Goal: Task Accomplishment & Management: Complete application form

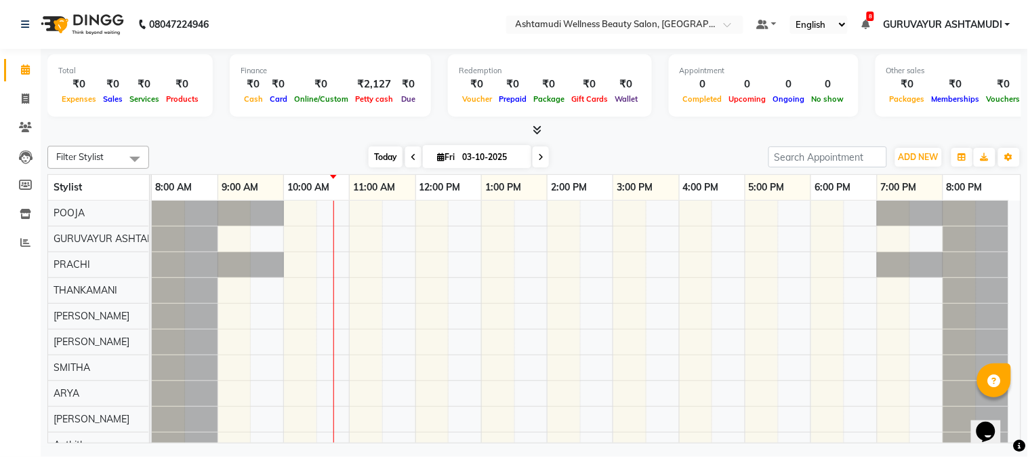
click at [377, 157] on span "Today" at bounding box center [385, 156] width 34 height 21
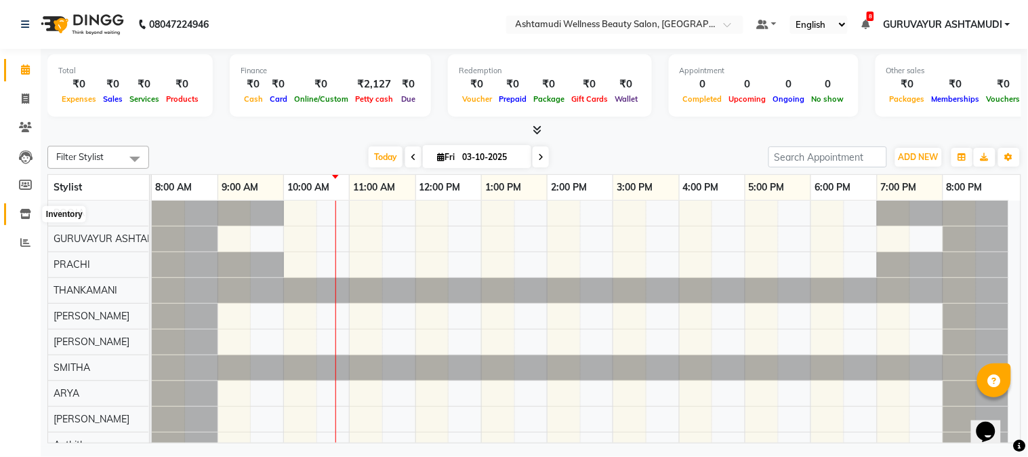
click at [22, 215] on icon at bounding box center [26, 214] width 12 height 10
select select
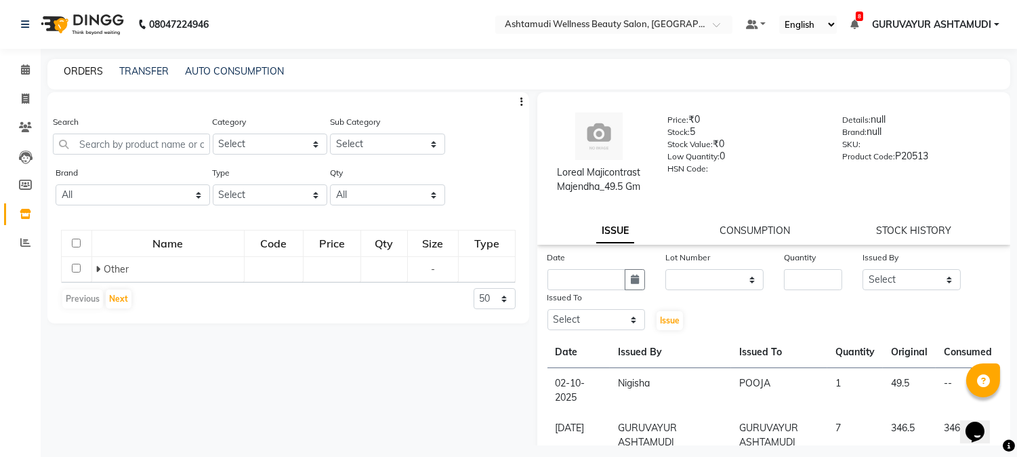
click at [87, 72] on link "ORDERS" at bounding box center [83, 71] width 39 height 12
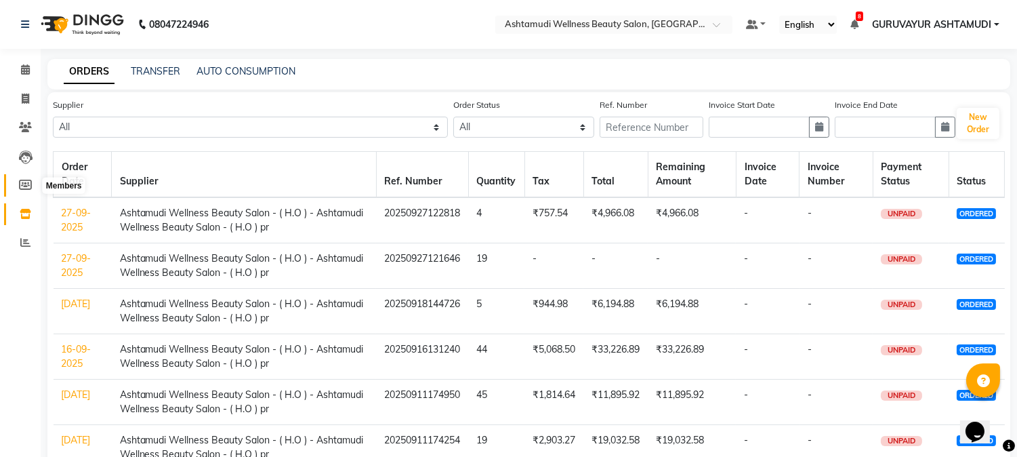
click at [22, 184] on icon at bounding box center [25, 184] width 13 height 10
select select
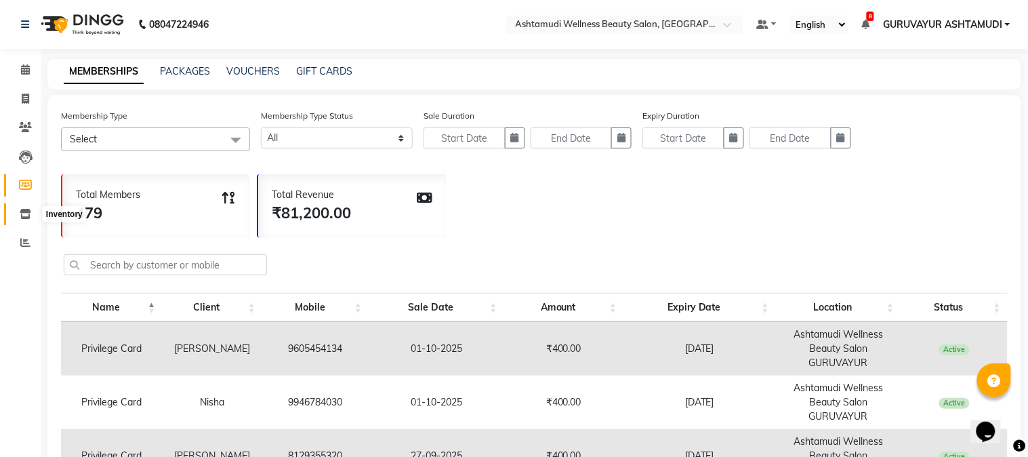
click at [22, 209] on icon at bounding box center [26, 214] width 12 height 10
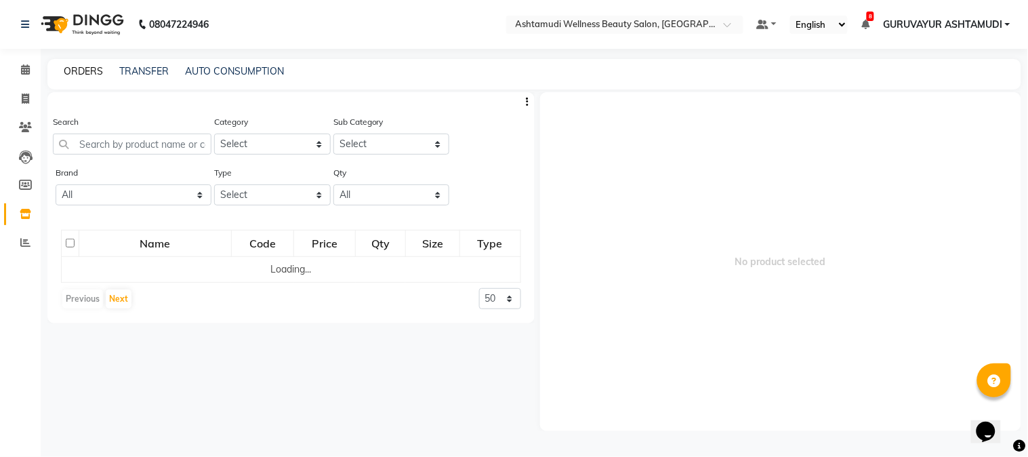
click at [77, 71] on link "ORDERS" at bounding box center [83, 71] width 39 height 12
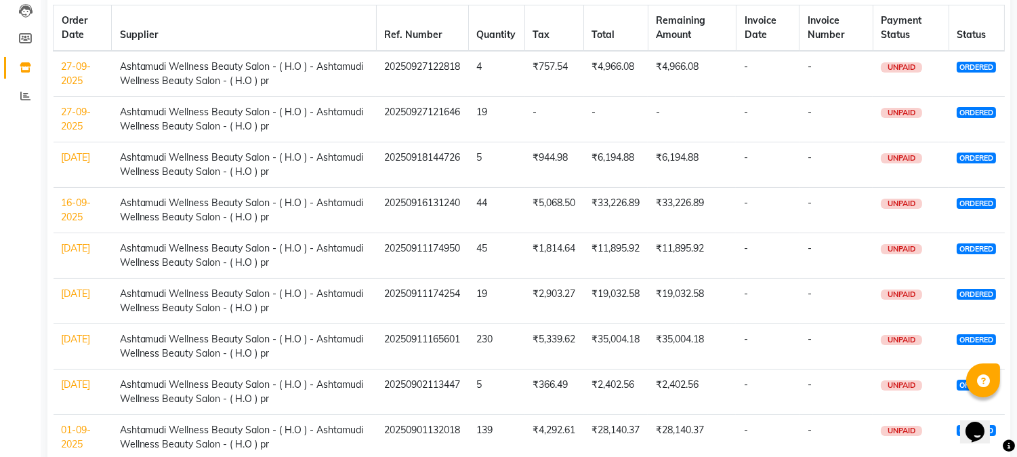
scroll to position [150, 0]
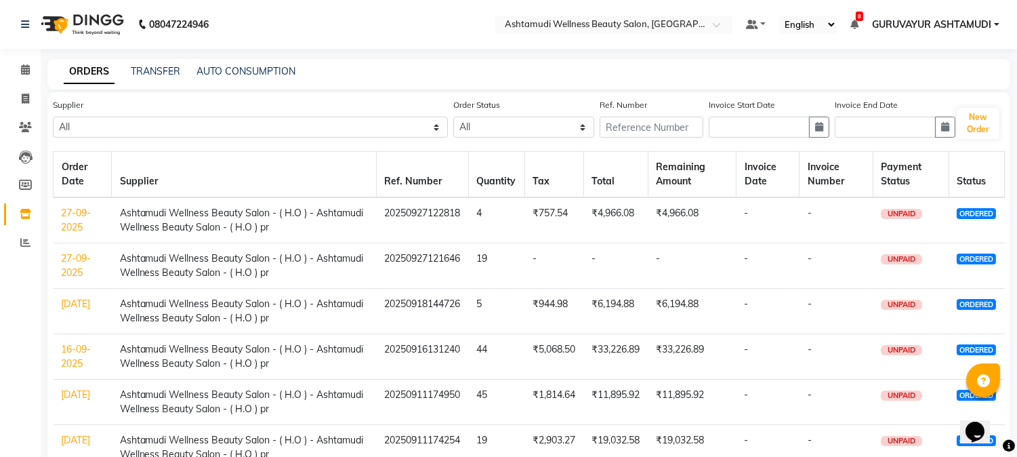
click at [66, 400] on link "[DATE]" at bounding box center [76, 394] width 29 height 12
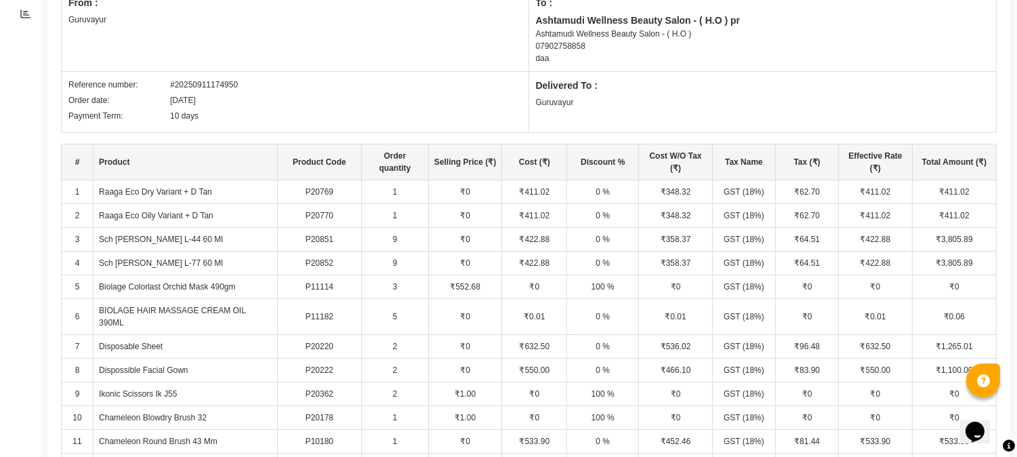
scroll to position [226, 0]
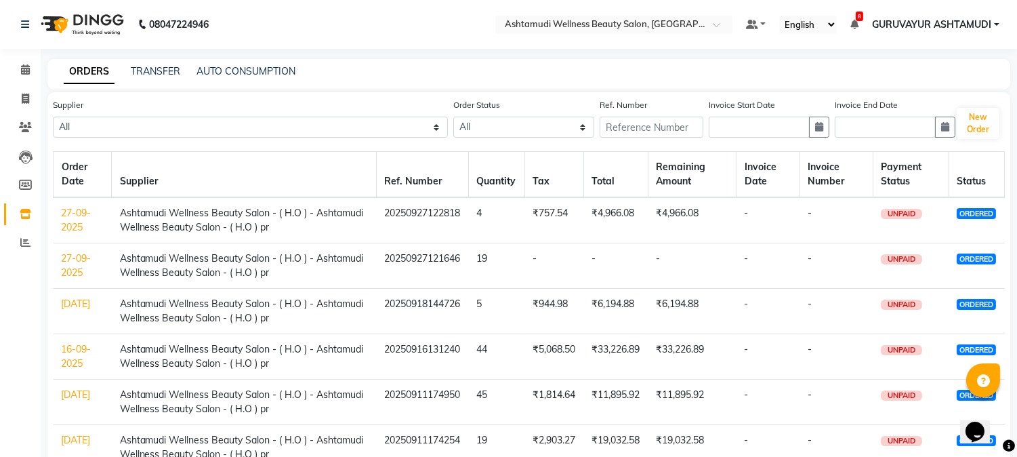
scroll to position [75, 0]
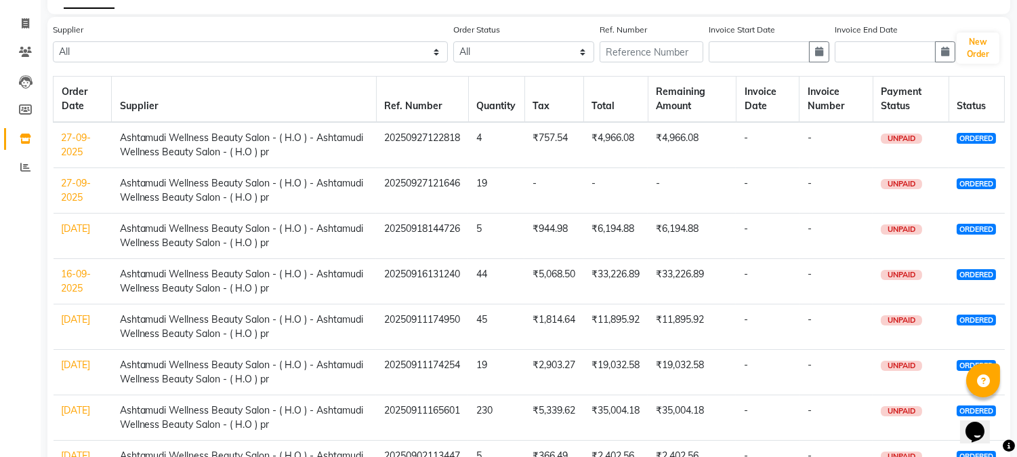
click at [72, 325] on link "11-09-2025" at bounding box center [76, 319] width 29 height 12
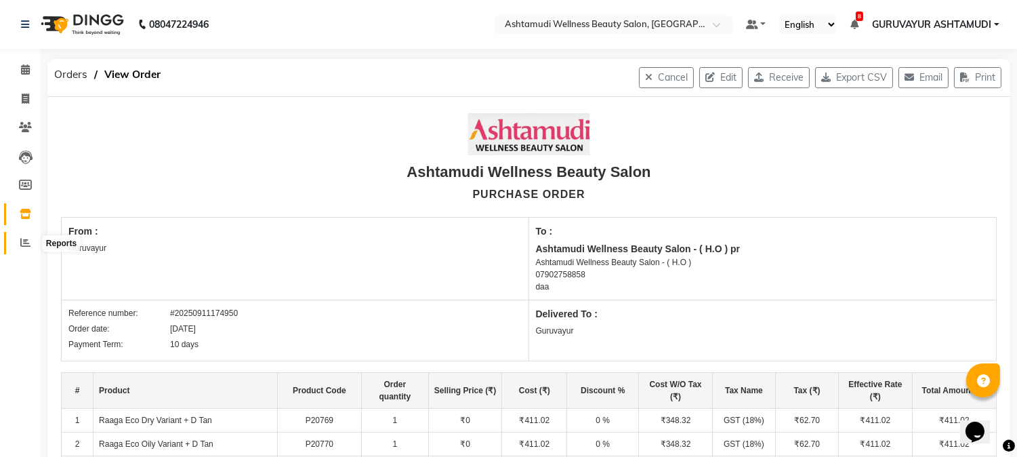
click at [22, 235] on span at bounding box center [26, 243] width 24 height 16
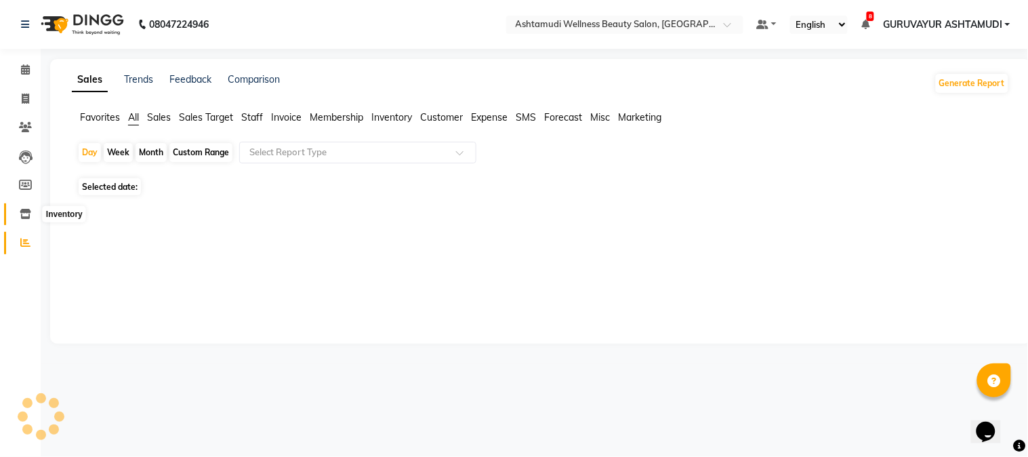
click at [23, 211] on icon at bounding box center [26, 214] width 12 height 10
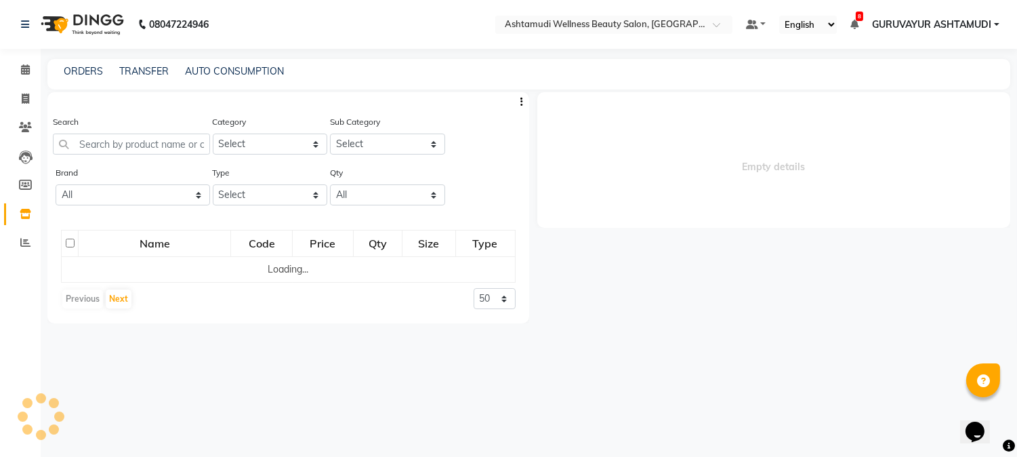
select select
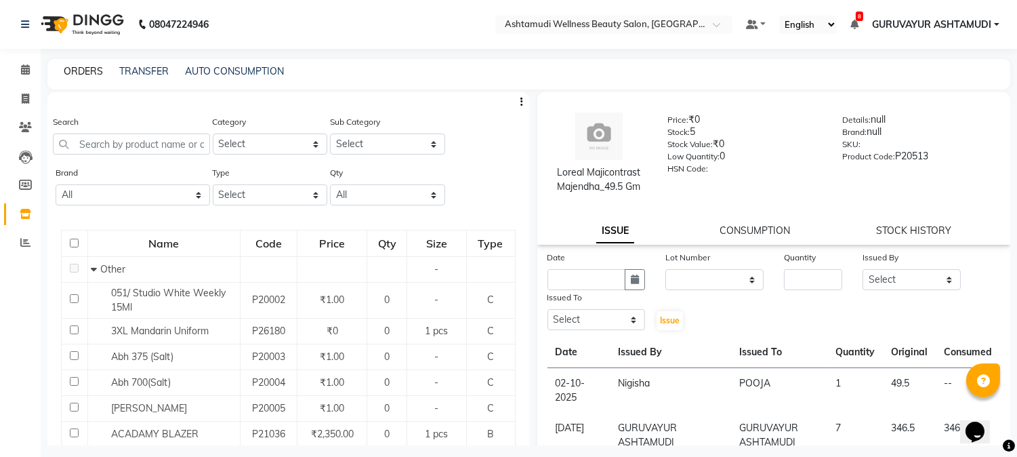
click at [91, 72] on link "ORDERS" at bounding box center [83, 71] width 39 height 12
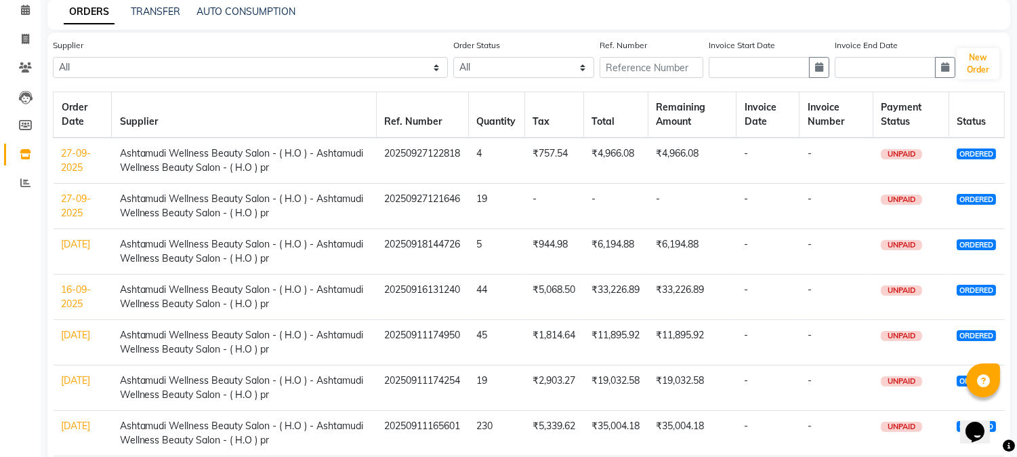
scroll to position [150, 0]
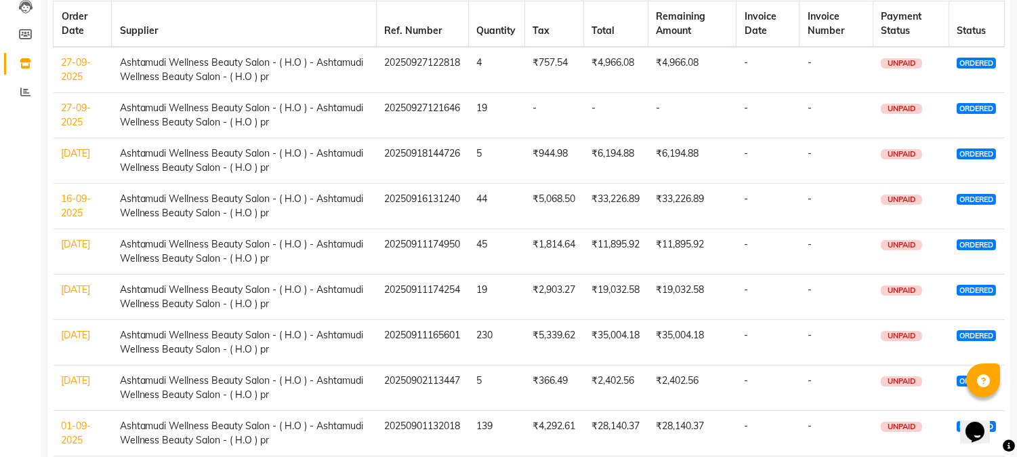
click at [69, 341] on td "11-09-2025" at bounding box center [83, 342] width 58 height 45
click at [69, 341] on link "11-09-2025" at bounding box center [76, 335] width 29 height 12
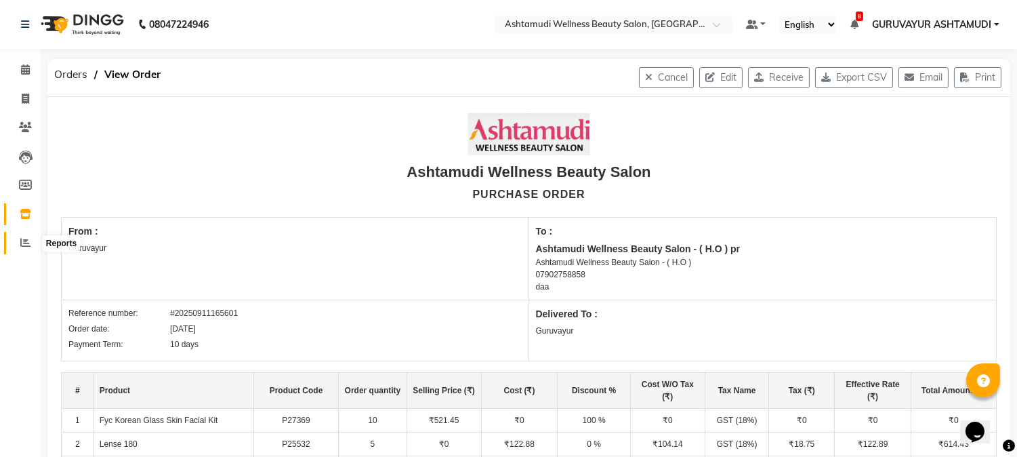
click at [27, 245] on icon at bounding box center [25, 242] width 10 height 10
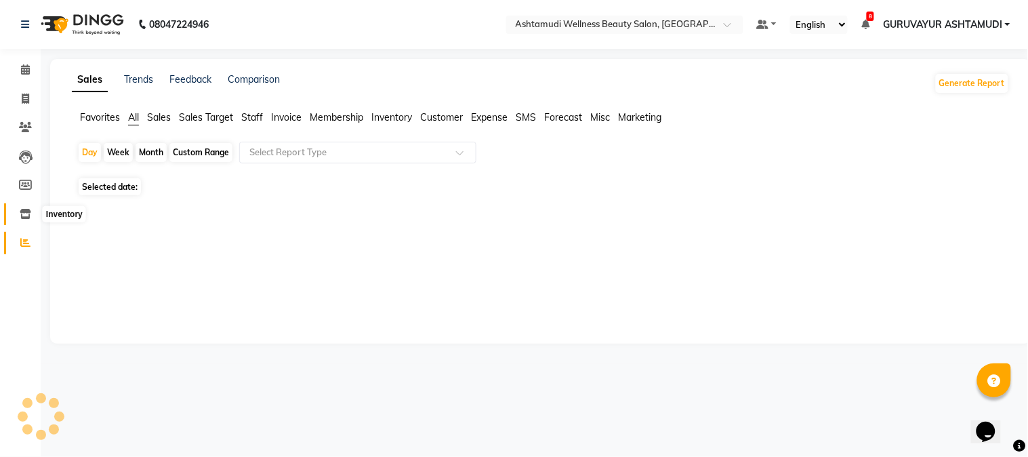
click at [24, 213] on icon at bounding box center [26, 214] width 12 height 10
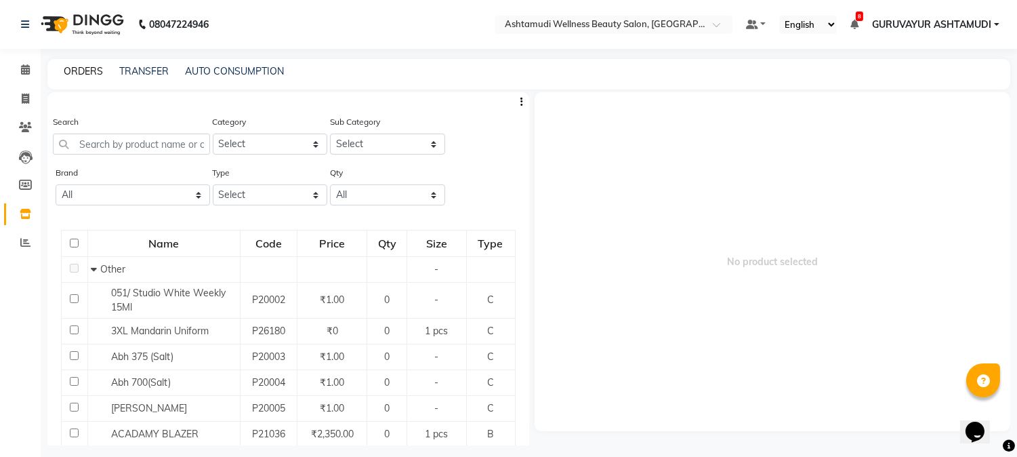
click at [83, 71] on link "ORDERS" at bounding box center [83, 71] width 39 height 12
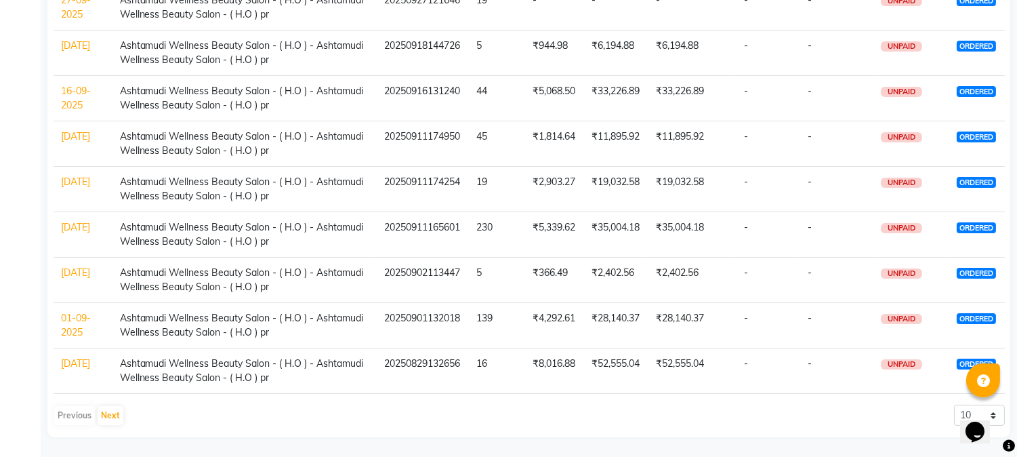
scroll to position [259, 0]
click at [72, 273] on link "02-09-2025" at bounding box center [76, 272] width 29 height 12
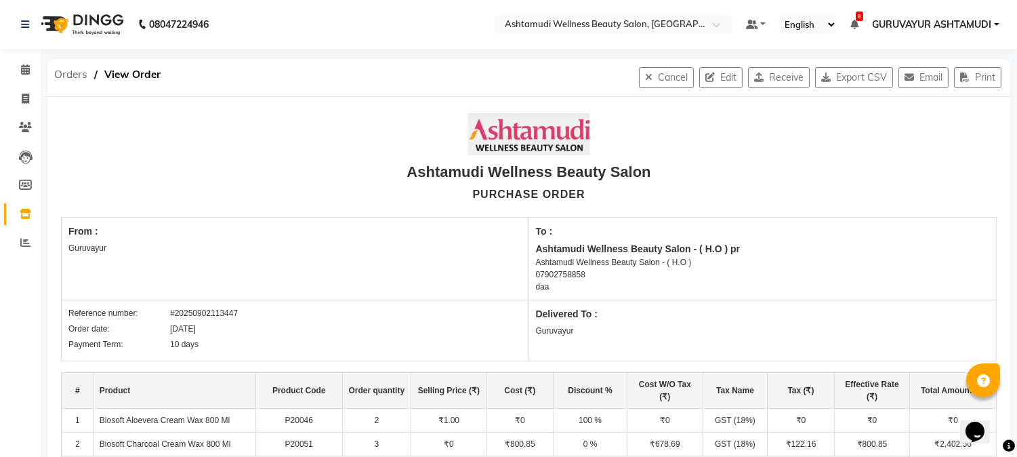
click at [64, 70] on span "Orders" at bounding box center [70, 74] width 47 height 24
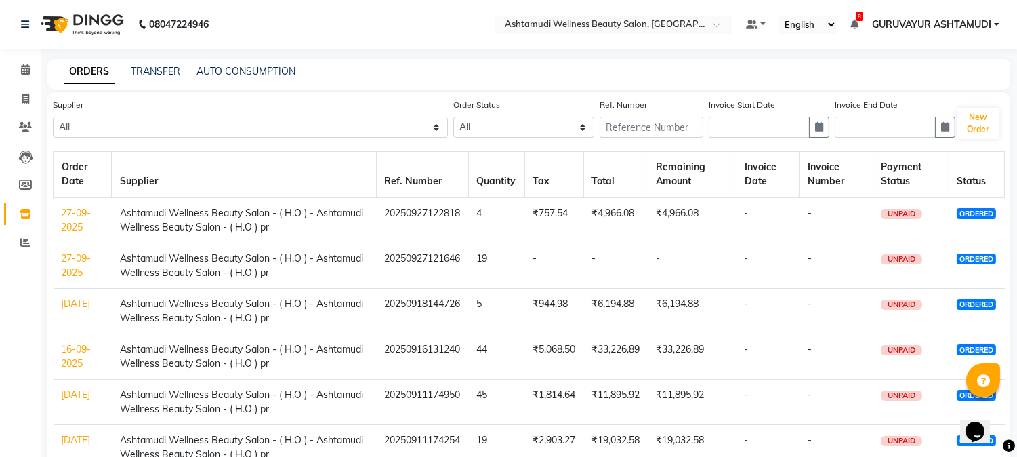
scroll to position [226, 0]
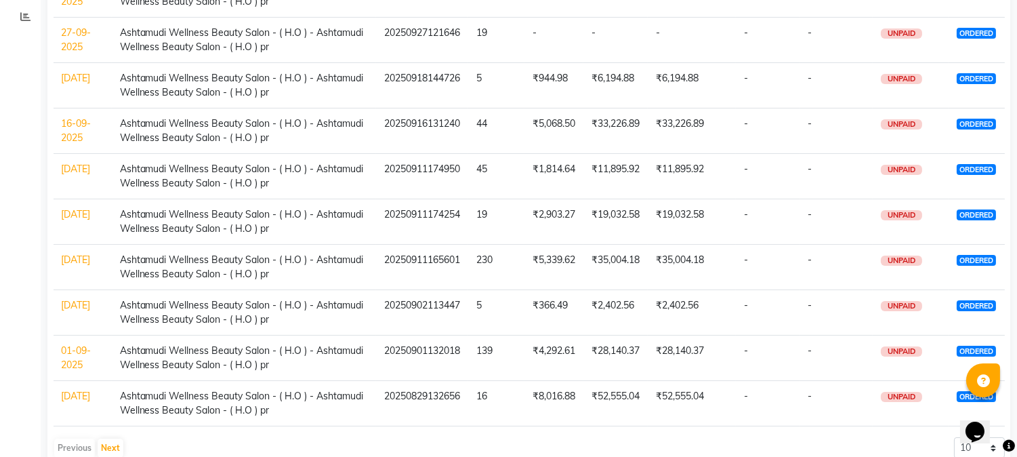
click at [75, 400] on link "29-08-2025" at bounding box center [76, 395] width 29 height 12
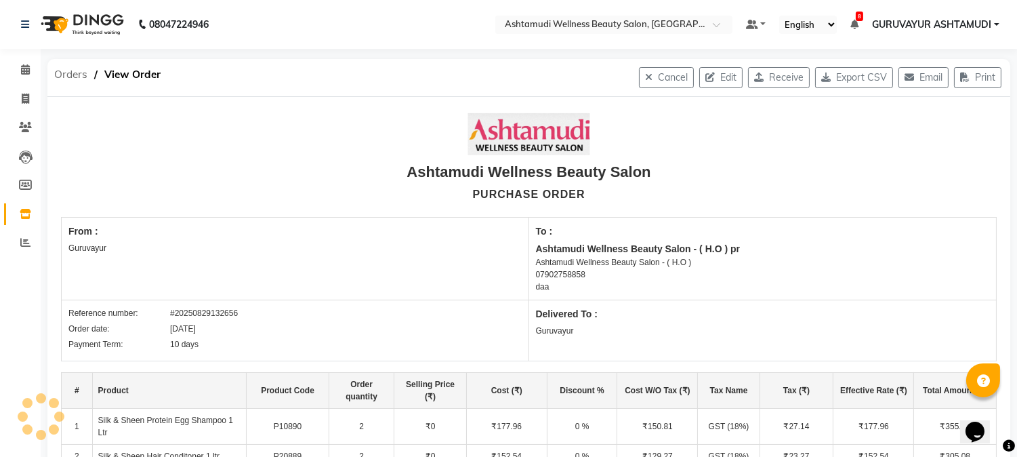
click at [75, 70] on span "Orders" at bounding box center [70, 74] width 47 height 24
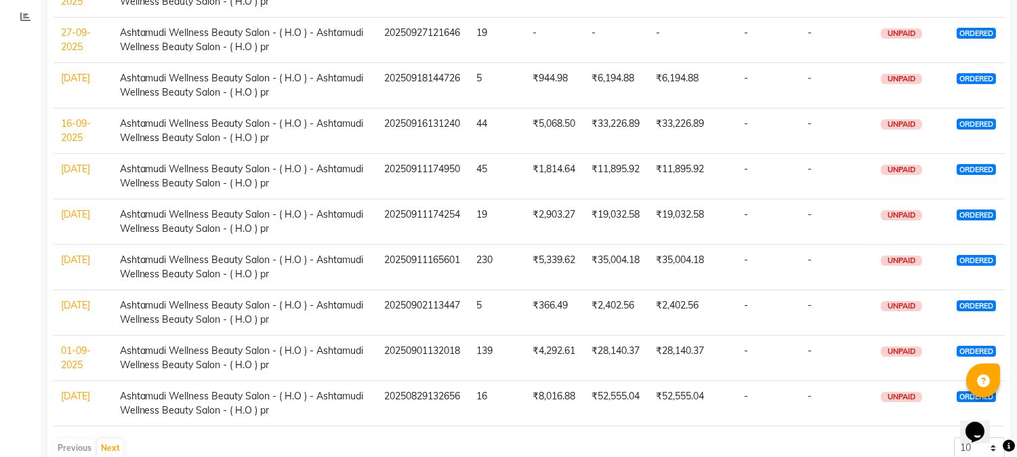
scroll to position [259, 0]
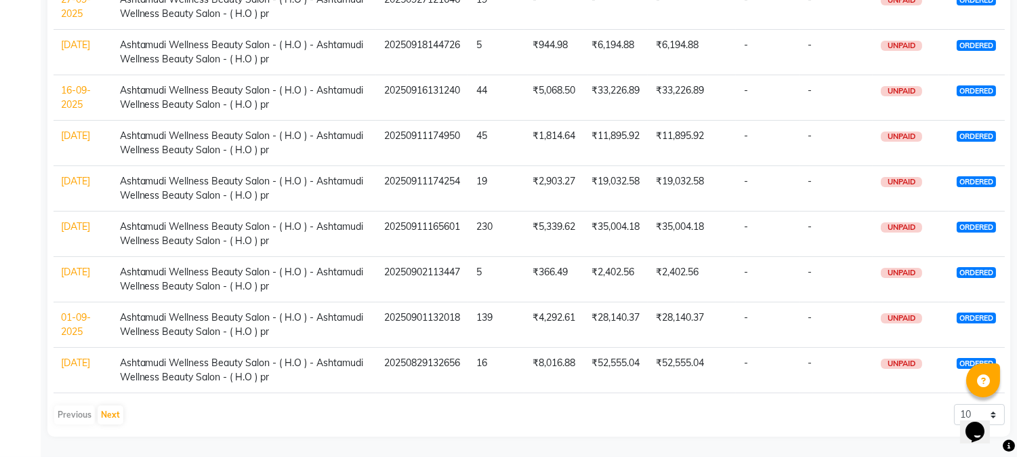
click at [75, 99] on link "16-09-2025" at bounding box center [77, 97] width 30 height 26
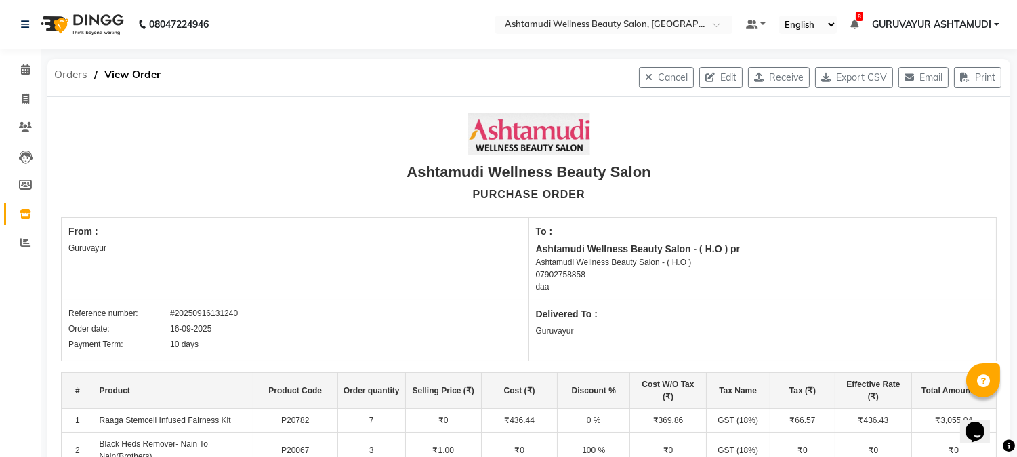
click at [77, 72] on span "Orders" at bounding box center [70, 74] width 47 height 24
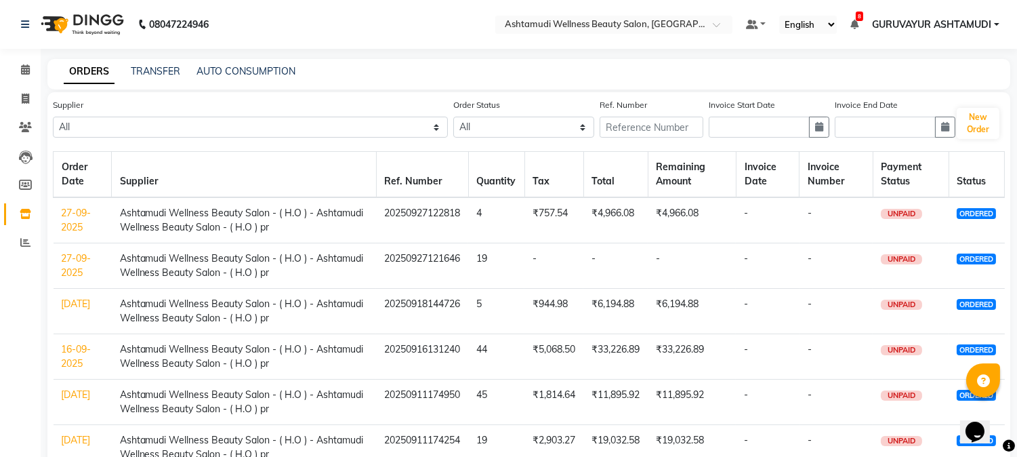
click at [73, 310] on link "18-09-2025" at bounding box center [76, 303] width 29 height 12
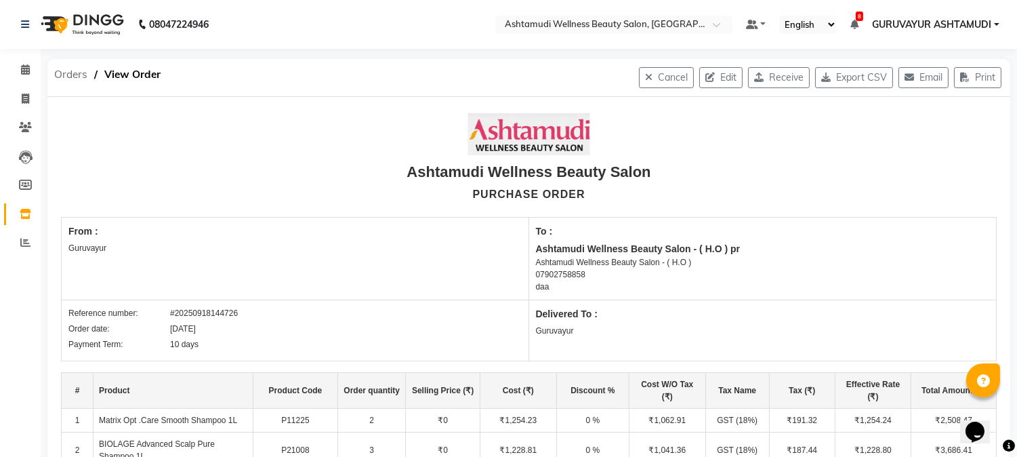
click at [65, 70] on span "Orders" at bounding box center [70, 74] width 47 height 24
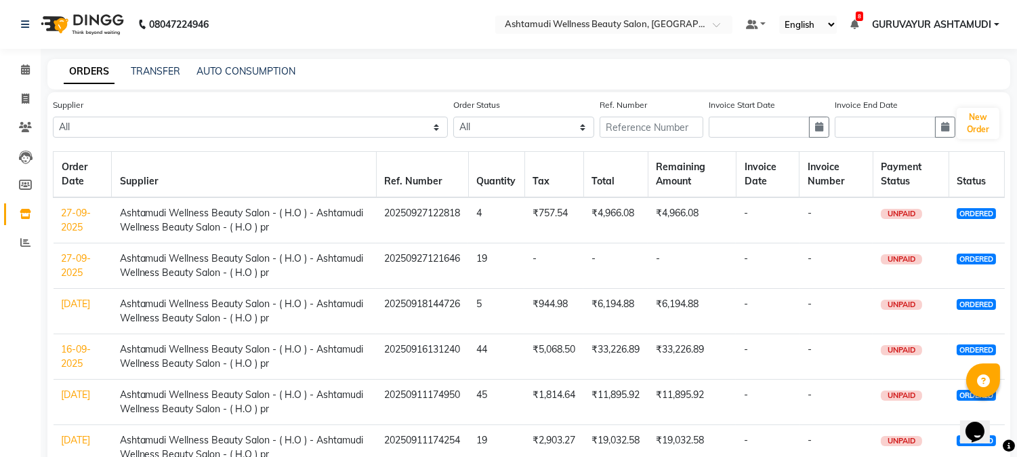
click at [79, 269] on link "27-09-2025" at bounding box center [77, 265] width 30 height 26
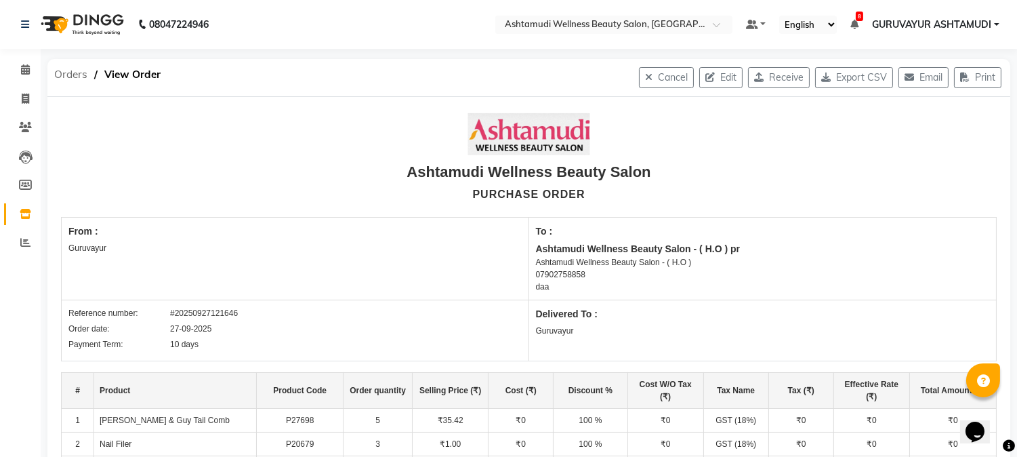
click at [72, 79] on span "Orders" at bounding box center [70, 74] width 47 height 24
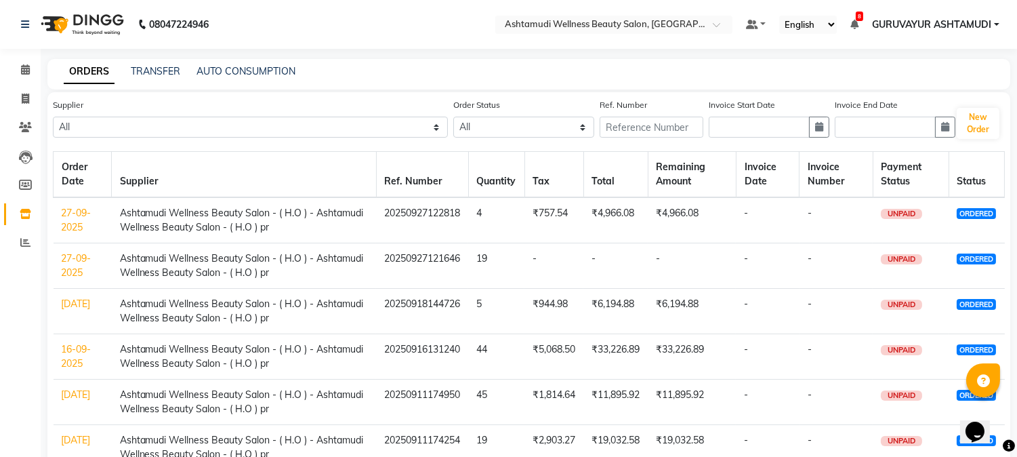
click at [82, 219] on td "27-09-2025" at bounding box center [83, 220] width 58 height 46
click at [77, 225] on link "27-09-2025" at bounding box center [77, 220] width 30 height 26
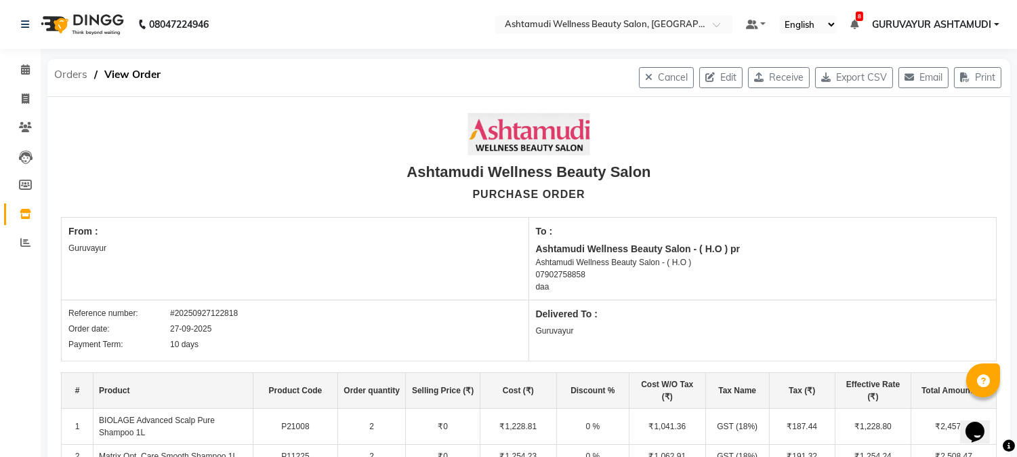
click at [73, 68] on span "Orders" at bounding box center [70, 74] width 47 height 24
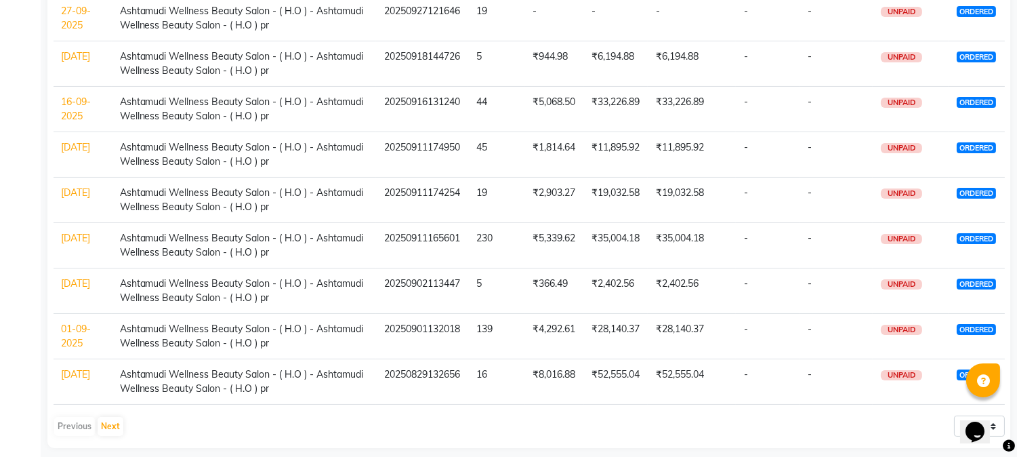
scroll to position [259, 0]
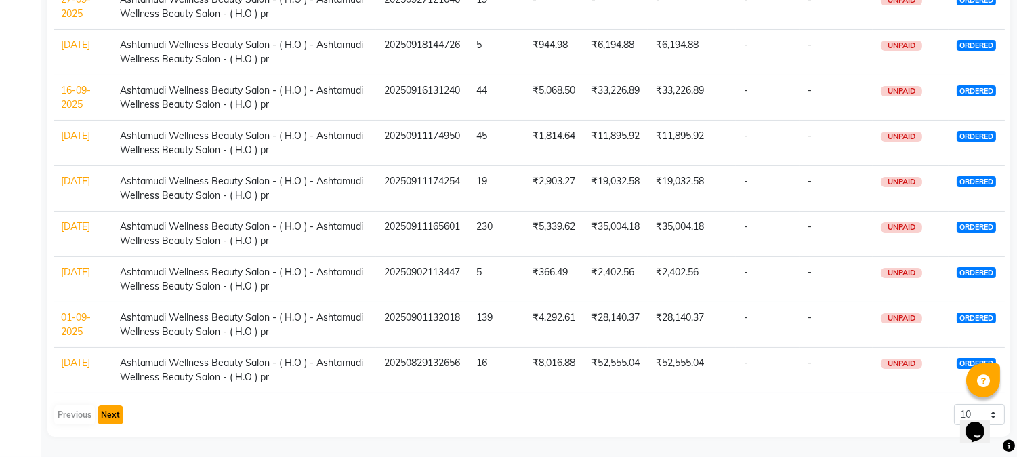
click at [106, 412] on button "Next" at bounding box center [111, 414] width 26 height 19
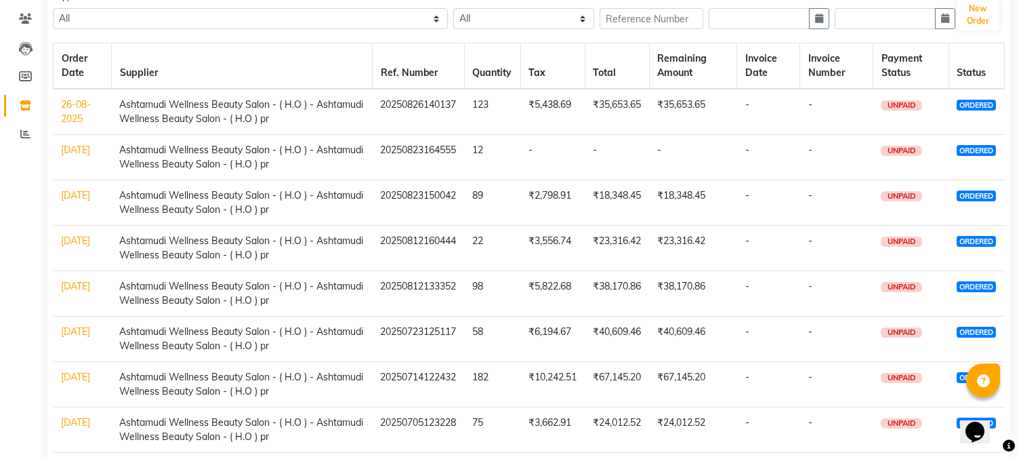
click at [68, 112] on link "26-08-2025" at bounding box center [77, 111] width 30 height 26
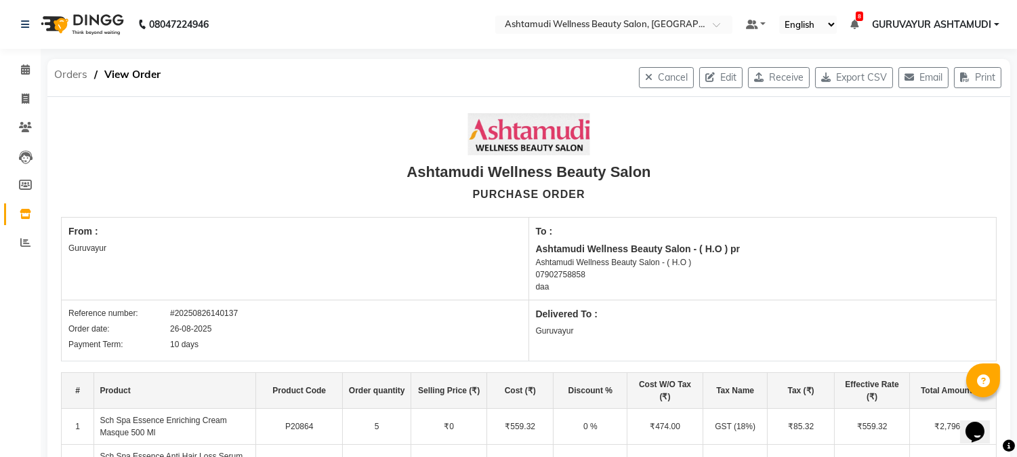
click at [68, 77] on span "Orders" at bounding box center [70, 74] width 47 height 24
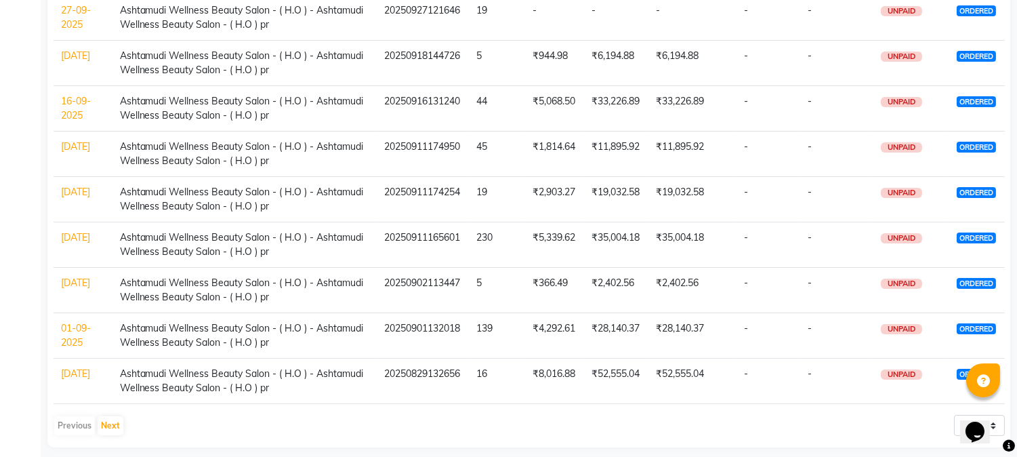
scroll to position [259, 0]
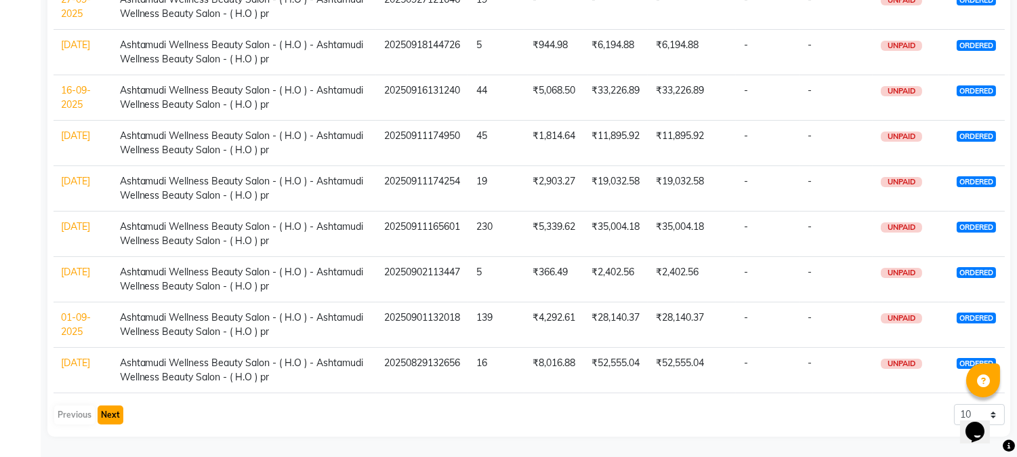
click at [107, 408] on button "Next" at bounding box center [111, 414] width 26 height 19
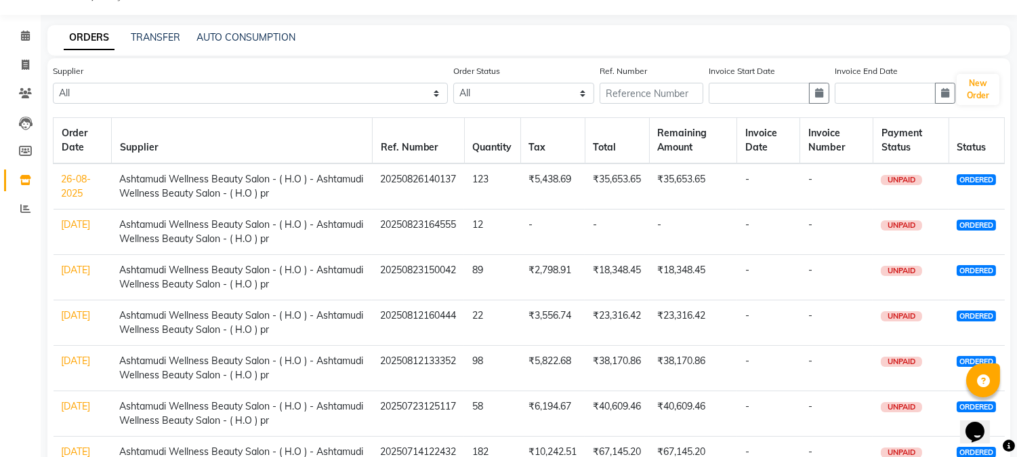
scroll to position [33, 0]
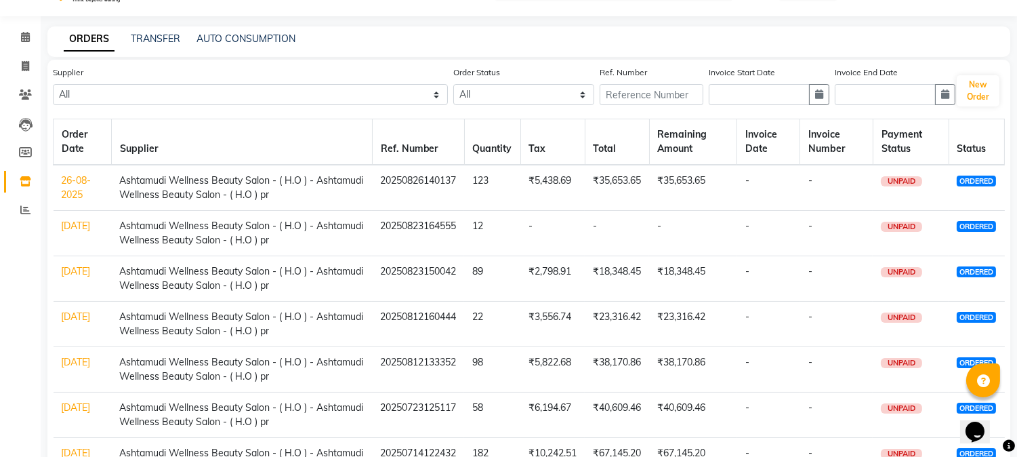
click at [72, 230] on link "23-08-2025" at bounding box center [76, 225] width 29 height 12
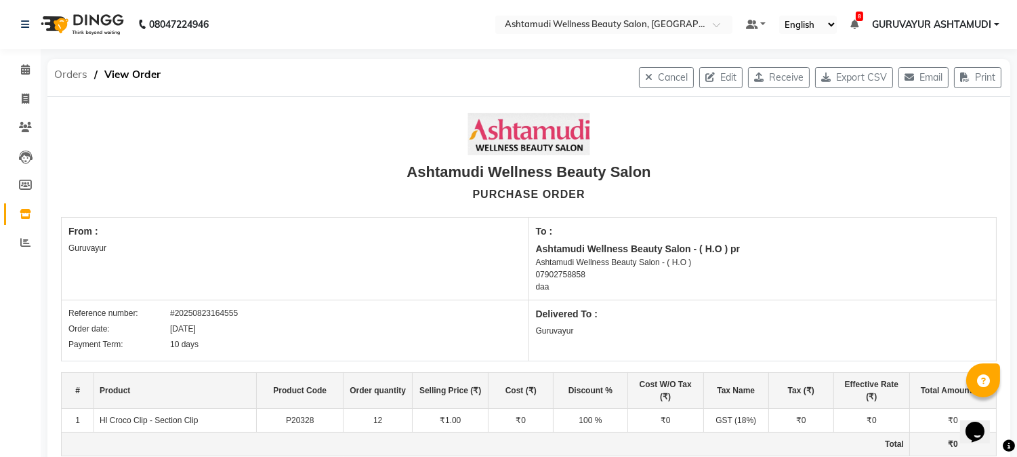
click at [58, 69] on span "Orders" at bounding box center [70, 74] width 47 height 24
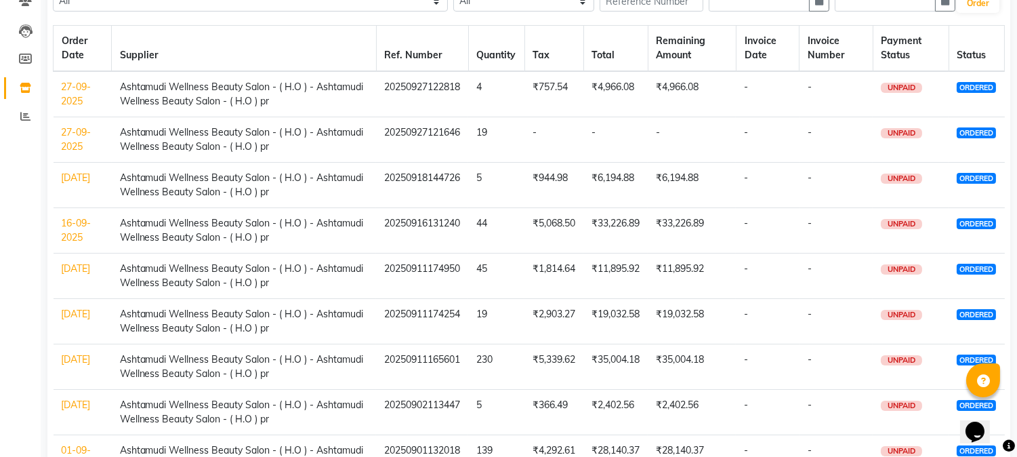
scroll to position [259, 0]
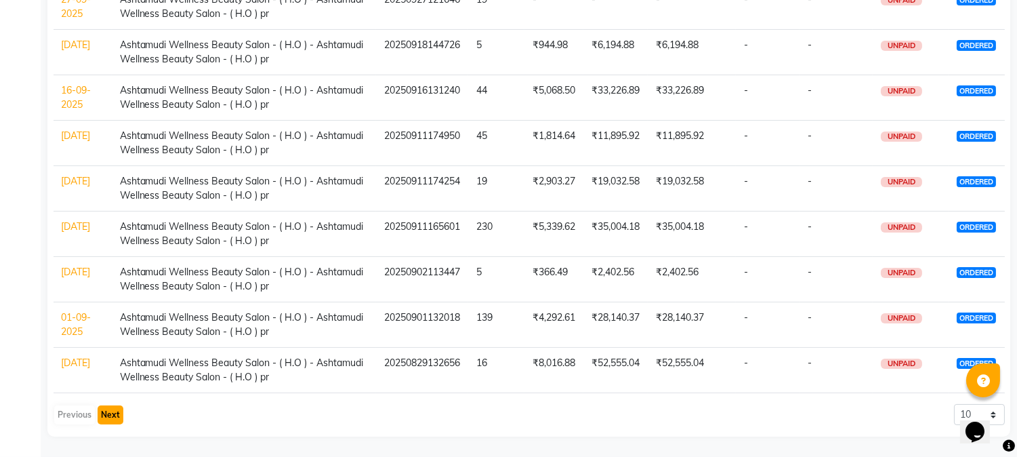
click at [111, 420] on button "Next" at bounding box center [111, 414] width 26 height 19
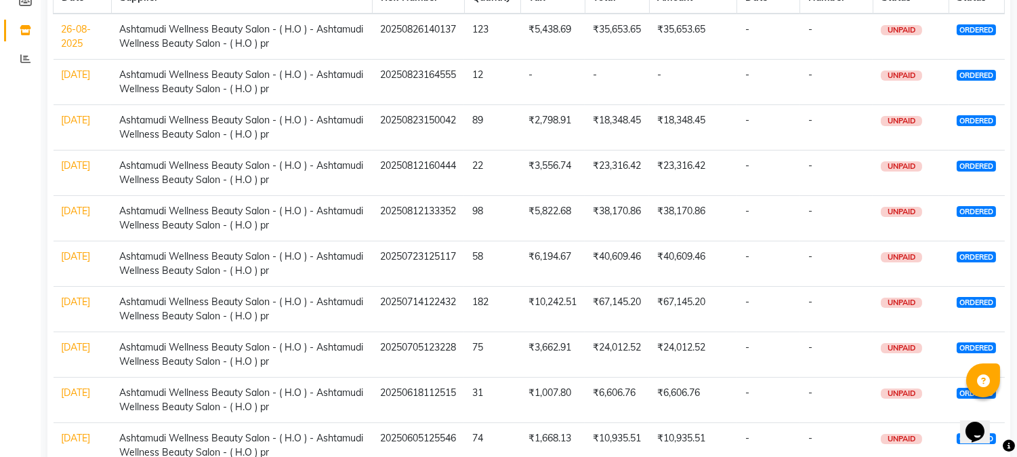
click at [70, 171] on link "12-08-2025" at bounding box center [76, 165] width 29 height 12
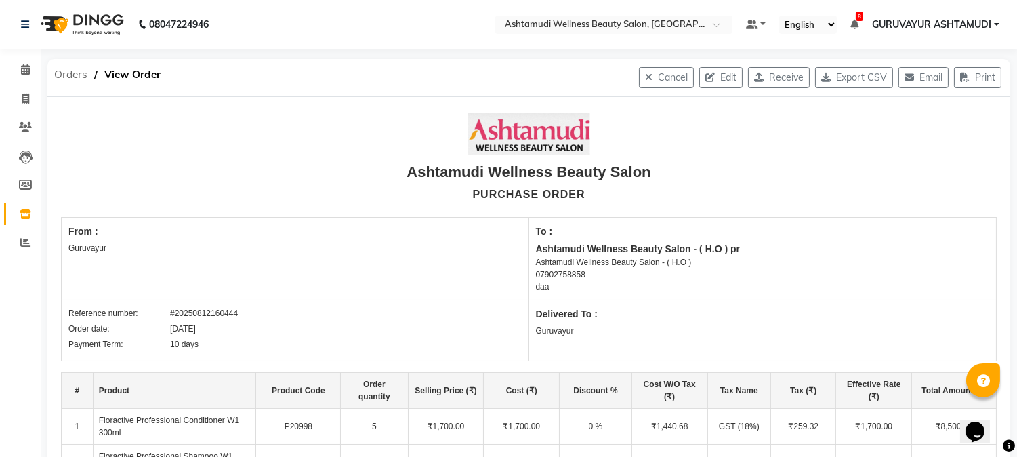
click at [57, 76] on span "Orders" at bounding box center [70, 74] width 47 height 24
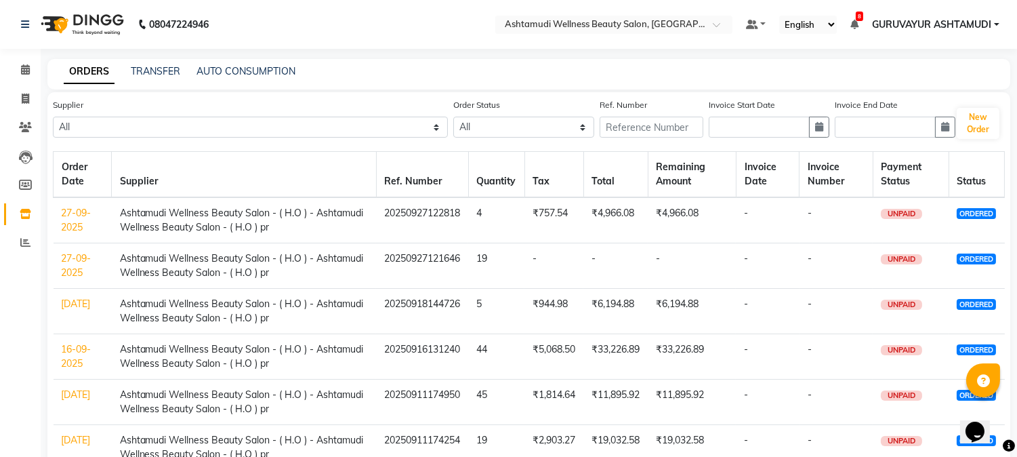
click at [83, 352] on link "16-09-2025" at bounding box center [77, 356] width 30 height 26
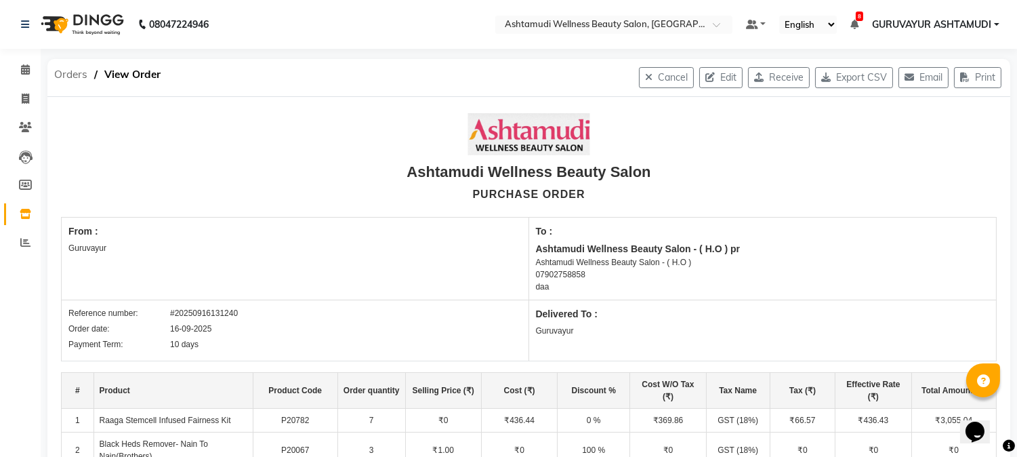
click at [66, 79] on span "Orders" at bounding box center [70, 74] width 47 height 24
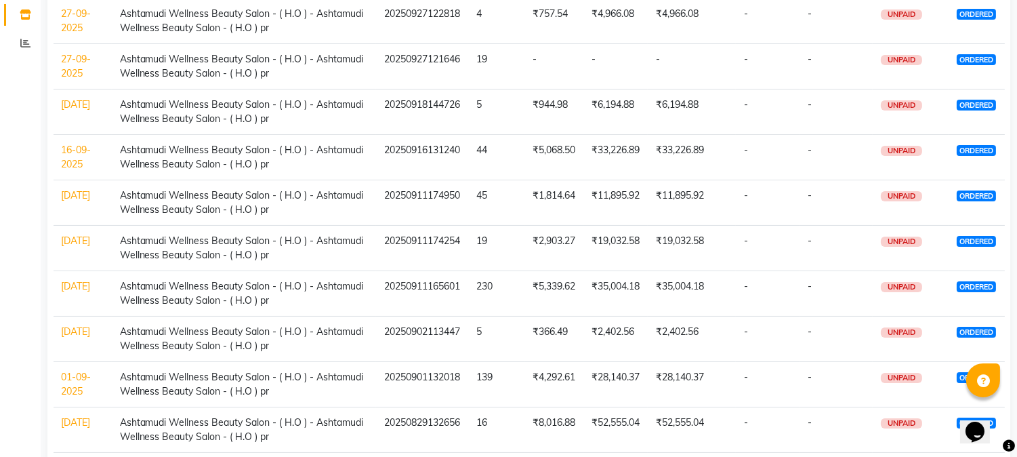
scroll to position [226, 0]
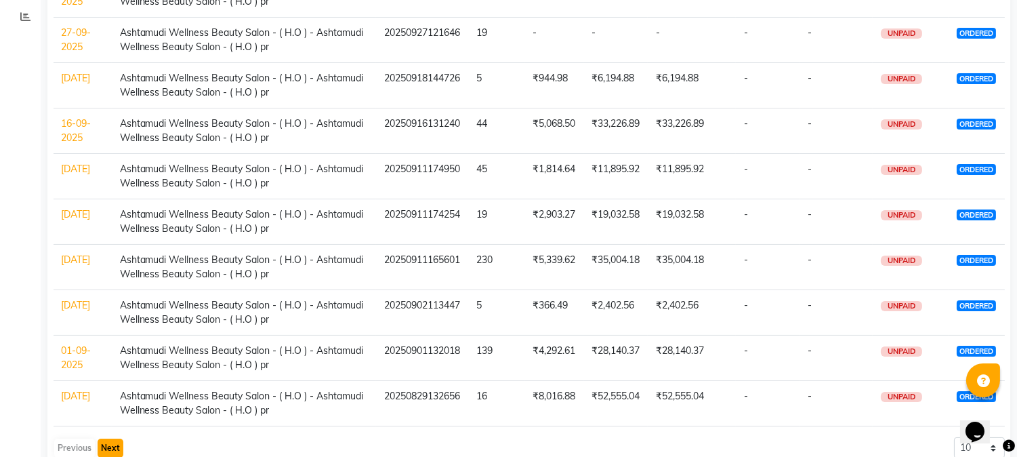
click at [110, 448] on button "Next" at bounding box center [111, 447] width 26 height 19
click at [79, 124] on link "12-08-2025" at bounding box center [76, 123] width 29 height 12
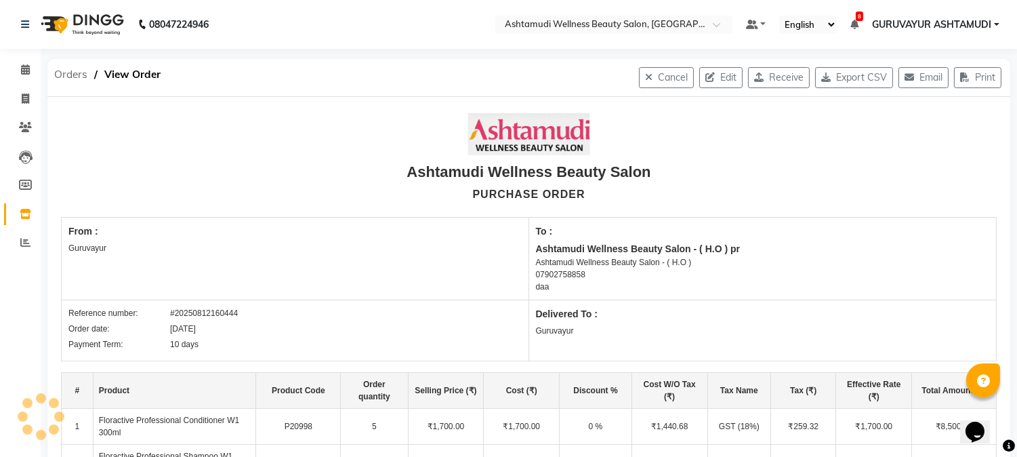
click at [66, 77] on span "Orders" at bounding box center [70, 74] width 47 height 24
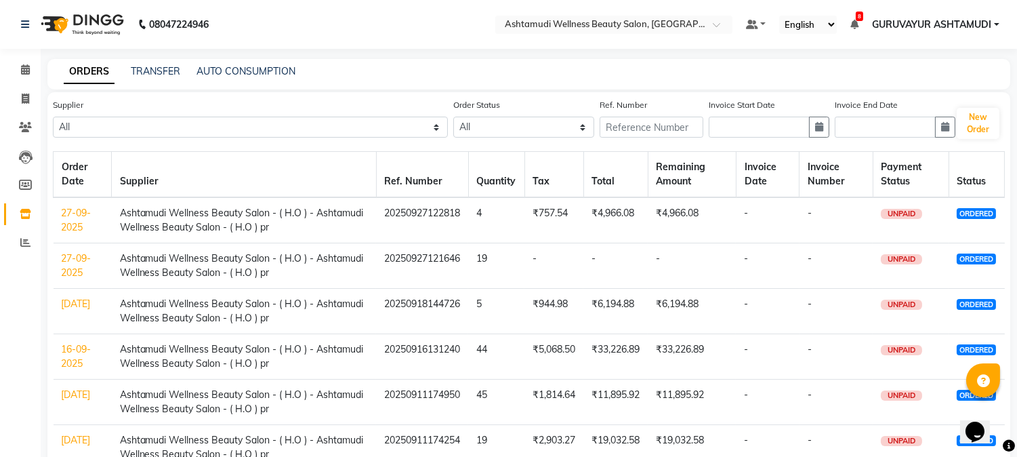
click at [72, 361] on link "16-09-2025" at bounding box center [77, 356] width 30 height 26
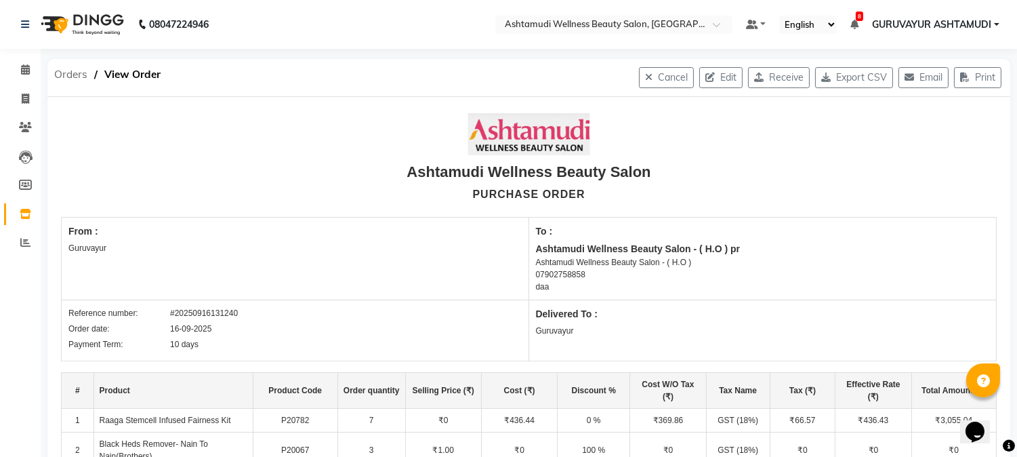
click at [70, 77] on span "Orders" at bounding box center [70, 74] width 47 height 24
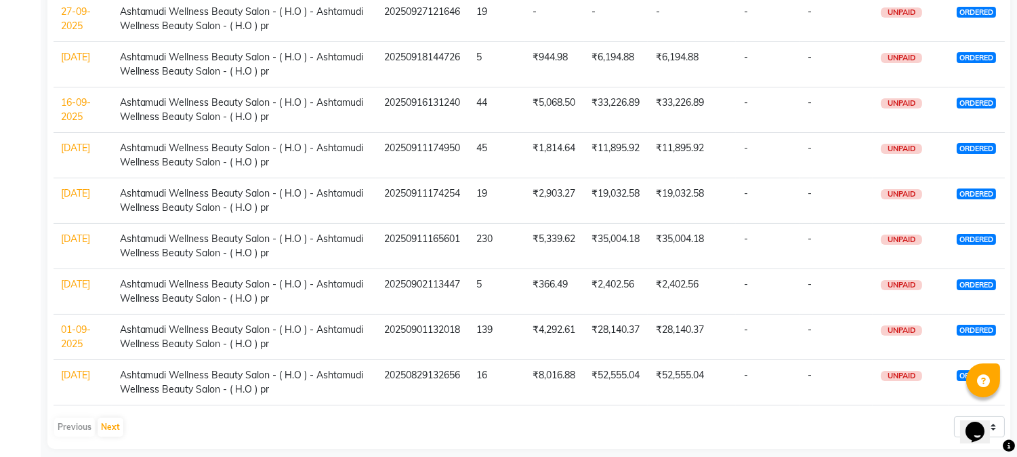
scroll to position [259, 0]
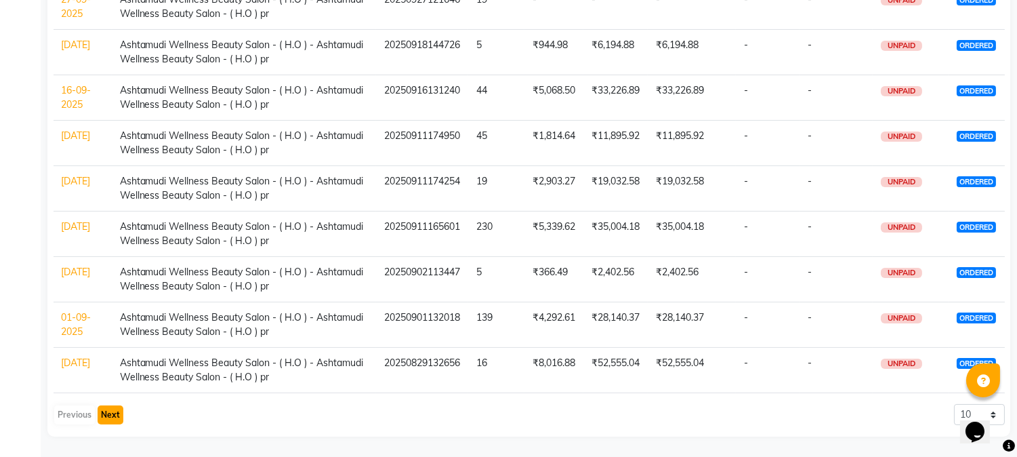
click at [110, 416] on button "Next" at bounding box center [111, 414] width 26 height 19
click at [66, 187] on link "23-07-2025" at bounding box center [76, 181] width 29 height 12
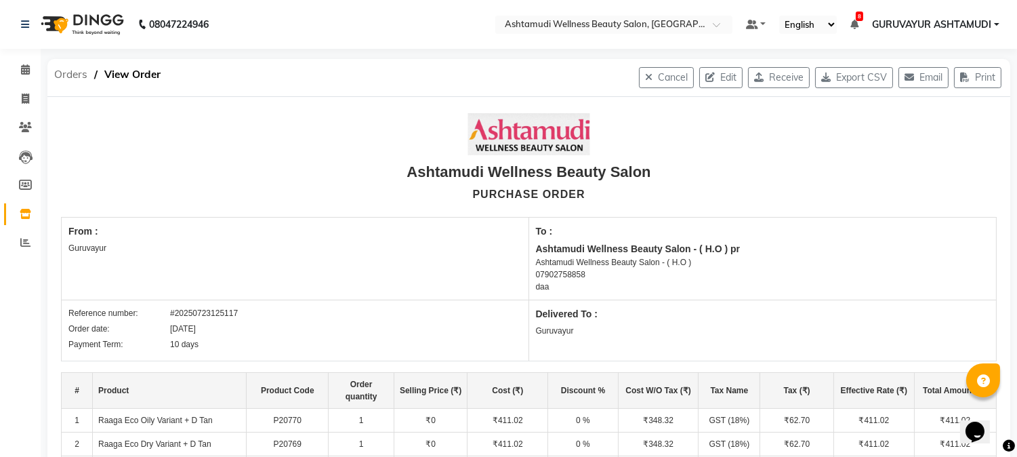
click at [66, 75] on span "Orders" at bounding box center [70, 74] width 47 height 24
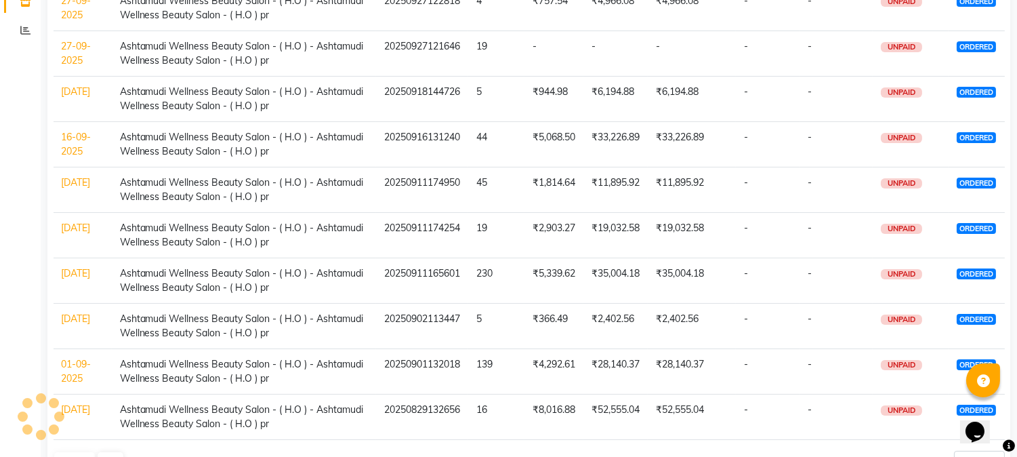
scroll to position [259, 0]
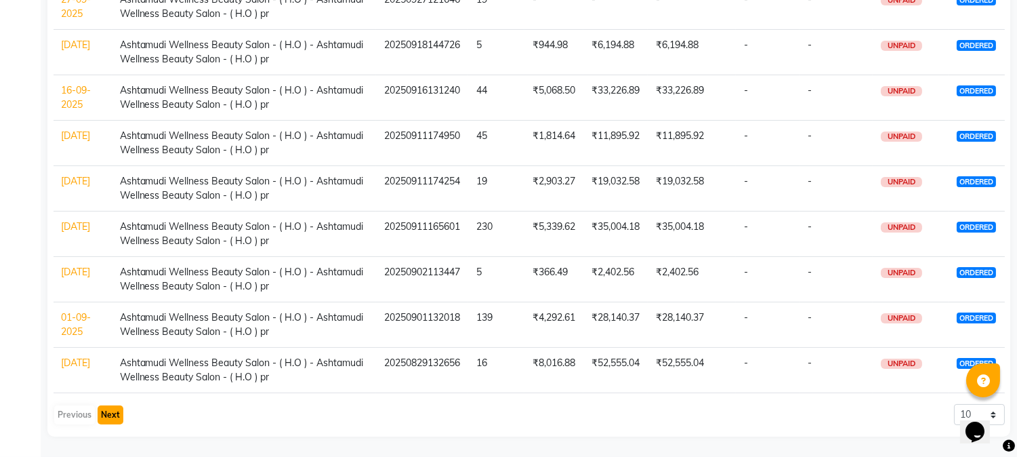
click at [104, 423] on button "Next" at bounding box center [111, 414] width 26 height 19
click at [72, 232] on link "14-07-2025" at bounding box center [76, 226] width 29 height 12
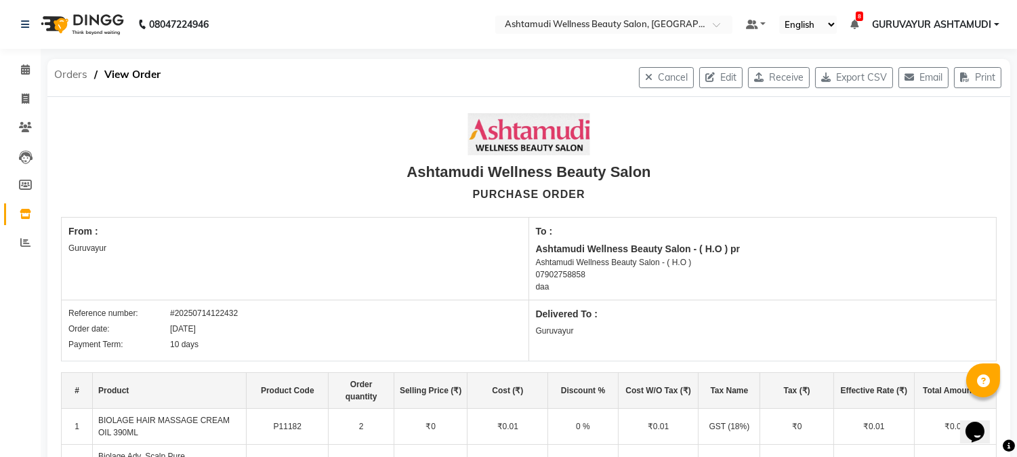
click at [70, 82] on span "Orders" at bounding box center [70, 74] width 47 height 24
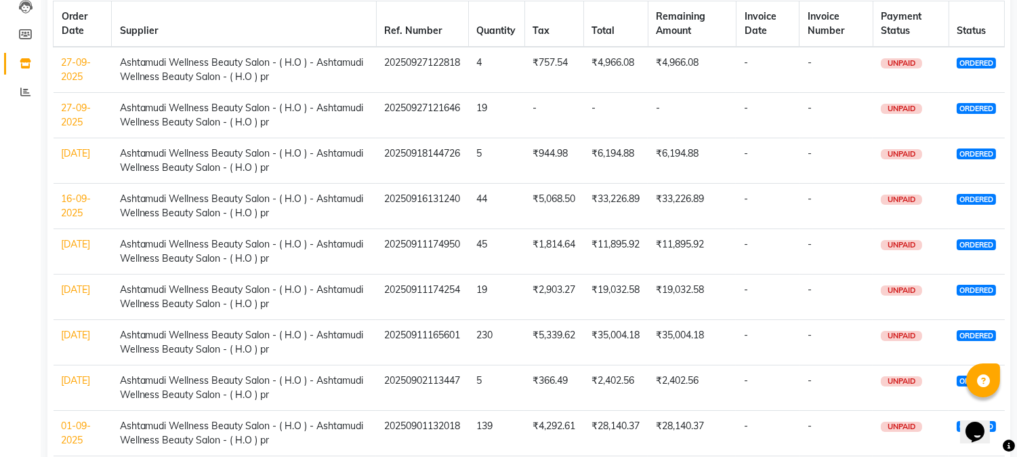
scroll to position [259, 0]
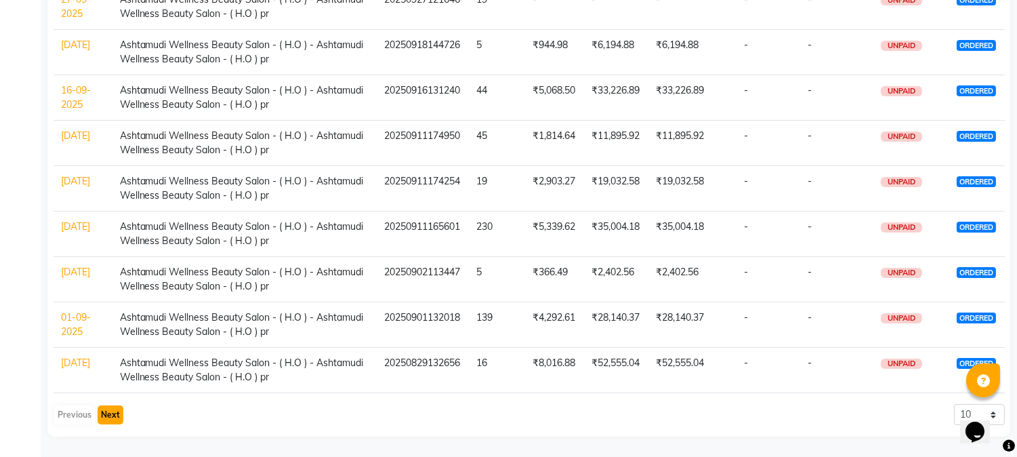
click at [111, 420] on button "Next" at bounding box center [111, 414] width 26 height 19
click at [80, 276] on link "05-07-2025" at bounding box center [76, 272] width 29 height 12
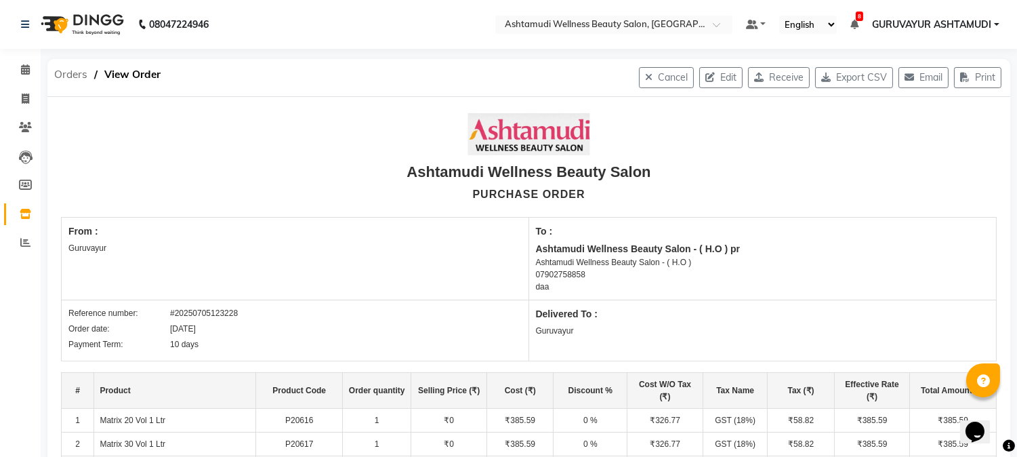
click at [68, 66] on span "Orders" at bounding box center [70, 74] width 47 height 24
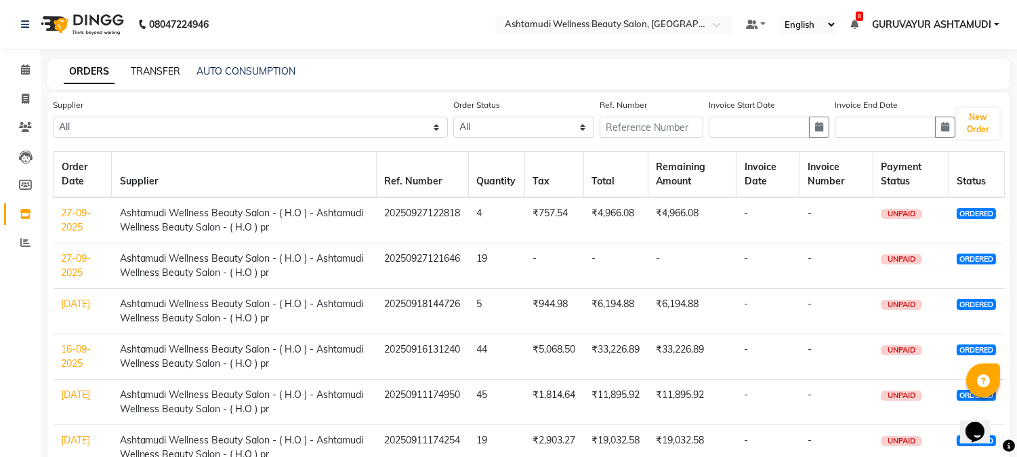
click at [163, 65] on link "TRANSFER" at bounding box center [155, 71] width 49 height 12
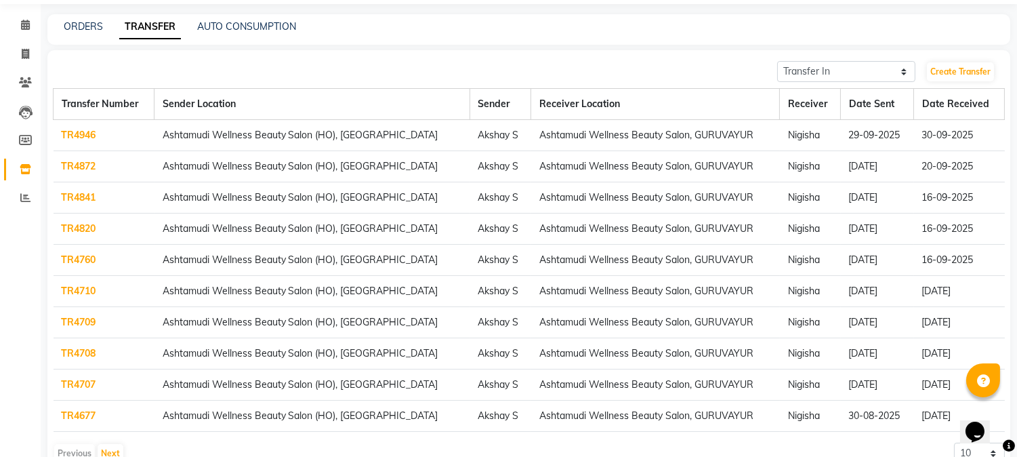
scroll to position [83, 0]
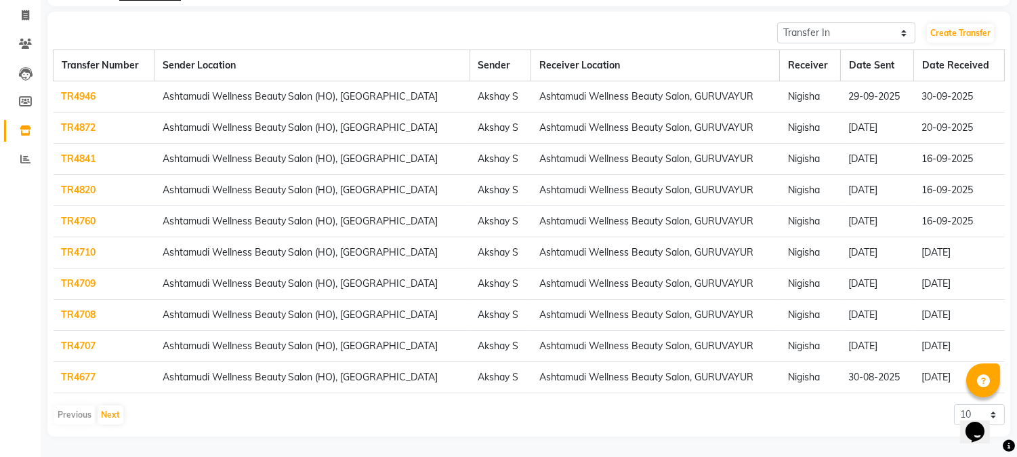
click at [997, 407] on div "Opens Chat This icon Opens the chat window." at bounding box center [981, 407] width 33 height 0
click at [960, 412] on iframe at bounding box center [981, 422] width 43 height 41
click at [958, 410] on select "10 20 50 100" at bounding box center [979, 414] width 51 height 21
select select "100"
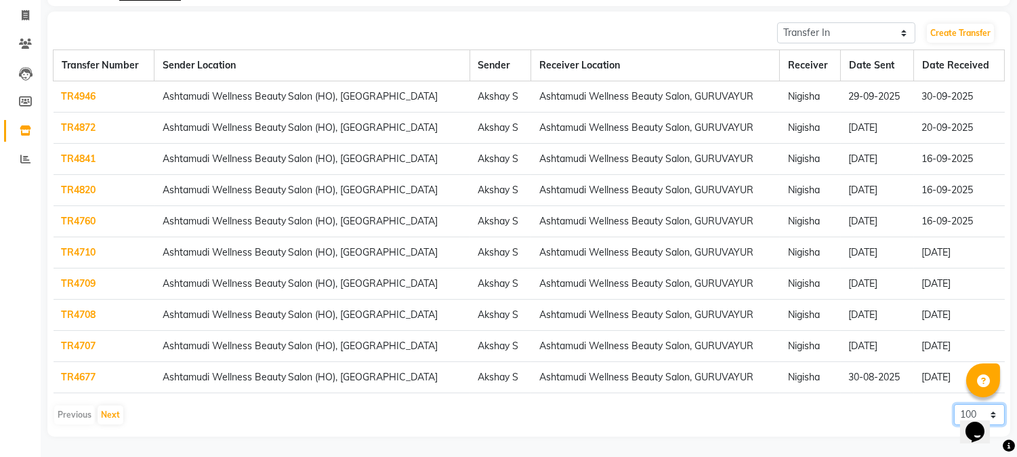
click at [954, 404] on select "10 20 50 100" at bounding box center [979, 414] width 51 height 21
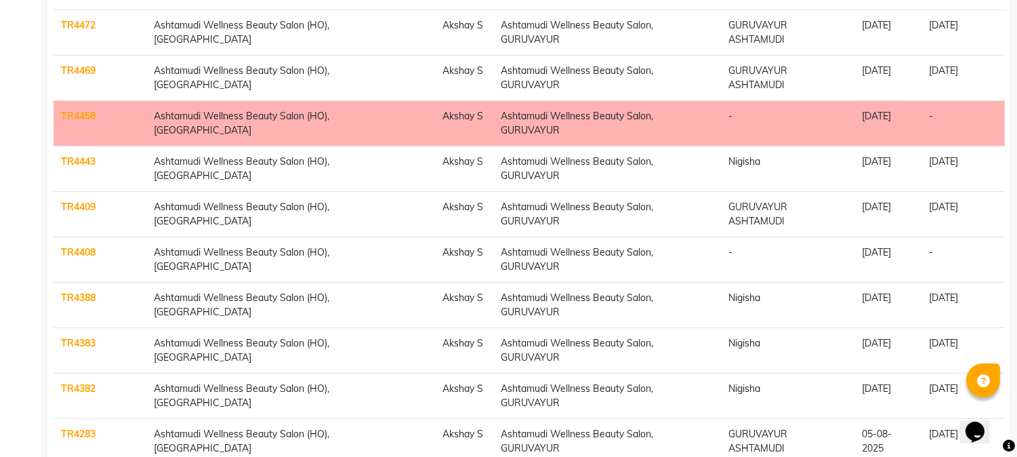
scroll to position [986, 0]
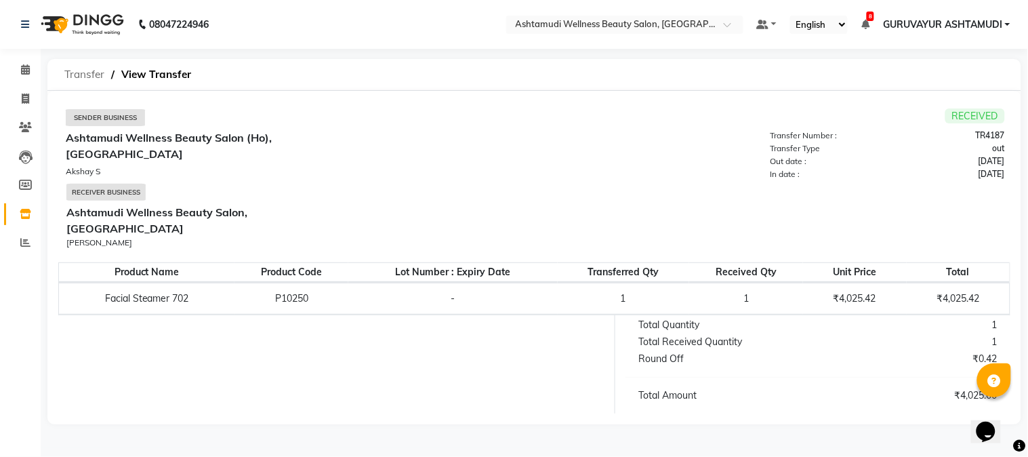
click at [91, 72] on span "Transfer" at bounding box center [85, 74] width 54 height 24
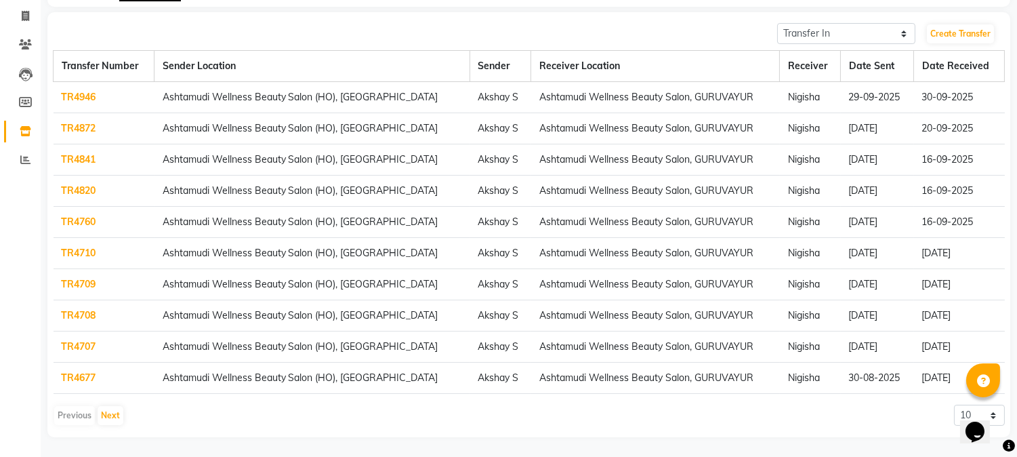
scroll to position [83, 0]
drag, startPoint x: 3, startPoint y: 9, endPoint x: 958, endPoint y: 411, distance: 1035.5
click at [958, 411] on select "10 20 50 100" at bounding box center [979, 414] width 51 height 21
select select "100"
click at [954, 404] on select "10 20 50 100" at bounding box center [979, 414] width 51 height 21
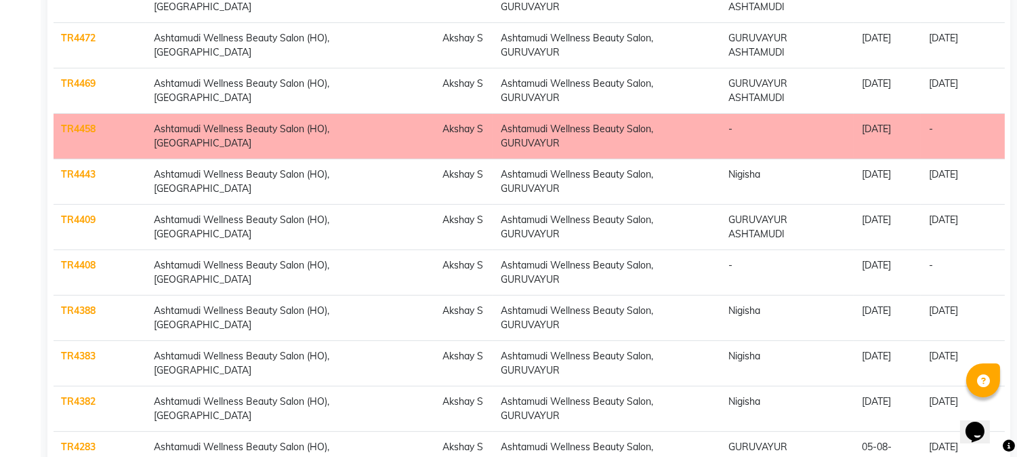
scroll to position [986, 0]
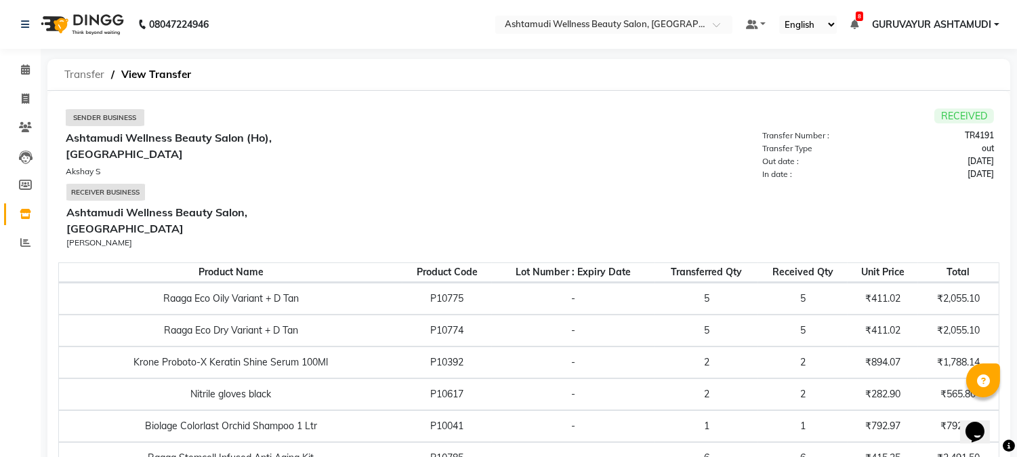
click at [79, 71] on span "Transfer" at bounding box center [85, 74] width 54 height 24
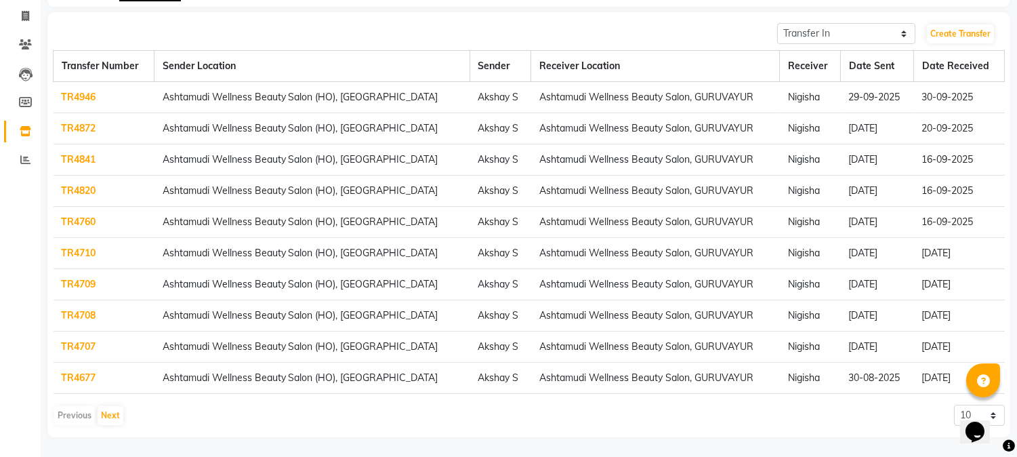
scroll to position [83, 0]
click at [958, 408] on select "10 20 50 100" at bounding box center [979, 414] width 51 height 21
select select "100"
click at [954, 404] on select "10 20 50 100" at bounding box center [979, 414] width 51 height 21
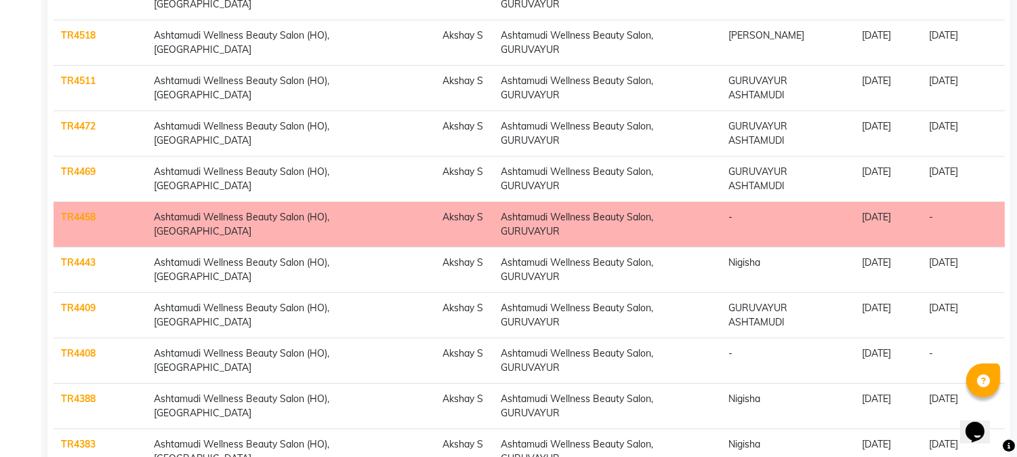
scroll to position [911, 0]
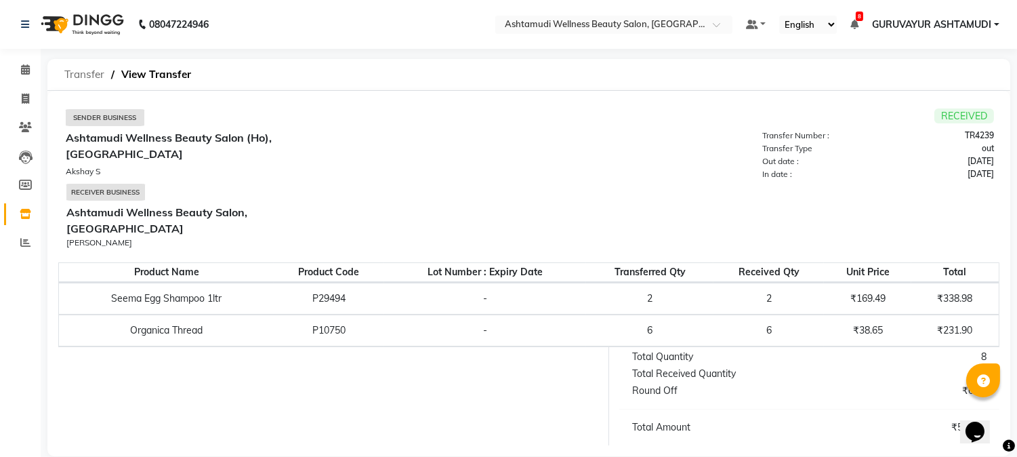
click at [79, 78] on span "Transfer" at bounding box center [85, 74] width 54 height 24
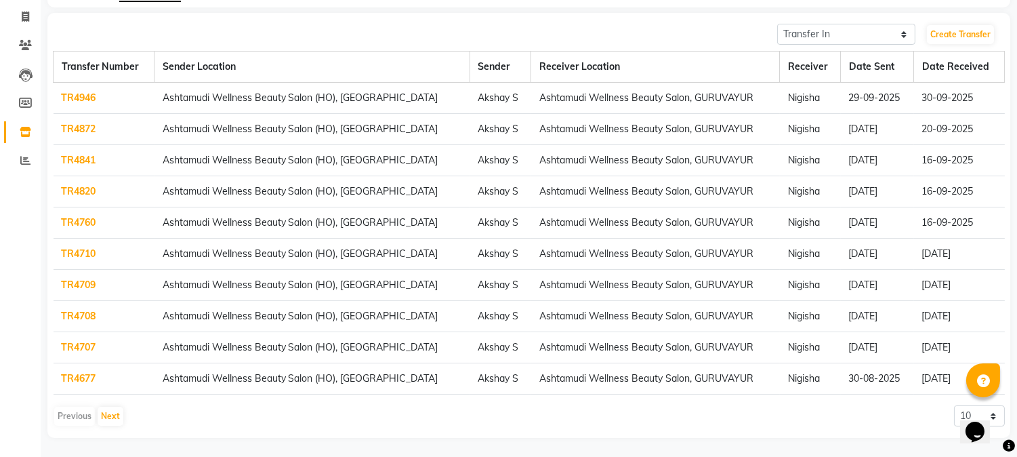
scroll to position [83, 0]
drag, startPoint x: 0, startPoint y: 11, endPoint x: 958, endPoint y: 413, distance: 1039.5
click at [958, 413] on select "10 20 50 100" at bounding box center [979, 414] width 51 height 21
select select "100"
click at [954, 404] on select "10 20 50 100" at bounding box center [979, 414] width 51 height 21
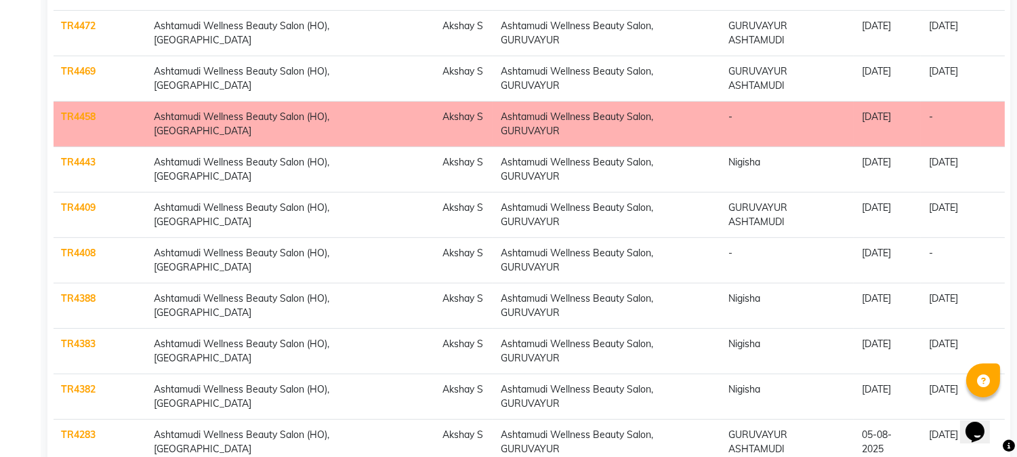
scroll to position [986, 0]
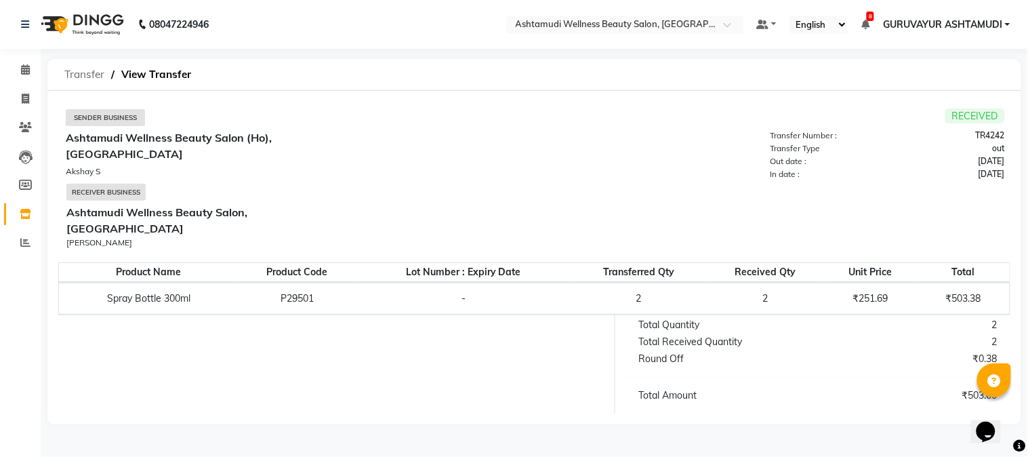
click at [84, 72] on span "Transfer" at bounding box center [85, 74] width 54 height 24
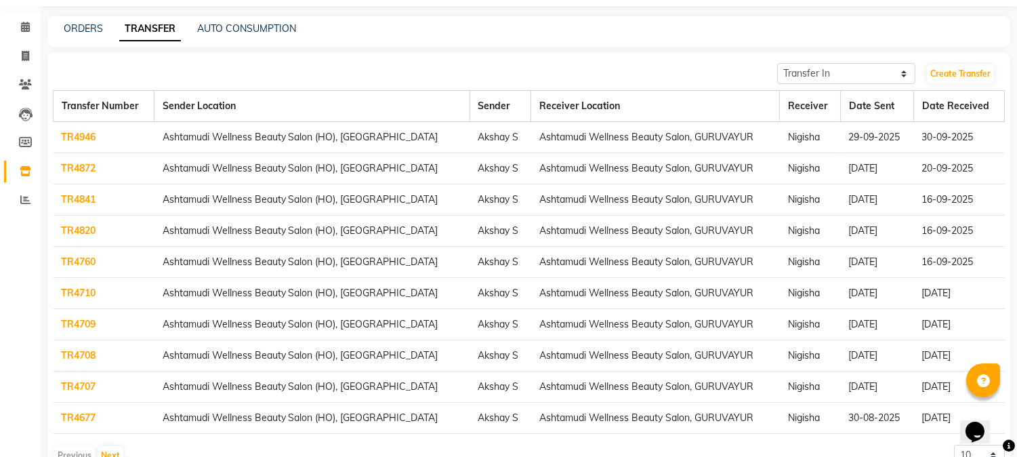
scroll to position [83, 0]
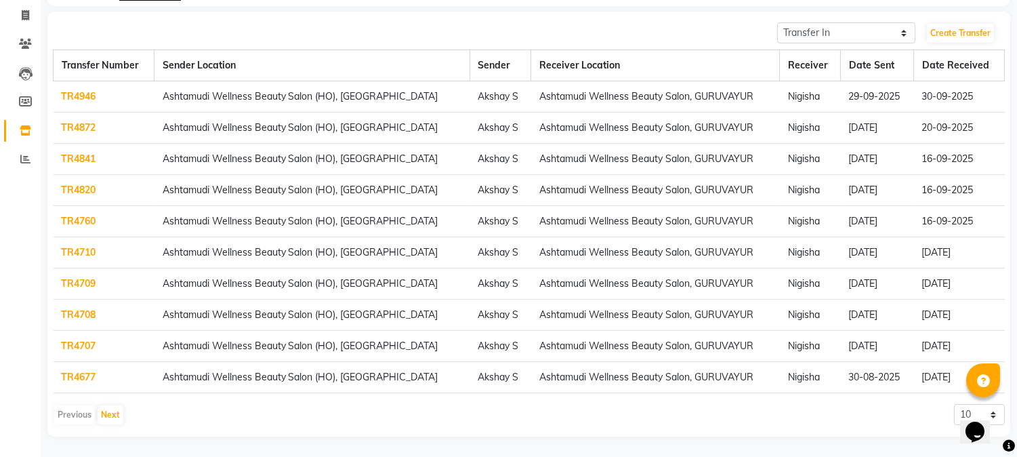
click at [965, 407] on div "Opens Chat This icon Opens the chat window." at bounding box center [981, 407] width 33 height 0
click at [955, 414] on select "10 20 50 100" at bounding box center [979, 414] width 51 height 21
select select "100"
click at [954, 404] on select "10 20 50 100" at bounding box center [979, 414] width 51 height 21
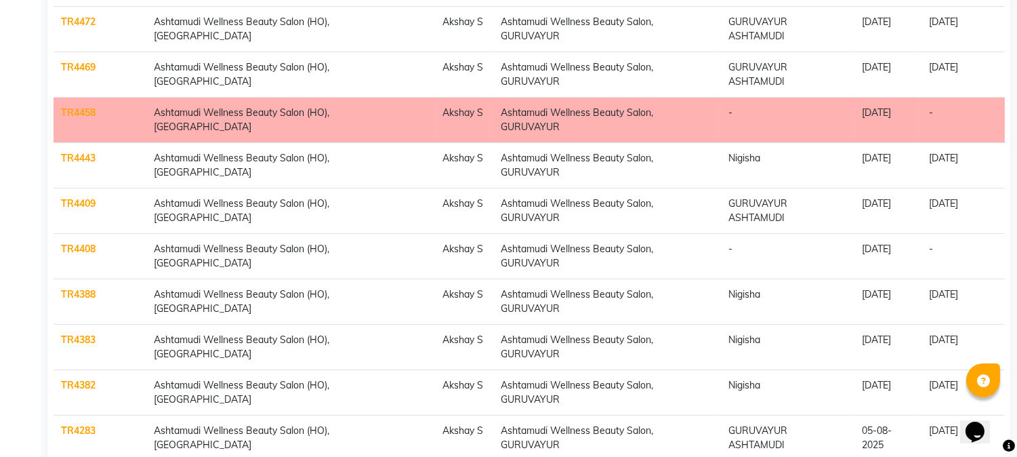
scroll to position [986, 0]
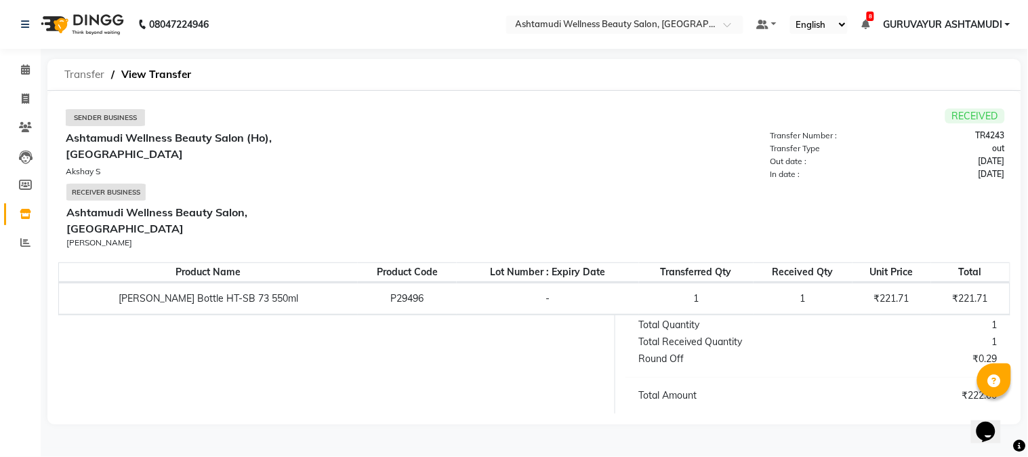
click at [78, 70] on span "Transfer" at bounding box center [85, 74] width 54 height 24
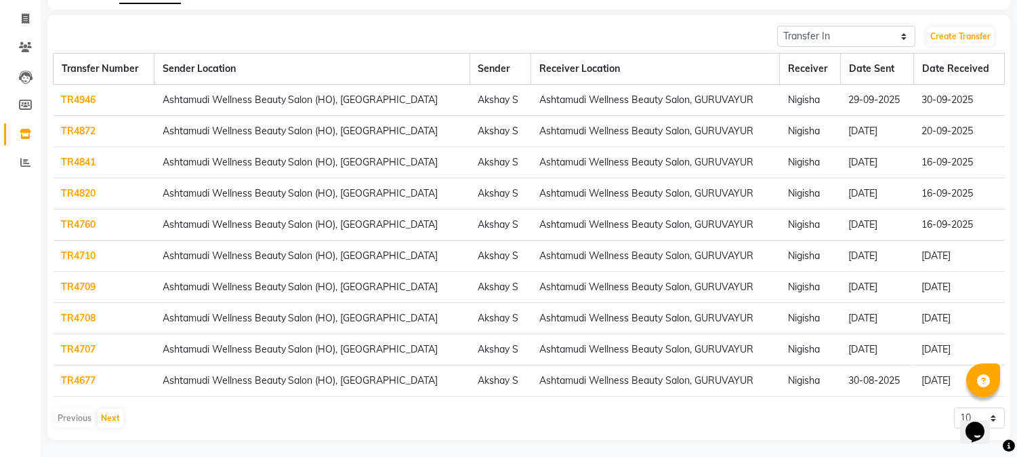
scroll to position [83, 0]
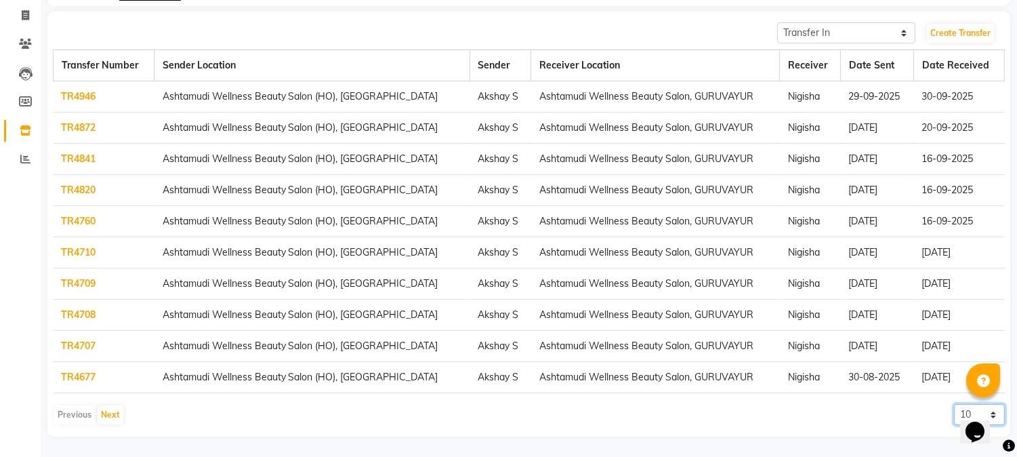
click at [958, 408] on select "10 20 50 100" at bounding box center [979, 414] width 51 height 21
select select "100"
click at [954, 404] on select "10 20 50 100" at bounding box center [979, 414] width 51 height 21
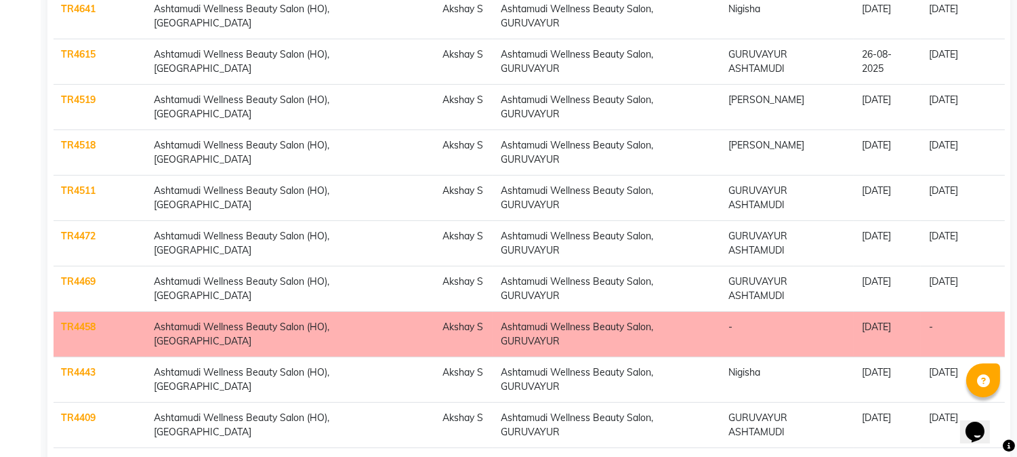
scroll to position [836, 0]
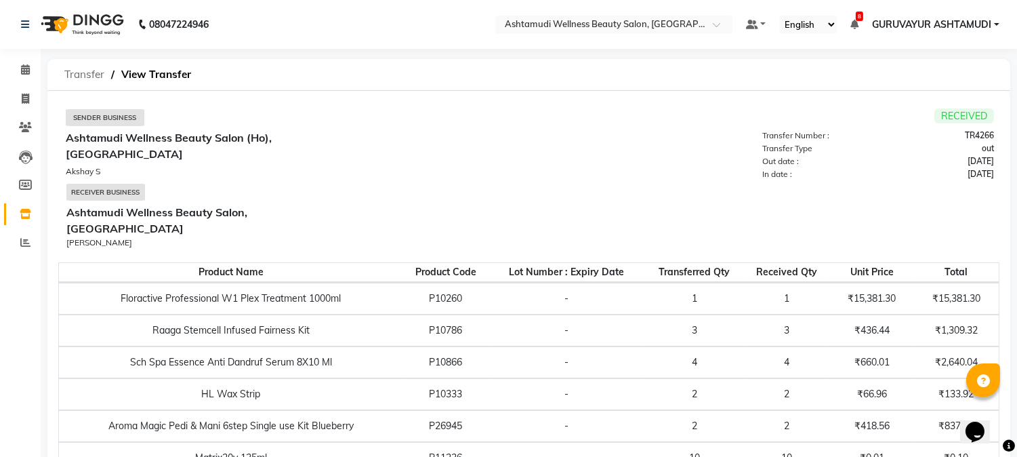
click at [82, 75] on span "Transfer" at bounding box center [85, 74] width 54 height 24
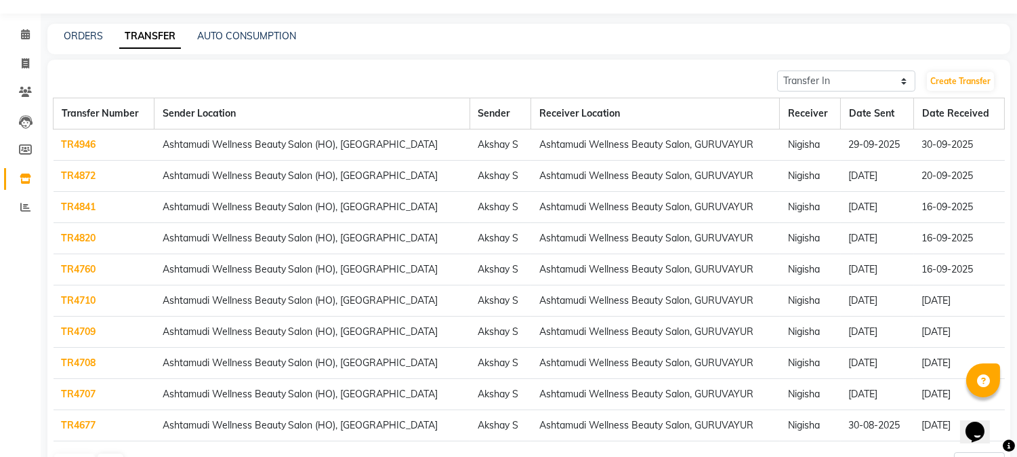
scroll to position [83, 0]
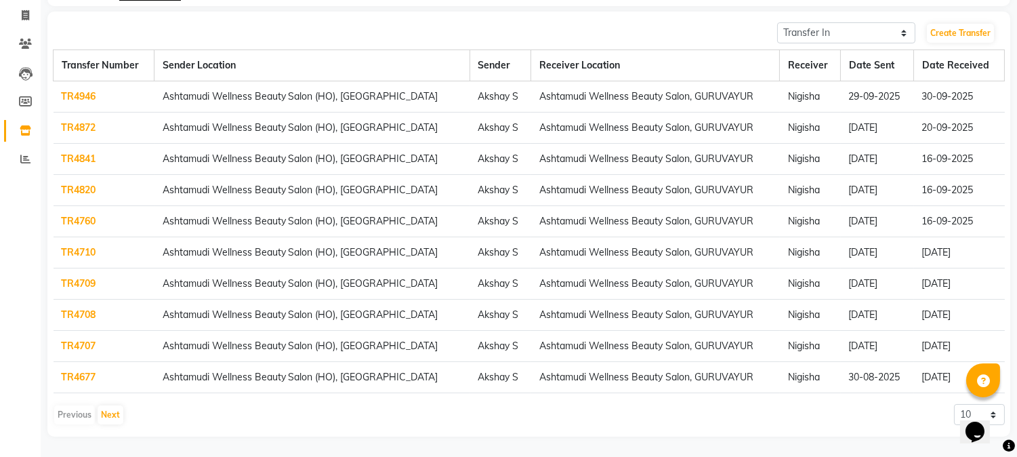
click at [965, 407] on div "Opens Chat This icon Opens the chat window." at bounding box center [981, 407] width 33 height 0
click at [956, 416] on select "10 20 50 100" at bounding box center [979, 414] width 51 height 21
select select "100"
click at [954, 404] on select "10 20 50 100" at bounding box center [979, 414] width 51 height 21
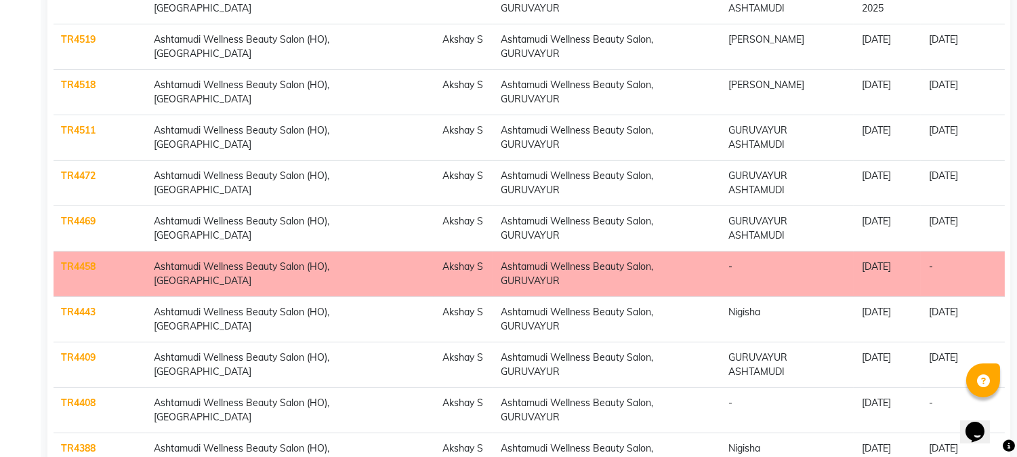
scroll to position [836, 0]
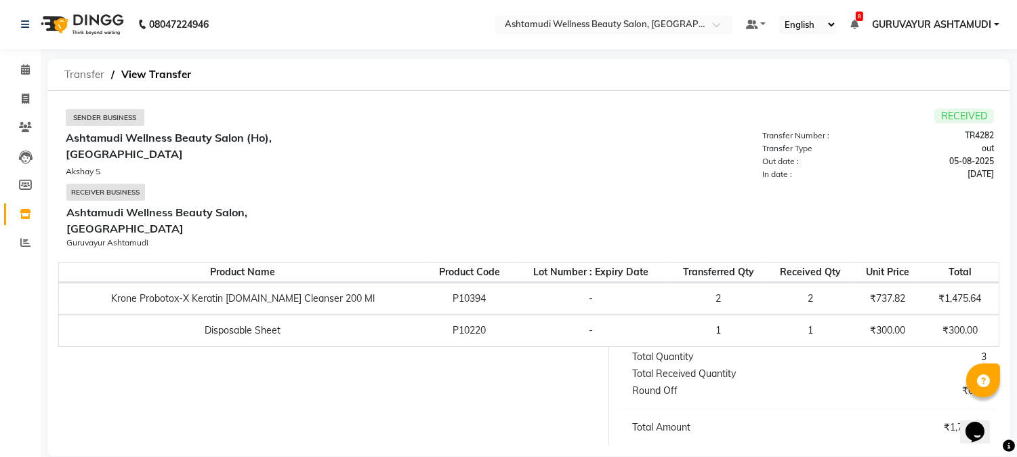
click at [84, 75] on span "Transfer" at bounding box center [85, 74] width 54 height 24
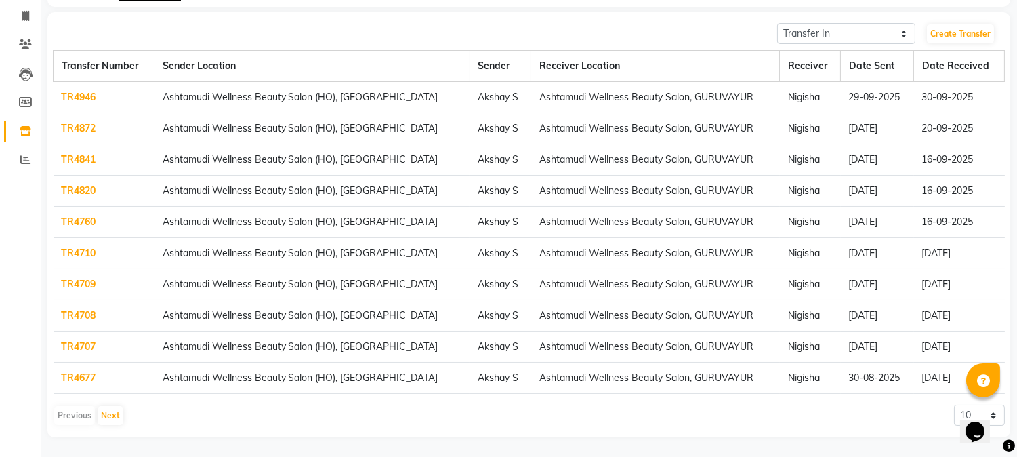
scroll to position [83, 0]
click at [956, 411] on select "10 20 50 100" at bounding box center [979, 414] width 51 height 21
select select "100"
click at [954, 404] on select "10 20 50 100" at bounding box center [979, 414] width 51 height 21
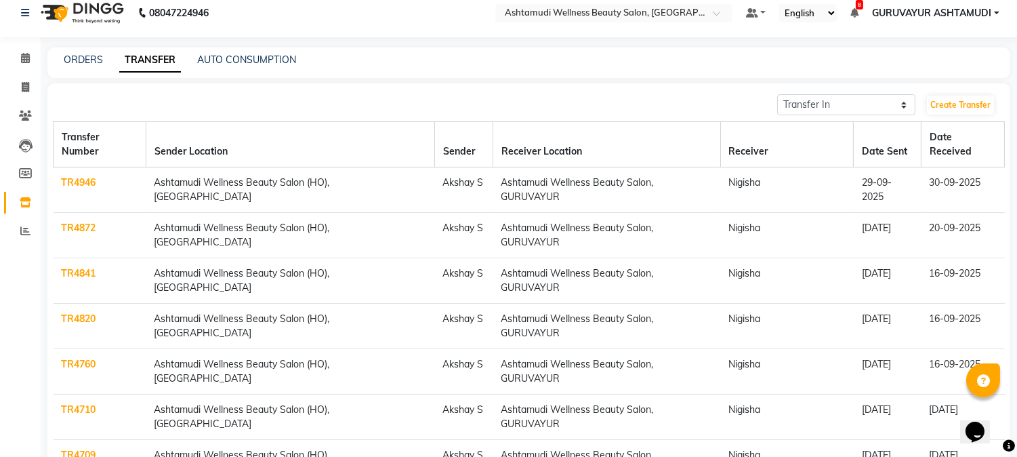
scroll to position [0, 0]
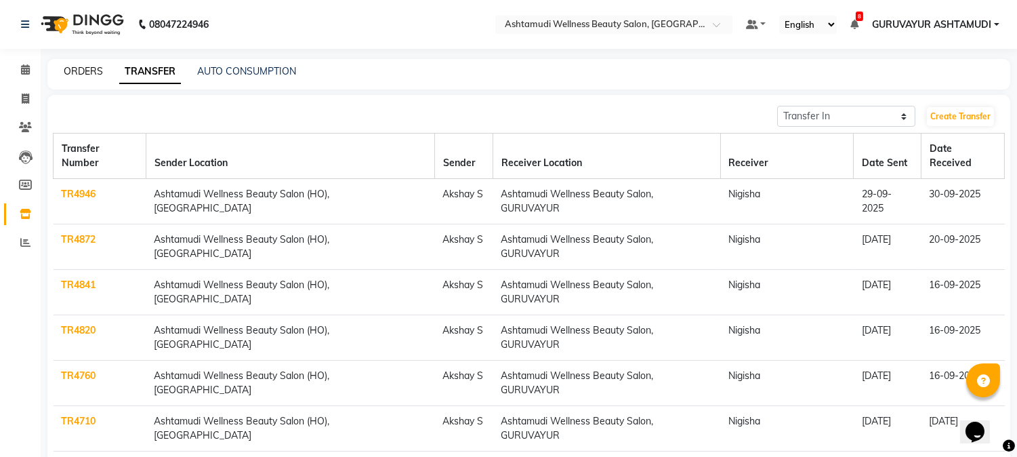
click at [89, 72] on link "ORDERS" at bounding box center [83, 71] width 39 height 12
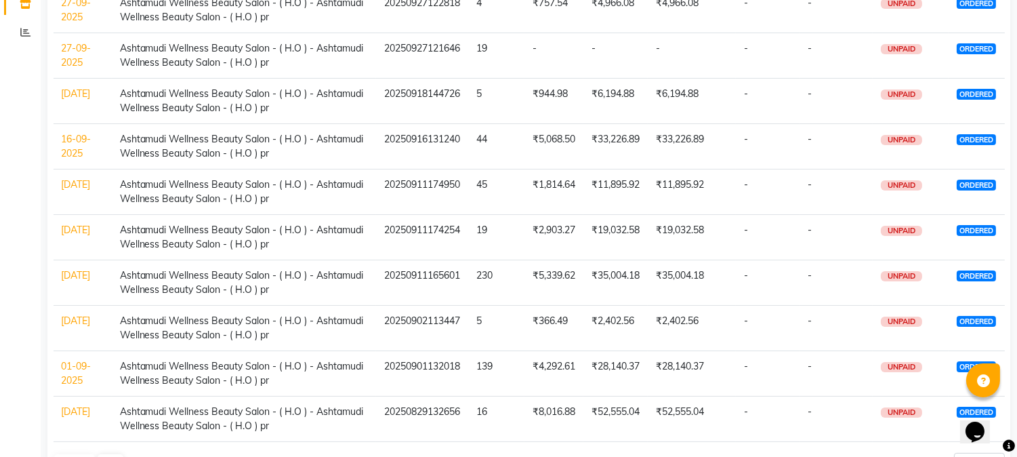
scroll to position [226, 0]
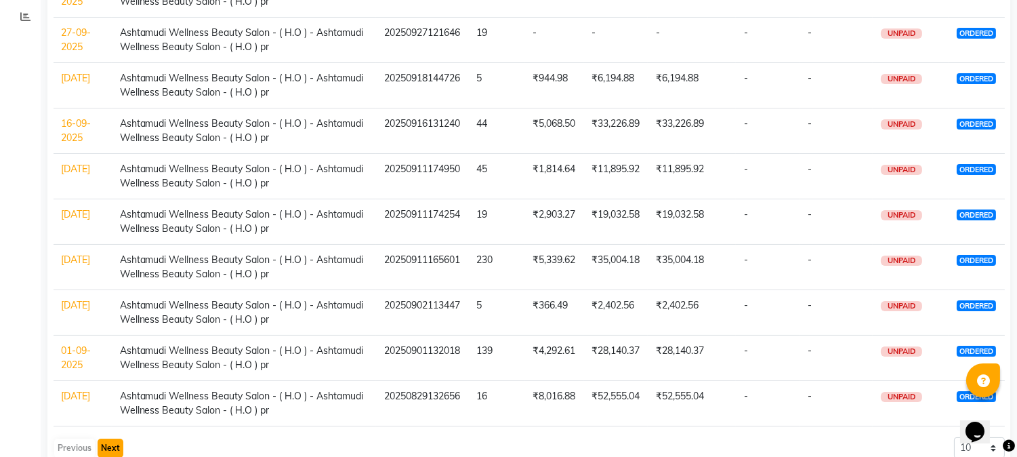
click at [106, 448] on button "Next" at bounding box center [111, 447] width 26 height 19
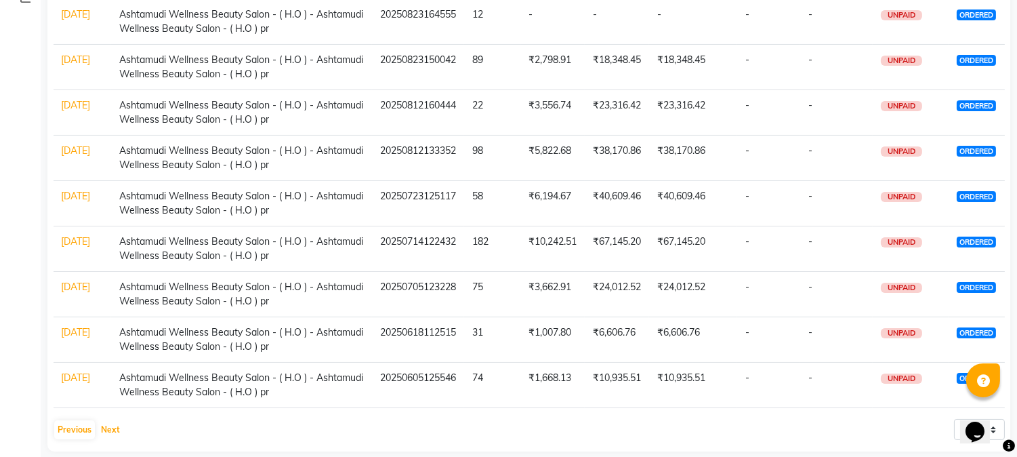
scroll to position [259, 0]
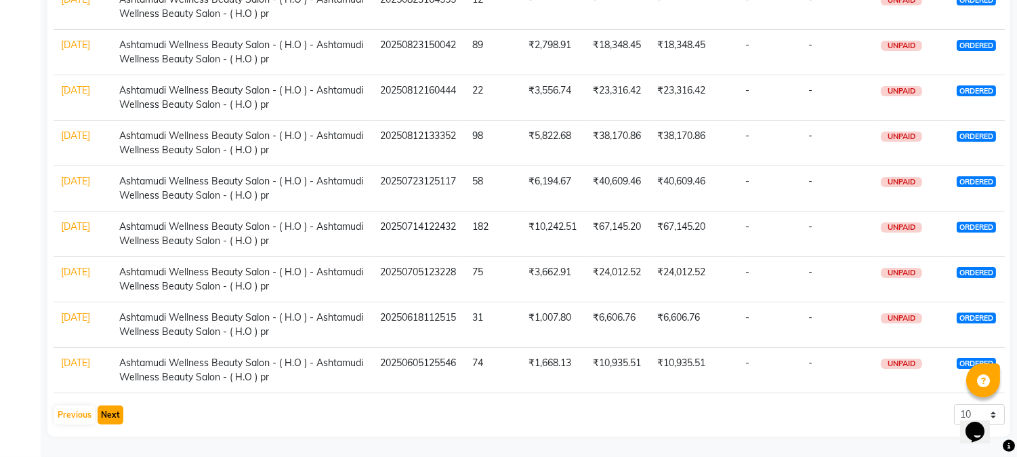
click at [114, 415] on button "Next" at bounding box center [111, 414] width 26 height 19
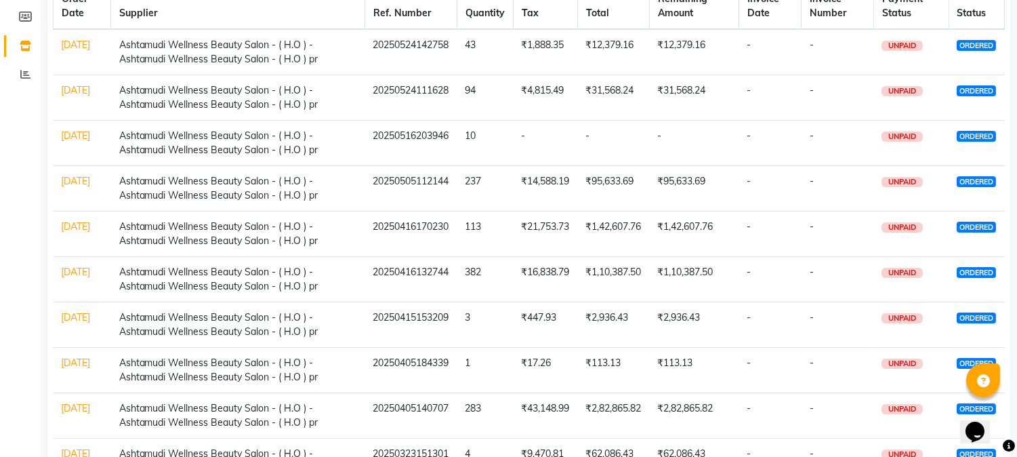
scroll to position [33, 0]
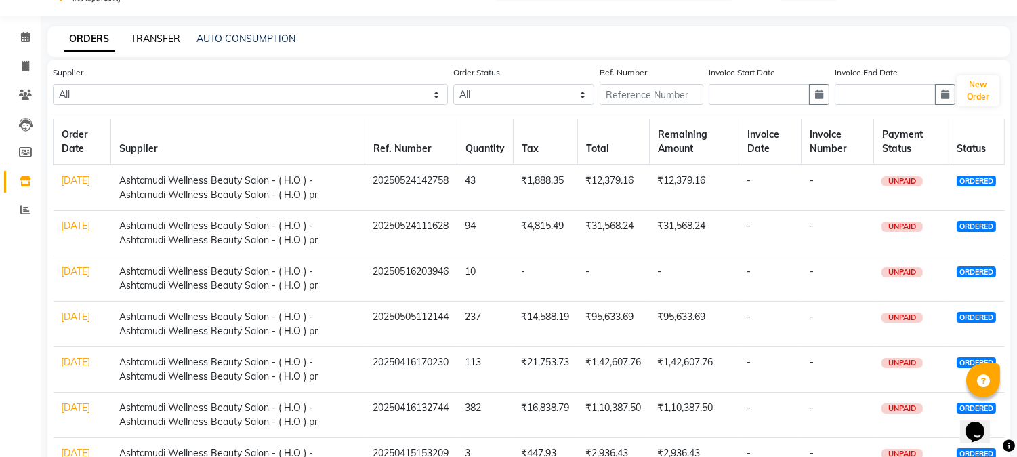
click at [140, 41] on link "TRANSFER" at bounding box center [155, 39] width 49 height 12
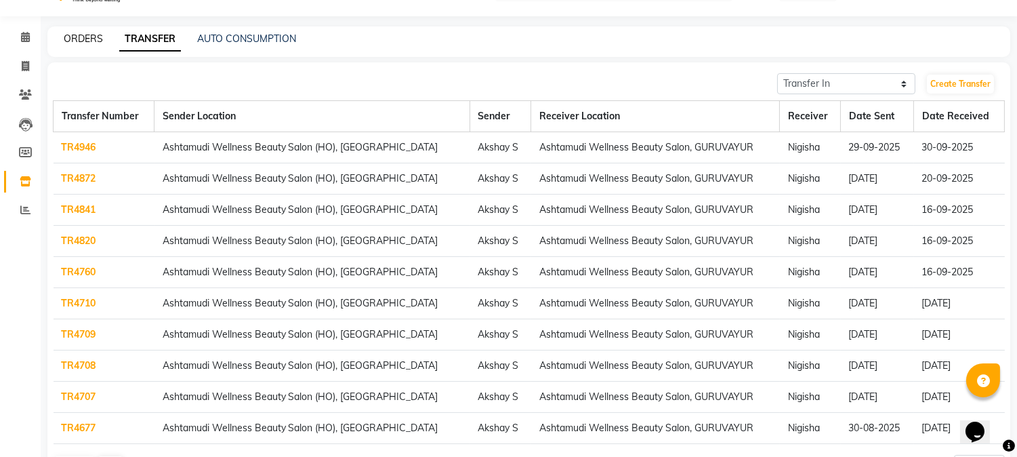
click at [75, 37] on link "ORDERS" at bounding box center [83, 39] width 39 height 12
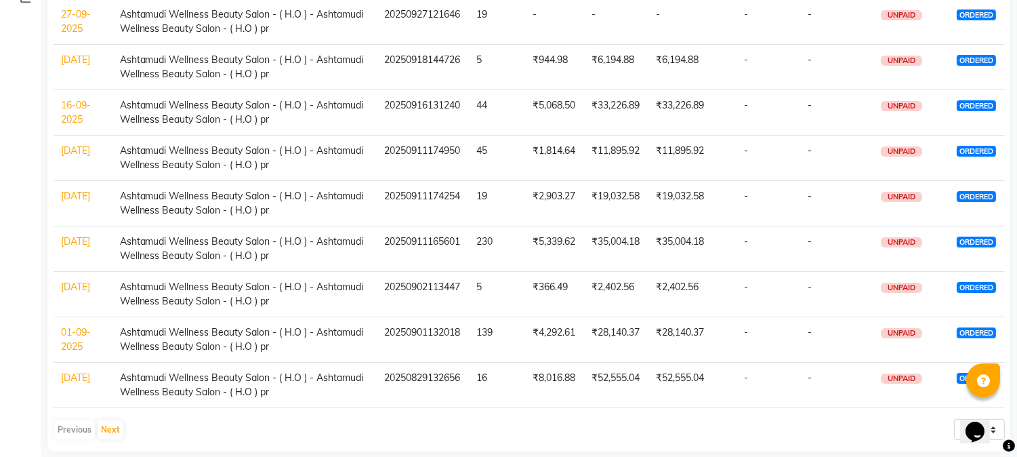
scroll to position [259, 0]
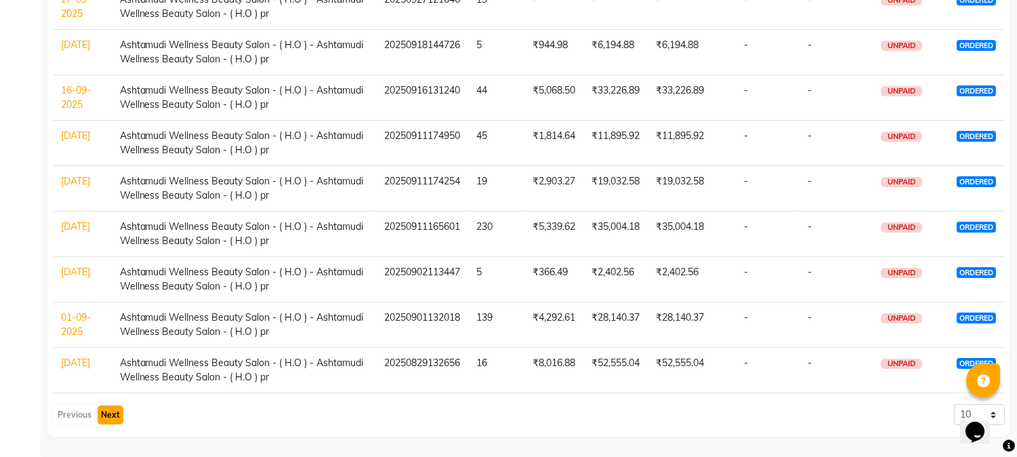
click at [116, 420] on button "Next" at bounding box center [111, 414] width 26 height 19
click at [77, 187] on link "23-07-2025" at bounding box center [76, 181] width 29 height 12
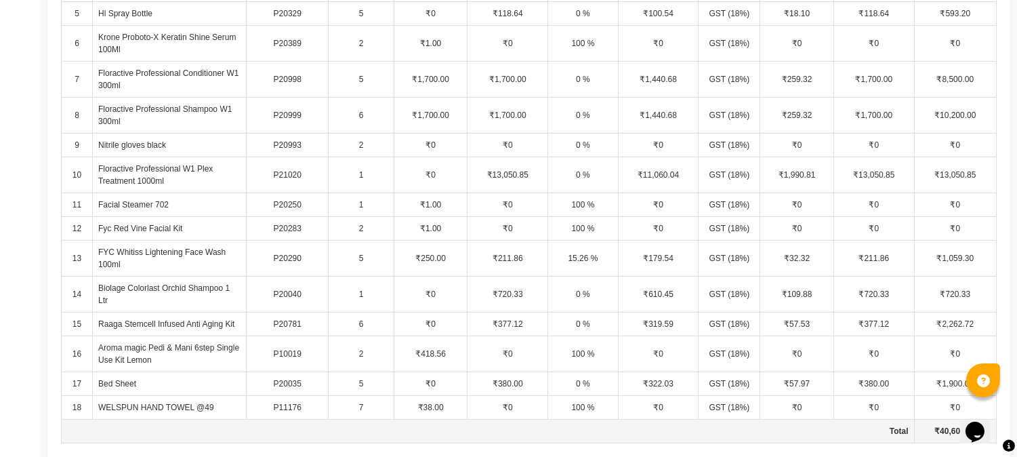
scroll to position [526, 0]
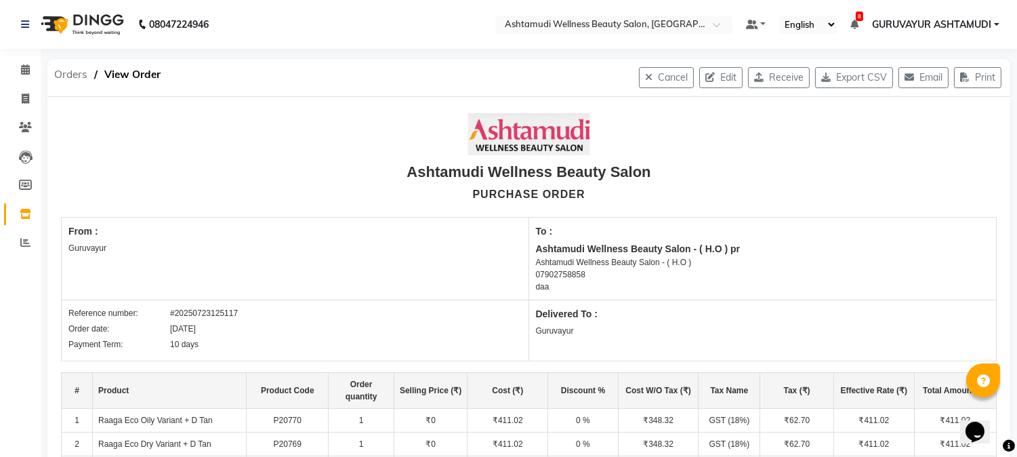
click at [75, 75] on span "Orders" at bounding box center [70, 74] width 47 height 24
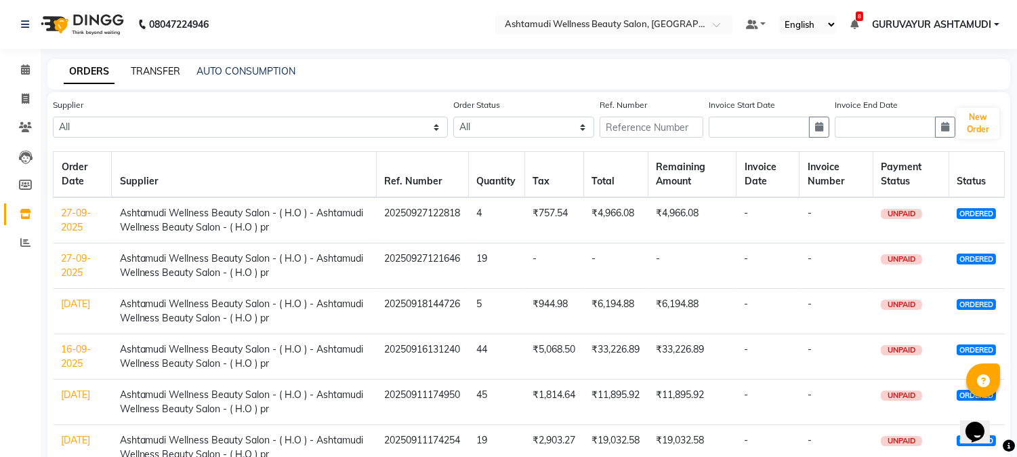
click at [154, 73] on link "TRANSFER" at bounding box center [155, 71] width 49 height 12
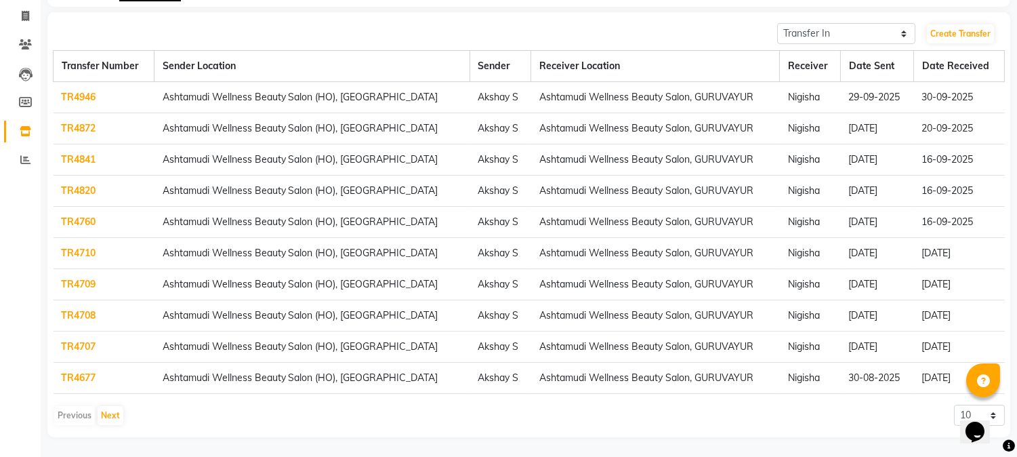
scroll to position [83, 0]
click at [109, 415] on button "Next" at bounding box center [111, 414] width 26 height 19
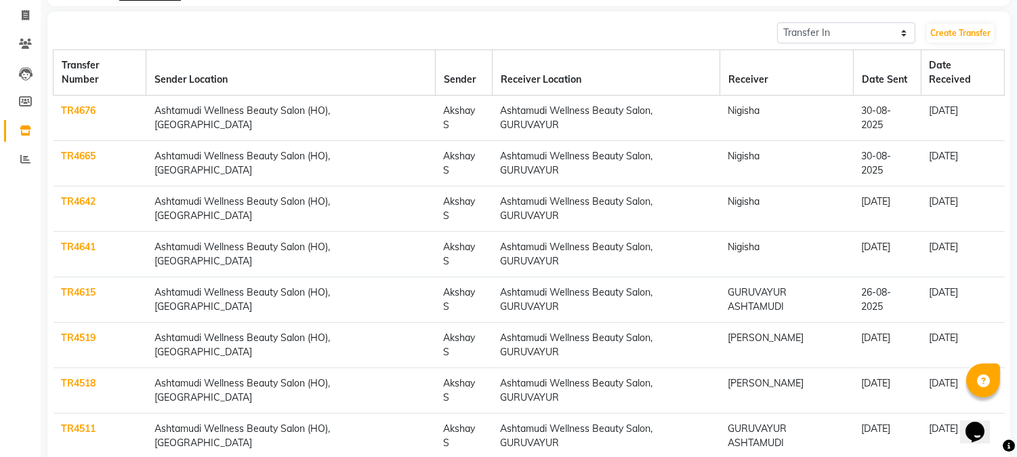
select select "100"
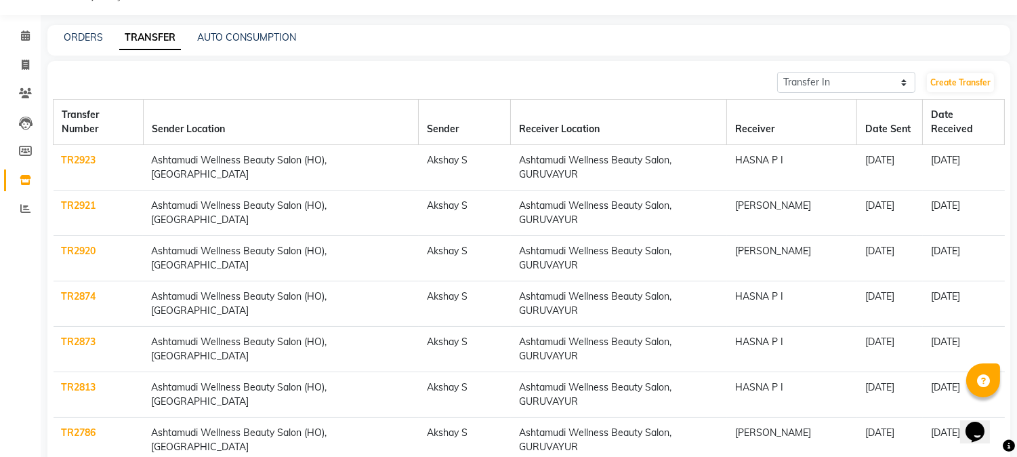
scroll to position [0, 0]
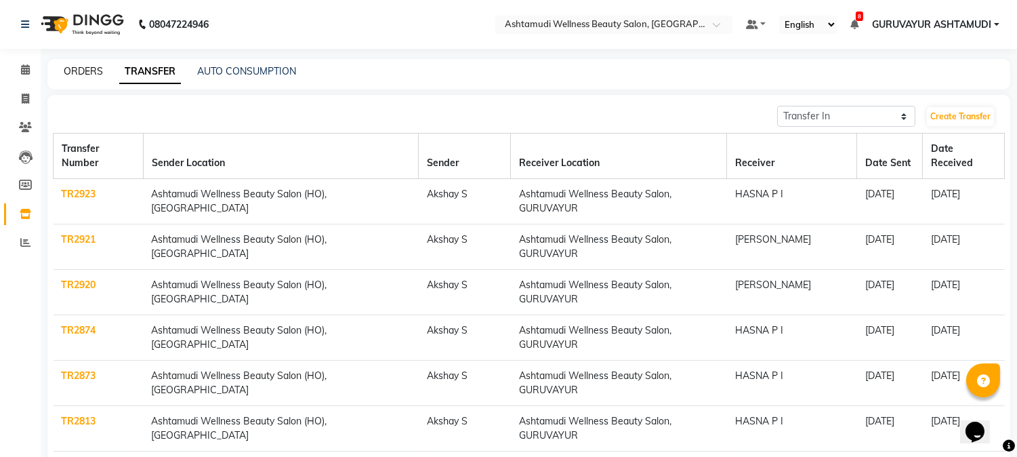
drag, startPoint x: 90, startPoint y: 70, endPoint x: 107, endPoint y: 72, distance: 17.1
click at [91, 70] on link "ORDERS" at bounding box center [83, 71] width 39 height 12
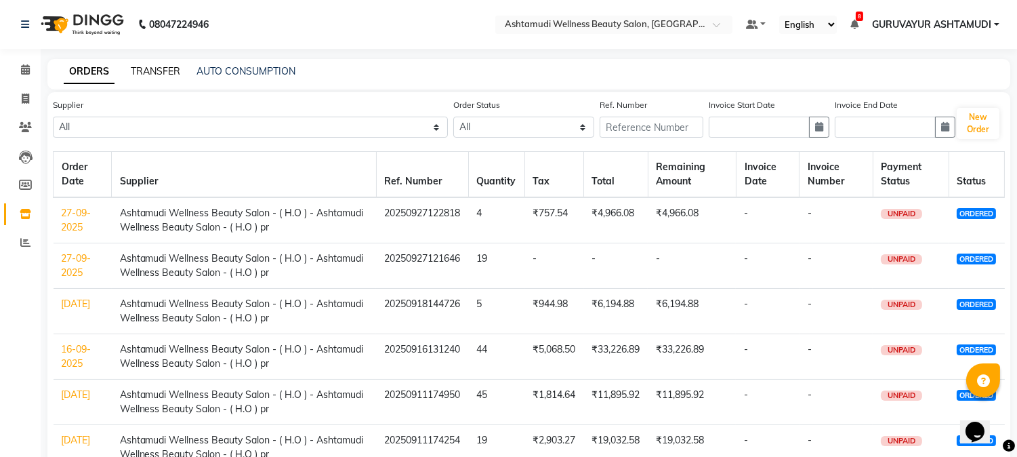
click at [151, 68] on link "TRANSFER" at bounding box center [155, 71] width 49 height 12
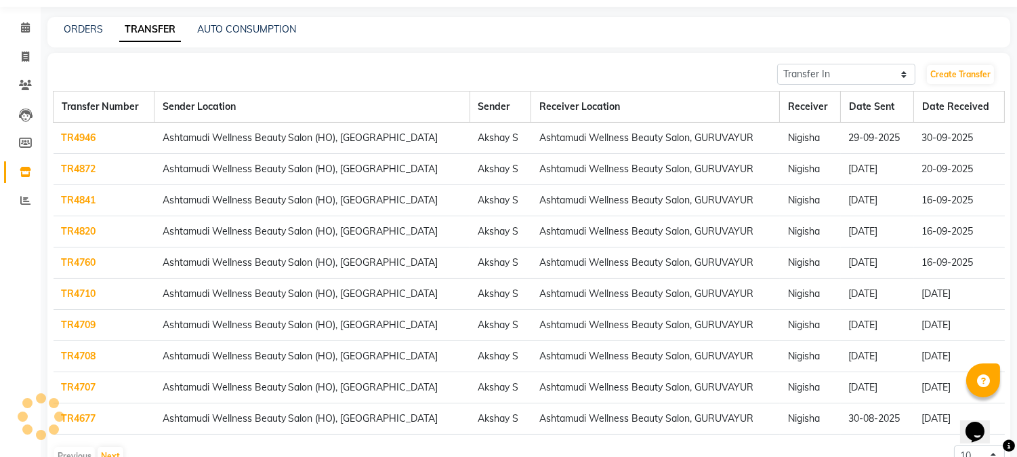
scroll to position [83, 0]
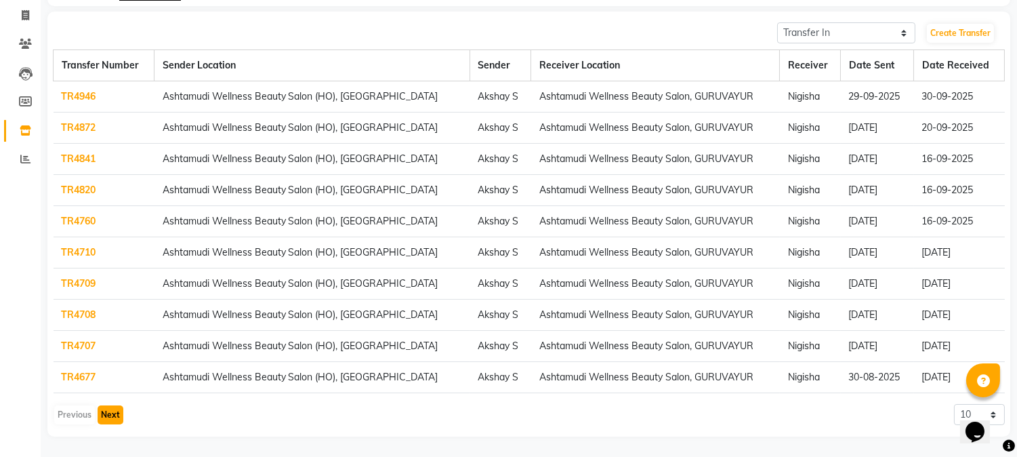
click at [102, 419] on button "Next" at bounding box center [111, 414] width 26 height 19
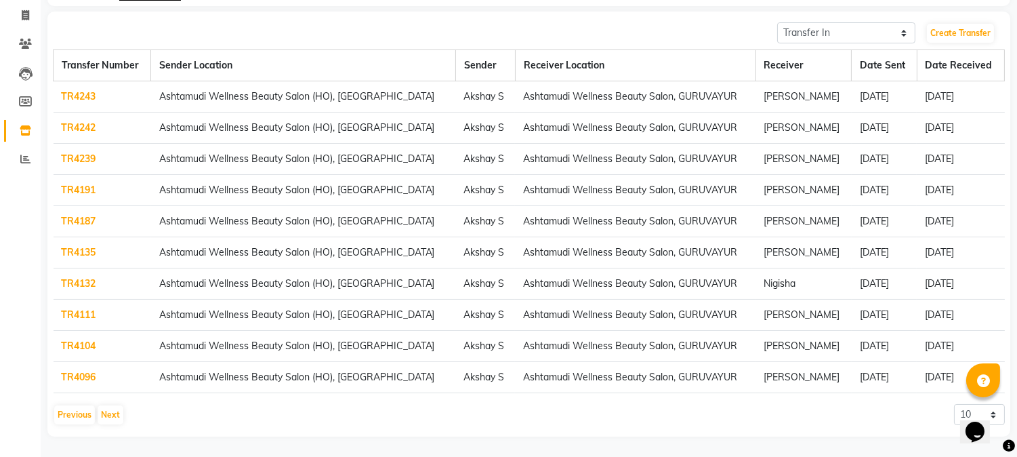
click at [68, 219] on link "TR4187" at bounding box center [79, 221] width 35 height 12
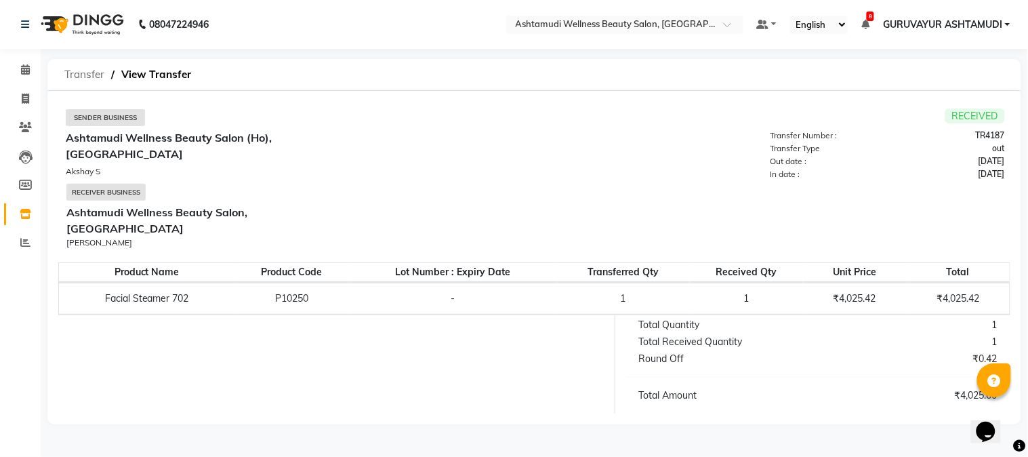
click at [93, 76] on span "Transfer" at bounding box center [85, 74] width 54 height 24
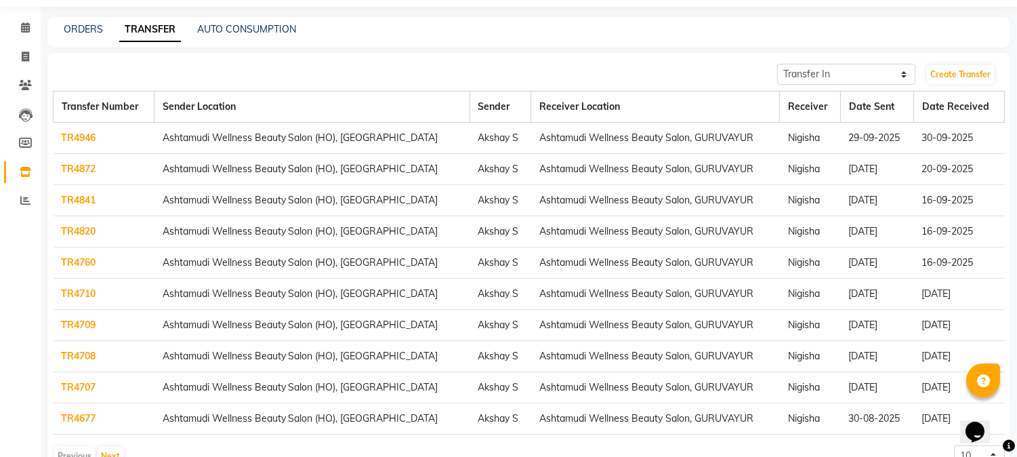
scroll to position [83, 0]
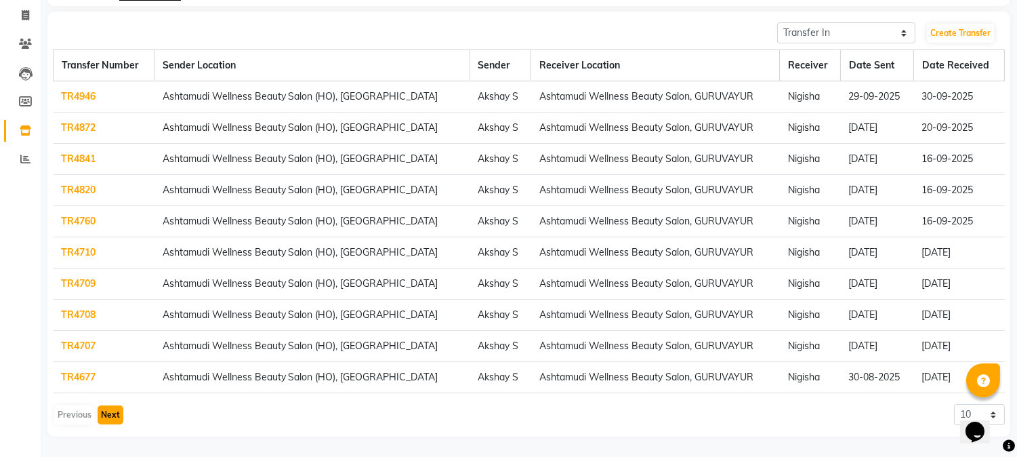
click at [108, 415] on button "Next" at bounding box center [111, 414] width 26 height 19
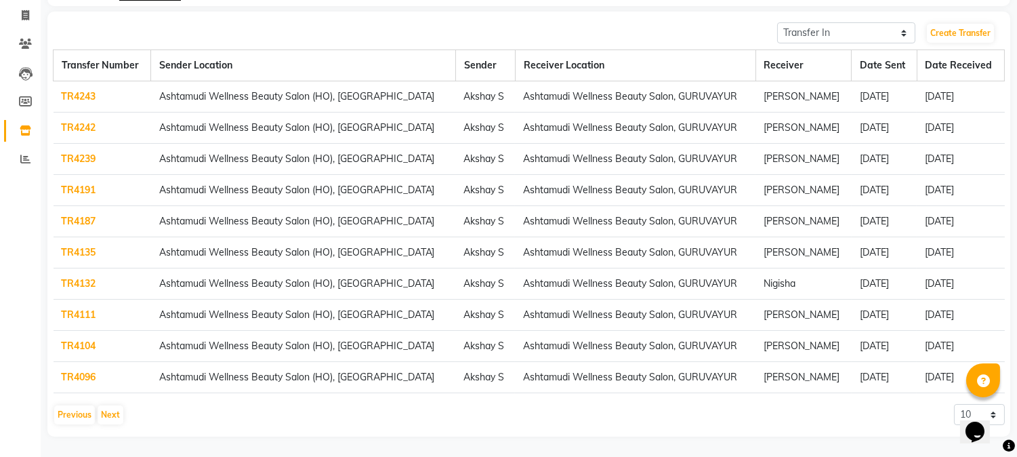
click at [78, 190] on link "TR4191" at bounding box center [79, 190] width 35 height 12
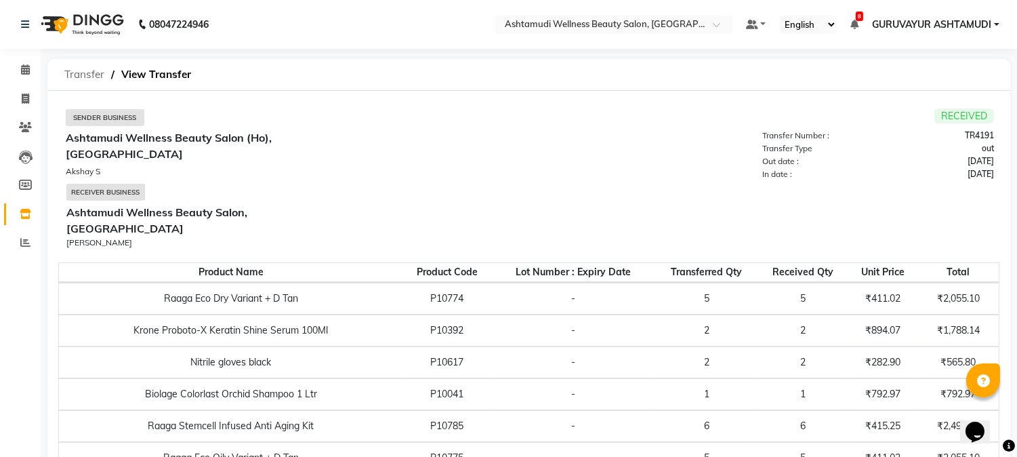
click at [93, 78] on span "Transfer" at bounding box center [85, 74] width 54 height 24
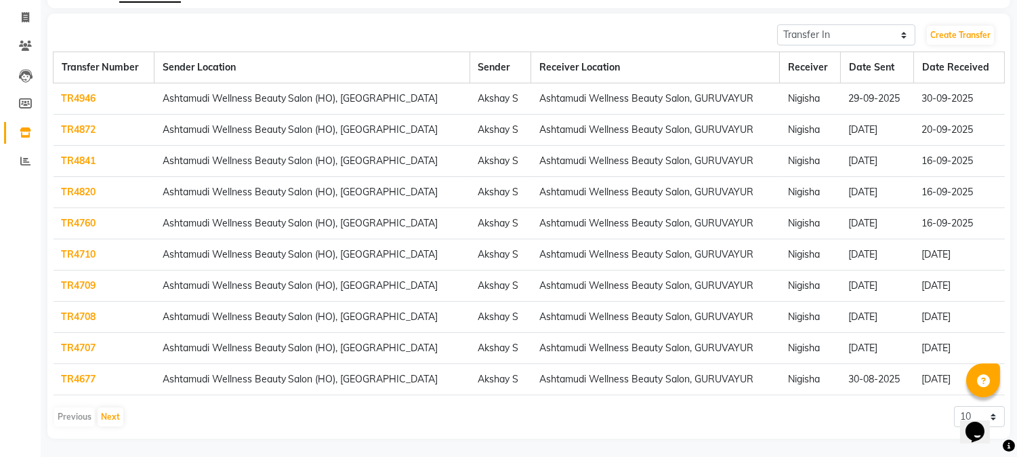
scroll to position [83, 0]
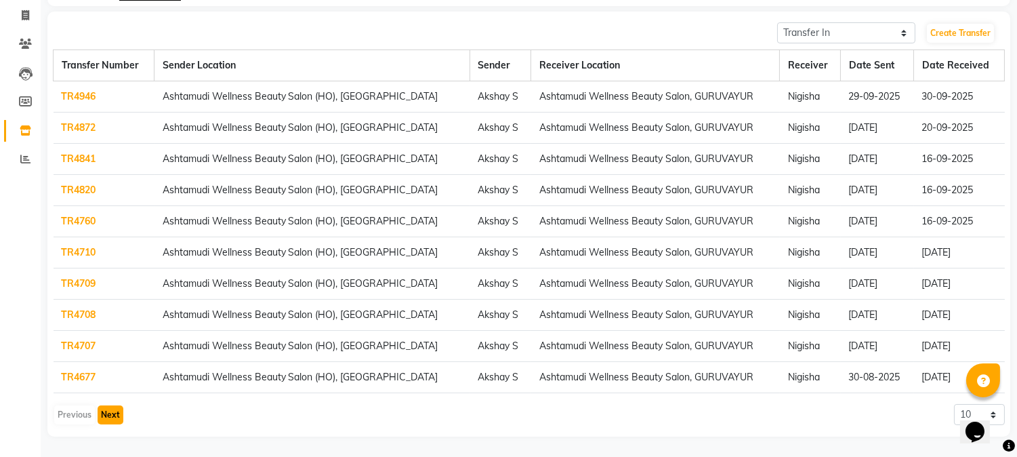
click at [115, 412] on button "Next" at bounding box center [111, 414] width 26 height 19
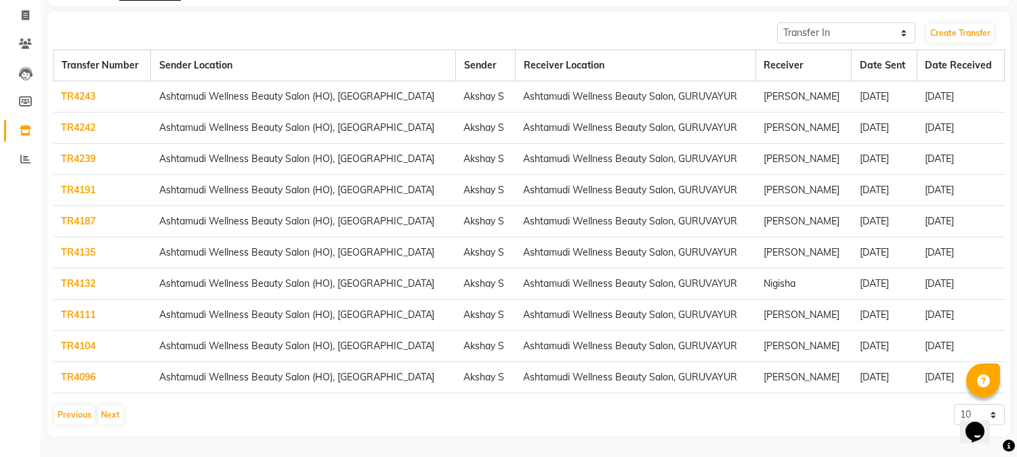
click at [77, 129] on link "TR4242" at bounding box center [79, 127] width 35 height 12
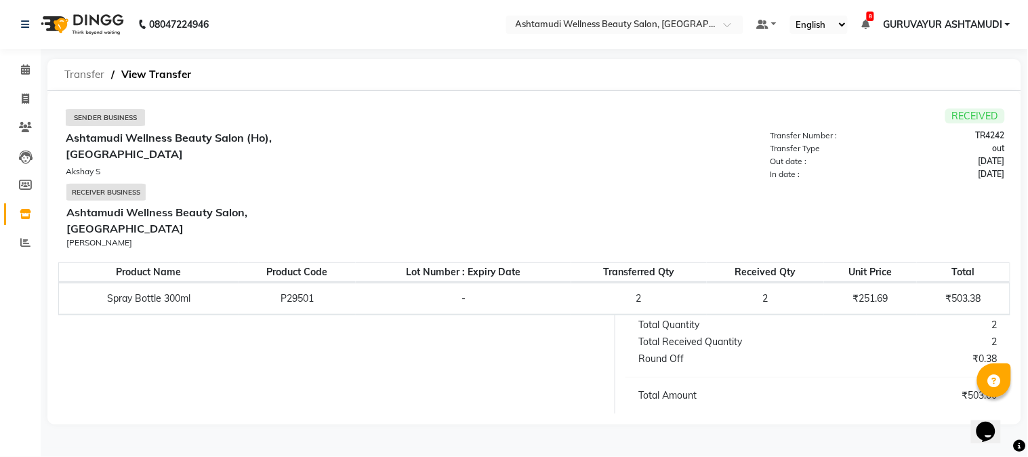
click at [77, 77] on span "Transfer" at bounding box center [85, 74] width 54 height 24
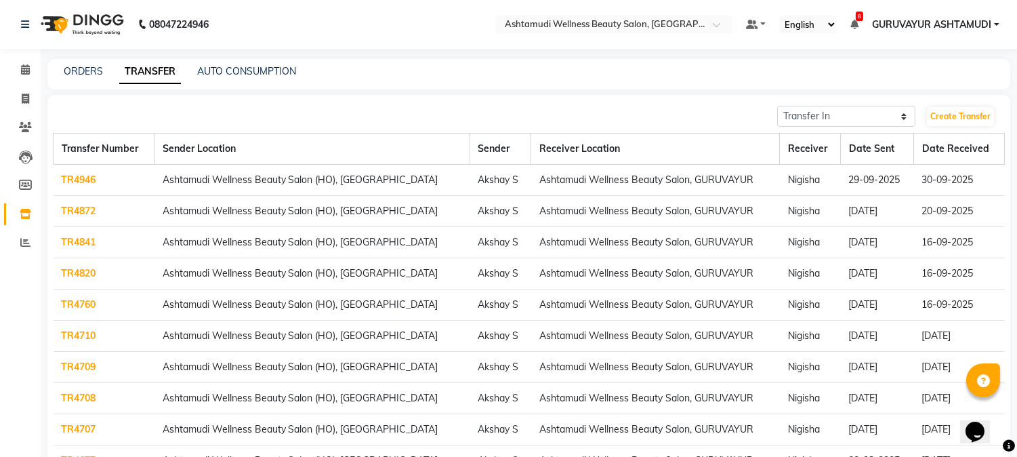
click at [72, 178] on link "TR4946" at bounding box center [79, 179] width 35 height 12
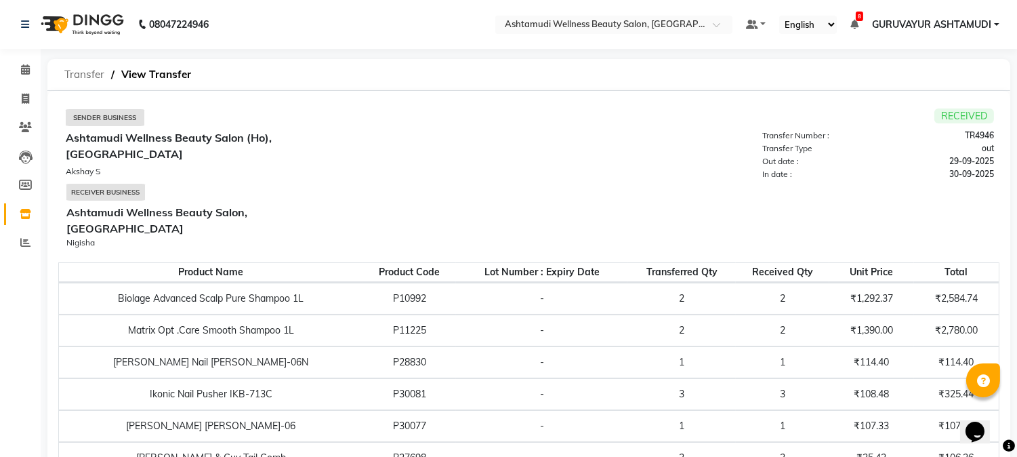
click at [77, 78] on span "Transfer" at bounding box center [85, 74] width 54 height 24
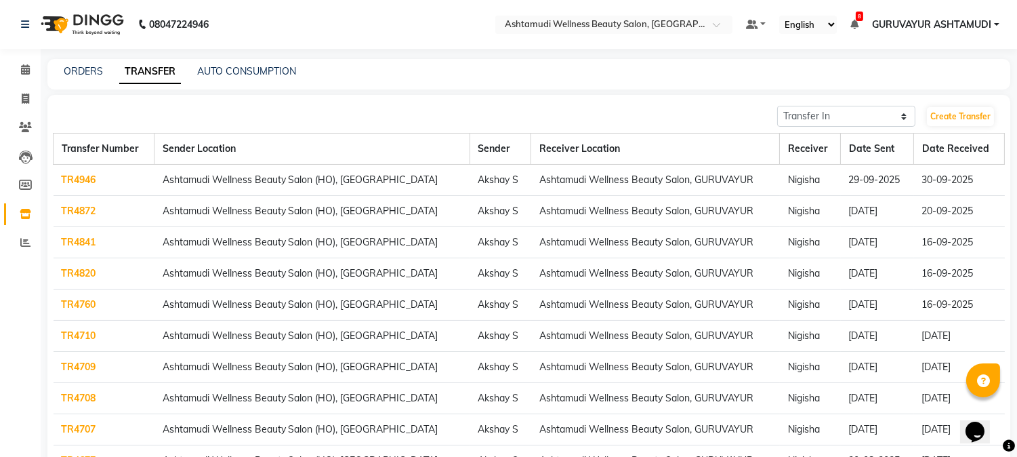
click at [78, 211] on link "TR4872" at bounding box center [79, 211] width 35 height 12
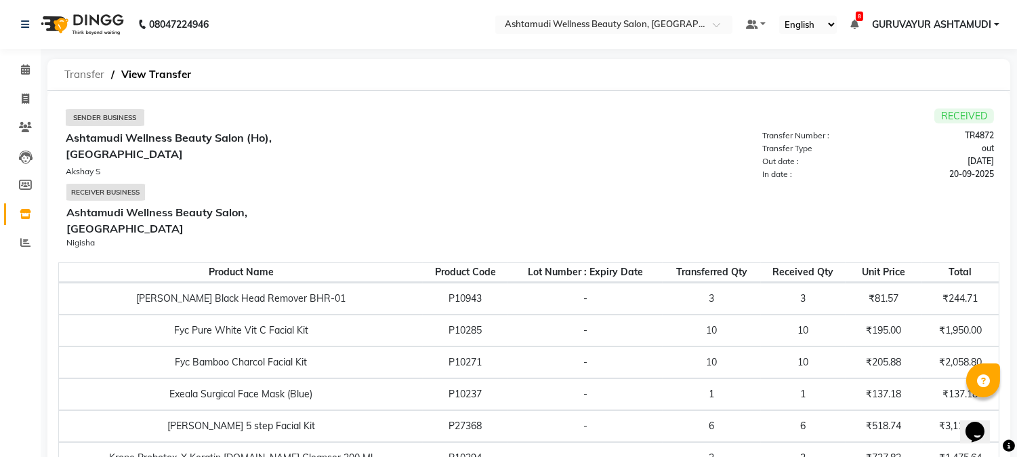
click at [75, 78] on span "Transfer" at bounding box center [85, 74] width 54 height 24
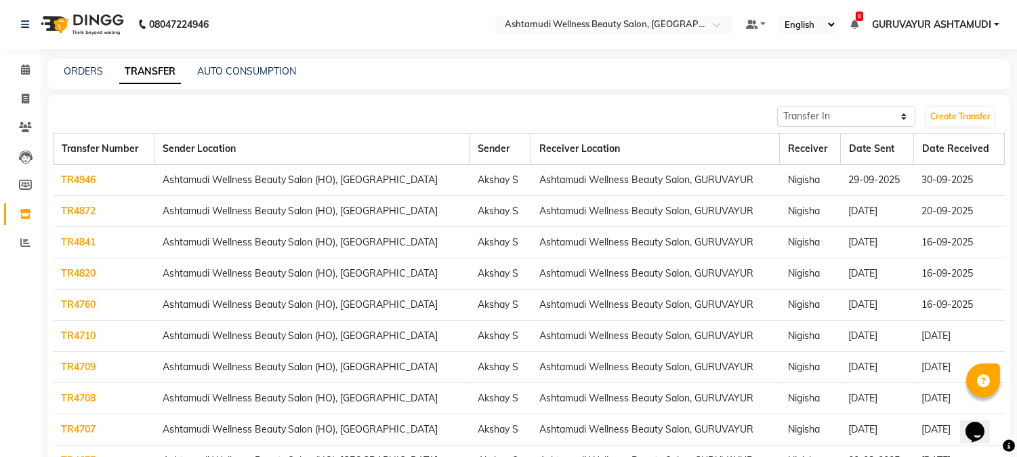
click at [76, 245] on link "TR4841" at bounding box center [79, 242] width 35 height 12
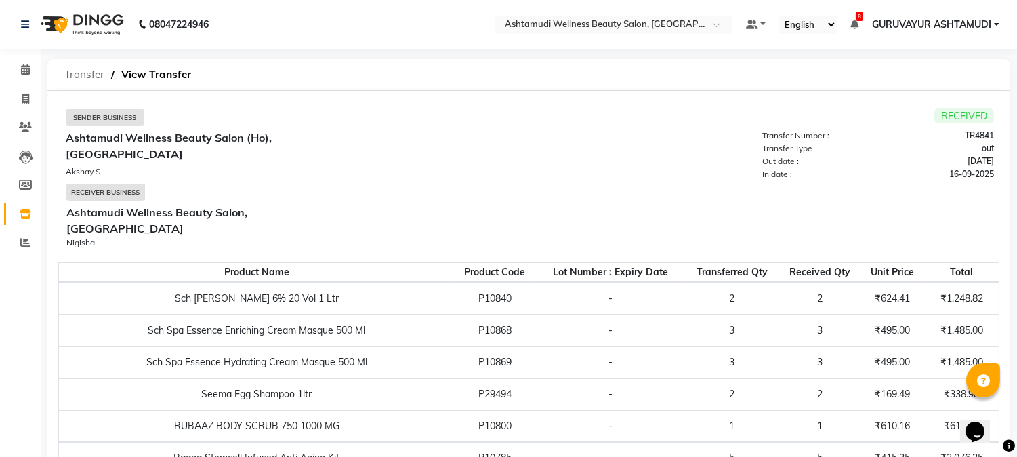
click at [83, 70] on span "Transfer" at bounding box center [85, 74] width 54 height 24
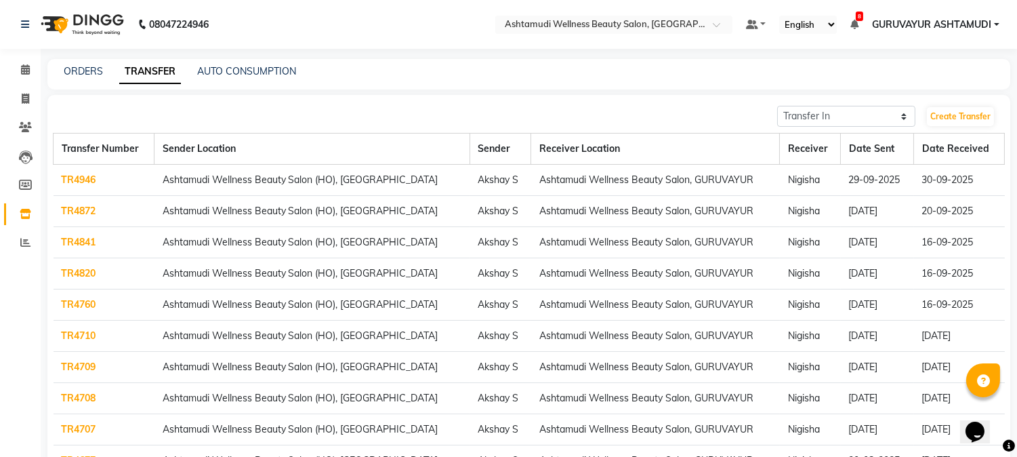
click at [77, 270] on link "TR4820" at bounding box center [79, 273] width 35 height 12
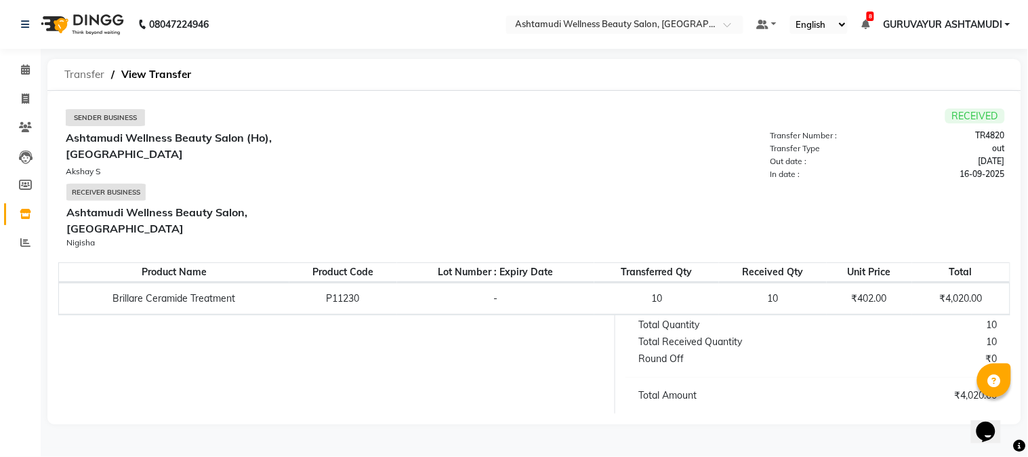
click at [83, 75] on span "Transfer" at bounding box center [85, 74] width 54 height 24
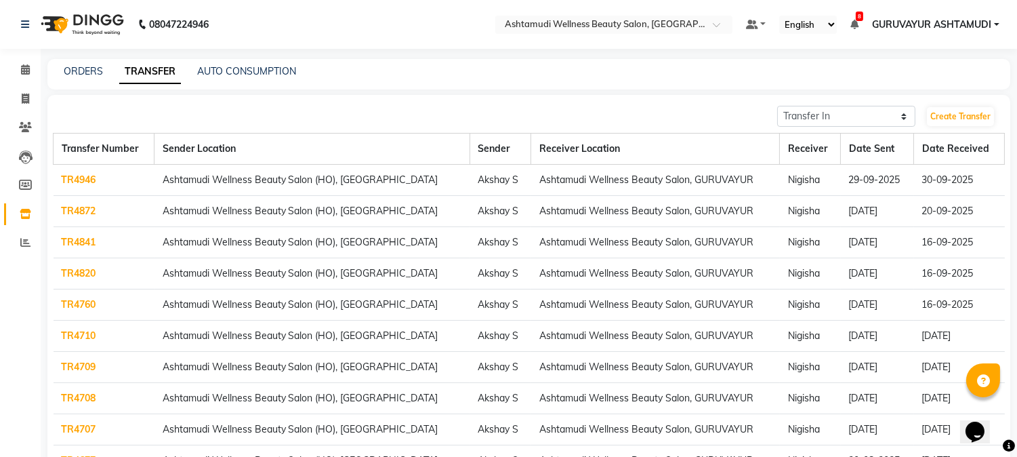
click at [75, 301] on link "TR4760" at bounding box center [79, 304] width 35 height 12
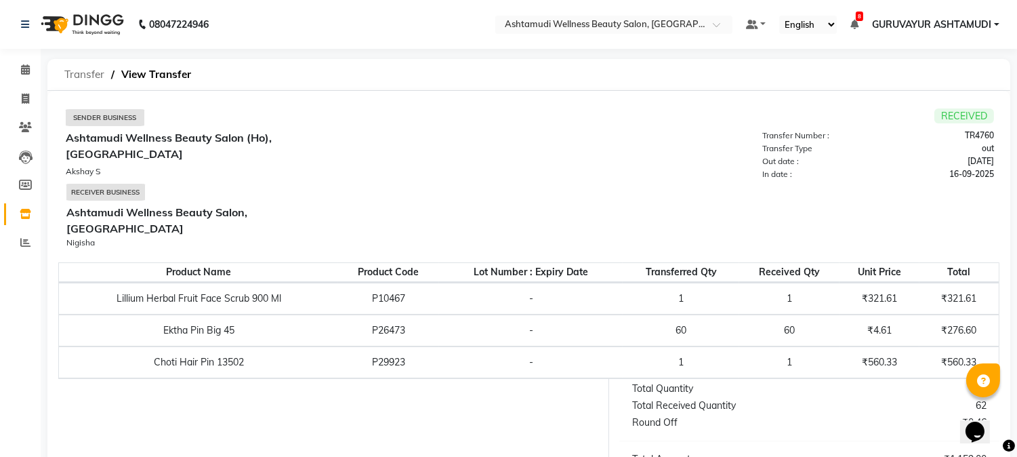
click at [92, 77] on span "Transfer" at bounding box center [85, 74] width 54 height 24
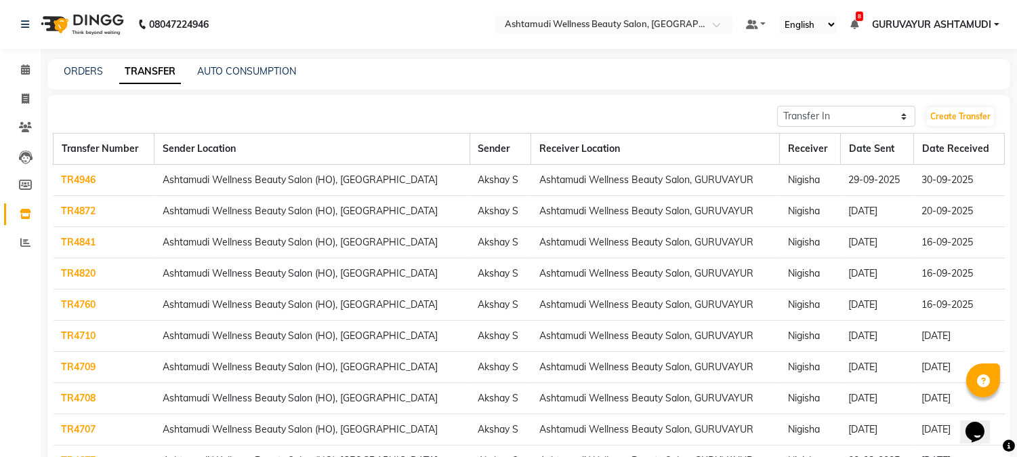
click at [70, 333] on link "TR4710" at bounding box center [79, 335] width 35 height 12
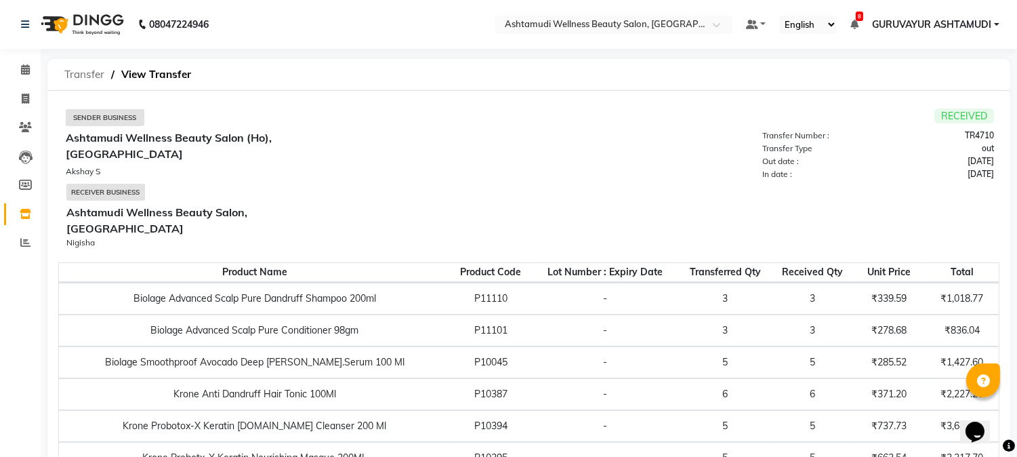
click at [98, 73] on span "Transfer" at bounding box center [85, 74] width 54 height 24
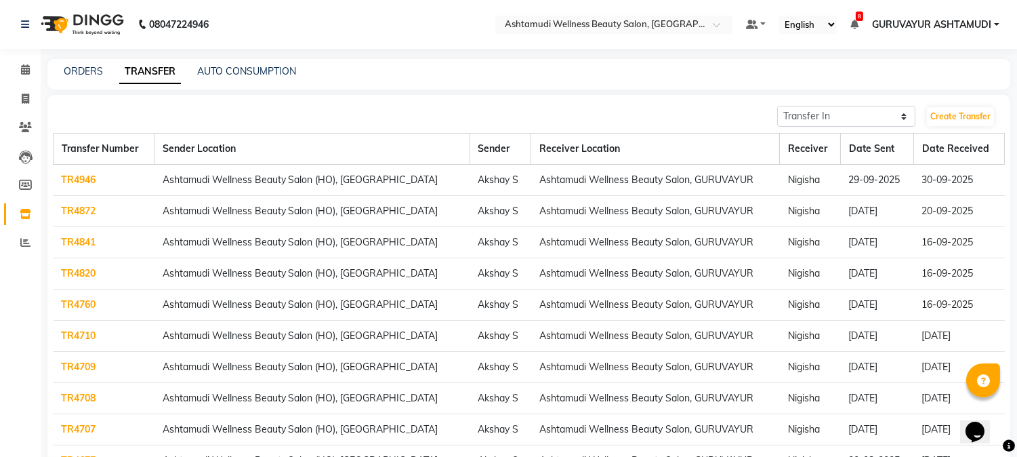
click at [93, 369] on link "TR4709" at bounding box center [79, 366] width 35 height 12
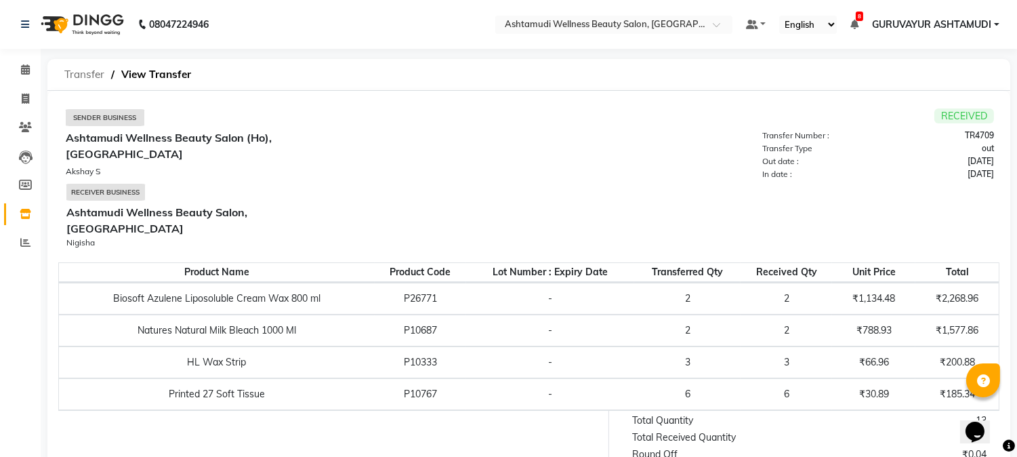
click at [83, 75] on span "Transfer" at bounding box center [85, 74] width 54 height 24
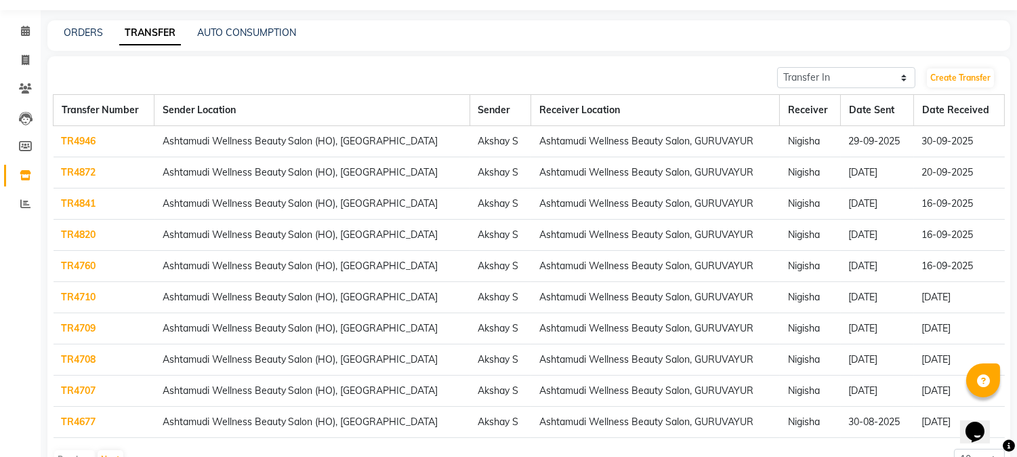
scroll to position [75, 0]
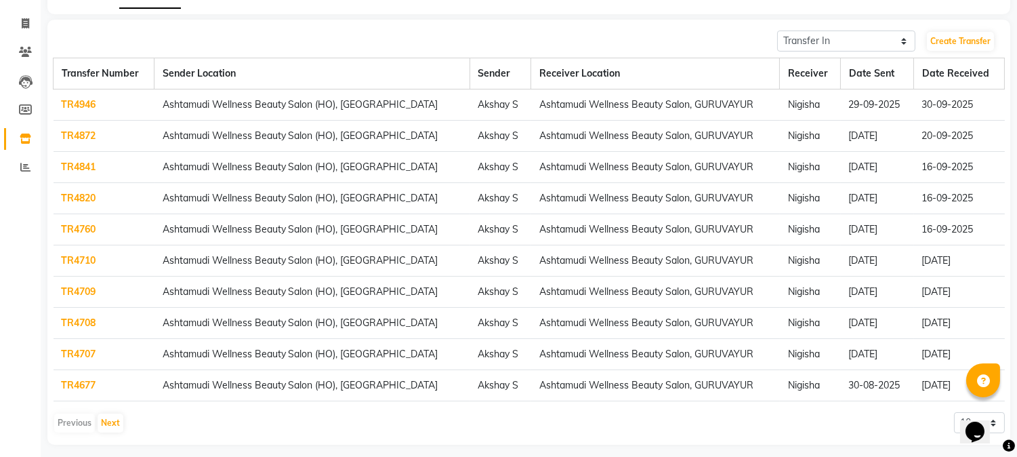
click at [68, 325] on link "TR4708" at bounding box center [79, 322] width 35 height 12
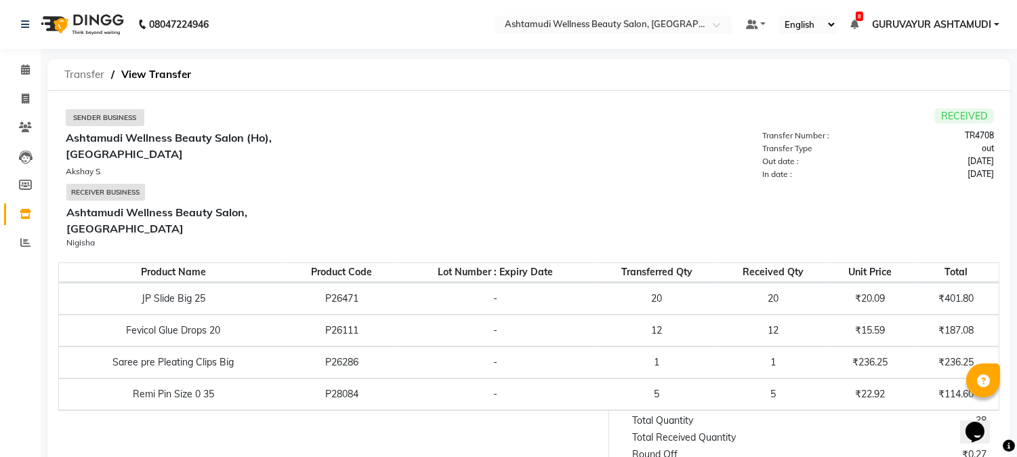
click at [84, 78] on span "Transfer" at bounding box center [85, 74] width 54 height 24
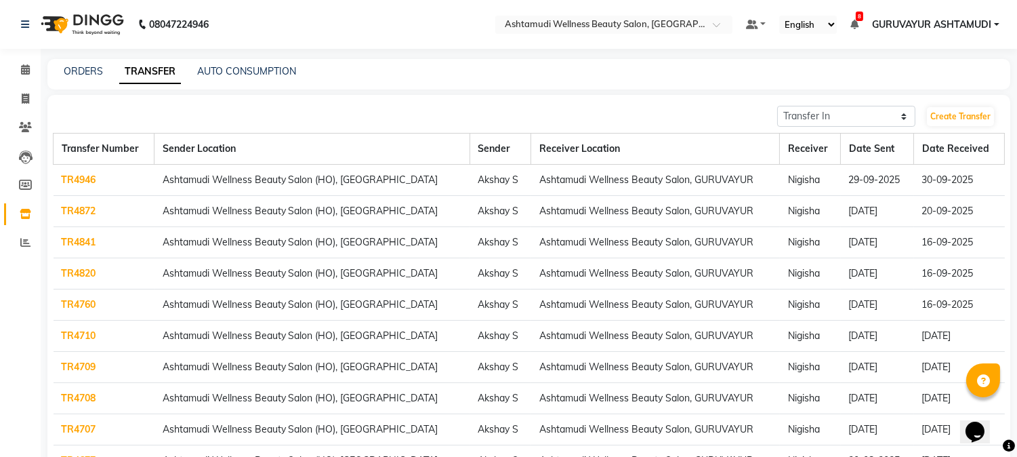
click at [79, 429] on link "TR4707" at bounding box center [79, 429] width 35 height 12
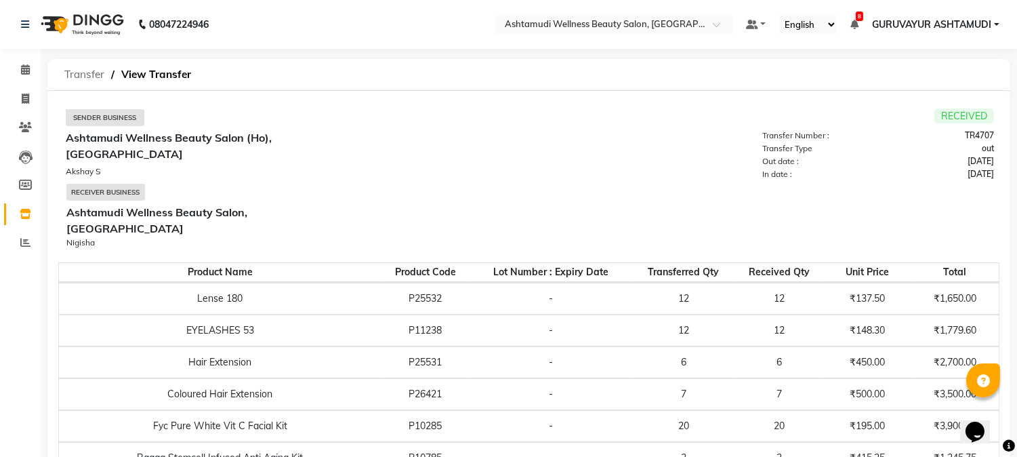
click at [85, 66] on span "Transfer" at bounding box center [85, 74] width 54 height 24
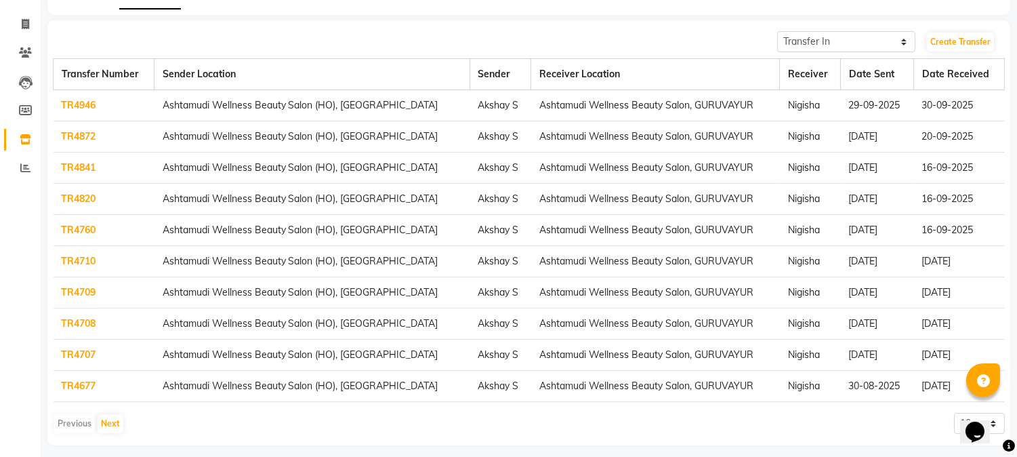
scroll to position [83, 0]
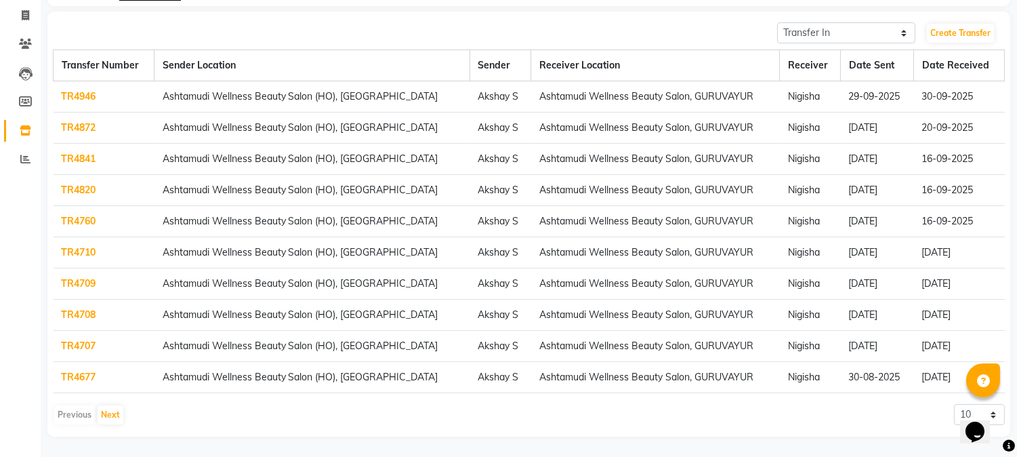
click at [68, 377] on link "TR4677" at bounding box center [79, 377] width 35 height 12
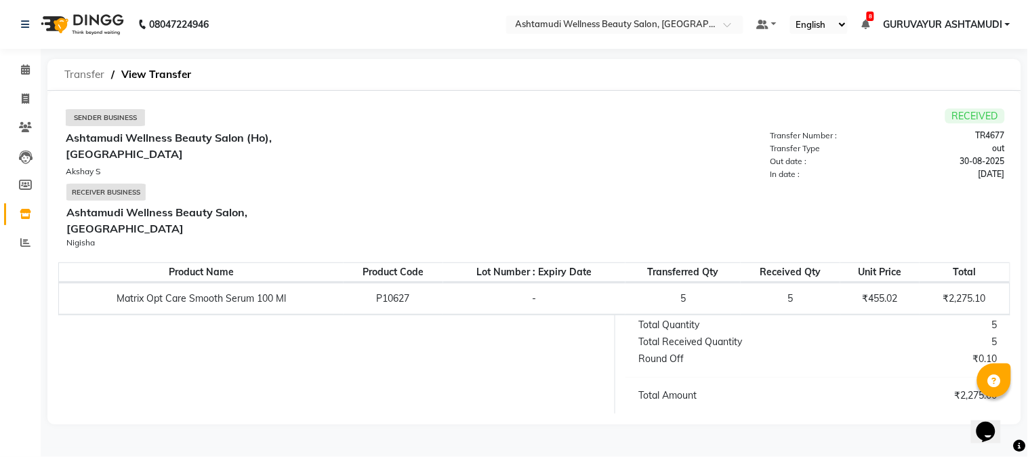
click at [99, 70] on span "Transfer" at bounding box center [85, 74] width 54 height 24
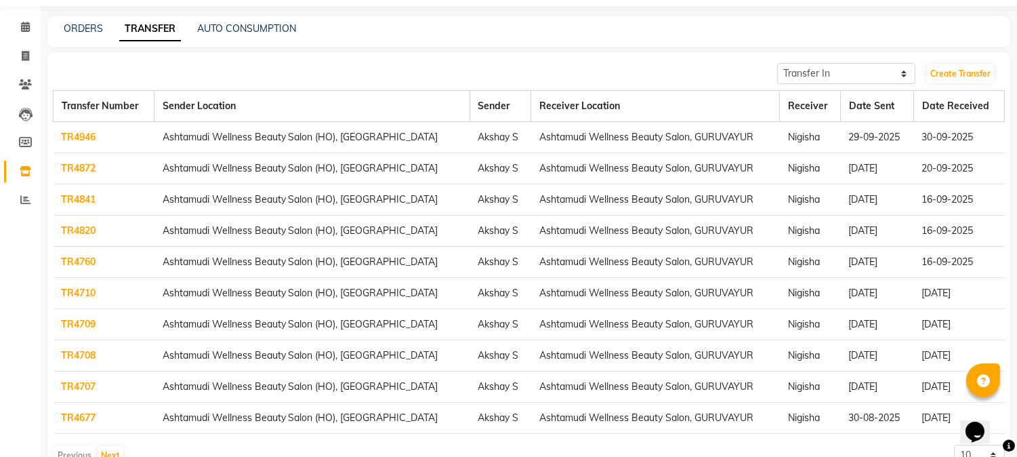
scroll to position [83, 0]
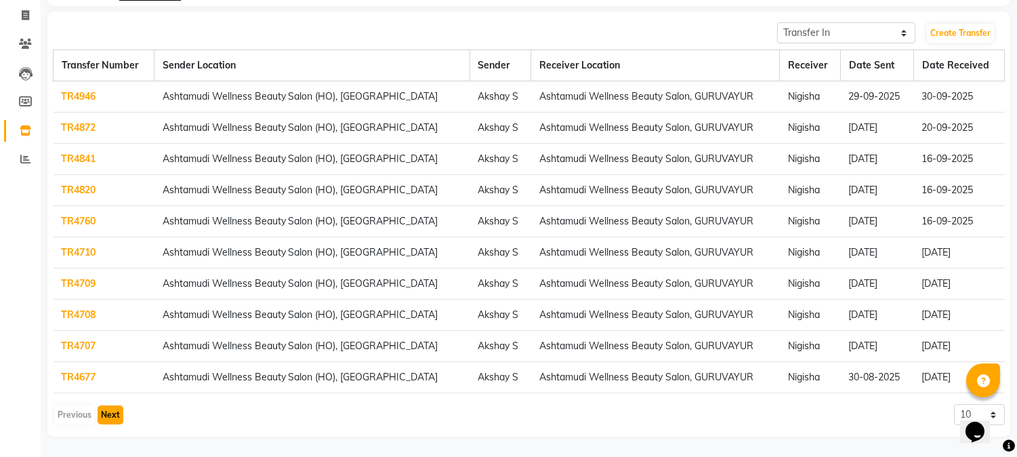
click at [106, 419] on button "Next" at bounding box center [111, 414] width 26 height 19
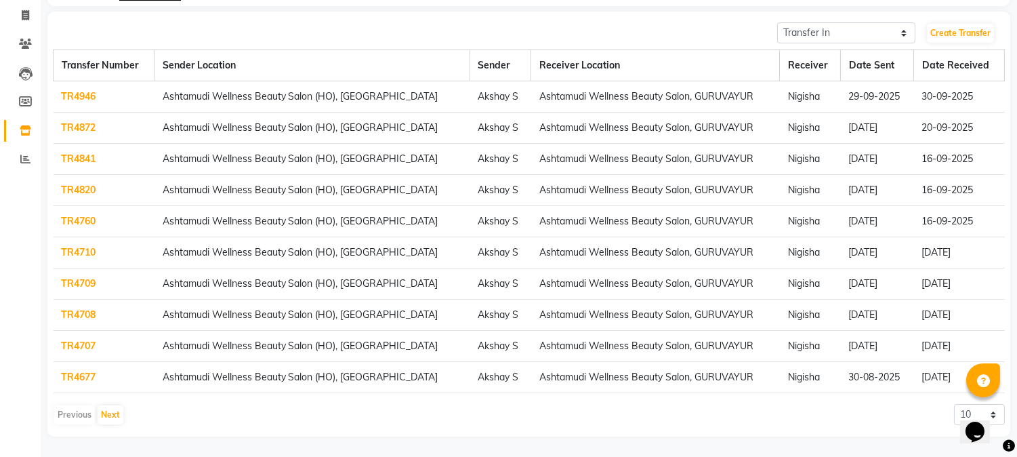
click at [75, 376] on link "TR4677" at bounding box center [79, 377] width 35 height 12
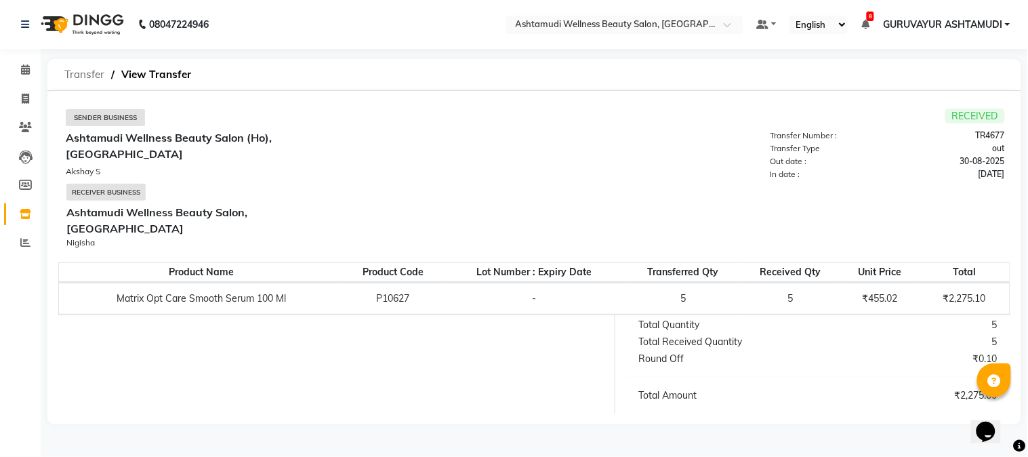
click at [66, 75] on span "Transfer" at bounding box center [85, 74] width 54 height 24
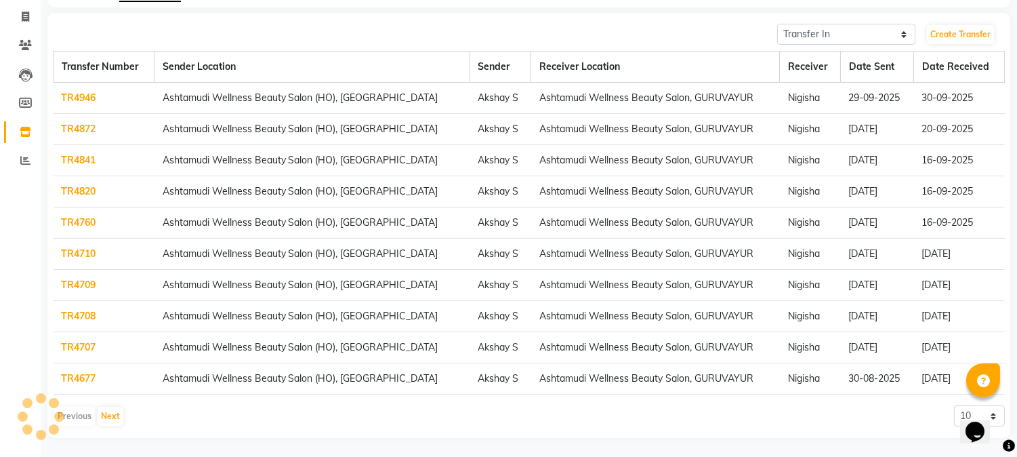
scroll to position [83, 0]
click at [111, 417] on button "Next" at bounding box center [111, 414] width 26 height 19
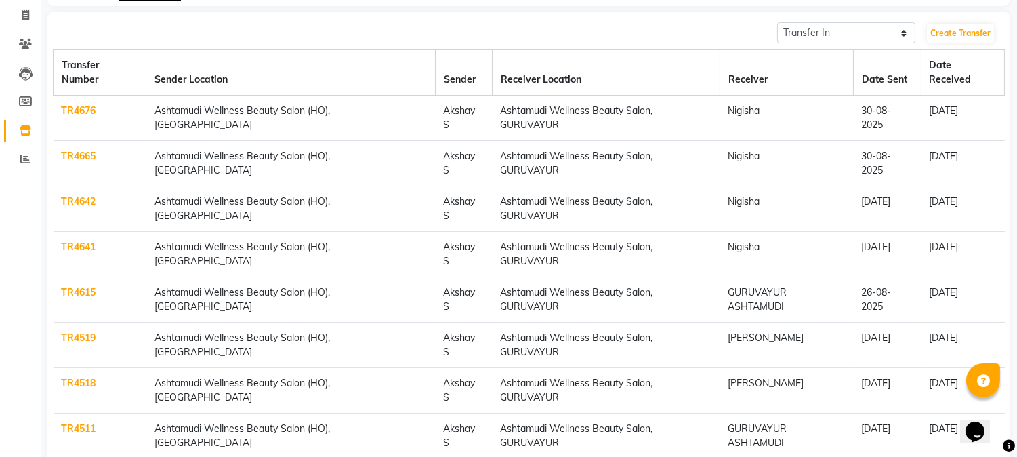
click at [76, 104] on link "TR4676" at bounding box center [79, 110] width 35 height 12
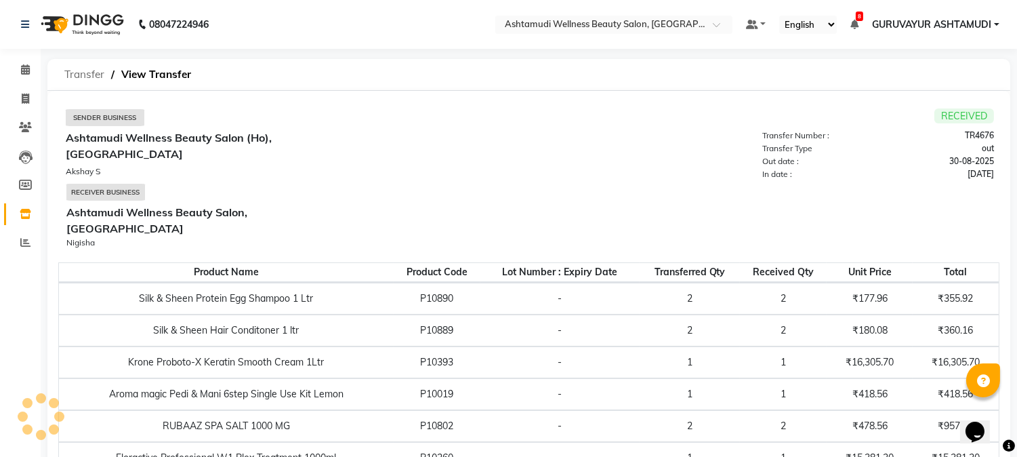
click at [73, 75] on span "Transfer" at bounding box center [85, 74] width 54 height 24
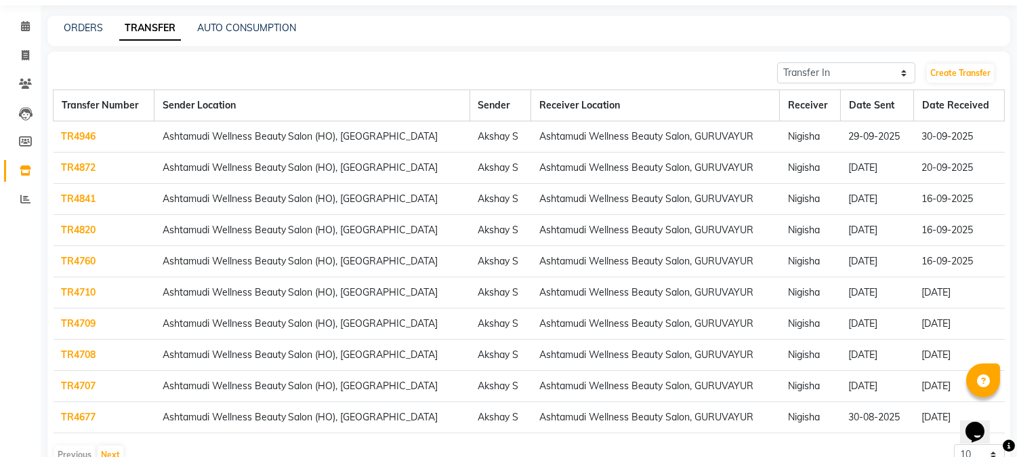
scroll to position [83, 0]
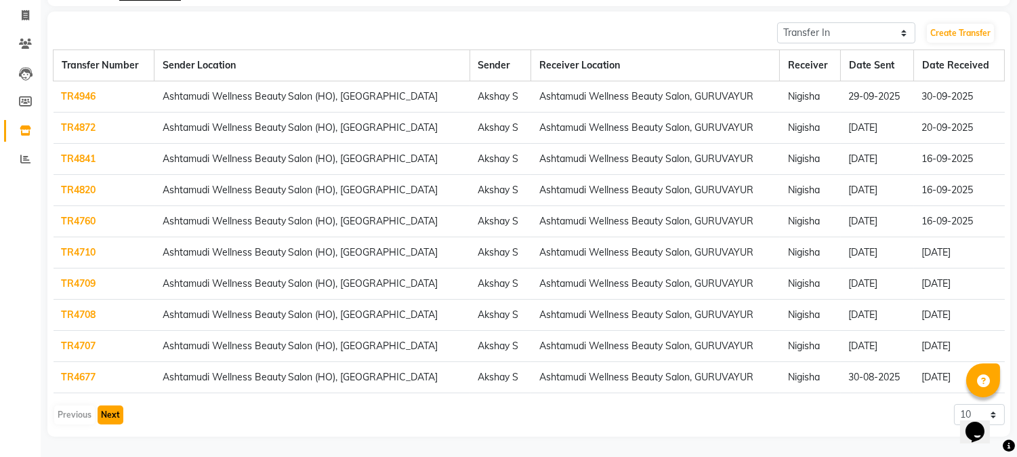
click at [104, 412] on button "Next" at bounding box center [111, 414] width 26 height 19
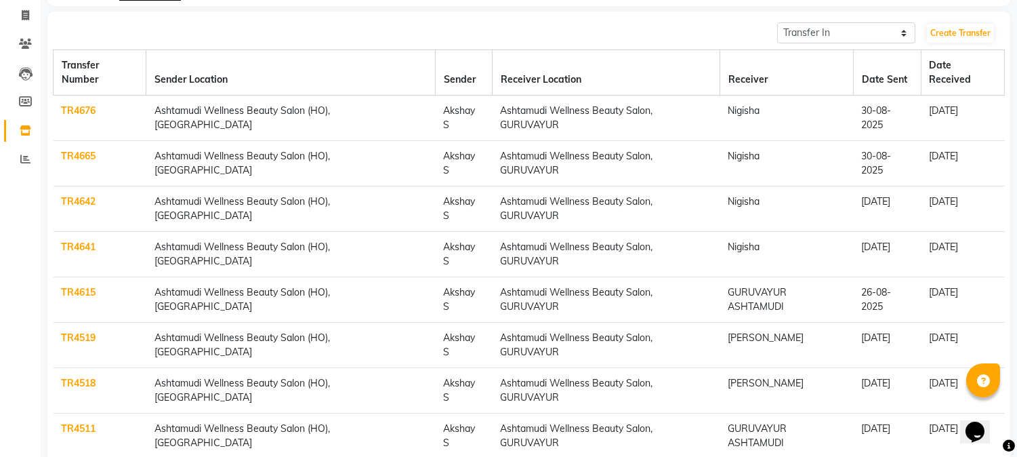
click at [87, 150] on link "TR4665" at bounding box center [79, 156] width 35 height 12
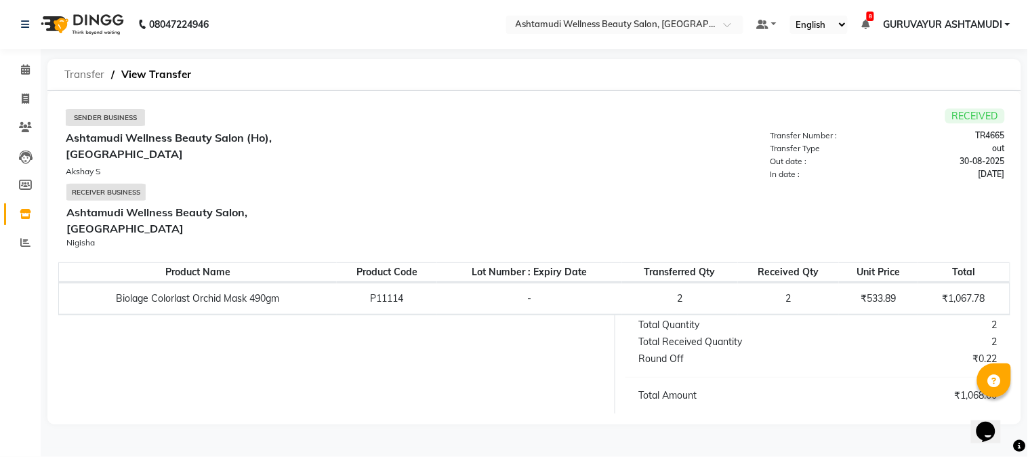
click at [88, 73] on span "Transfer" at bounding box center [85, 74] width 54 height 24
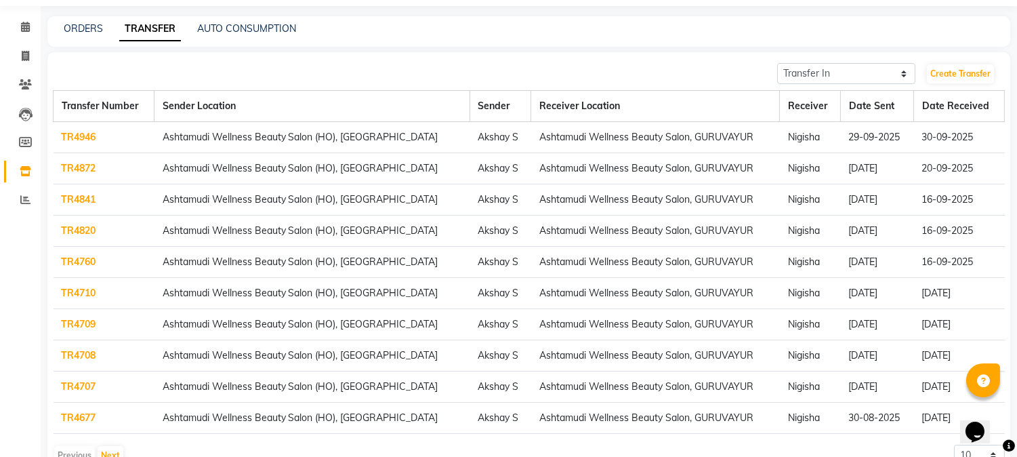
scroll to position [83, 0]
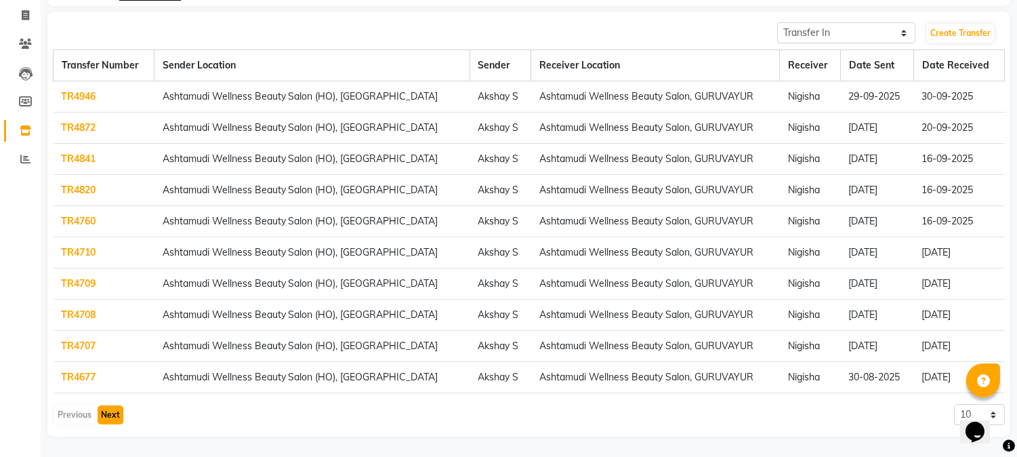
click at [111, 417] on button "Next" at bounding box center [111, 414] width 26 height 19
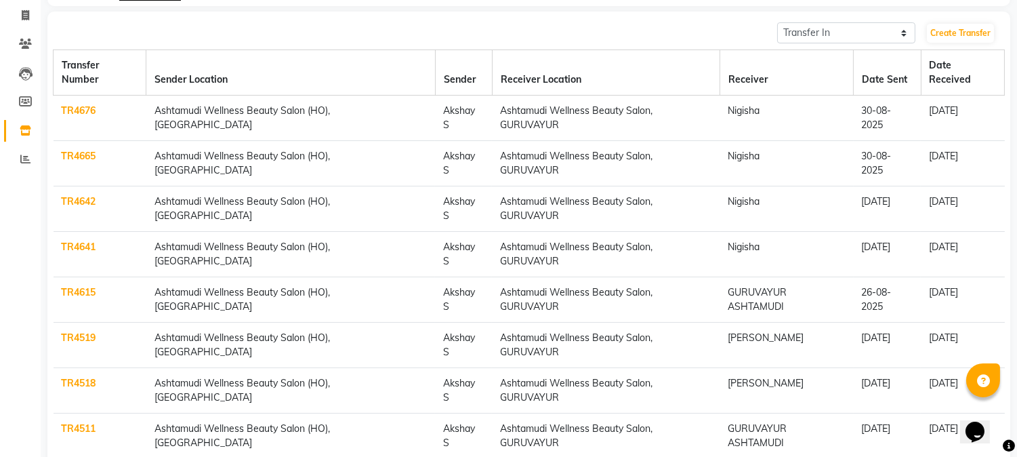
click at [91, 195] on link "TR4642" at bounding box center [79, 201] width 35 height 12
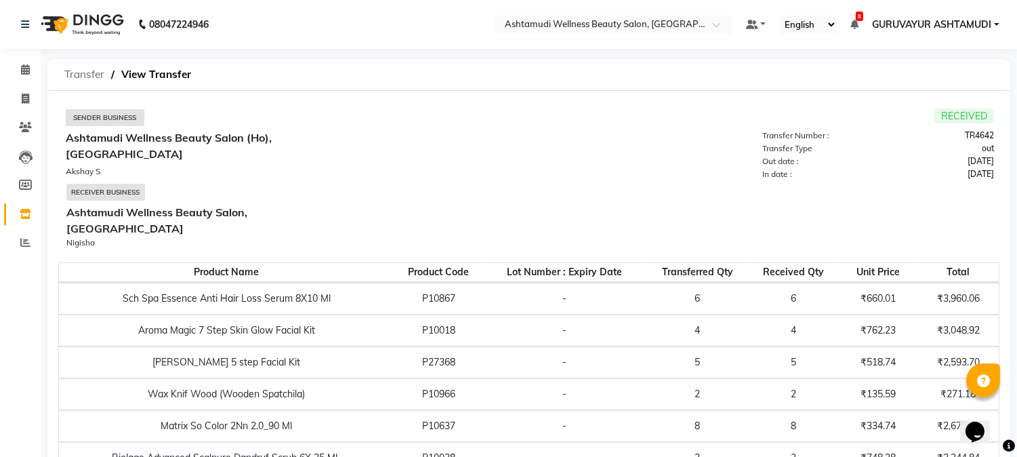
click at [79, 77] on span "Transfer" at bounding box center [85, 74] width 54 height 24
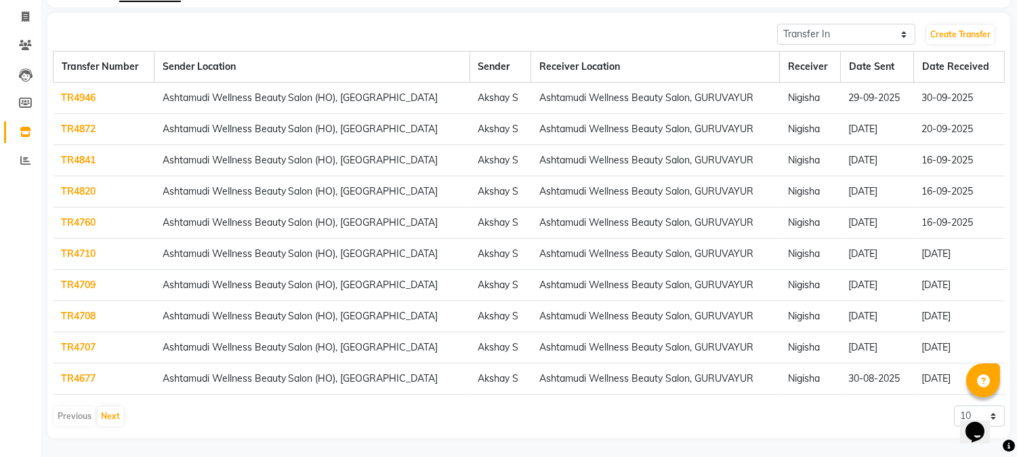
scroll to position [83, 0]
click at [108, 410] on button "Next" at bounding box center [111, 414] width 26 height 19
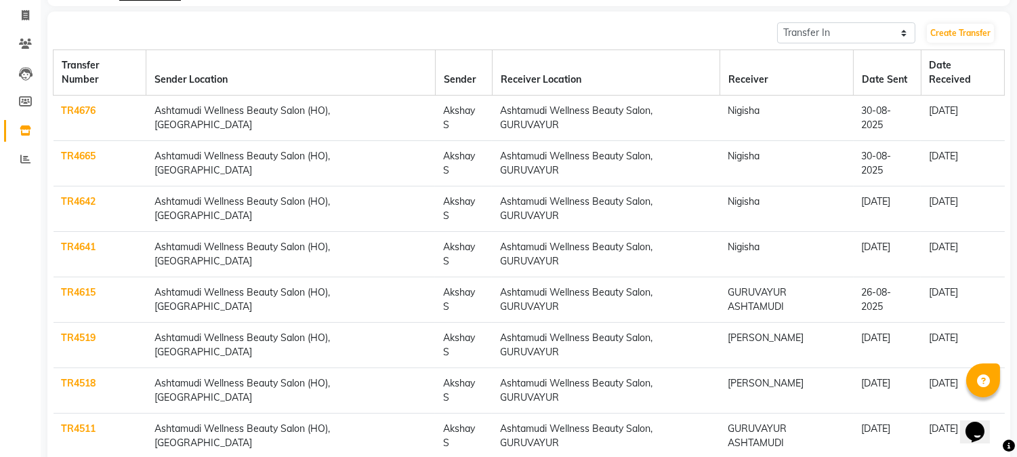
click at [80, 286] on link "TR4615" at bounding box center [79, 292] width 35 height 12
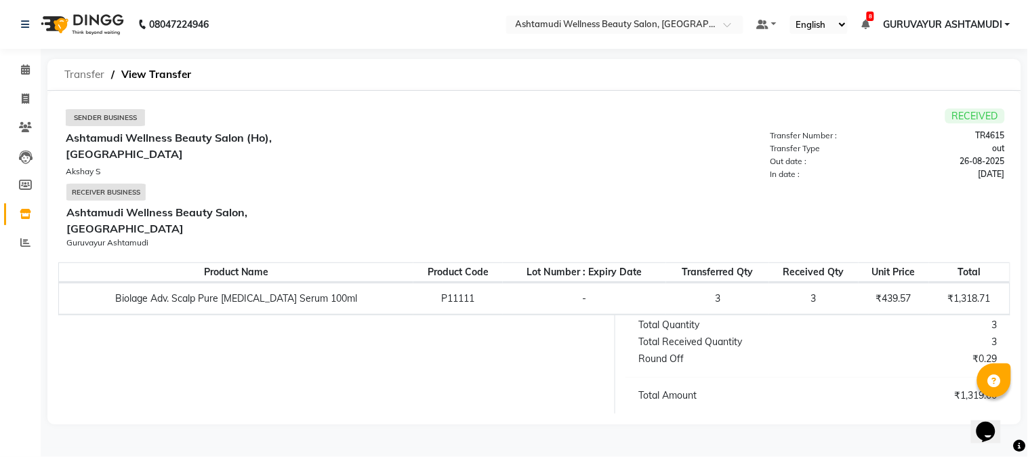
click at [78, 72] on span "Transfer" at bounding box center [85, 74] width 54 height 24
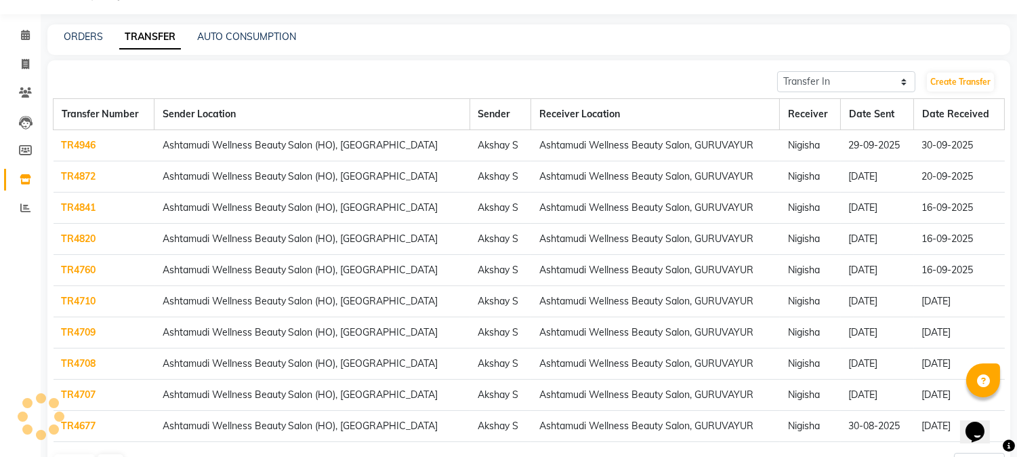
scroll to position [83, 0]
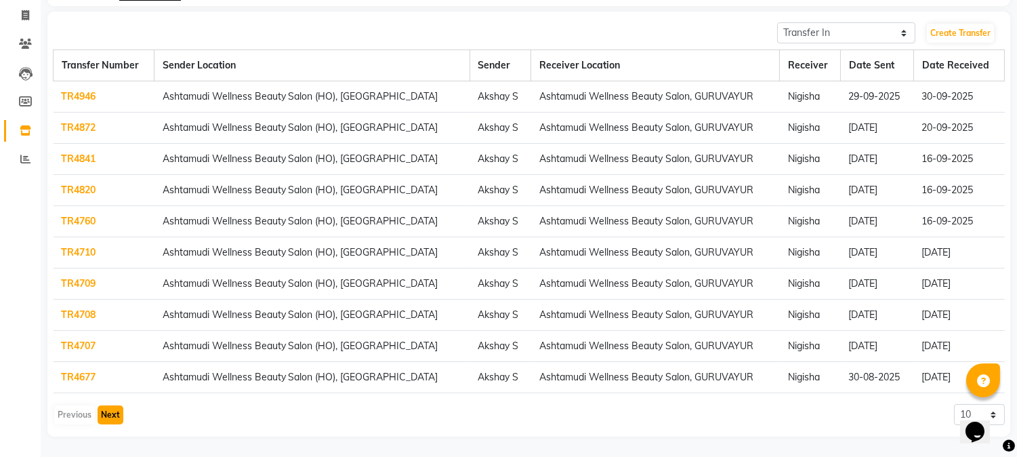
click at [109, 413] on button "Next" at bounding box center [111, 414] width 26 height 19
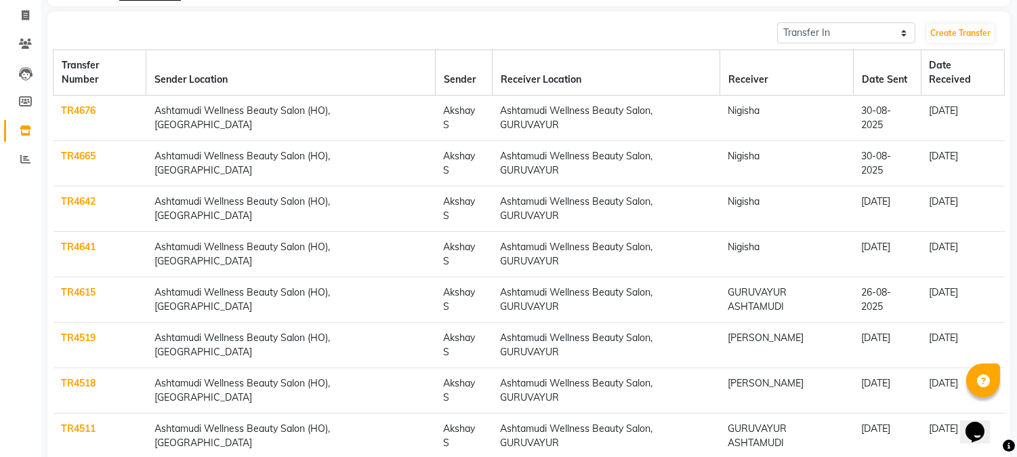
click at [88, 331] on link "TR4519" at bounding box center [79, 337] width 35 height 12
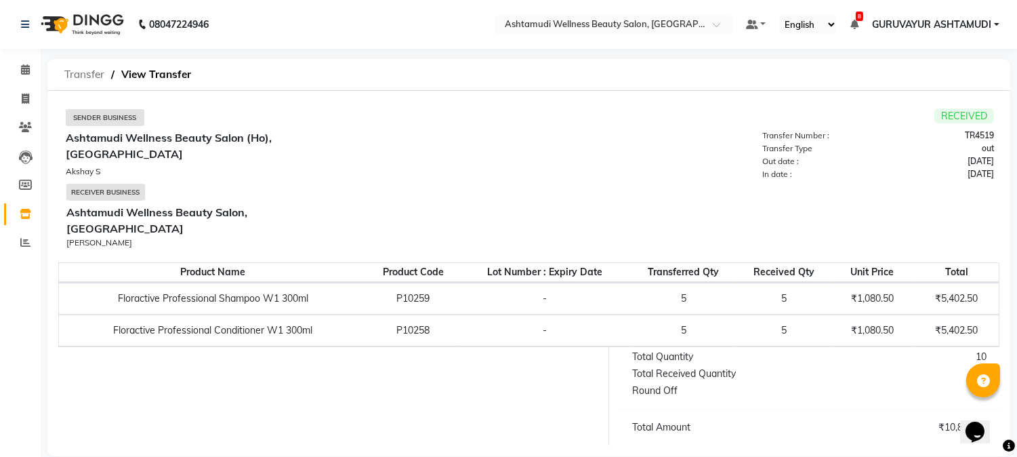
click at [100, 66] on span "Transfer" at bounding box center [85, 74] width 54 height 24
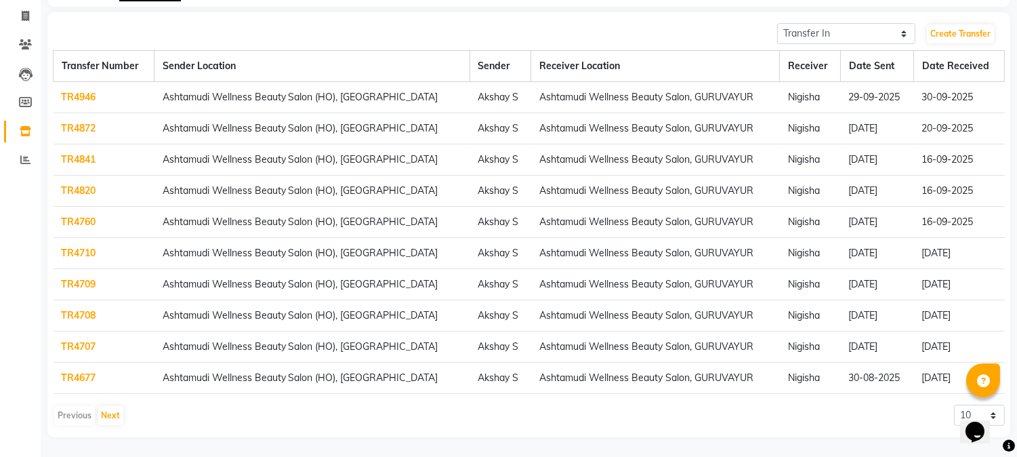
scroll to position [83, 0]
click at [112, 413] on button "Next" at bounding box center [111, 414] width 26 height 19
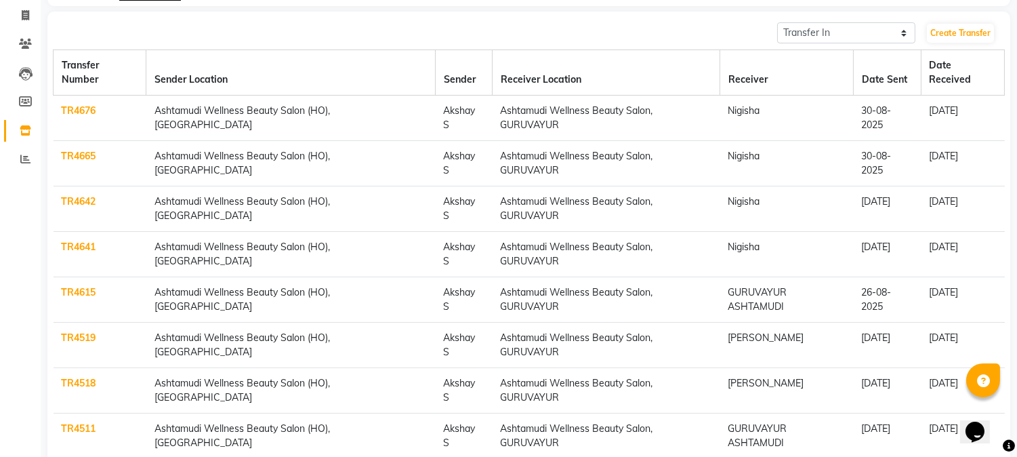
click at [77, 377] on link "TR4518" at bounding box center [79, 383] width 35 height 12
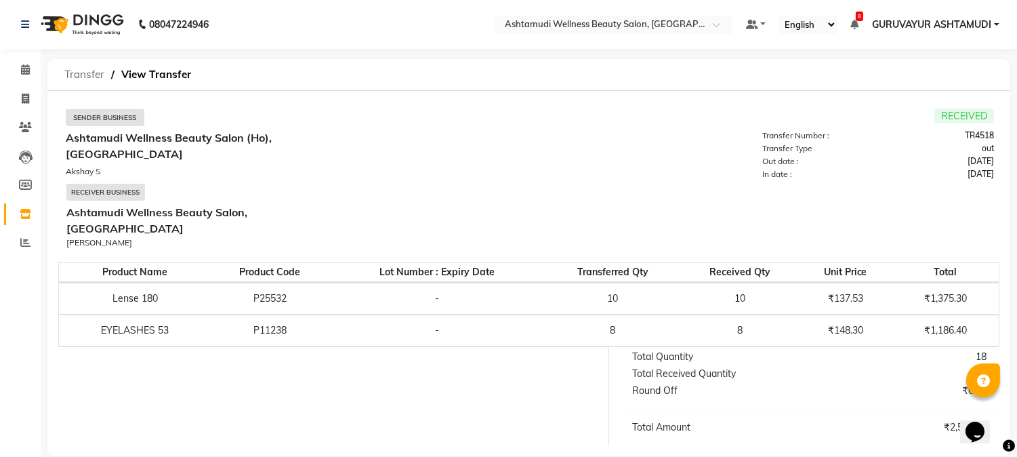
click at [89, 72] on span "Transfer" at bounding box center [85, 74] width 54 height 24
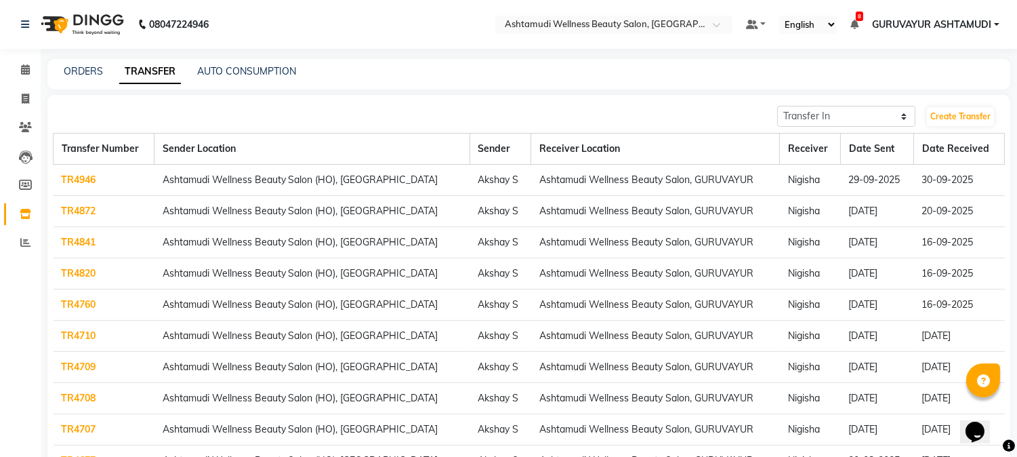
scroll to position [75, 0]
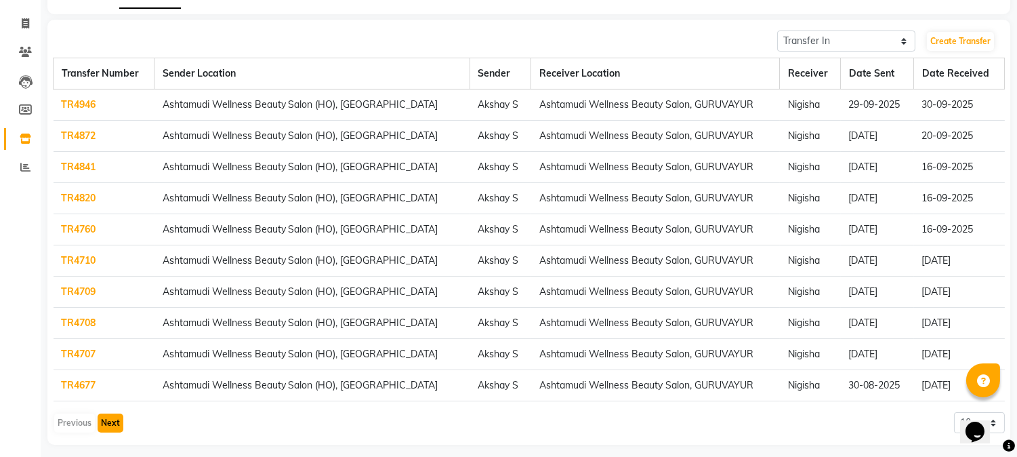
click at [106, 421] on button "Next" at bounding box center [111, 422] width 26 height 19
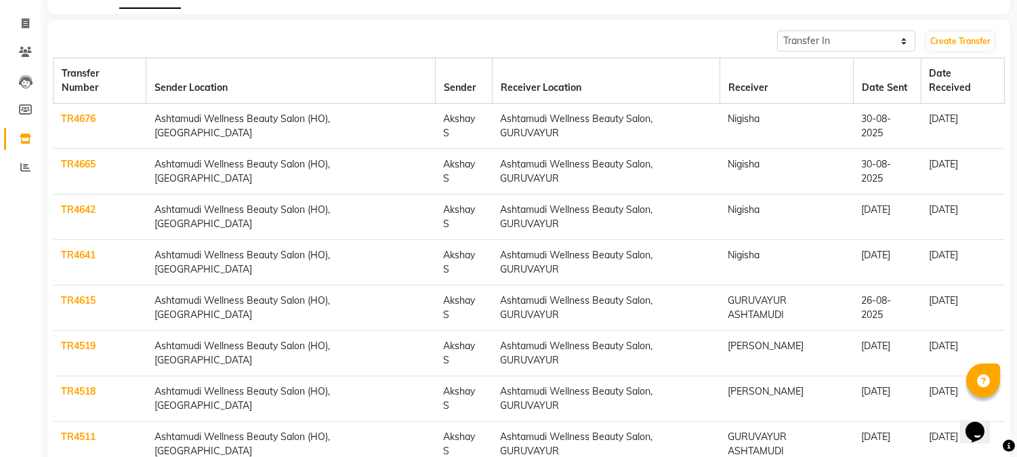
click at [83, 430] on link "TR4511" at bounding box center [79, 436] width 35 height 12
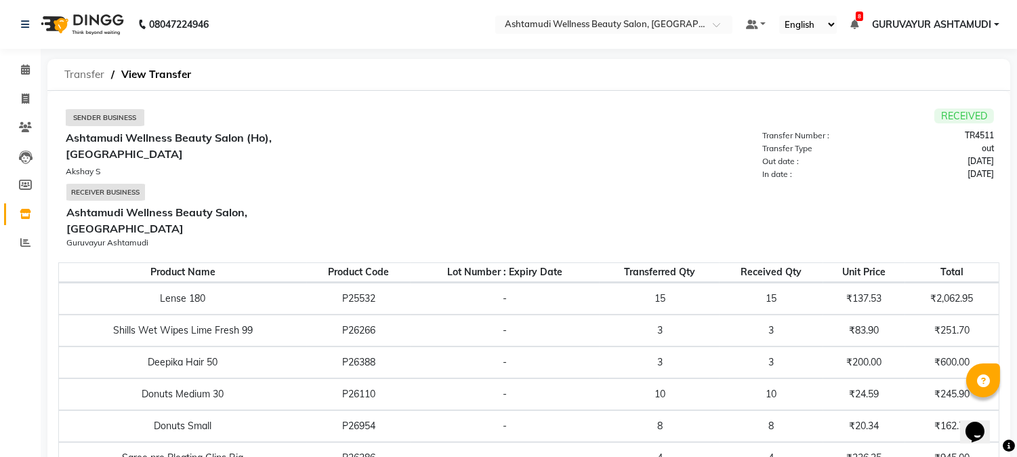
click at [85, 72] on span "Transfer" at bounding box center [85, 74] width 54 height 24
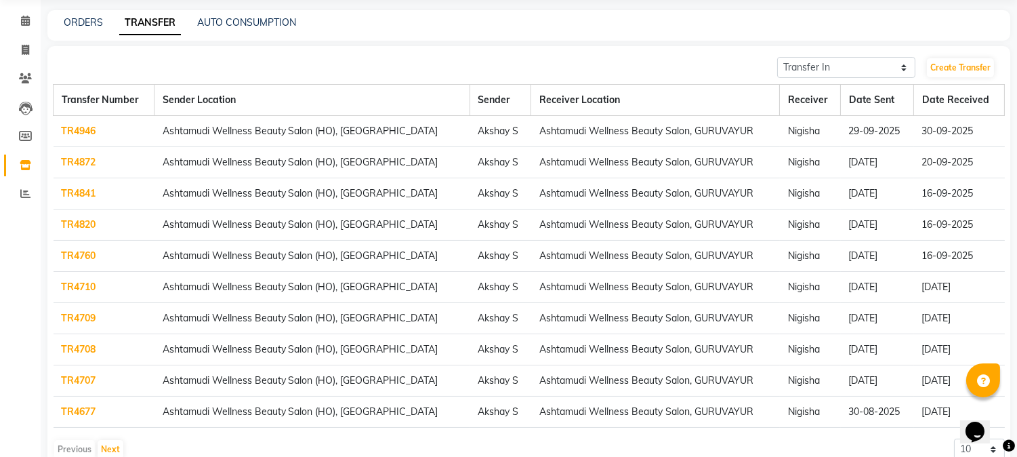
scroll to position [75, 0]
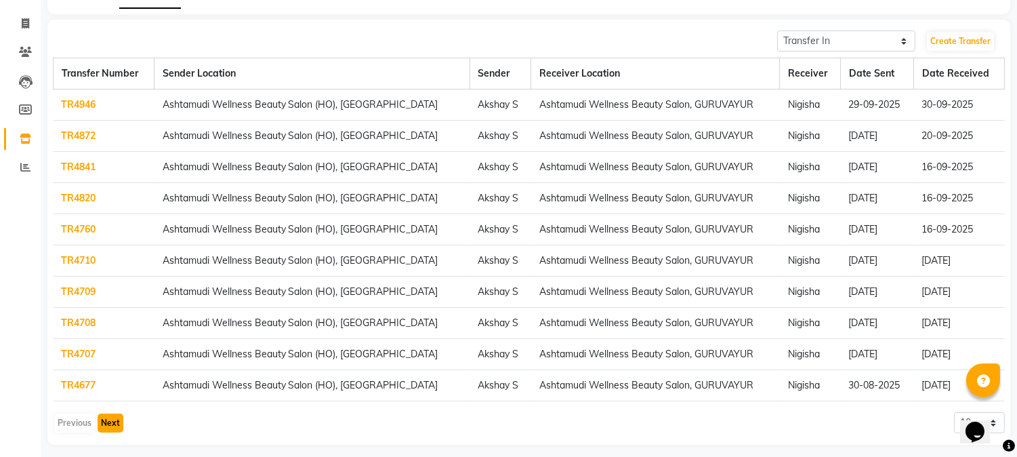
click at [117, 423] on button "Next" at bounding box center [111, 422] width 26 height 19
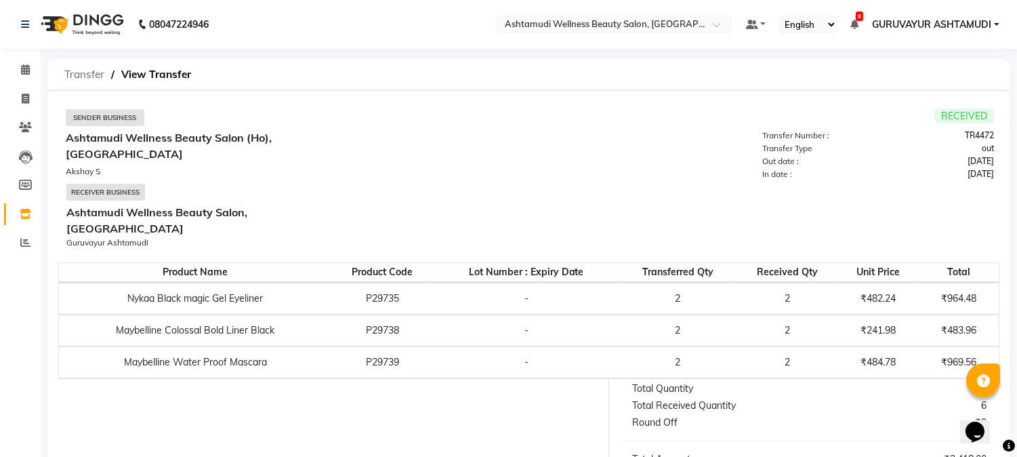
click at [92, 75] on span "Transfer" at bounding box center [85, 74] width 54 height 24
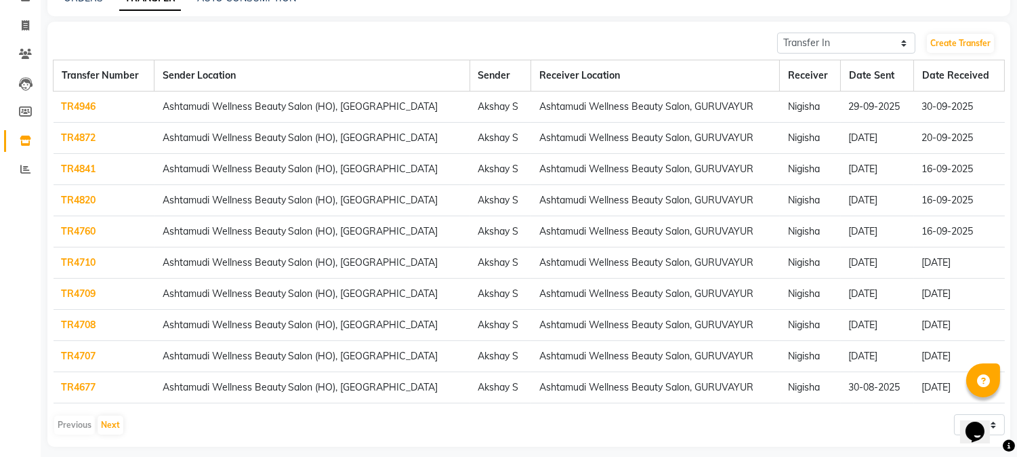
scroll to position [83, 0]
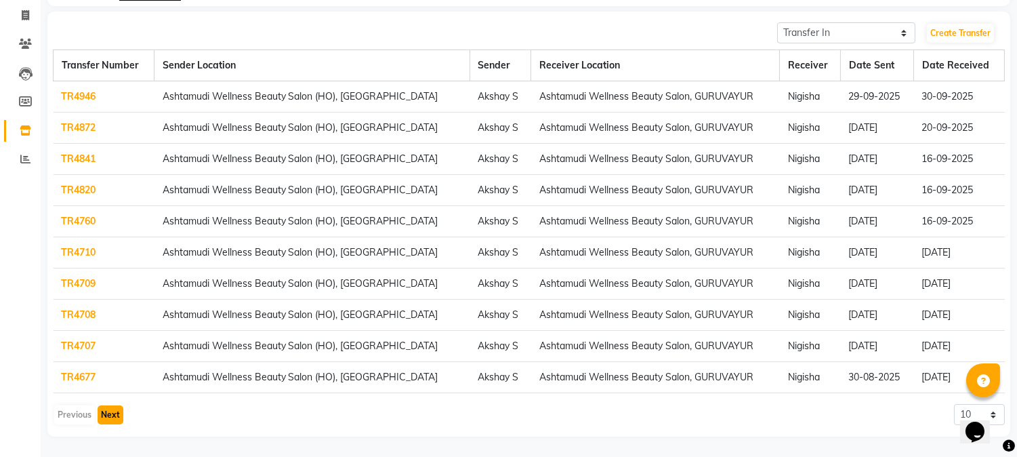
click at [108, 417] on button "Next" at bounding box center [111, 414] width 26 height 19
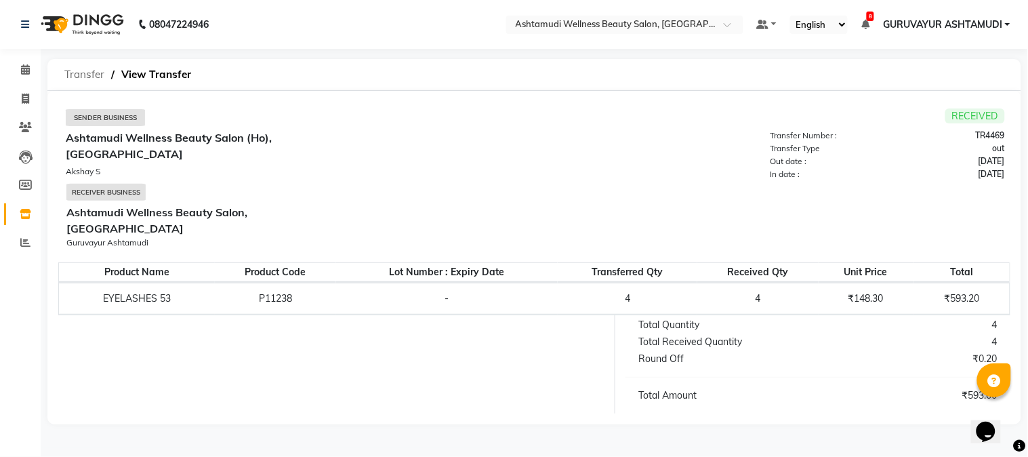
click at [71, 72] on span "Transfer" at bounding box center [85, 74] width 54 height 24
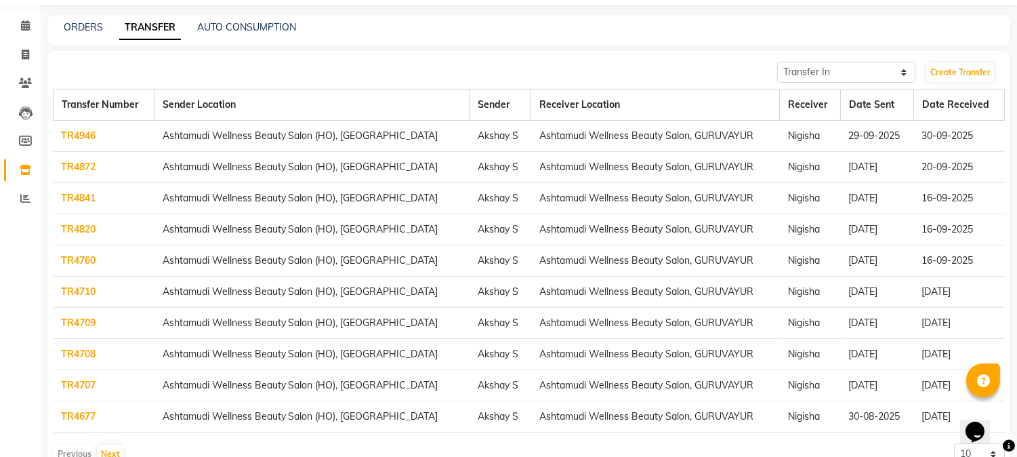
scroll to position [83, 0]
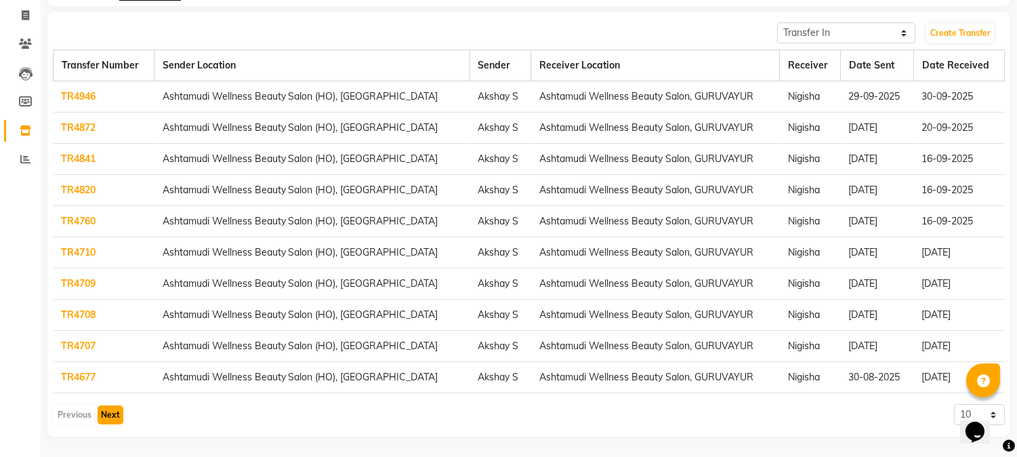
click at [115, 413] on button "Next" at bounding box center [111, 414] width 26 height 19
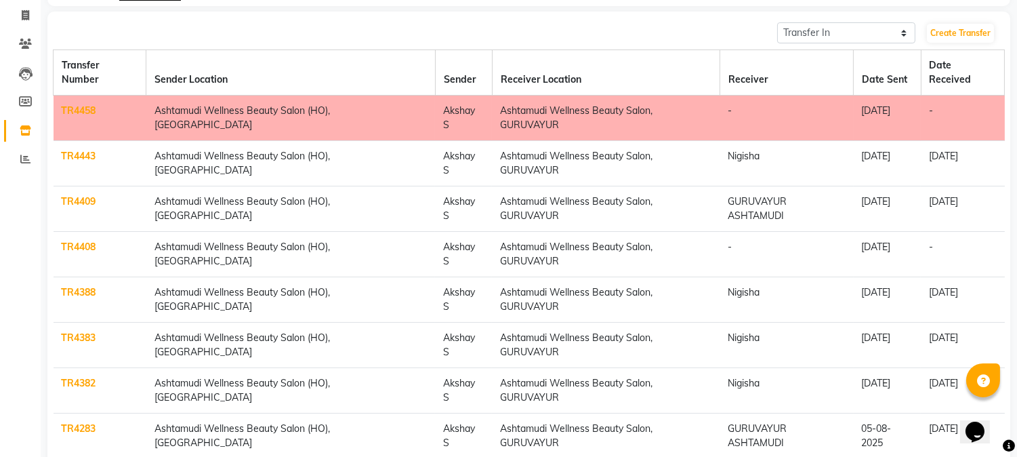
click at [75, 150] on link "TR4443" at bounding box center [79, 156] width 35 height 12
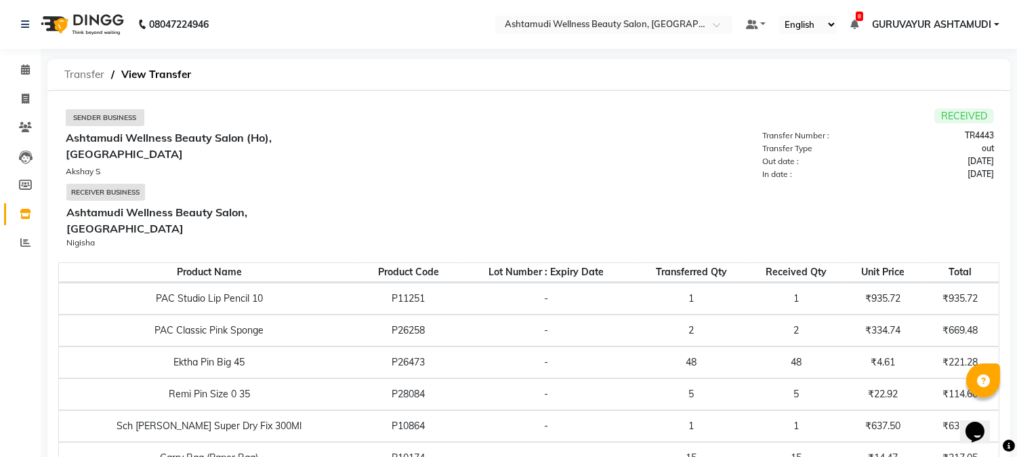
click at [83, 77] on span "Transfer" at bounding box center [85, 74] width 54 height 24
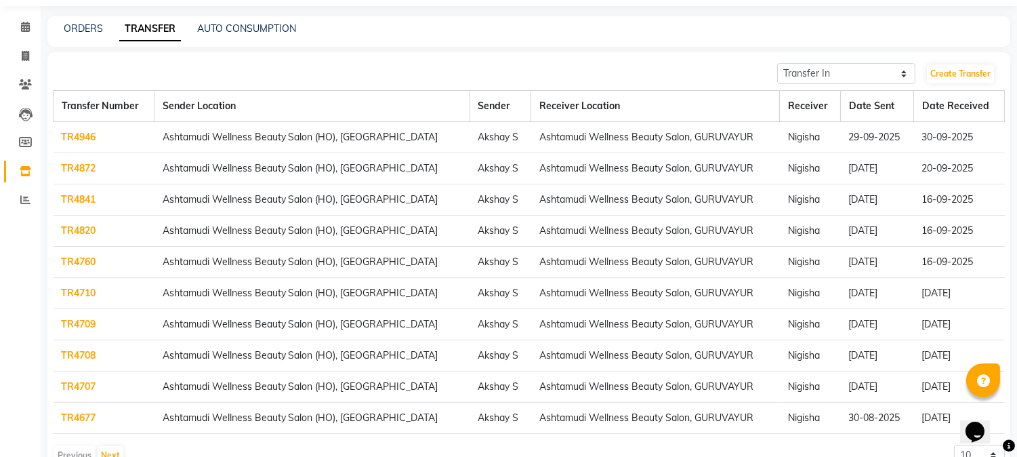
scroll to position [83, 0]
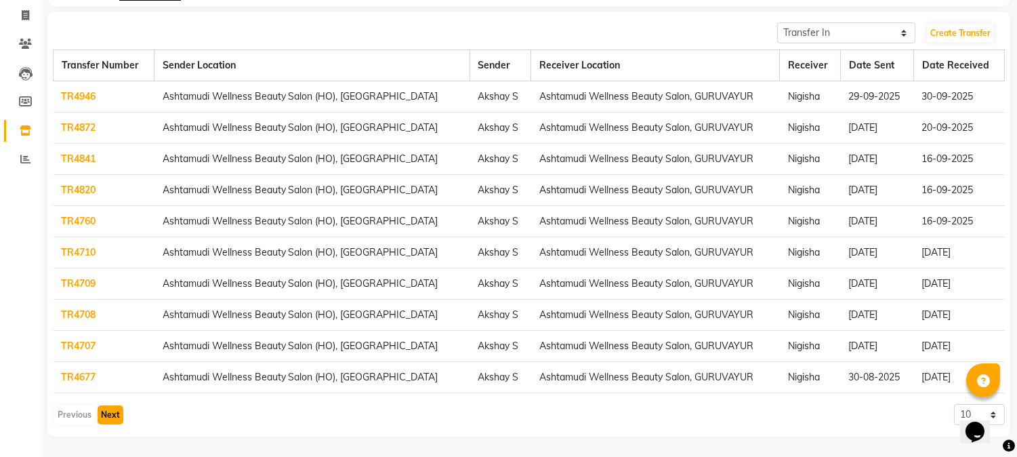
click at [120, 415] on button "Next" at bounding box center [111, 414] width 26 height 19
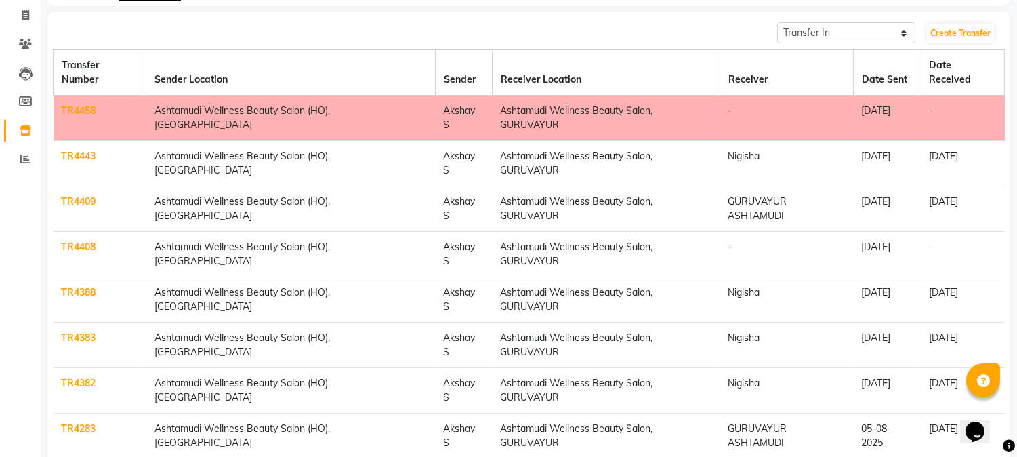
click at [82, 195] on link "TR4409" at bounding box center [79, 201] width 35 height 12
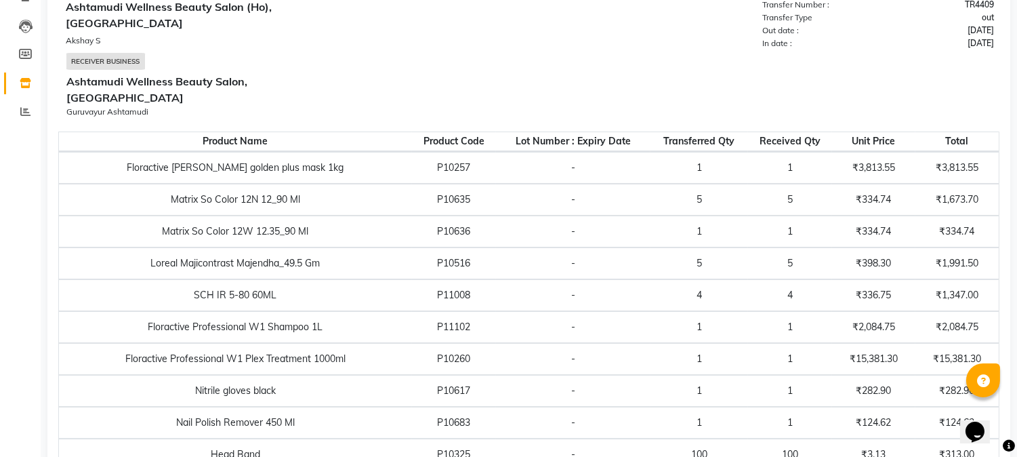
scroll to position [36, 0]
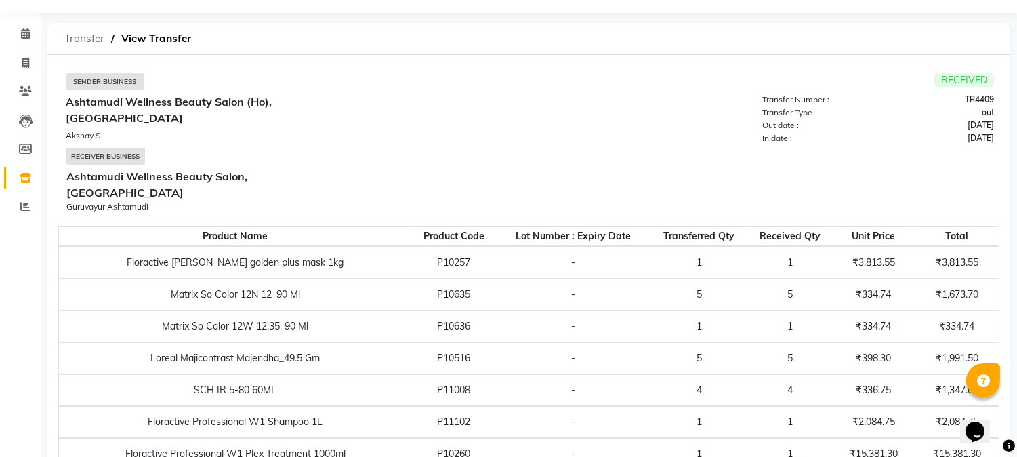
click at [69, 33] on span "Transfer" at bounding box center [85, 38] width 54 height 24
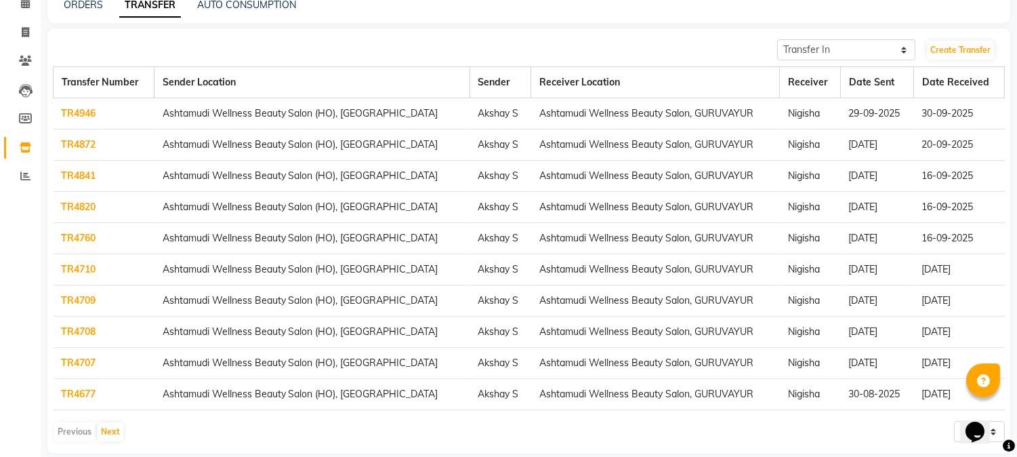
scroll to position [83, 0]
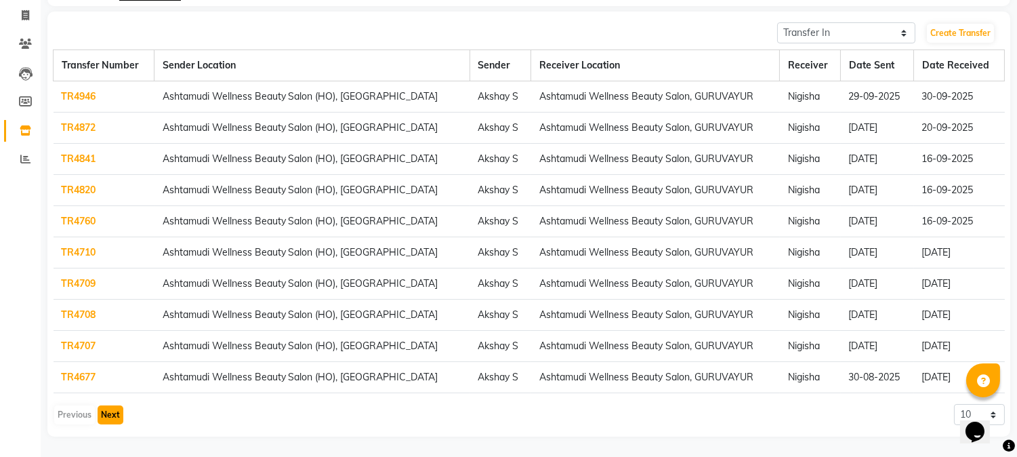
click at [108, 416] on button "Next" at bounding box center [111, 414] width 26 height 19
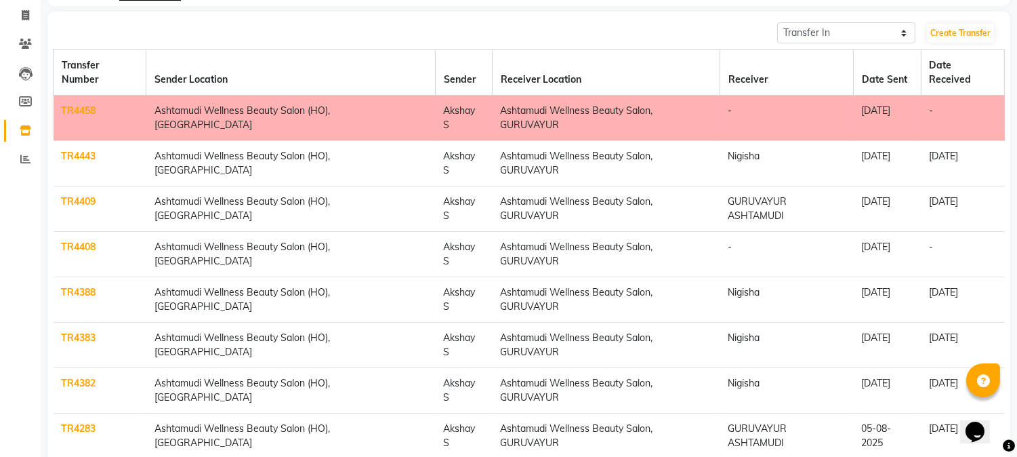
click at [81, 286] on link "TR4388" at bounding box center [79, 292] width 35 height 12
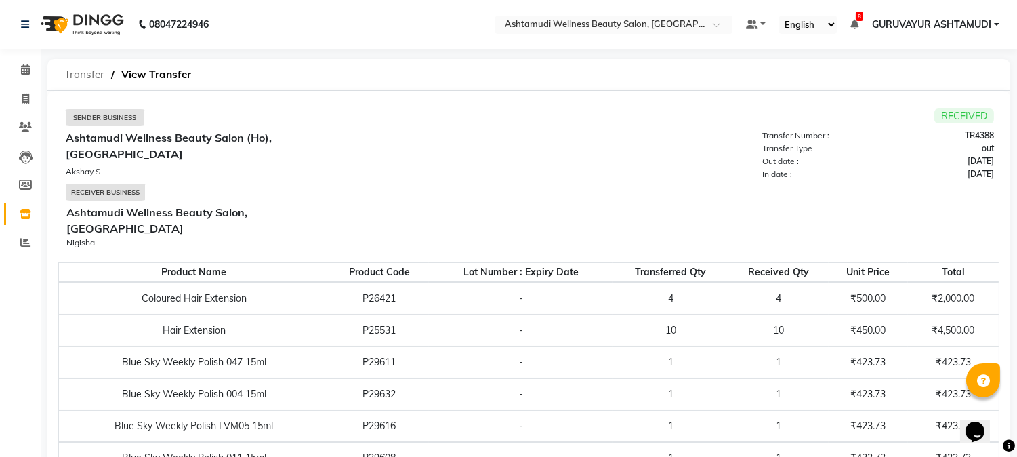
click at [83, 76] on span "Transfer" at bounding box center [85, 74] width 54 height 24
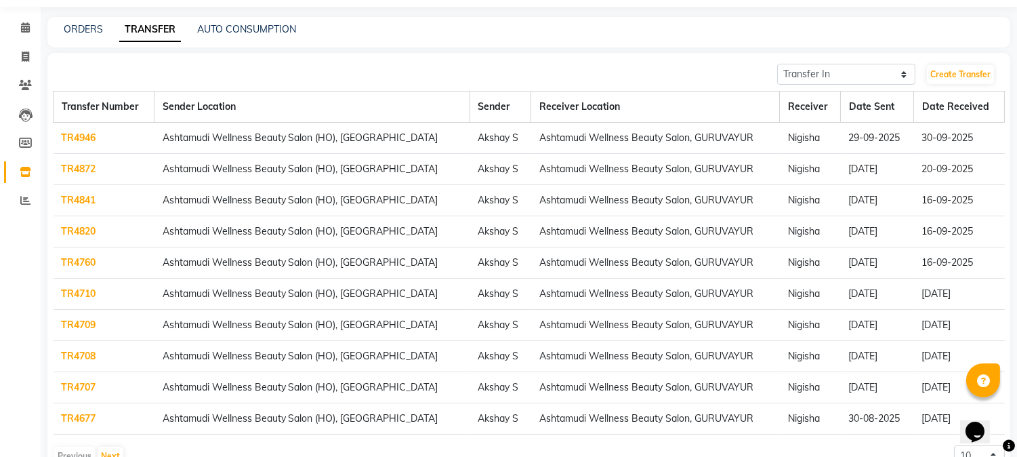
scroll to position [83, 0]
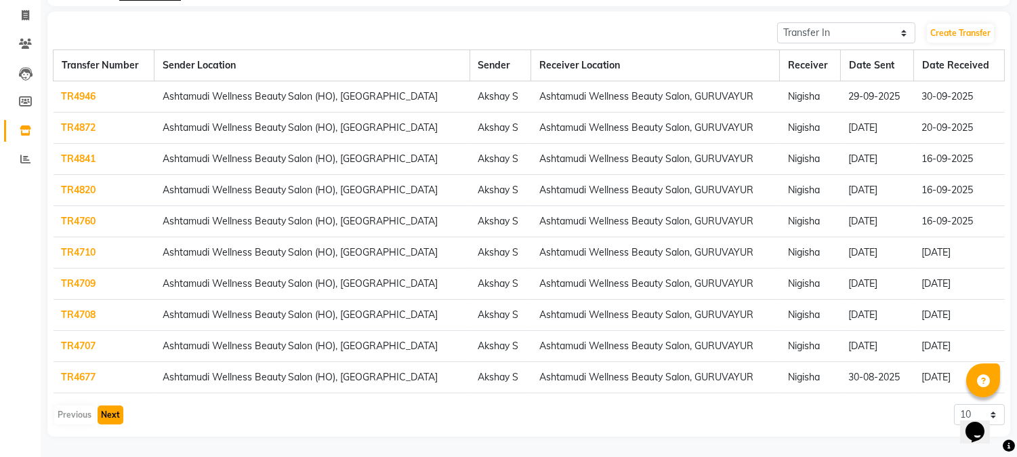
click at [119, 411] on button "Next" at bounding box center [111, 414] width 26 height 19
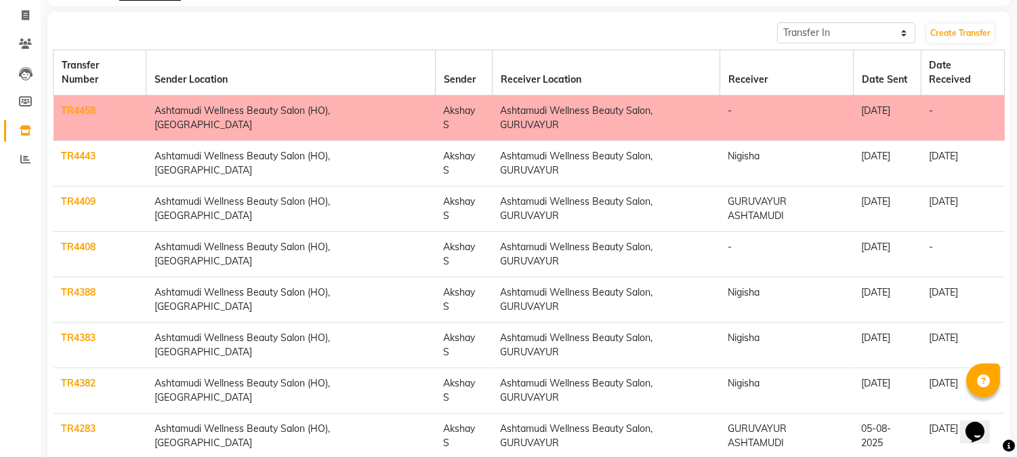
click at [77, 331] on link "TR4383" at bounding box center [79, 337] width 35 height 12
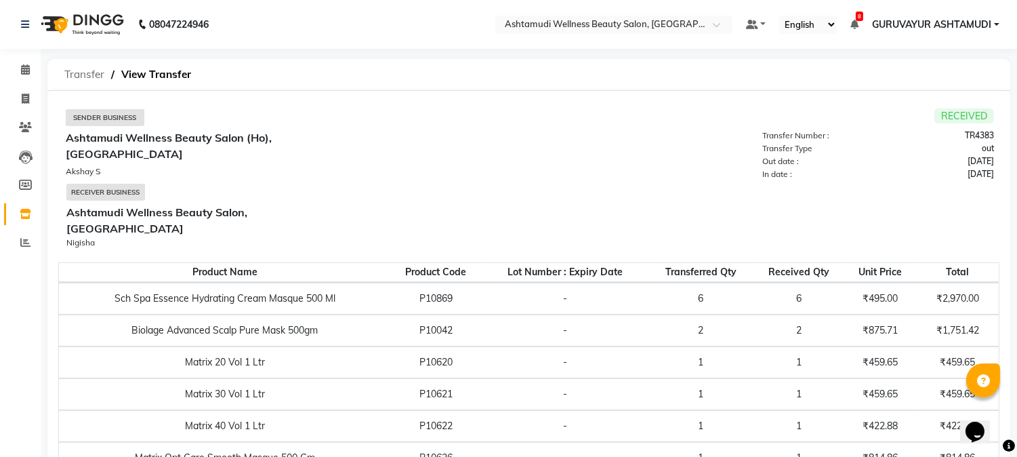
click at [72, 75] on span "Transfer" at bounding box center [85, 74] width 54 height 24
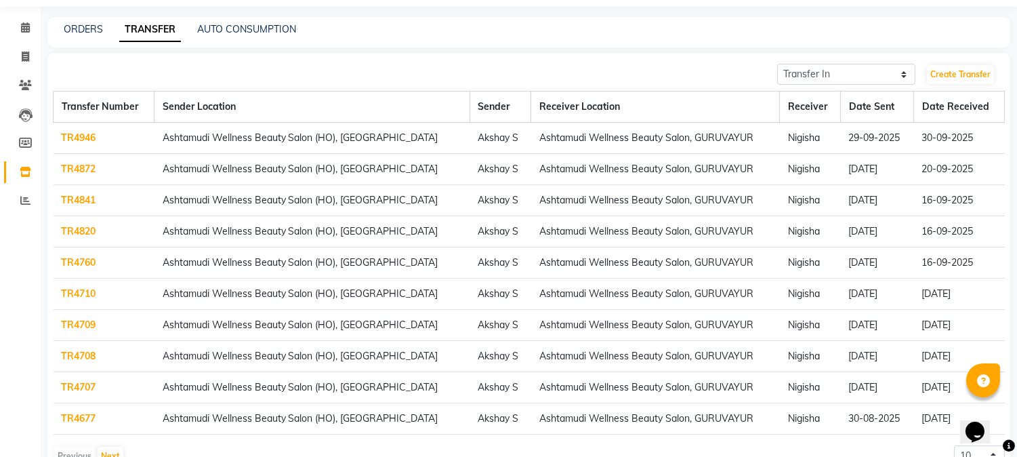
scroll to position [83, 0]
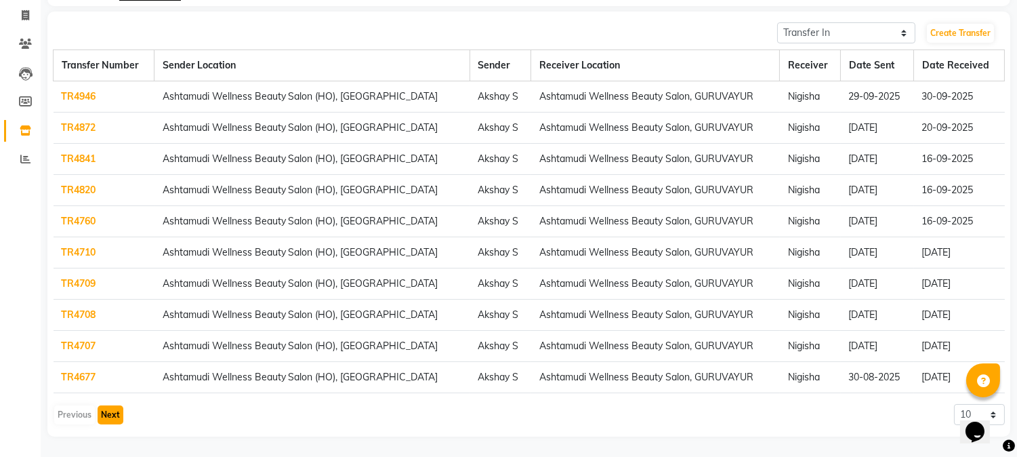
click at [112, 415] on button "Next" at bounding box center [111, 414] width 26 height 19
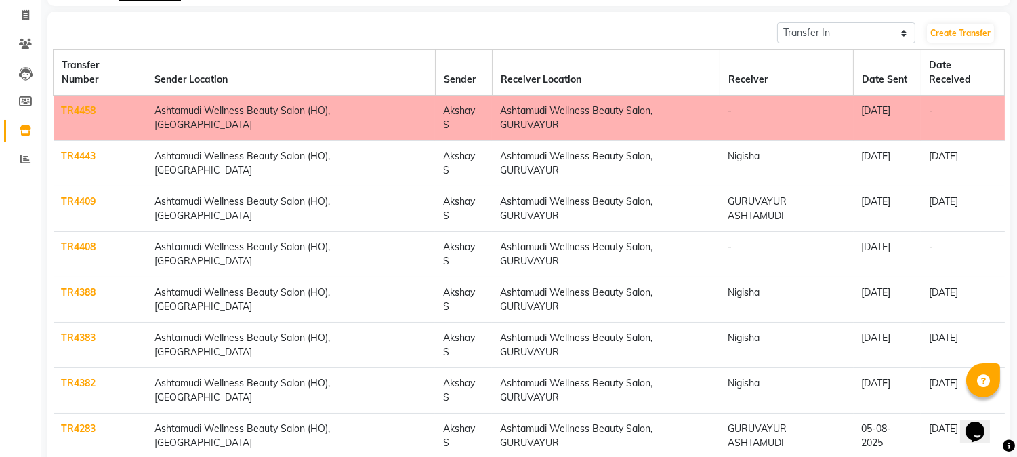
click at [73, 377] on link "TR4382" at bounding box center [79, 383] width 35 height 12
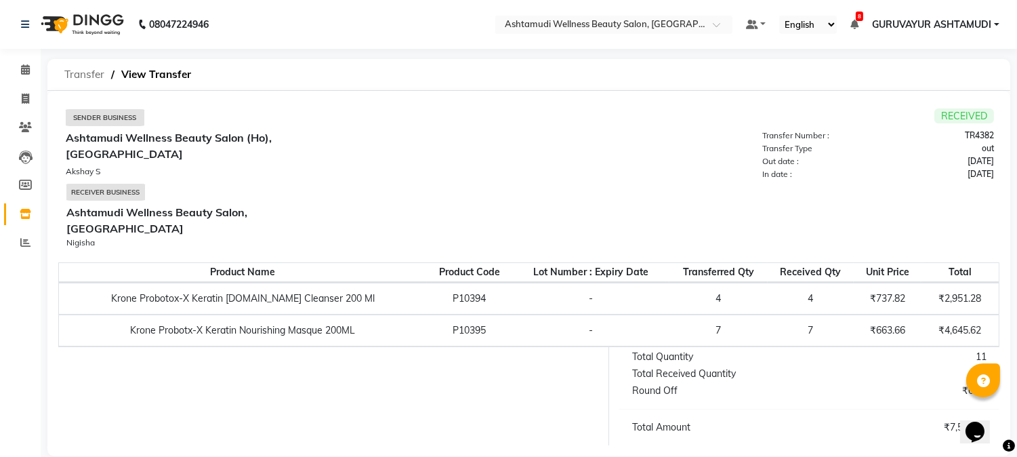
click at [77, 78] on span "Transfer" at bounding box center [85, 74] width 54 height 24
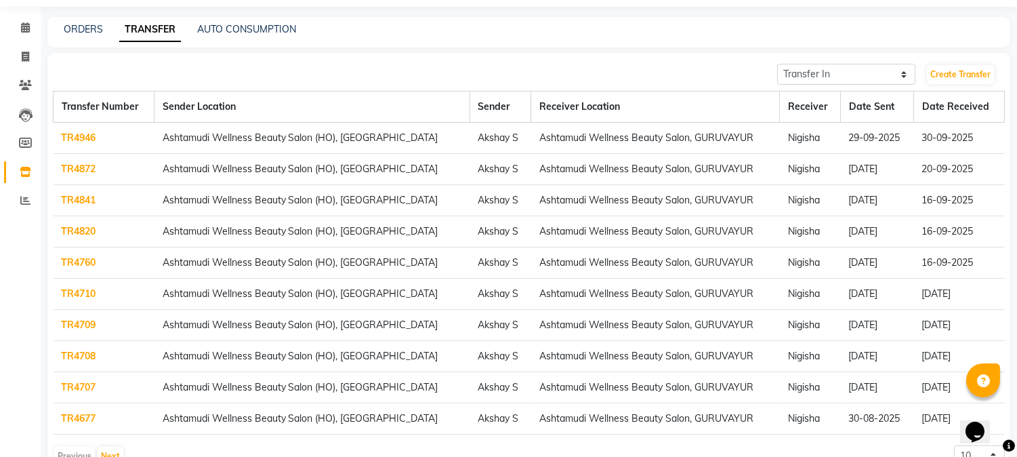
scroll to position [83, 0]
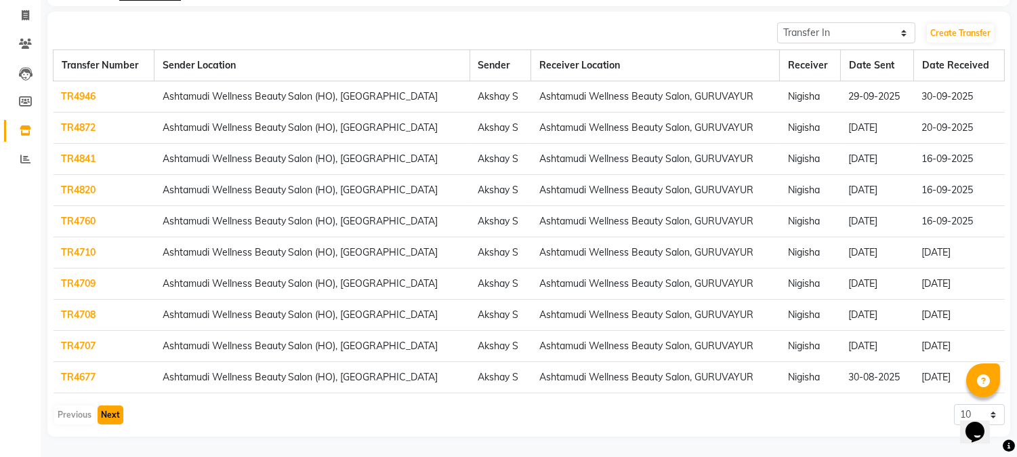
click at [116, 414] on button "Next" at bounding box center [111, 414] width 26 height 19
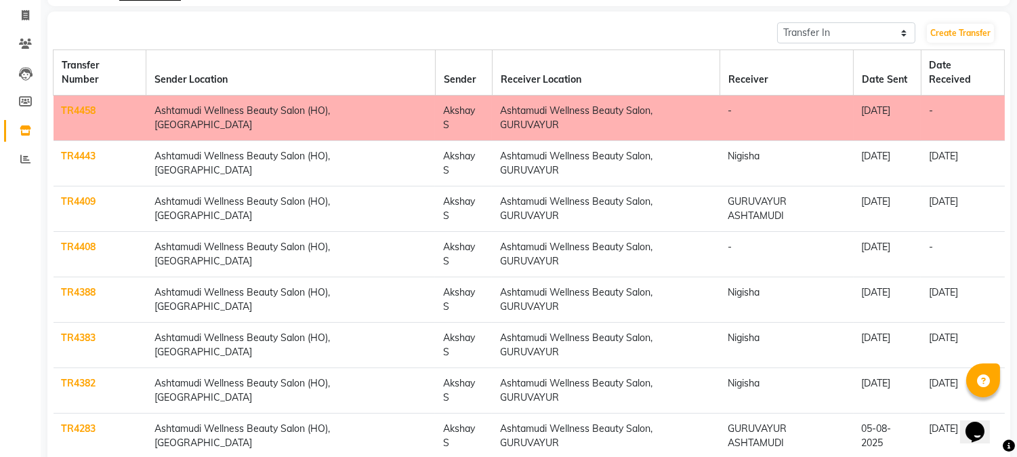
click at [76, 331] on link "TR4383" at bounding box center [79, 337] width 35 height 12
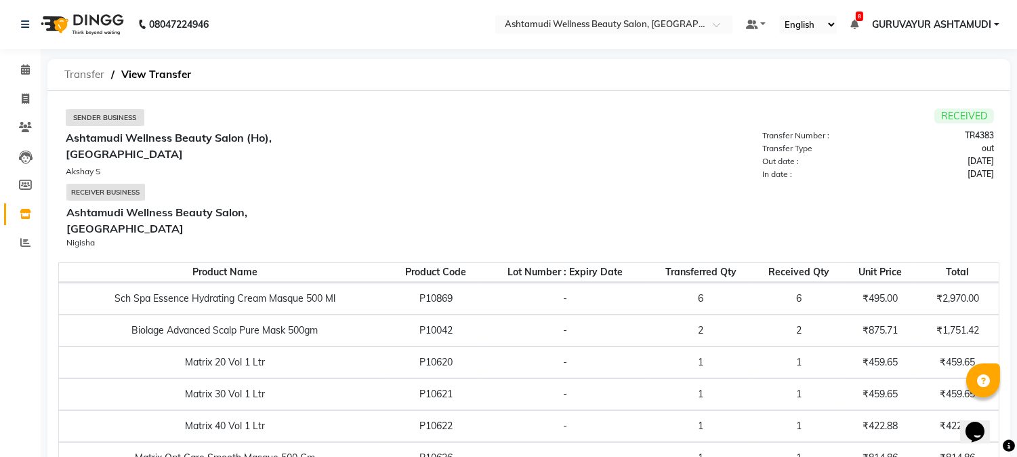
click at [86, 73] on span "Transfer" at bounding box center [85, 74] width 54 height 24
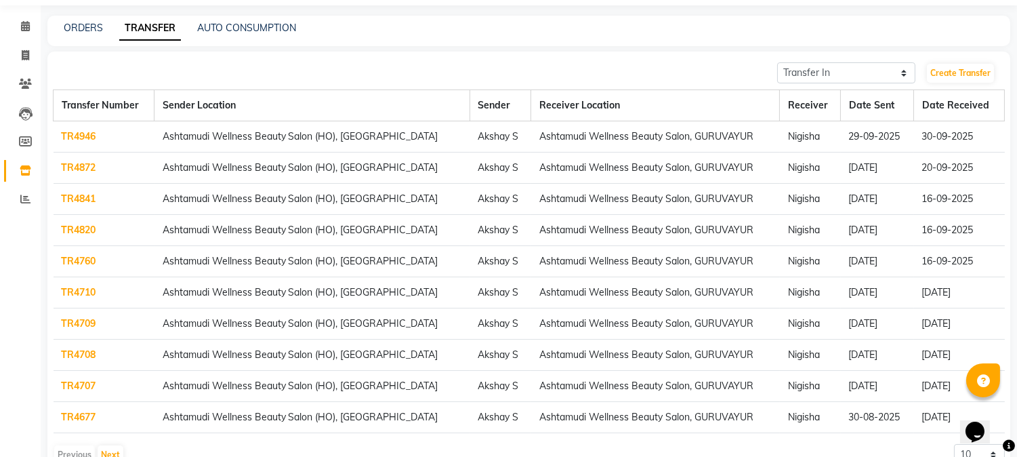
scroll to position [83, 0]
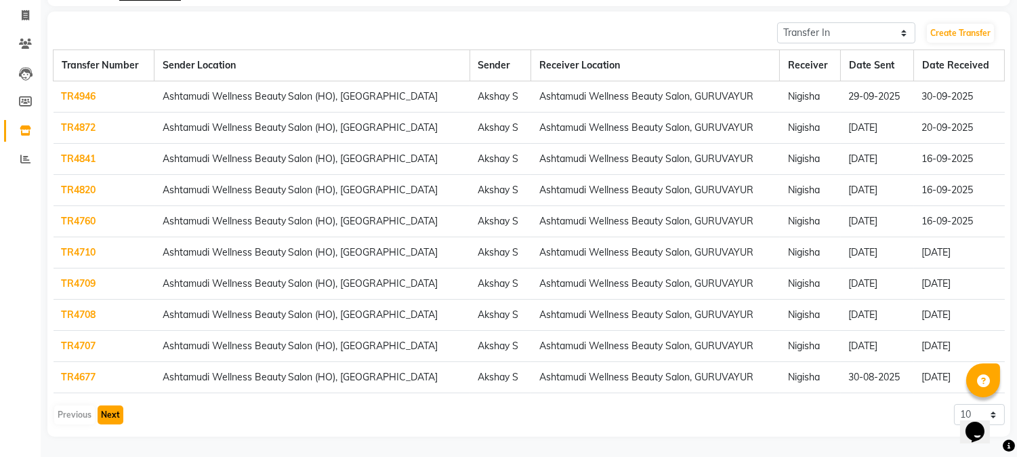
click at [116, 417] on button "Next" at bounding box center [111, 414] width 26 height 19
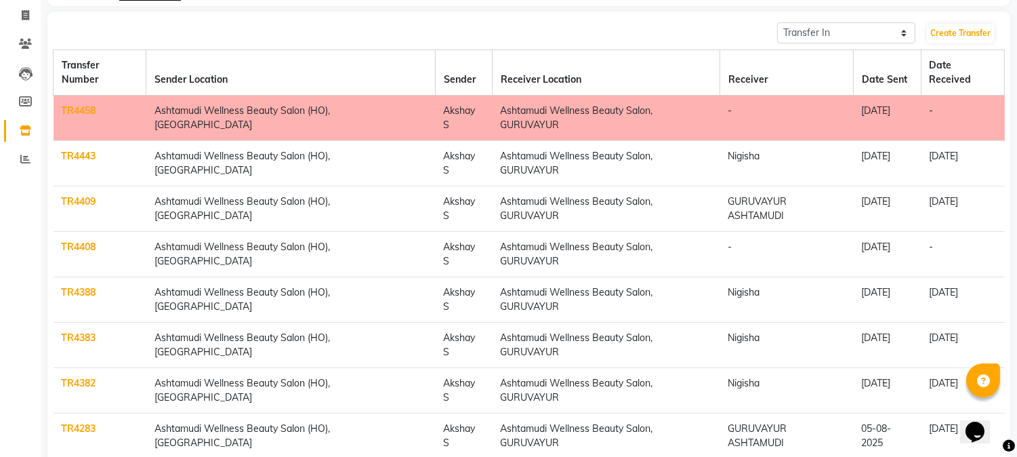
click at [70, 377] on link "TR4382" at bounding box center [79, 383] width 35 height 12
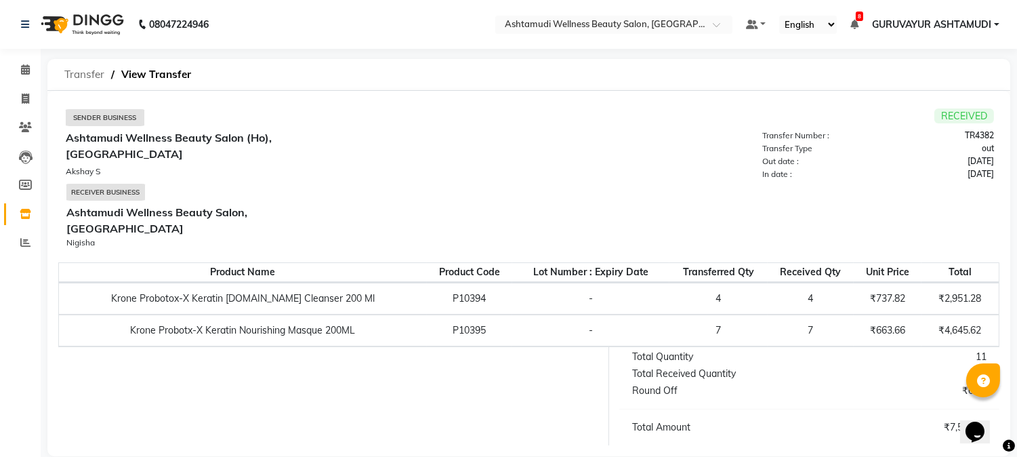
click at [83, 75] on span "Transfer" at bounding box center [85, 74] width 54 height 24
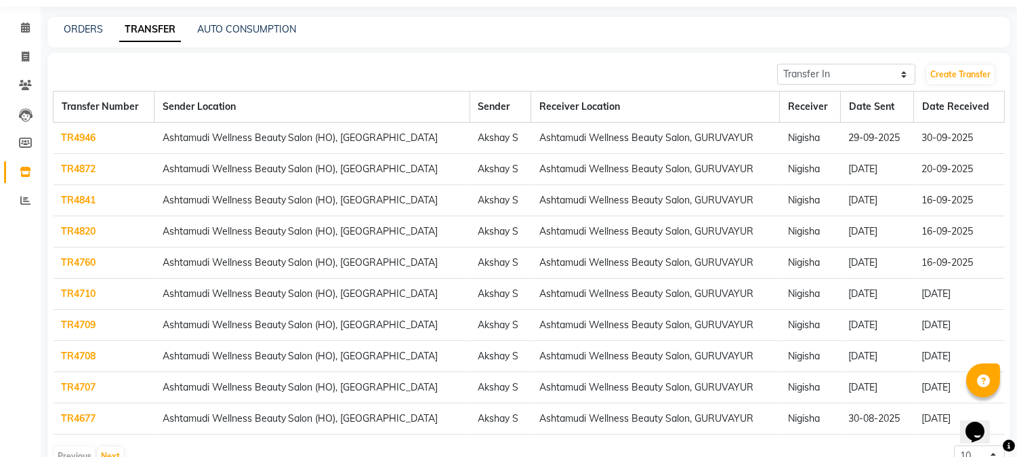
scroll to position [83, 0]
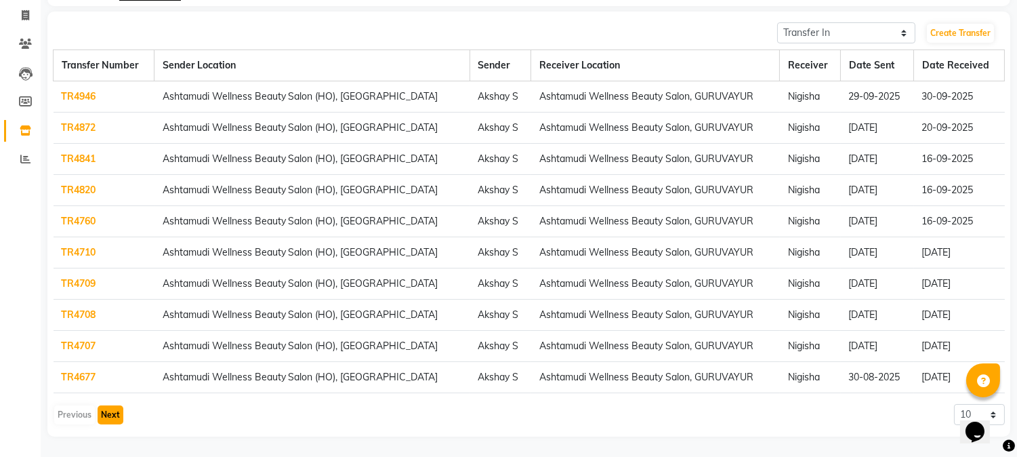
click at [104, 415] on button "Next" at bounding box center [111, 414] width 26 height 19
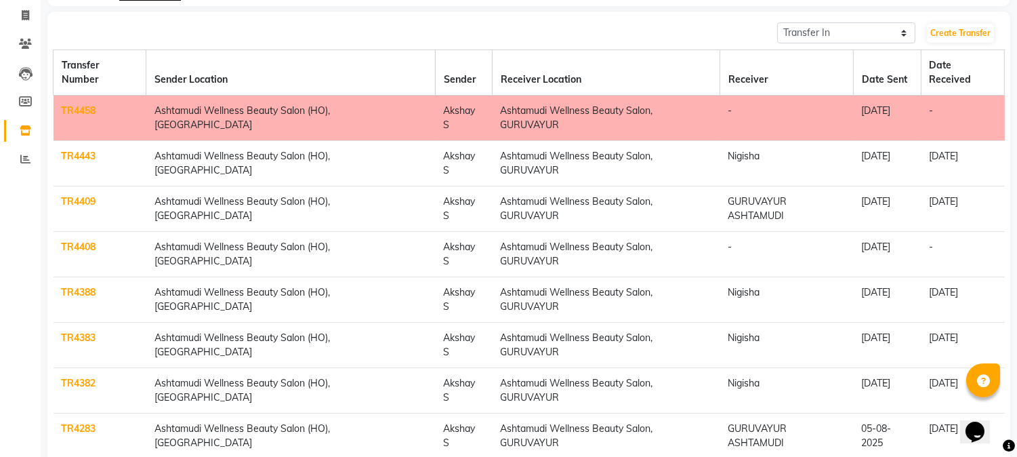
click at [78, 422] on link "TR4283" at bounding box center [79, 428] width 35 height 12
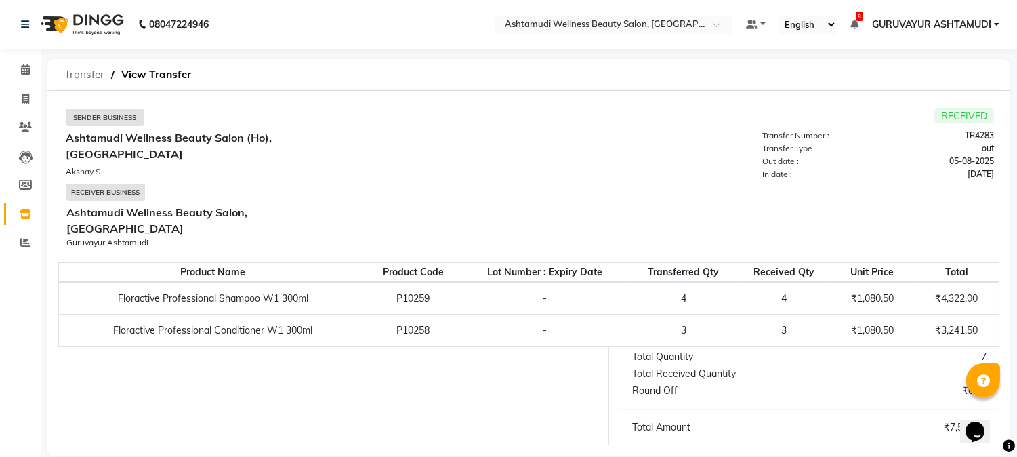
click at [81, 79] on span "Transfer" at bounding box center [85, 74] width 54 height 24
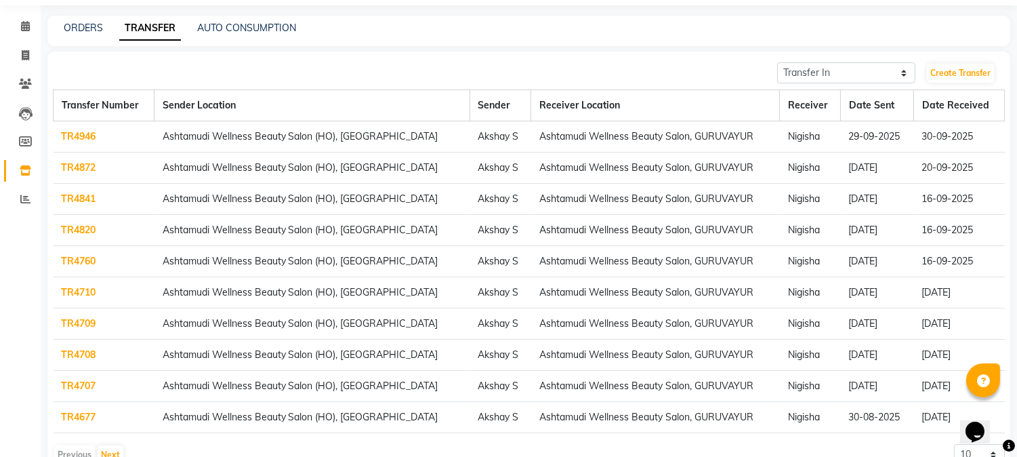
scroll to position [83, 0]
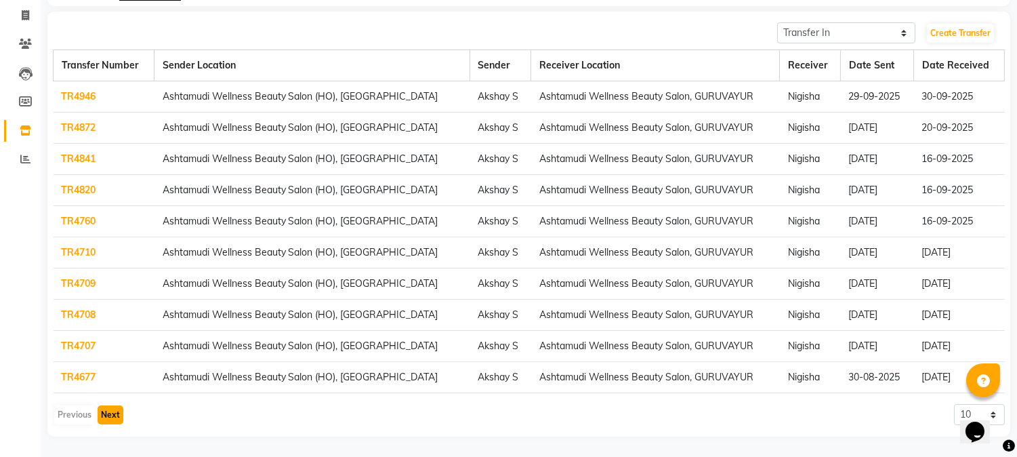
click at [118, 416] on button "Next" at bounding box center [111, 414] width 26 height 19
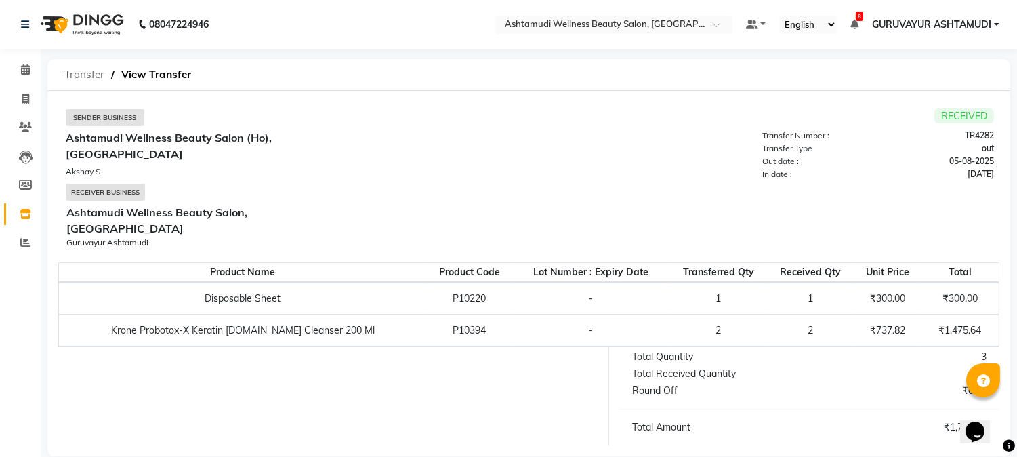
click at [89, 75] on span "Transfer" at bounding box center [85, 74] width 54 height 24
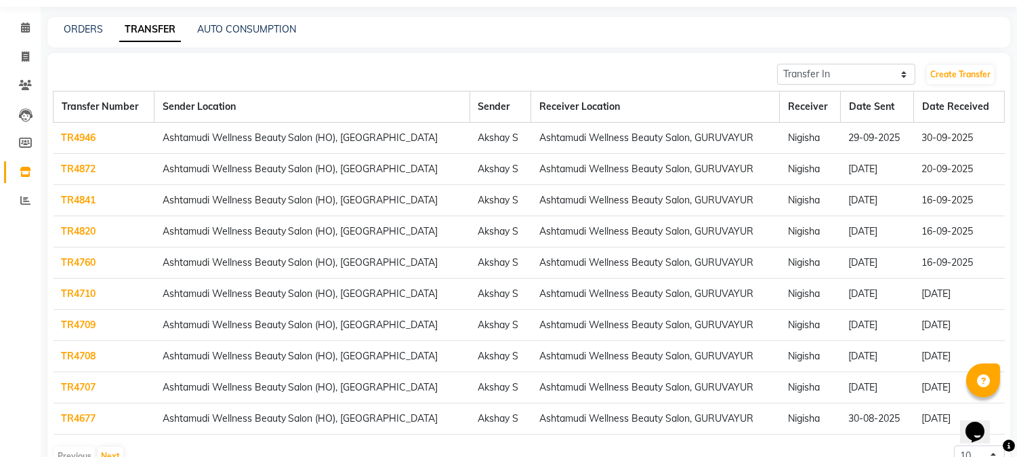
scroll to position [83, 0]
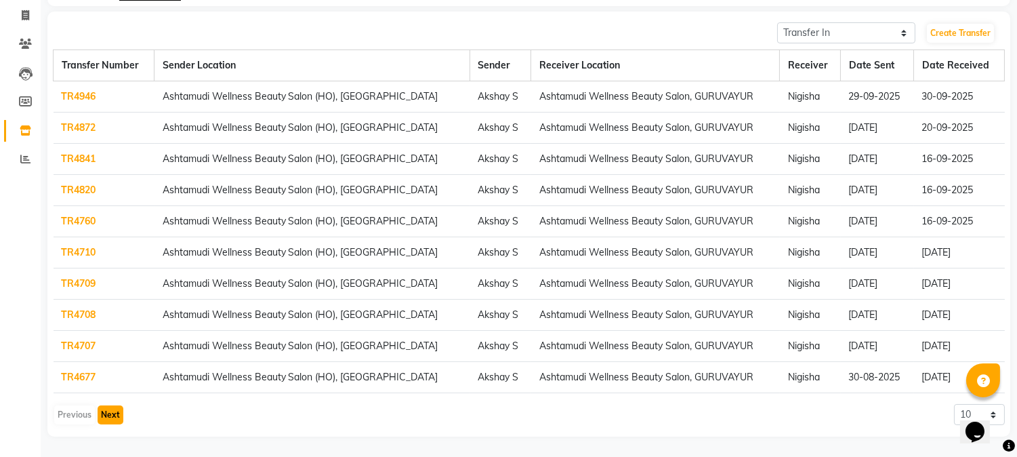
click at [107, 414] on button "Next" at bounding box center [111, 414] width 26 height 19
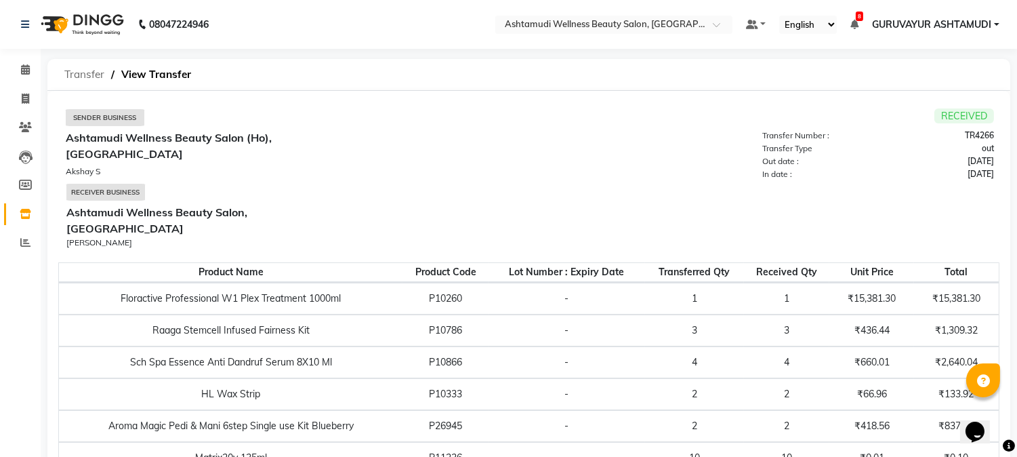
click at [91, 72] on span "Transfer" at bounding box center [85, 74] width 54 height 24
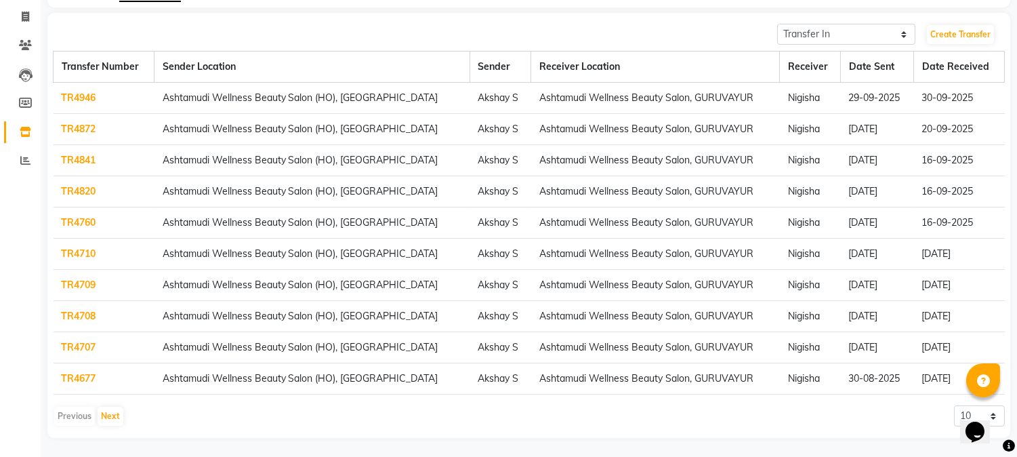
scroll to position [83, 0]
click at [109, 417] on button "Next" at bounding box center [111, 414] width 26 height 19
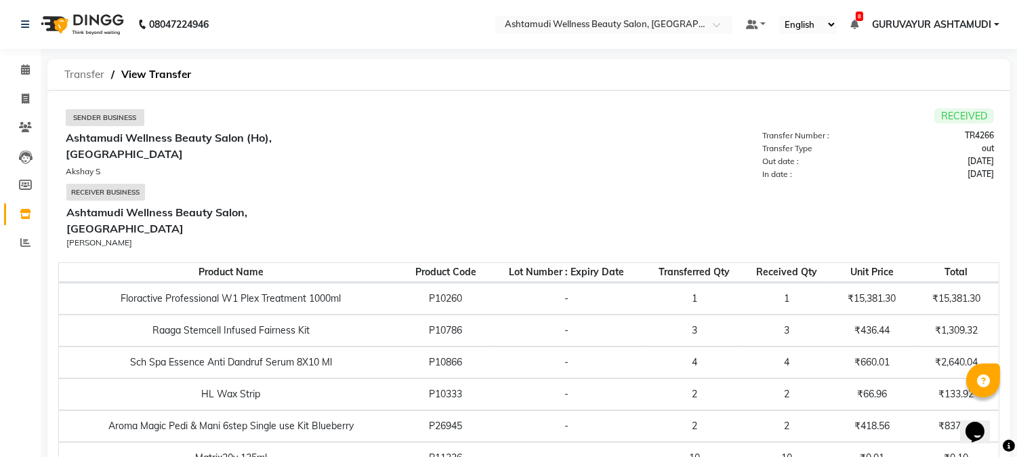
click at [73, 72] on span "Transfer" at bounding box center [85, 74] width 54 height 24
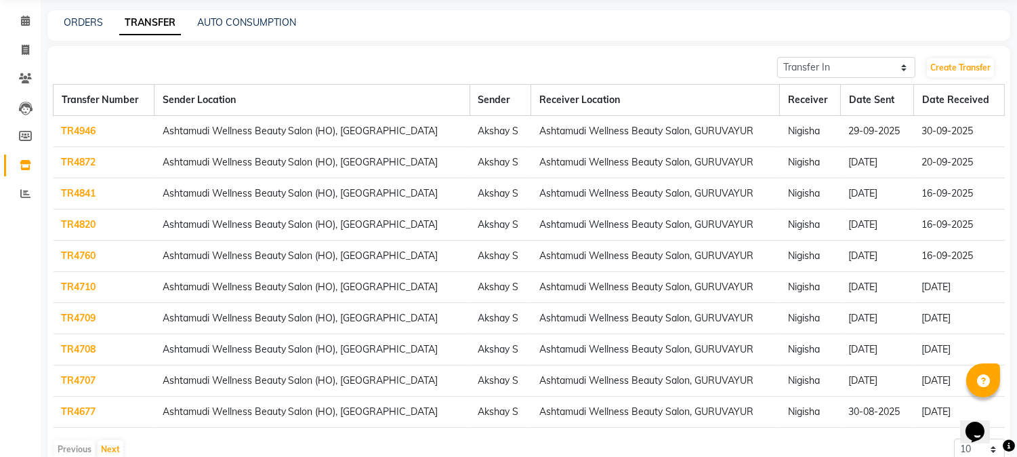
scroll to position [83, 0]
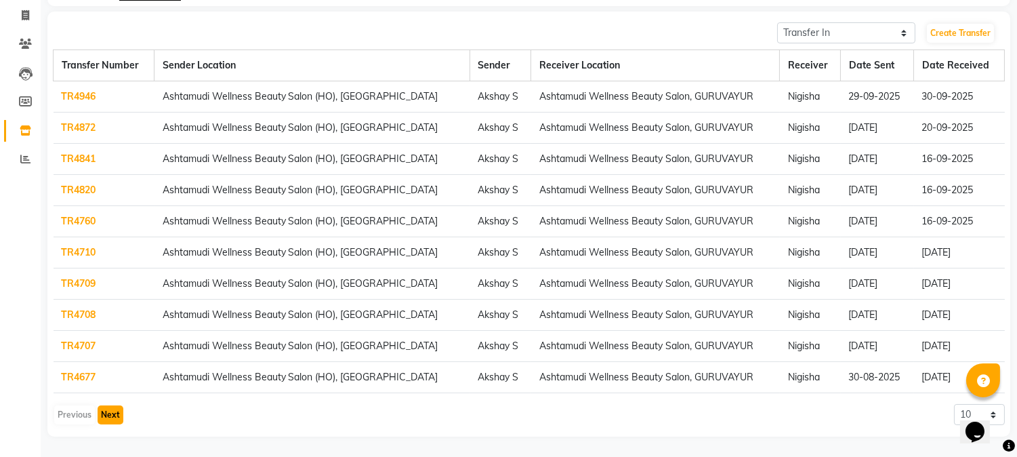
click at [117, 415] on button "Next" at bounding box center [111, 414] width 26 height 19
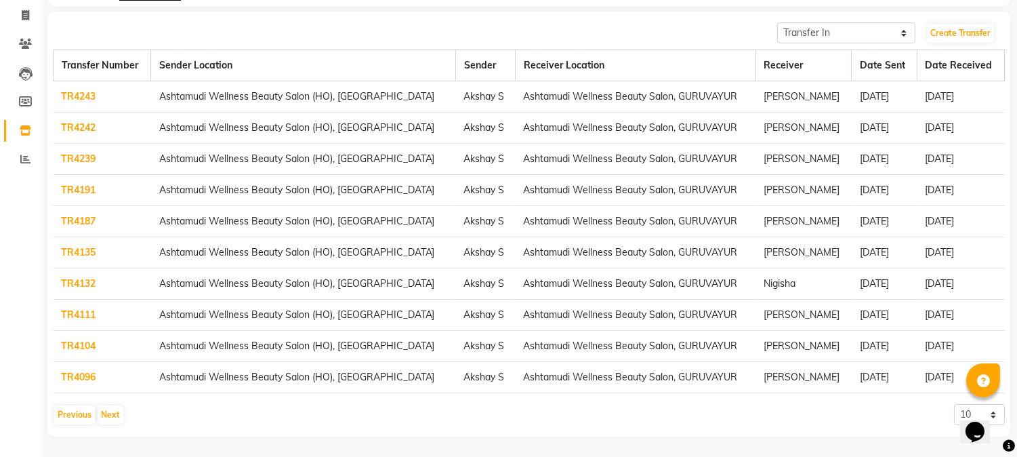
click at [83, 99] on link "TR4243" at bounding box center [79, 96] width 35 height 12
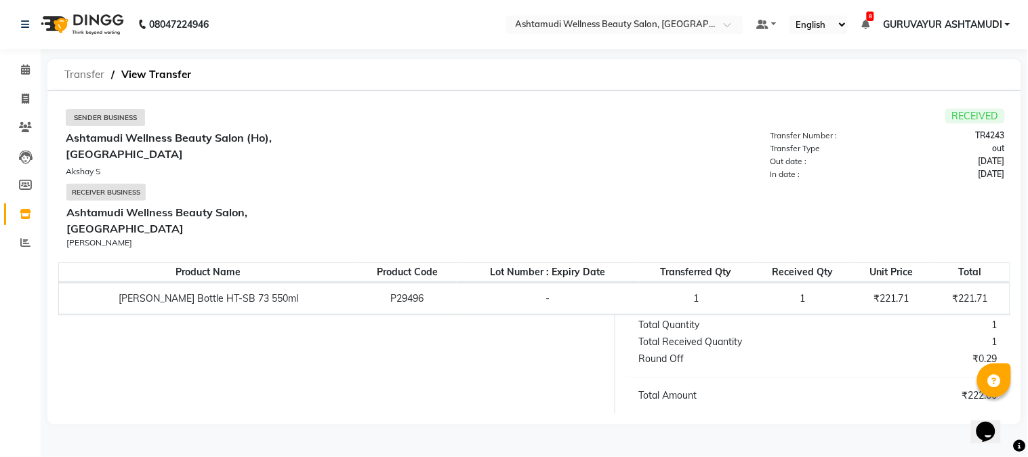
click at [88, 78] on span "Transfer" at bounding box center [85, 74] width 54 height 24
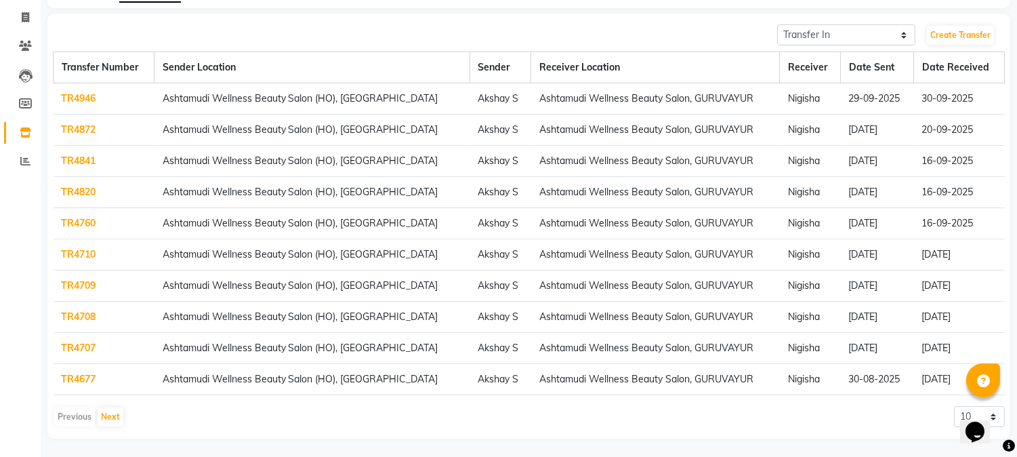
scroll to position [83, 0]
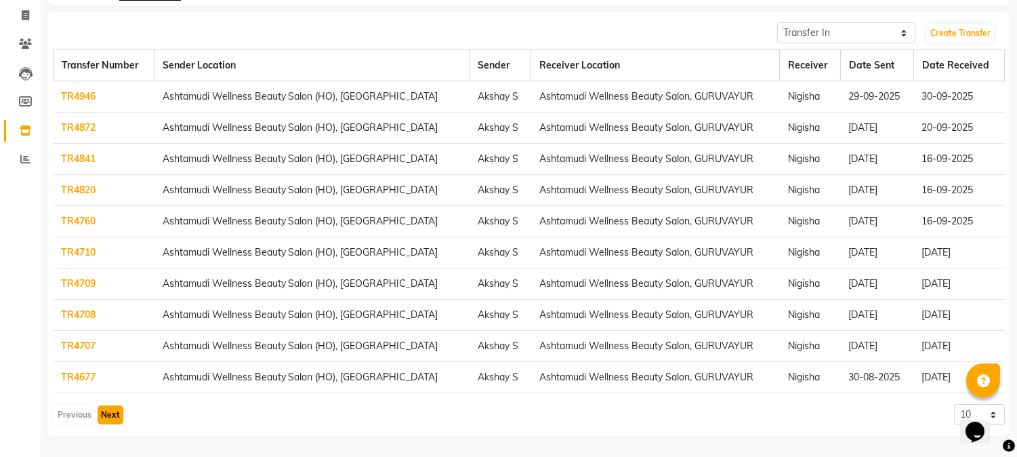
click at [117, 419] on button "Next" at bounding box center [111, 414] width 26 height 19
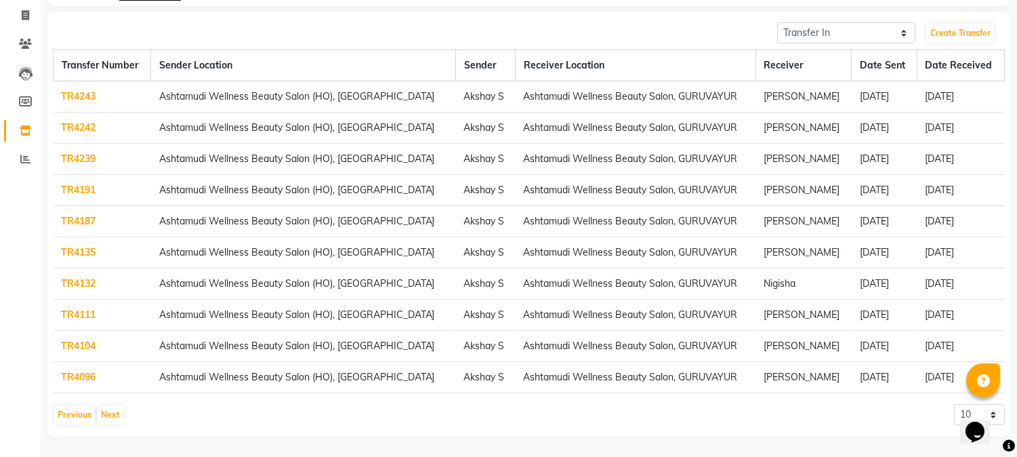
click at [78, 124] on link "TR4242" at bounding box center [79, 127] width 35 height 12
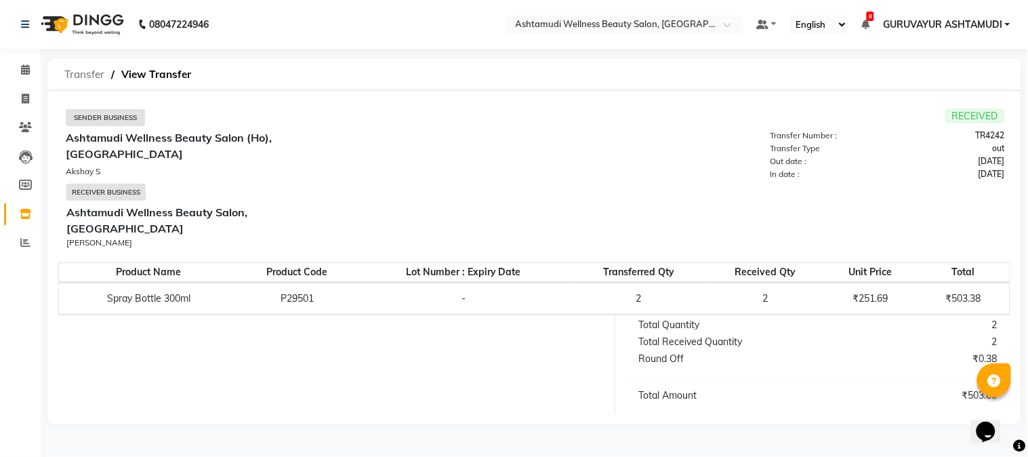
click at [104, 70] on span "Transfer" at bounding box center [85, 74] width 54 height 24
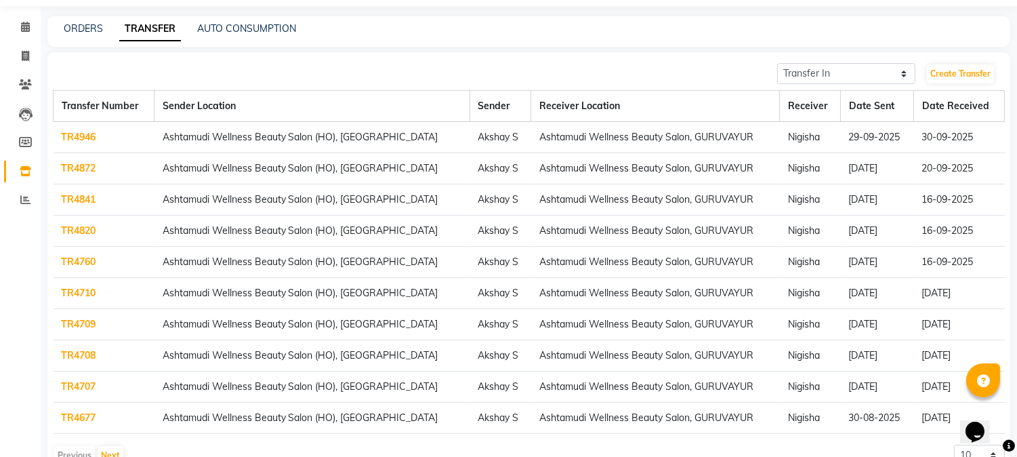
scroll to position [83, 0]
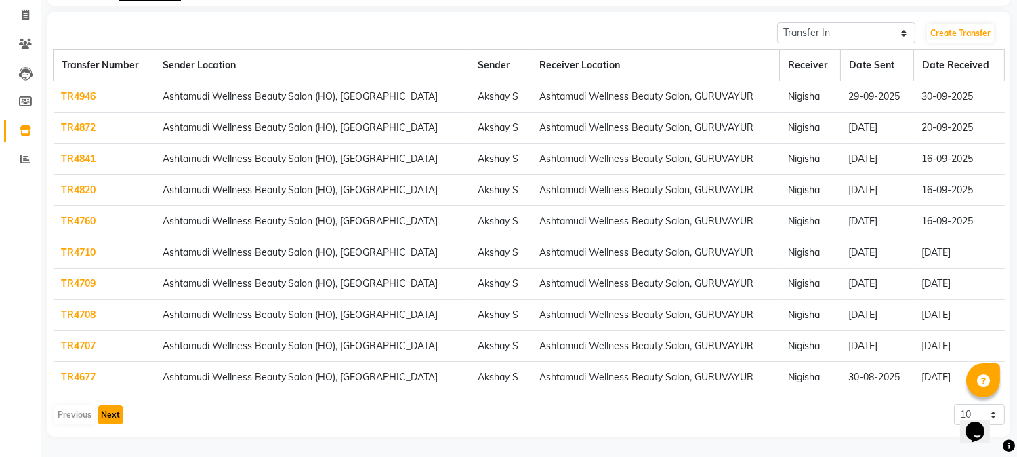
click at [113, 415] on button "Next" at bounding box center [111, 414] width 26 height 19
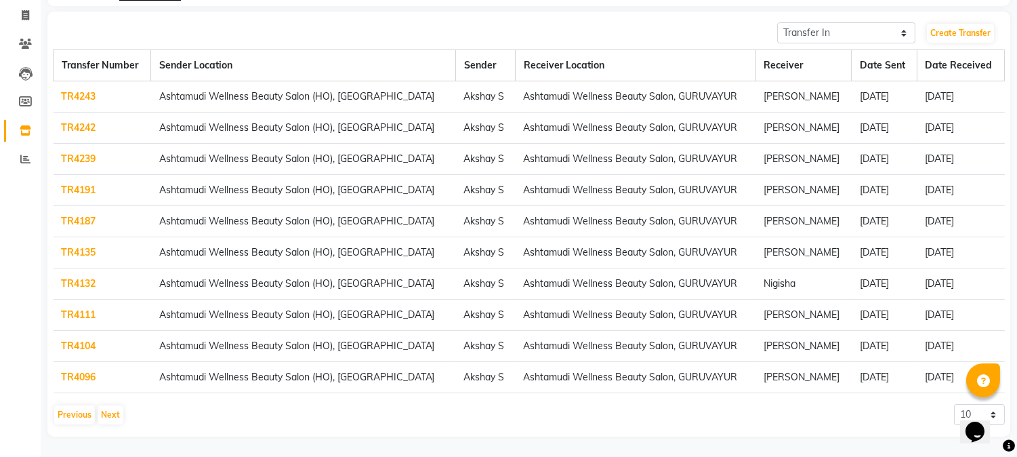
click at [83, 161] on link "TR4239" at bounding box center [79, 158] width 35 height 12
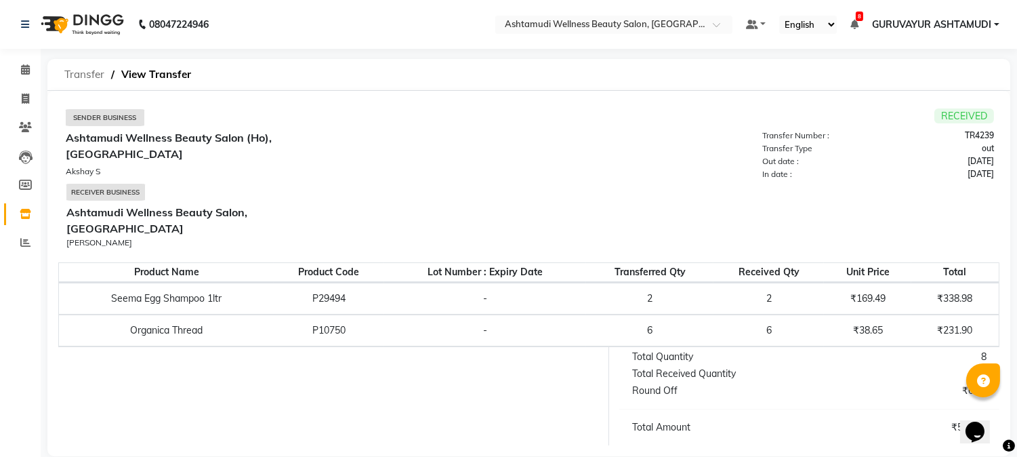
click at [82, 72] on span "Transfer" at bounding box center [85, 74] width 54 height 24
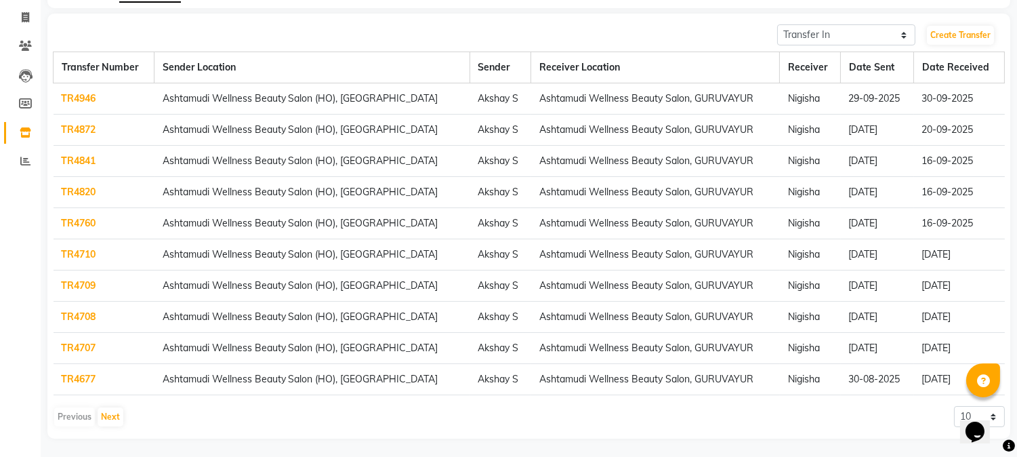
scroll to position [83, 0]
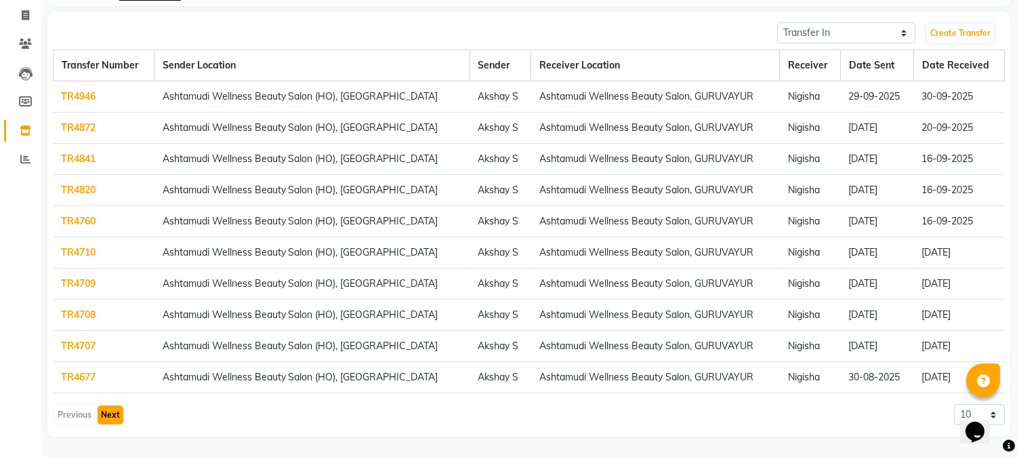
click at [119, 418] on button "Next" at bounding box center [111, 414] width 26 height 19
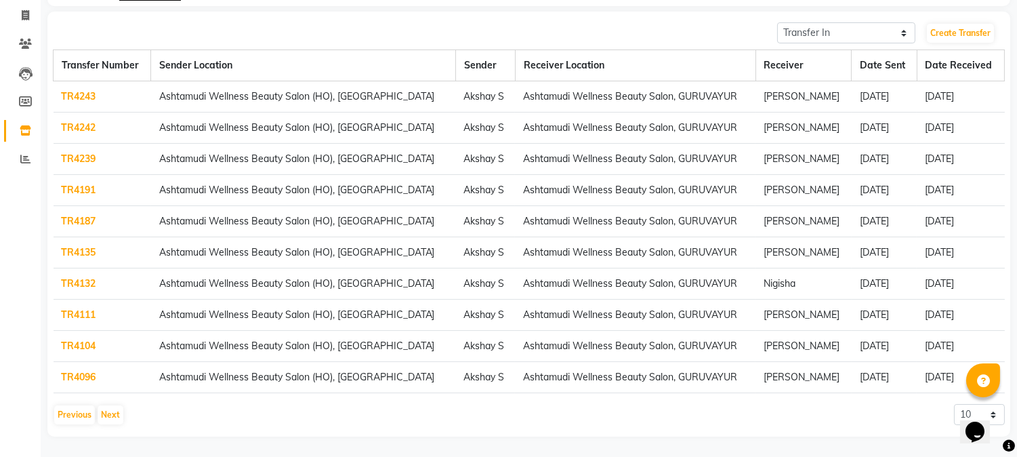
click at [88, 190] on link "TR4191" at bounding box center [79, 190] width 35 height 12
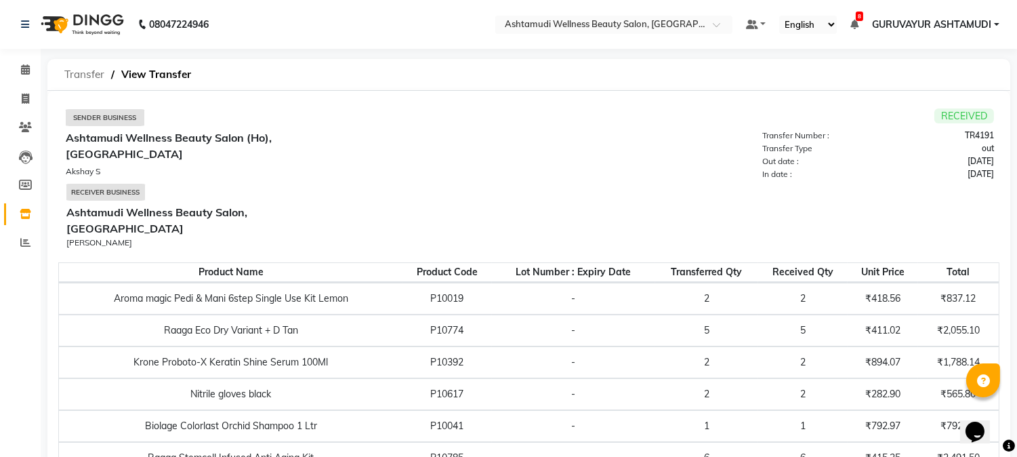
click at [82, 75] on span "Transfer" at bounding box center [85, 74] width 54 height 24
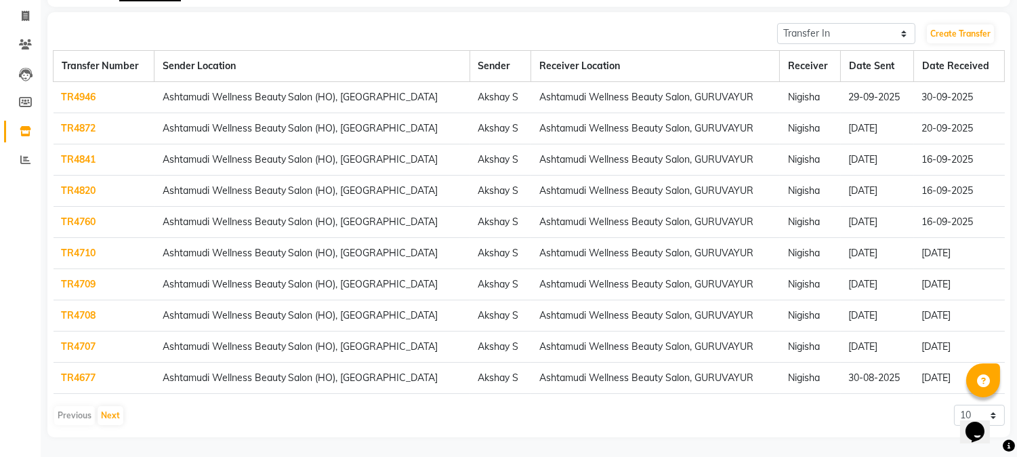
scroll to position [83, 0]
click at [110, 413] on button "Next" at bounding box center [111, 414] width 26 height 19
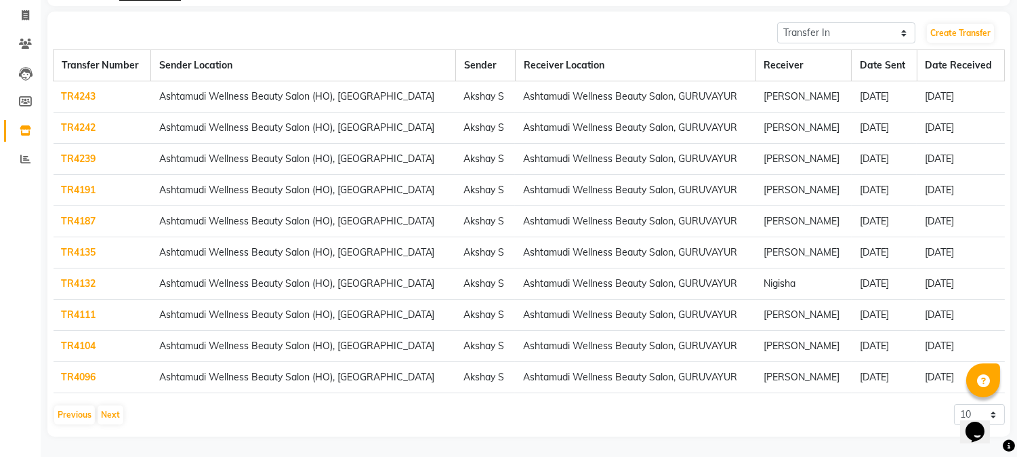
click at [79, 220] on link "TR4187" at bounding box center [79, 221] width 35 height 12
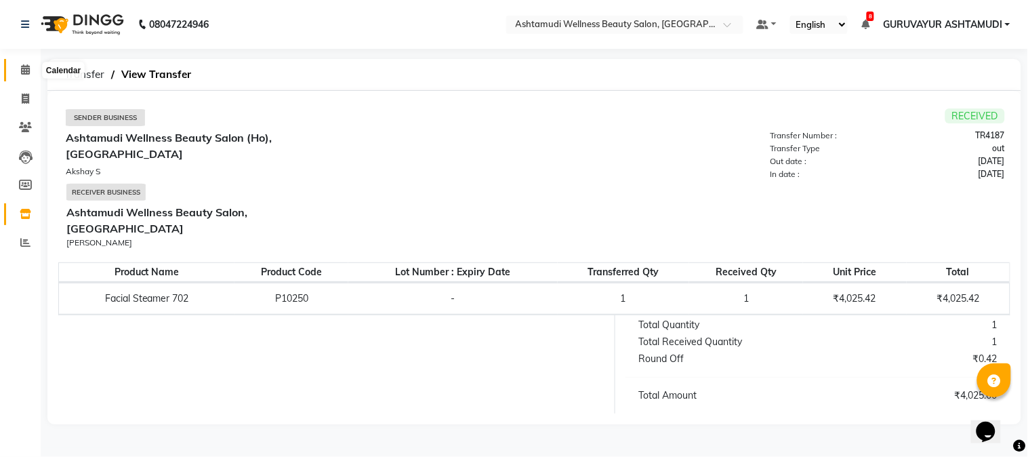
click at [28, 73] on icon at bounding box center [25, 69] width 9 height 10
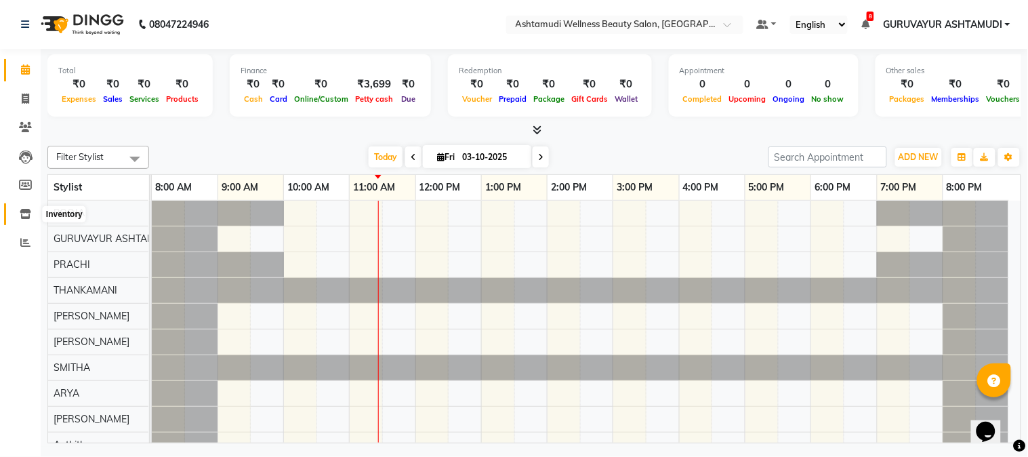
click at [28, 215] on icon at bounding box center [26, 214] width 12 height 10
select select
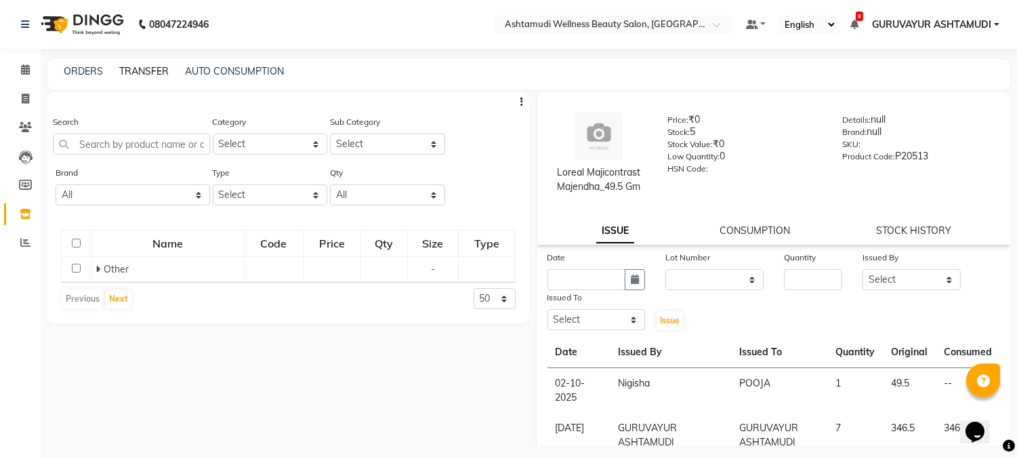
click at [139, 71] on link "TRANSFER" at bounding box center [143, 71] width 49 height 12
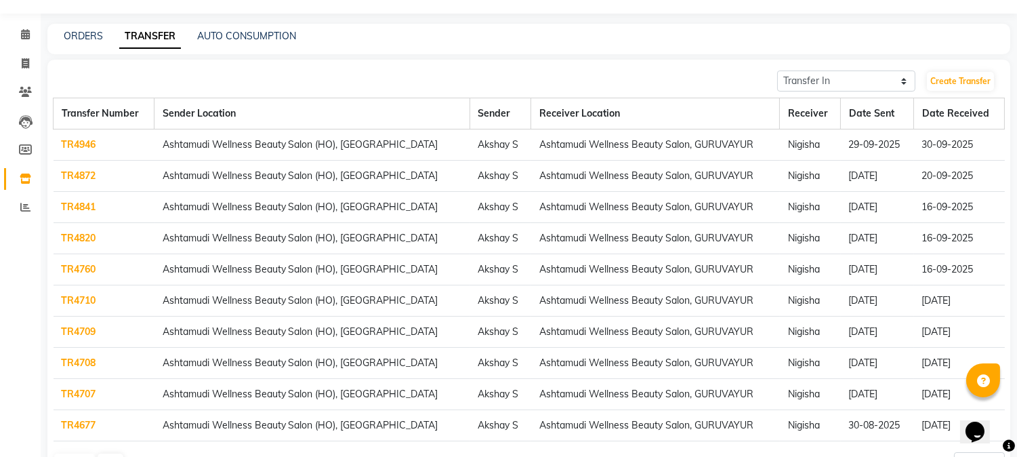
scroll to position [83, 0]
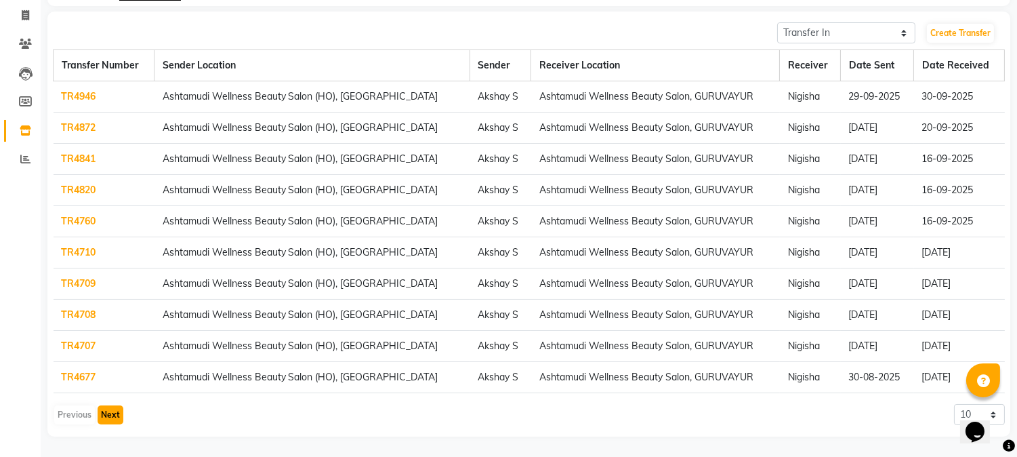
click at [105, 414] on button "Next" at bounding box center [111, 414] width 26 height 19
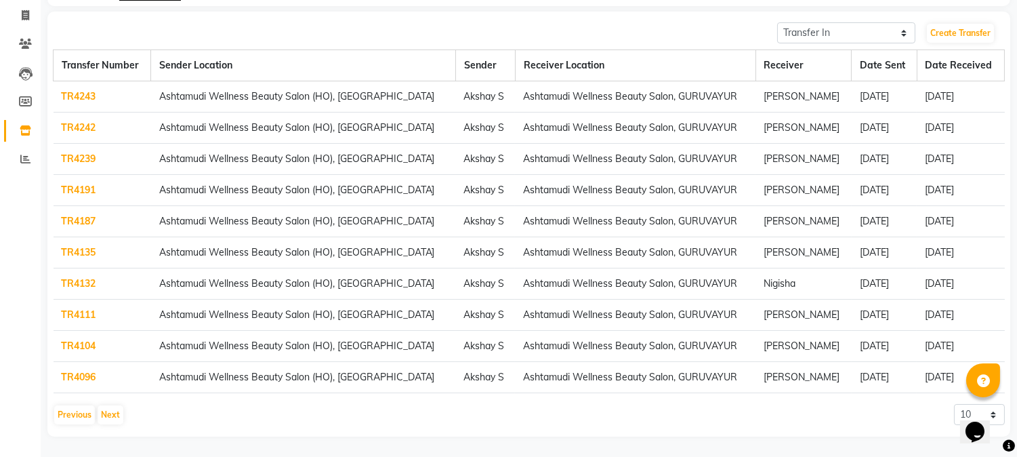
click at [82, 254] on link "TR4135" at bounding box center [79, 252] width 35 height 12
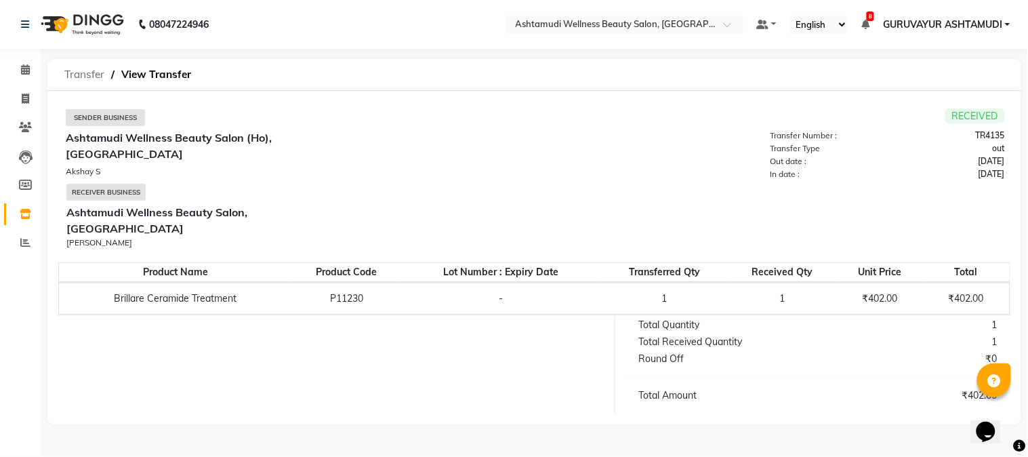
click at [100, 79] on span "Transfer" at bounding box center [85, 74] width 54 height 24
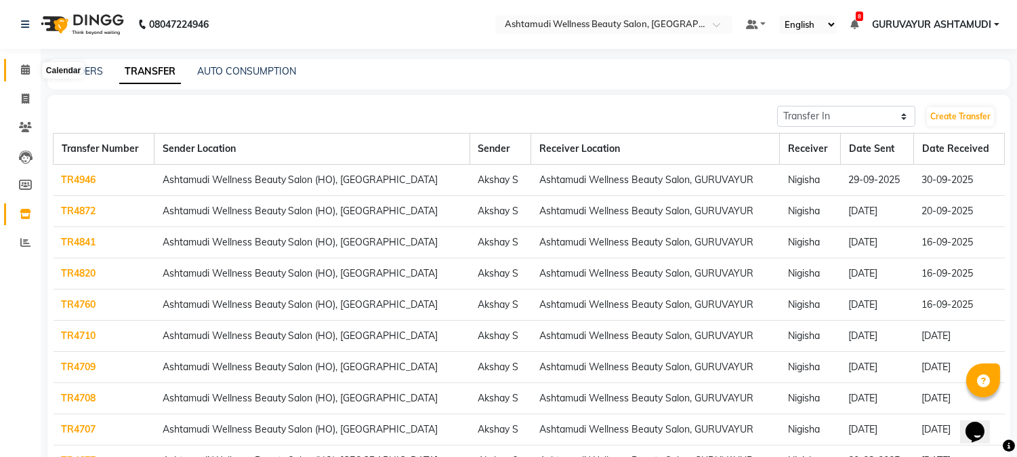
click at [17, 66] on span at bounding box center [26, 70] width 24 height 16
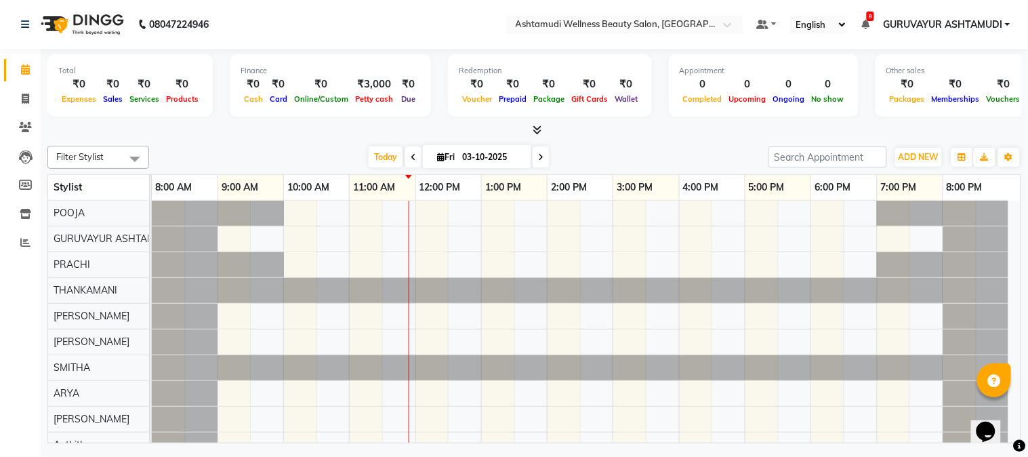
click at [4, 59] on link "Calendar" at bounding box center [20, 70] width 33 height 22
click at [24, 213] on icon at bounding box center [26, 214] width 12 height 10
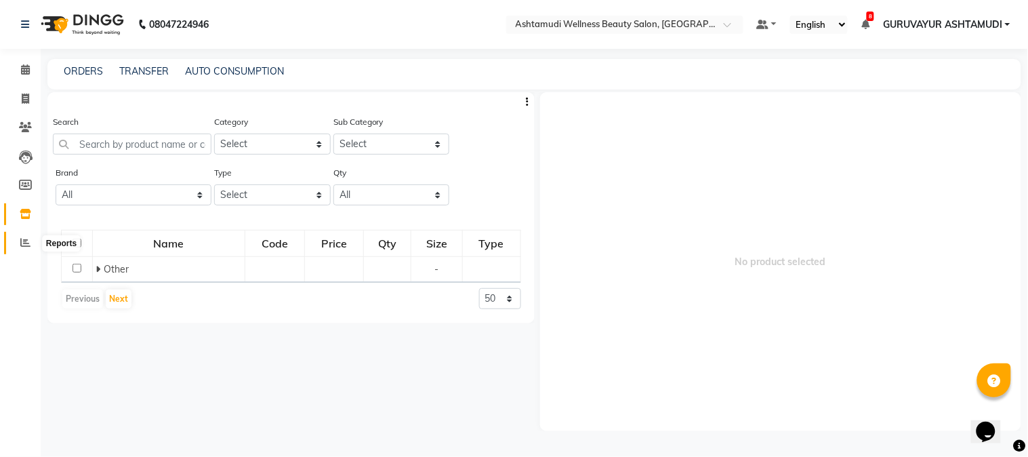
click at [22, 244] on icon at bounding box center [25, 242] width 10 height 10
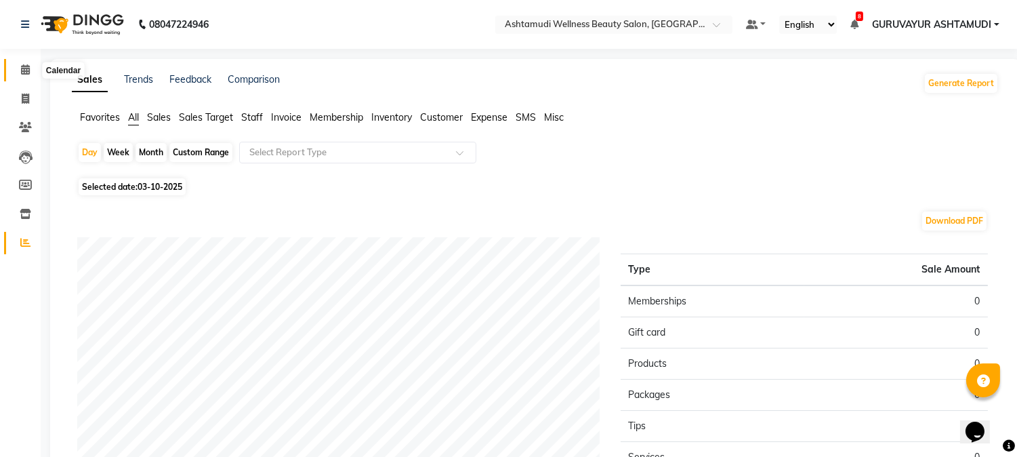
click at [22, 66] on icon at bounding box center [25, 69] width 9 height 10
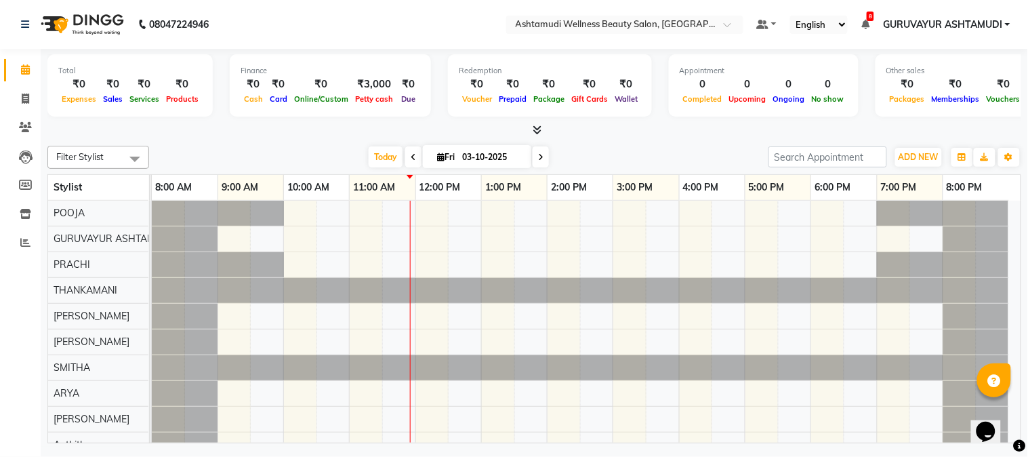
click at [538, 133] on icon at bounding box center [536, 130] width 9 height 10
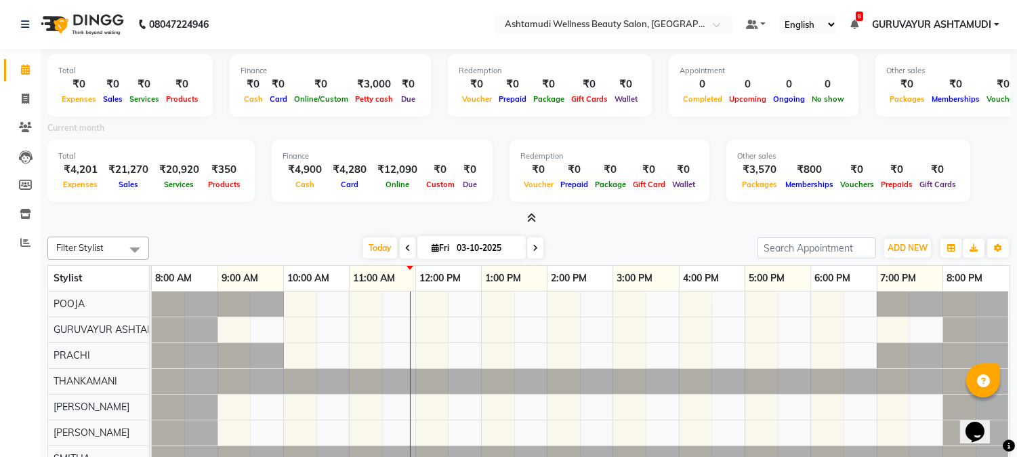
click at [531, 219] on icon at bounding box center [531, 218] width 9 height 10
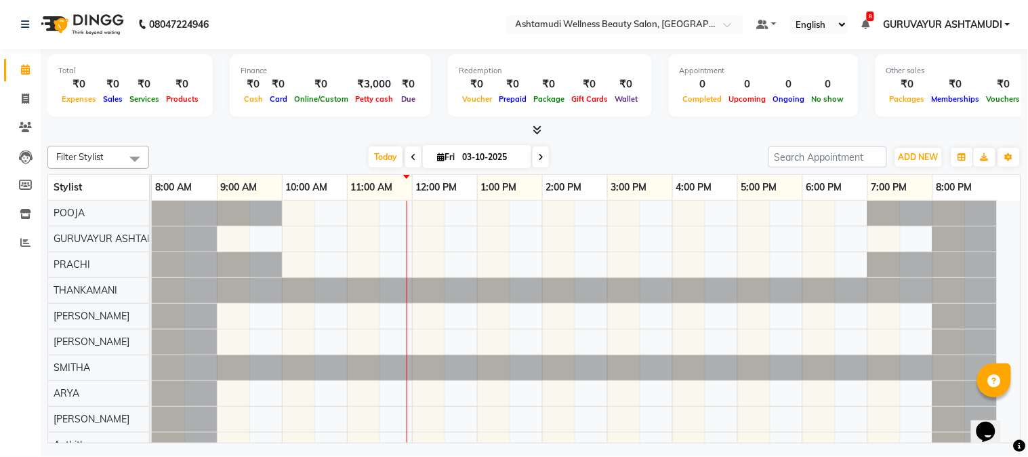
click at [535, 133] on icon at bounding box center [536, 130] width 9 height 10
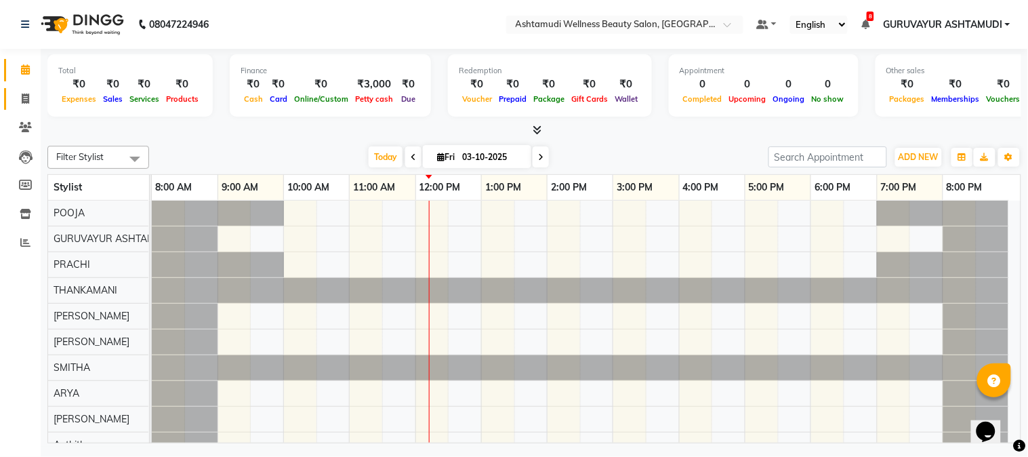
click at [22, 89] on link "Invoice" at bounding box center [20, 99] width 33 height 22
select select "4660"
select select "service"
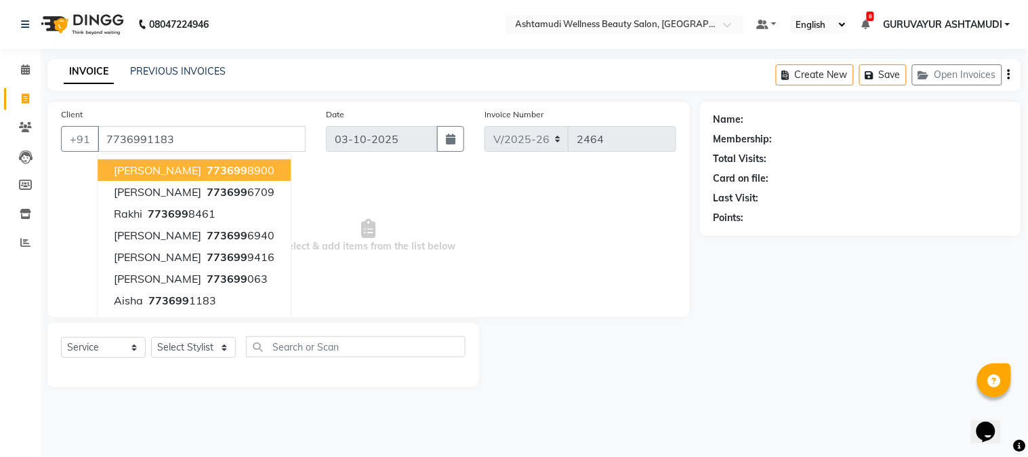
type input "7736991183"
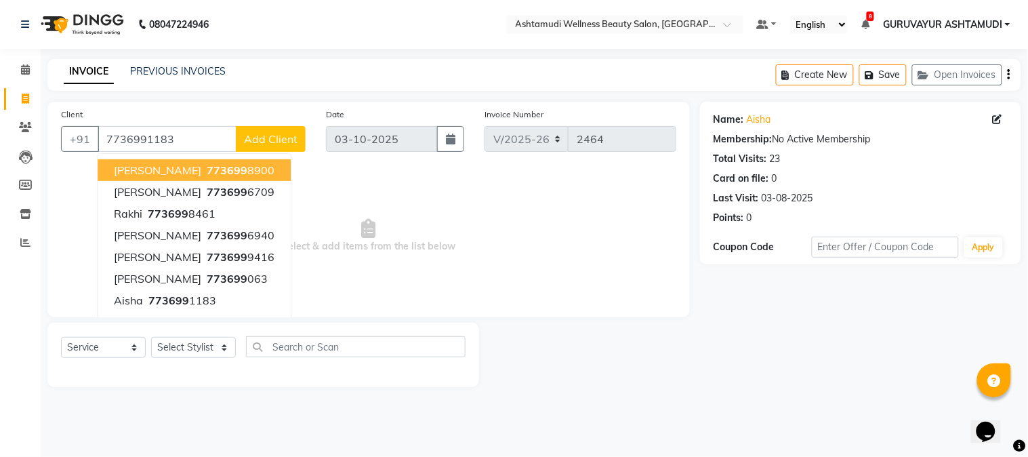
click at [251, 136] on span "Add Client" at bounding box center [271, 139] width 54 height 14
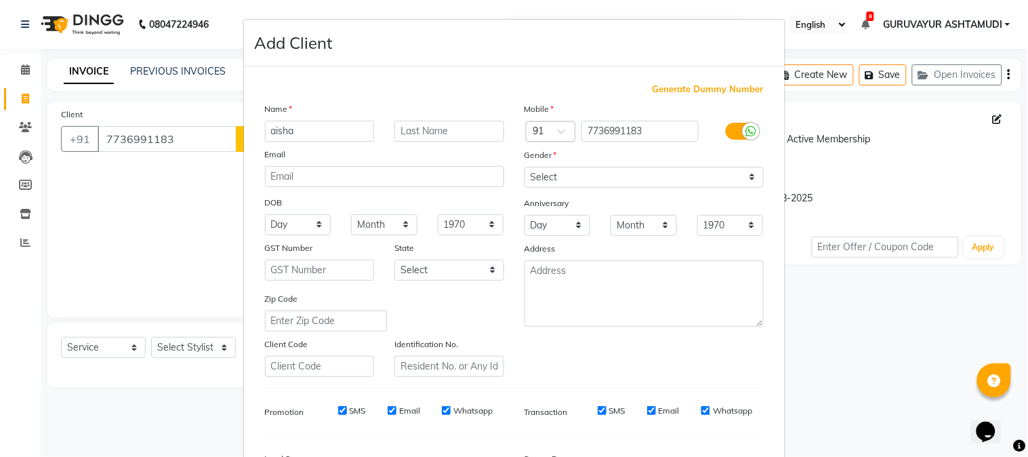
click at [270, 132] on input "aisha" at bounding box center [320, 131] width 110 height 21
type input "Ayisha"
drag, startPoint x: 608, startPoint y: 173, endPoint x: 599, endPoint y: 186, distance: 15.6
click at [608, 173] on select "Select [DEMOGRAPHIC_DATA] [DEMOGRAPHIC_DATA] Other Prefer Not To Say" at bounding box center [643, 177] width 239 height 21
select select "[DEMOGRAPHIC_DATA]"
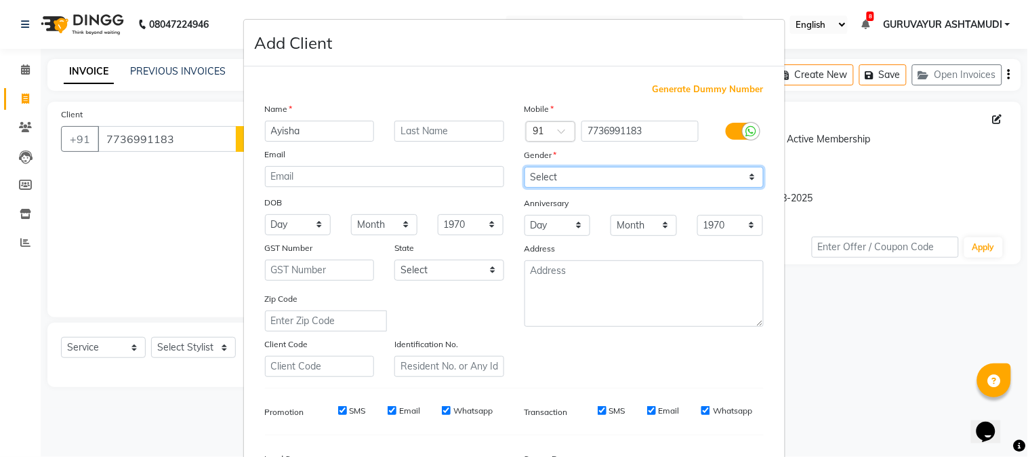
click at [524, 167] on select "Select [DEMOGRAPHIC_DATA] [DEMOGRAPHIC_DATA] Other Prefer Not To Say" at bounding box center [643, 177] width 239 height 21
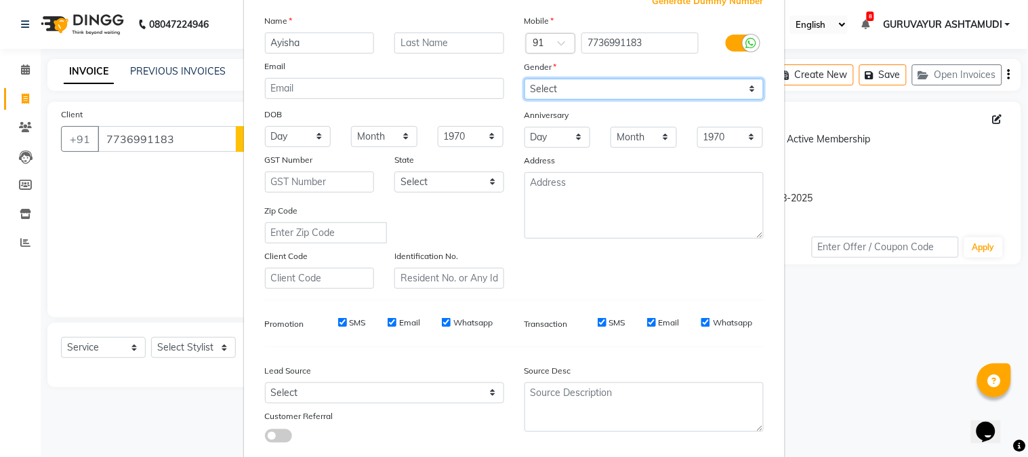
scroll to position [169, 0]
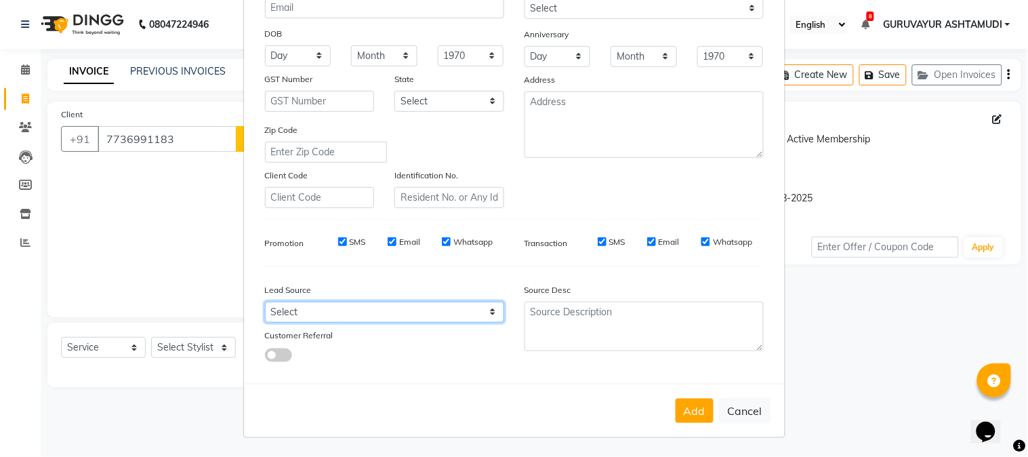
click at [366, 309] on select "Select Walk-in Referral Internet Friend Word of Mouth Advertisement Facebook Ju…" at bounding box center [384, 311] width 239 height 21
select select "31498"
click at [265, 301] on select "Select Walk-in Referral Internet Friend Word of Mouth Advertisement Facebook Ju…" at bounding box center [384, 311] width 239 height 21
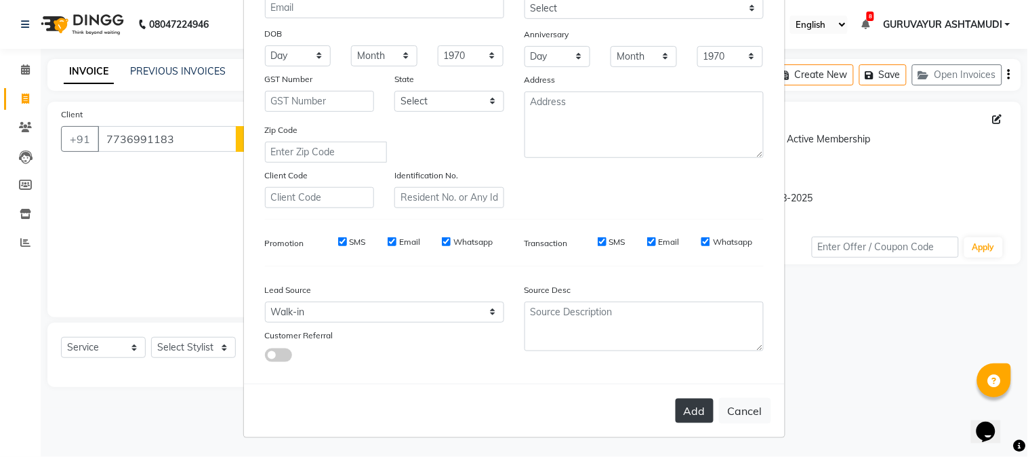
click at [684, 402] on button "Add" at bounding box center [694, 410] width 38 height 24
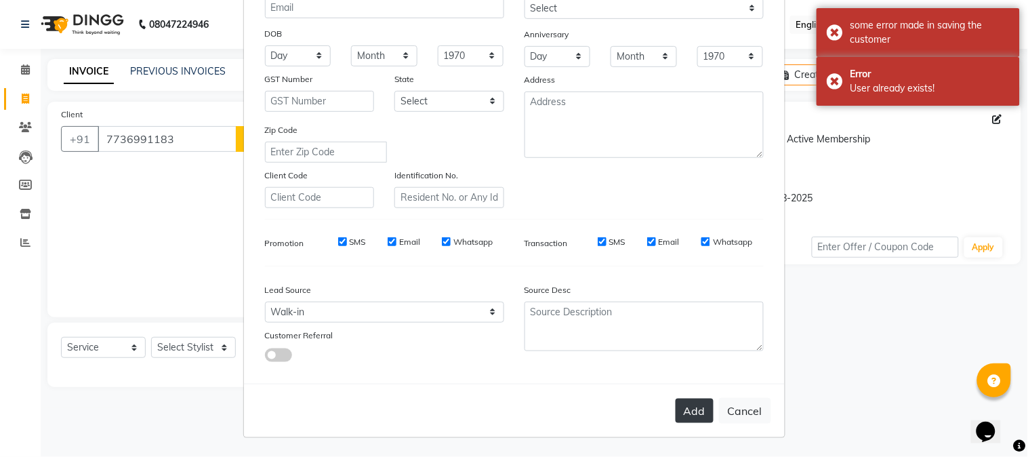
click at [683, 411] on button "Add" at bounding box center [694, 410] width 38 height 24
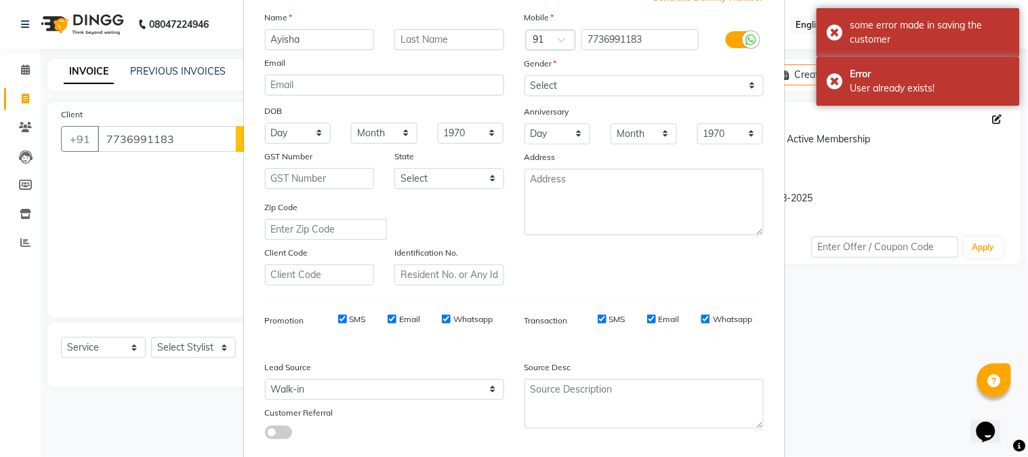
scroll to position [0, 0]
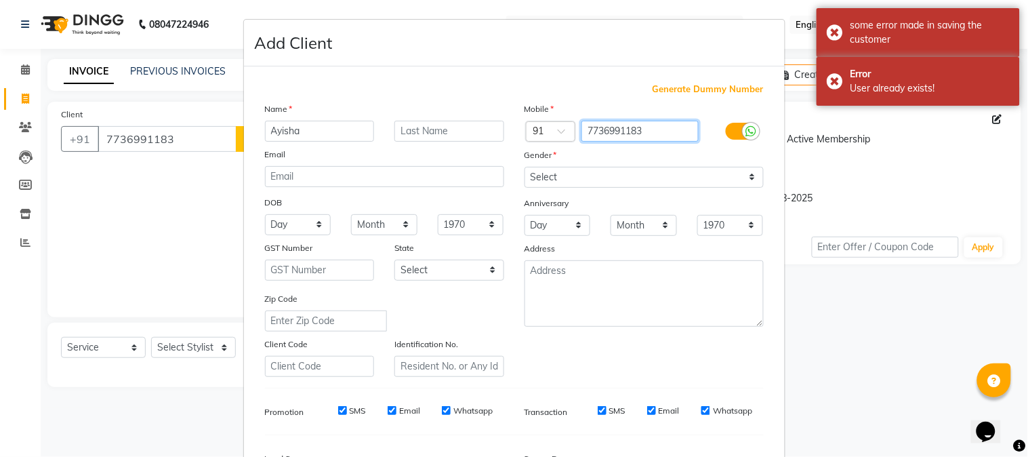
drag, startPoint x: 637, startPoint y: 129, endPoint x: 572, endPoint y: 129, distance: 65.7
click at [572, 129] on div "Country Code × 91 7736991183" at bounding box center [643, 132] width 259 height 22
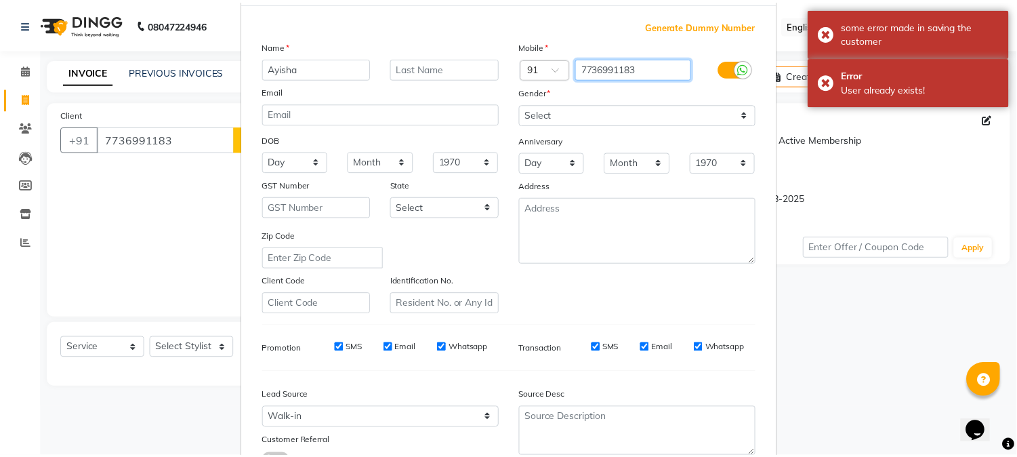
scroll to position [169, 0]
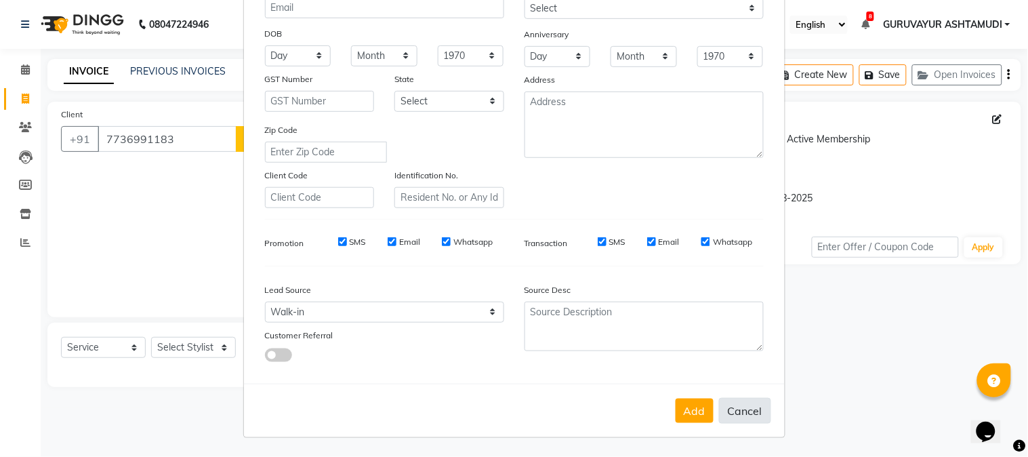
click at [743, 413] on button "Cancel" at bounding box center [745, 411] width 52 height 26
select select
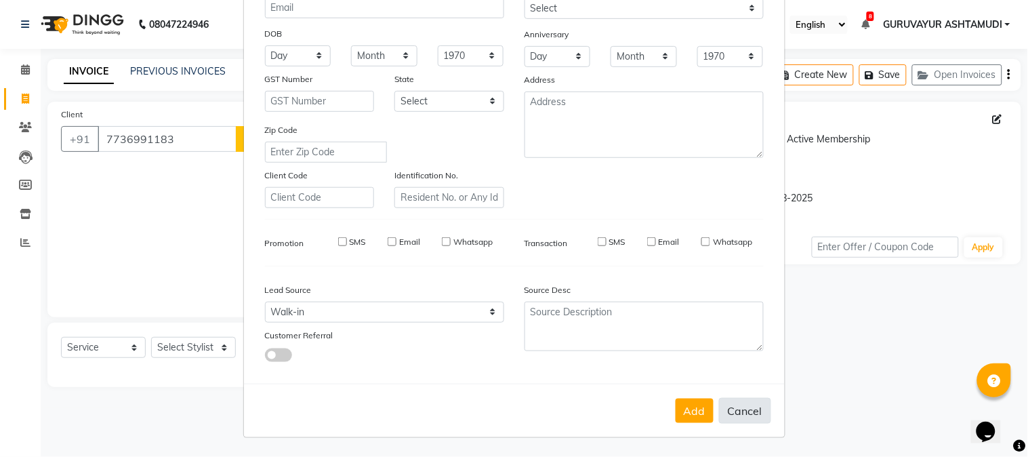
select select
checkbox input "false"
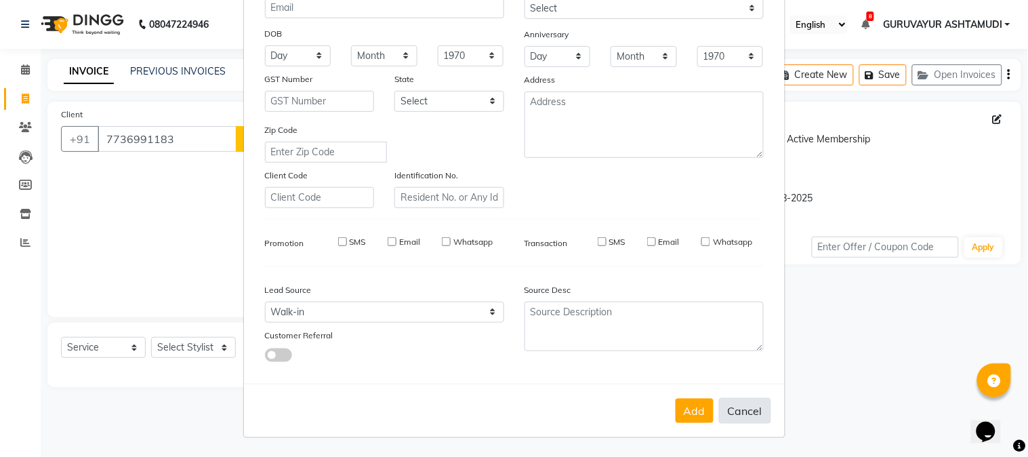
checkbox input "false"
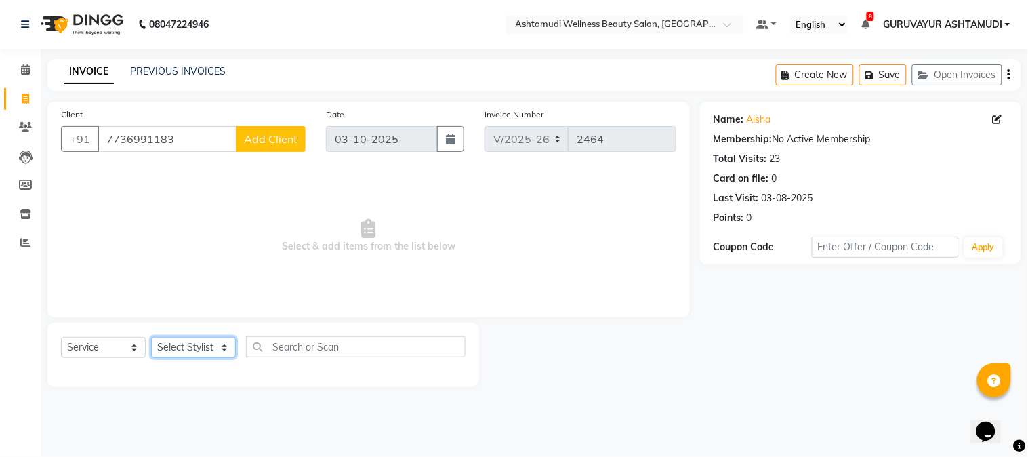
click at [205, 355] on select "Select Stylist Aathithya [PERSON_NAME] [PERSON_NAME] ARYA GURUVAYUR ASHTAMUDI […" at bounding box center [193, 347] width 85 height 21
select select "27386"
click at [151, 337] on select "Select Stylist Aathithya [PERSON_NAME] [PERSON_NAME] ARYA GURUVAYUR ASHTAMUDI […" at bounding box center [193, 347] width 85 height 21
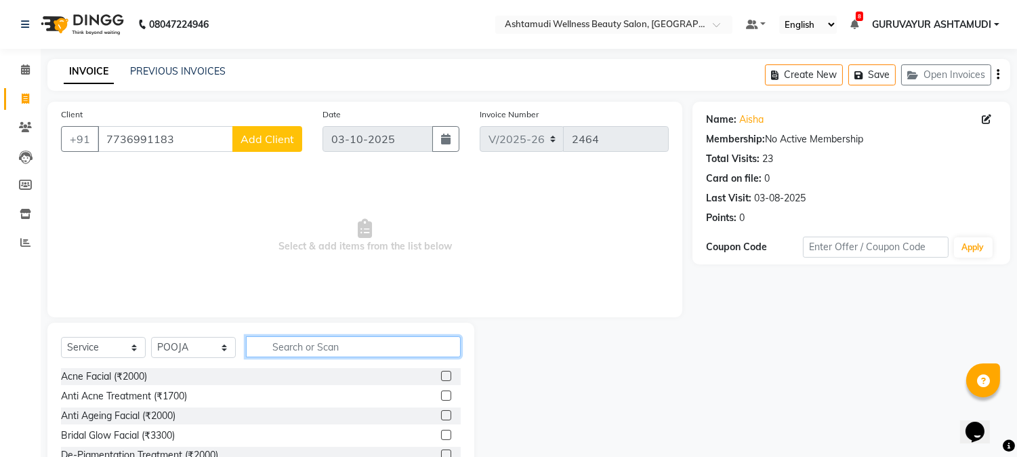
click at [325, 347] on input "text" at bounding box center [353, 346] width 215 height 21
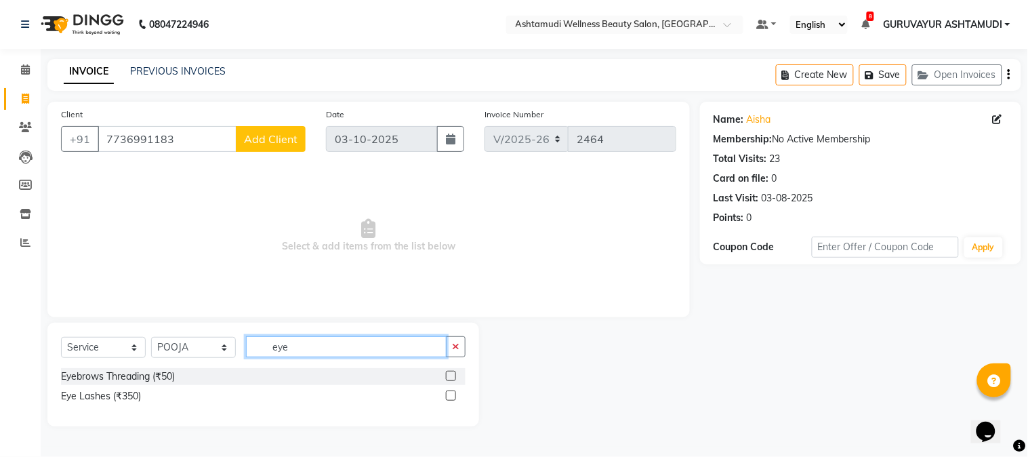
type input "eye"
click at [448, 375] on label at bounding box center [451, 376] width 10 height 10
click at [448, 375] on input "checkbox" at bounding box center [450, 376] width 9 height 9
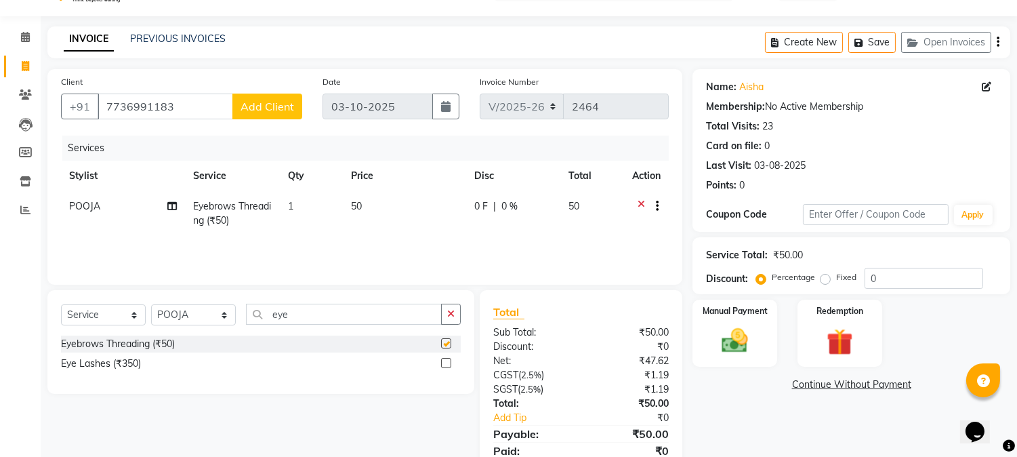
checkbox input "false"
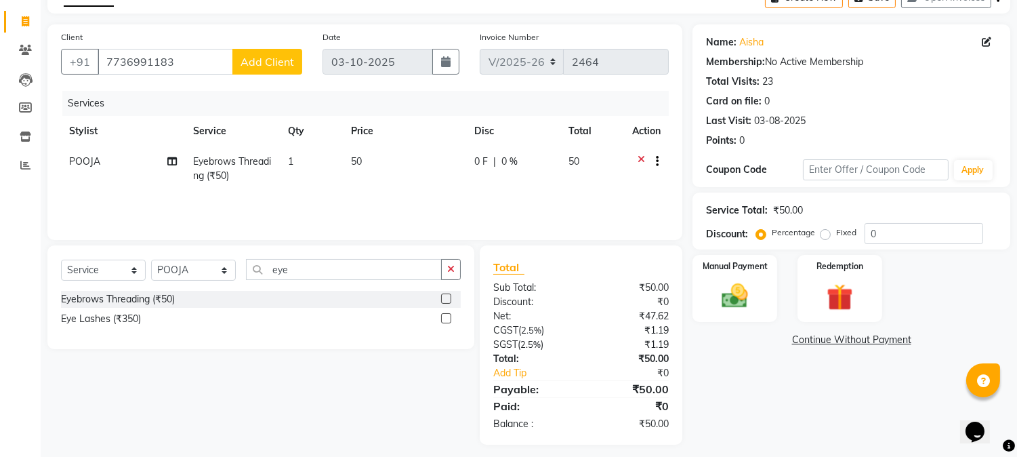
scroll to position [85, 0]
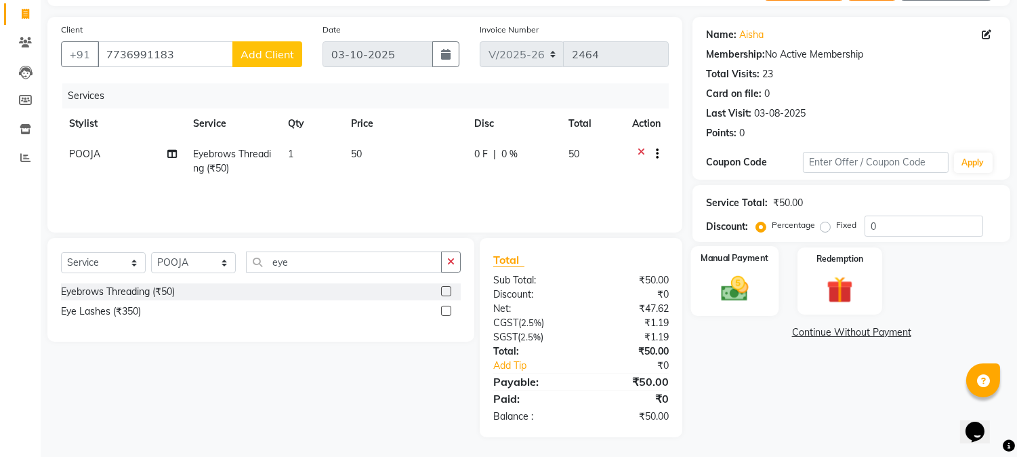
click at [744, 292] on img at bounding box center [735, 289] width 45 height 32
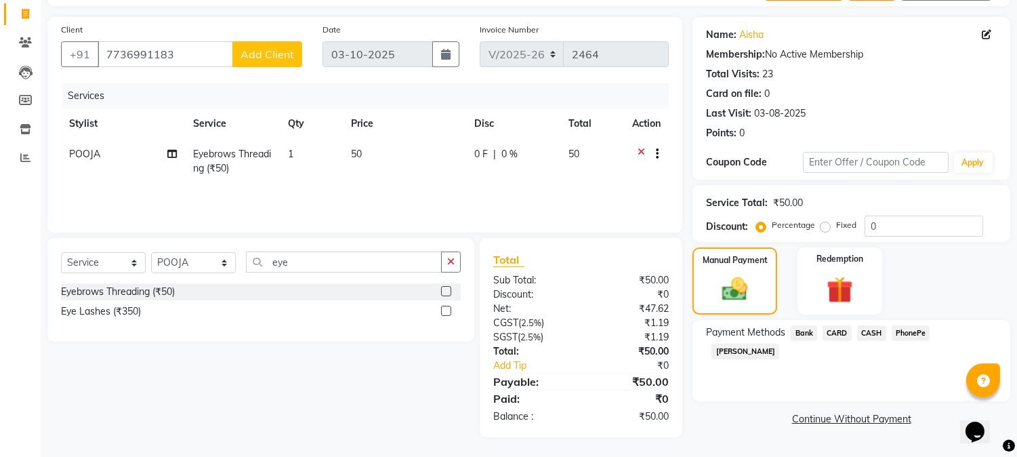
click at [908, 331] on span "PhonePe" at bounding box center [910, 333] width 39 height 16
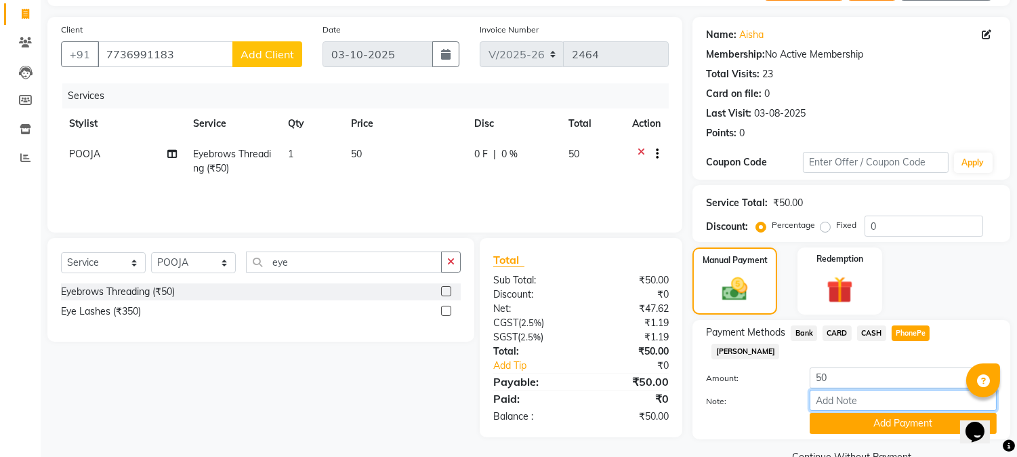
click at [856, 389] on input "Note:" at bounding box center [902, 399] width 187 height 21
type input "[PERSON_NAME]"
click at [871, 413] on button "Add Payment" at bounding box center [902, 423] width 187 height 21
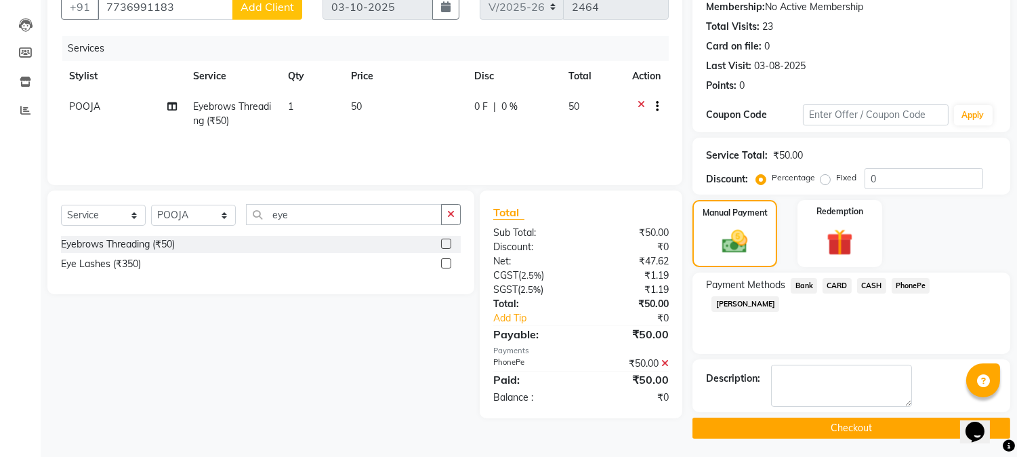
scroll to position [133, 0]
click at [828, 425] on button "Checkout" at bounding box center [851, 427] width 318 height 21
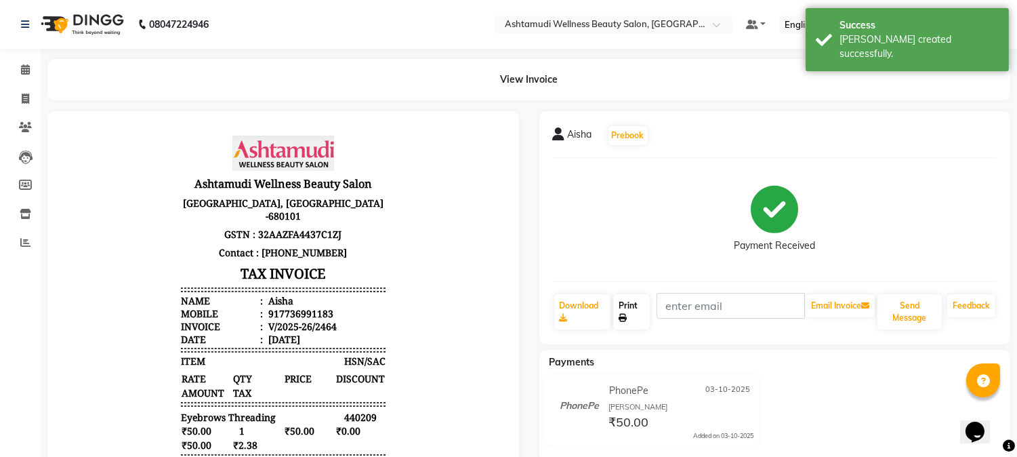
click at [629, 309] on link "Print" at bounding box center [631, 311] width 37 height 35
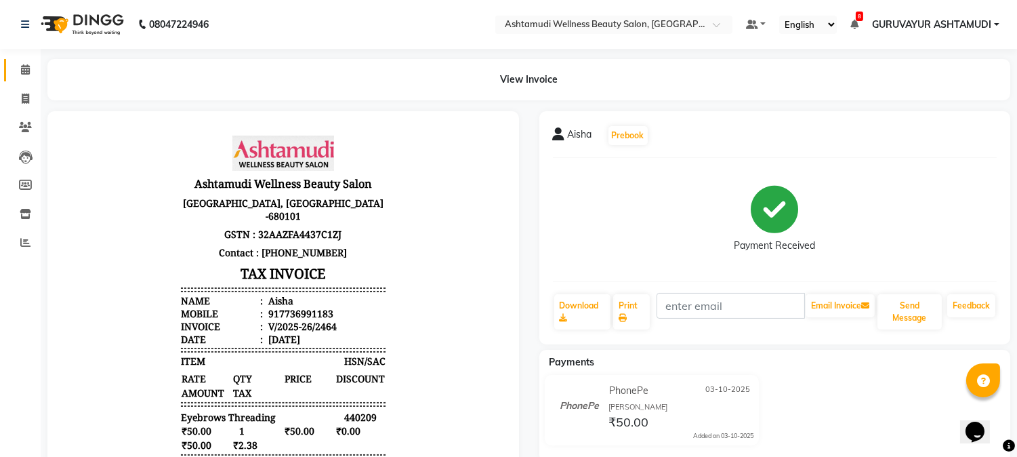
click at [26, 68] on icon at bounding box center [25, 69] width 9 height 10
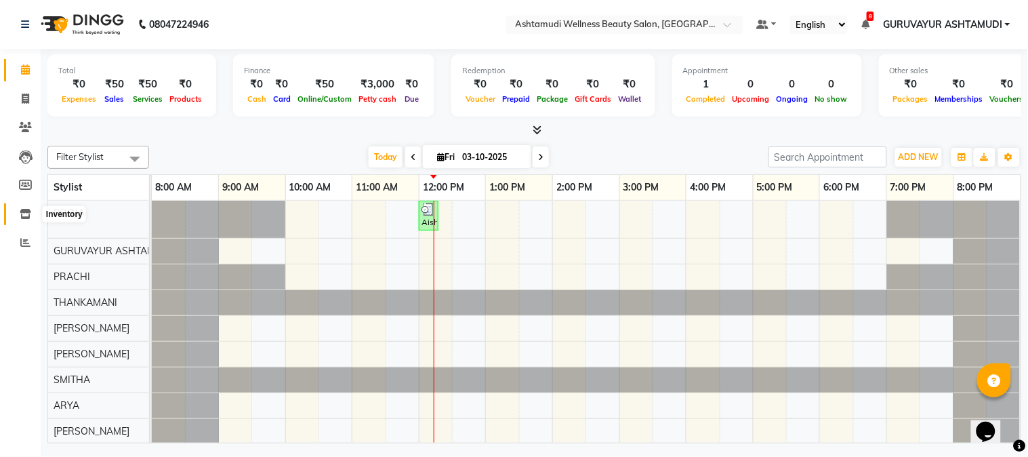
click at [24, 211] on icon at bounding box center [26, 214] width 12 height 10
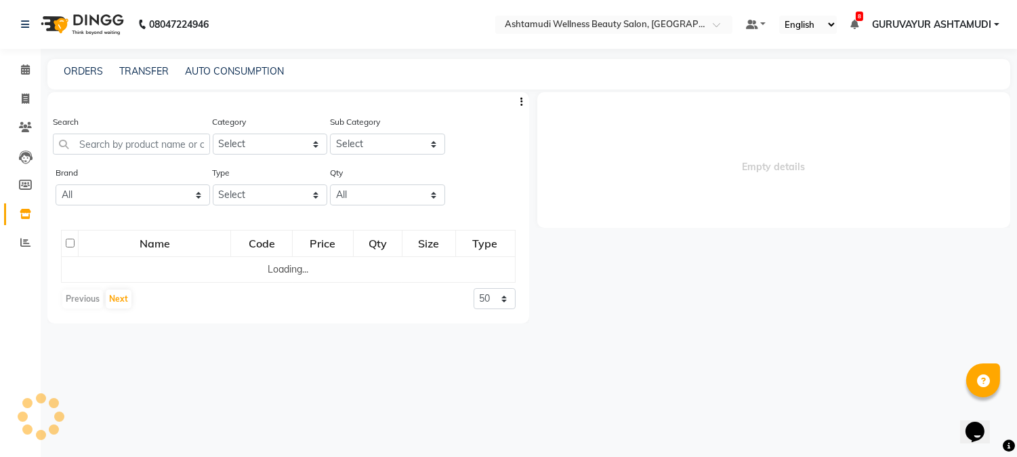
select select
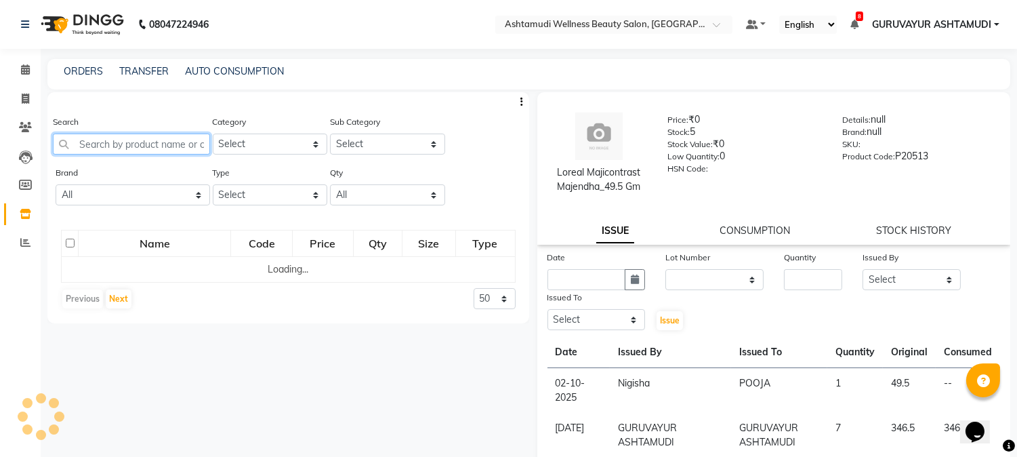
click at [95, 145] on input "text" at bounding box center [131, 143] width 157 height 21
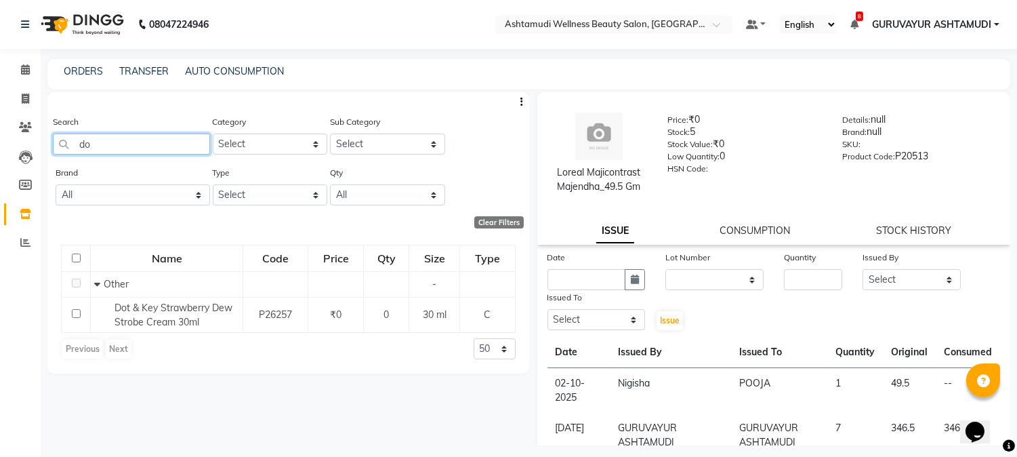
type input "d"
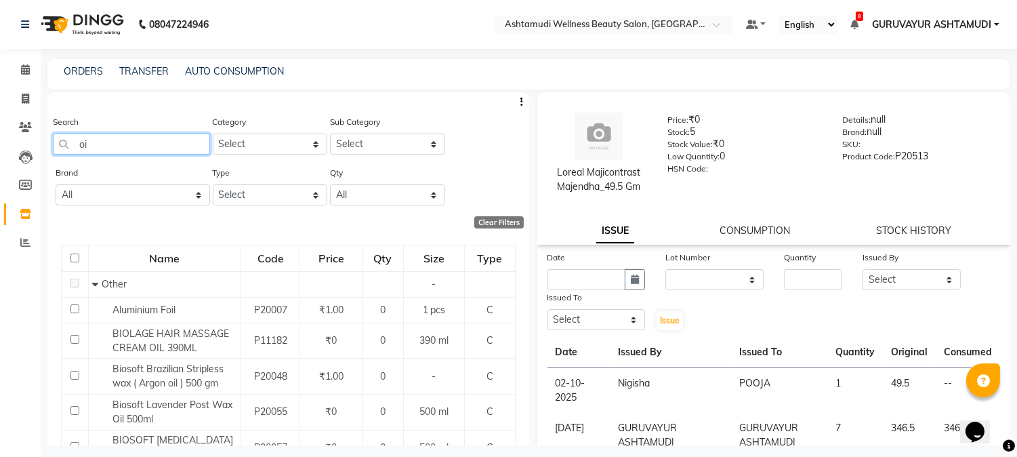
type input "o"
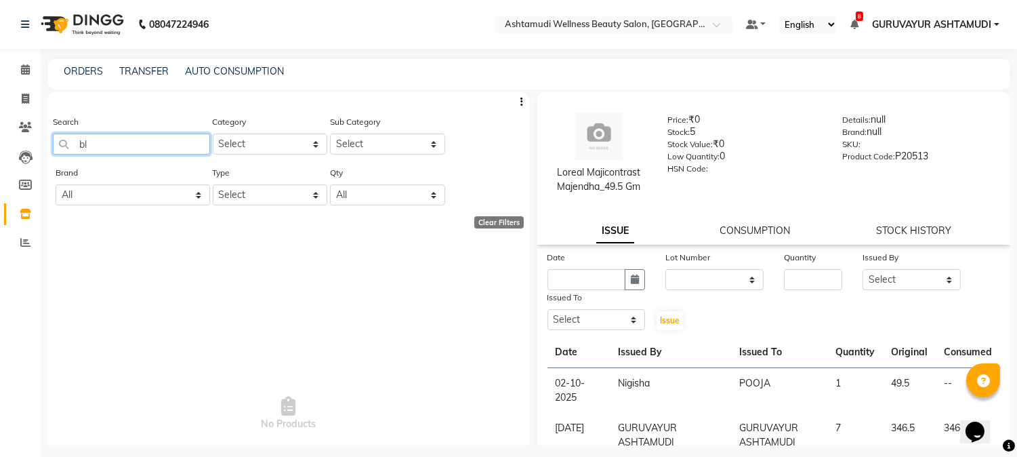
type input "b"
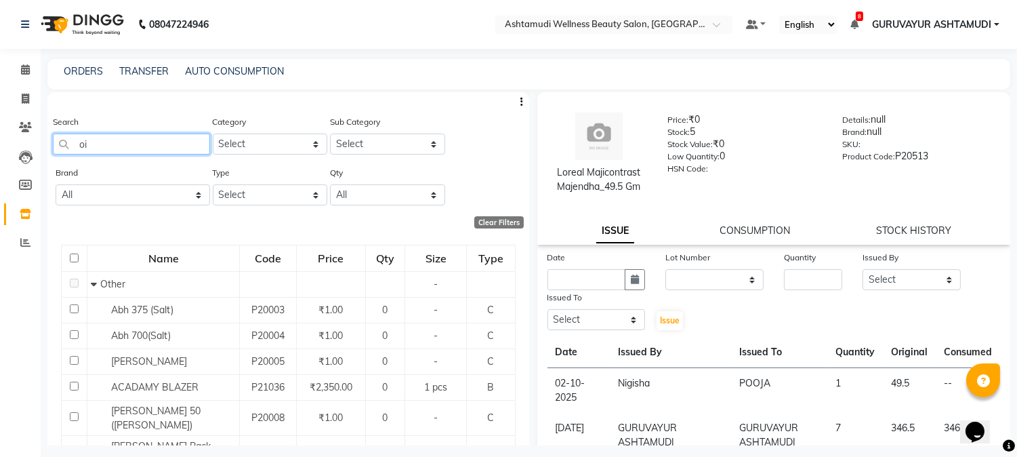
type input "oil"
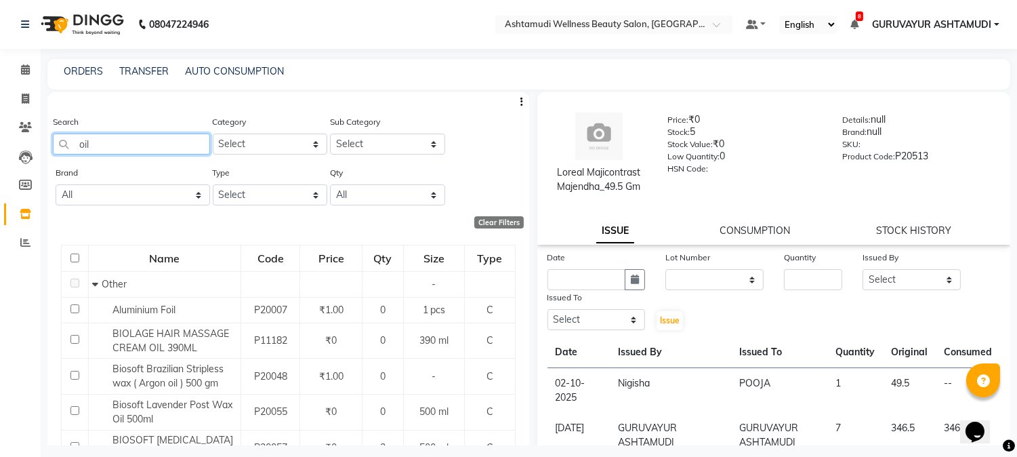
drag, startPoint x: 158, startPoint y: 138, endPoint x: 0, endPoint y: 152, distance: 158.4
click at [7, 140] on app-home "08047224946 Select Location × Ashtamudi Wellness Beauty Salon, Guruvayur Defaul…" at bounding box center [508, 232] width 1017 height 465
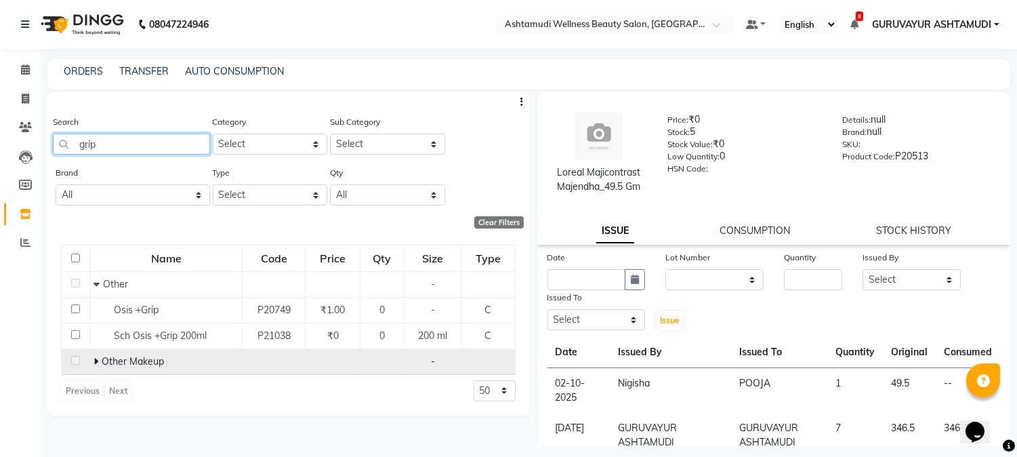
type input "grip"
click at [156, 364] on span "Other Makeup" at bounding box center [133, 361] width 62 height 12
click at [95, 359] on icon at bounding box center [95, 360] width 5 height 9
drag, startPoint x: 124, startPoint y: 143, endPoint x: 0, endPoint y: 141, distance: 124.0
click at [0, 141] on app-home "08047224946 Select Location × Ashtamudi Wellness Beauty Salon, Guruvayur Defaul…" at bounding box center [508, 232] width 1017 height 465
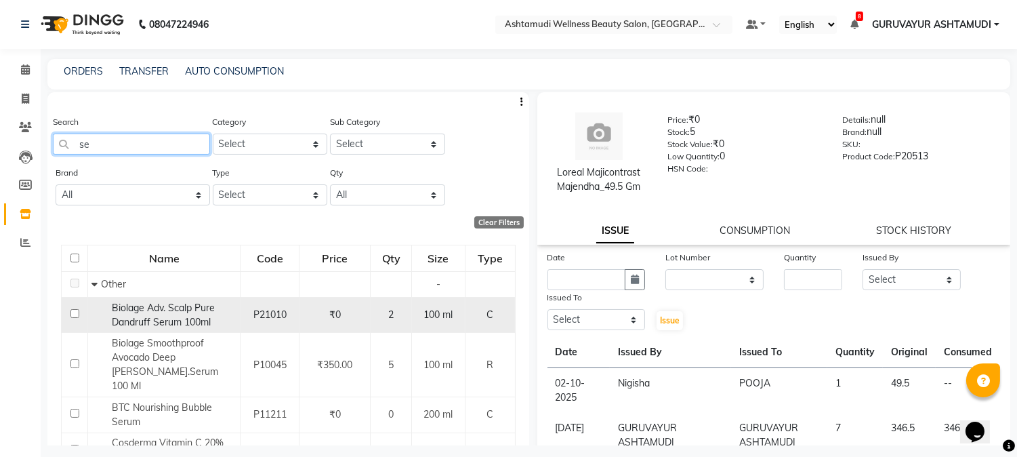
type input "s"
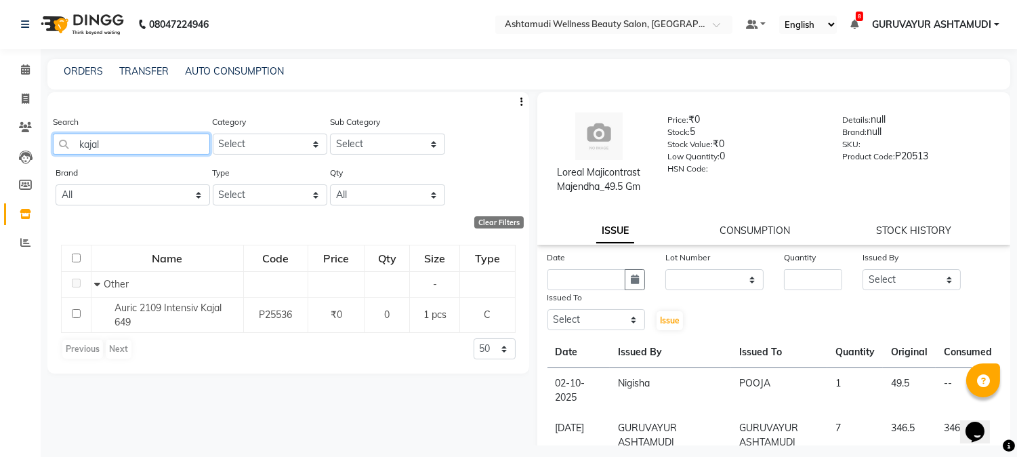
type input "kajal"
drag, startPoint x: 93, startPoint y: 139, endPoint x: 37, endPoint y: 135, distance: 57.0
click at [41, 133] on main "ORDERS TRANSFER AUTO CONSUMPTION Search kajal Category Select Hair Skin Makeup …" at bounding box center [529, 262] width 976 height 406
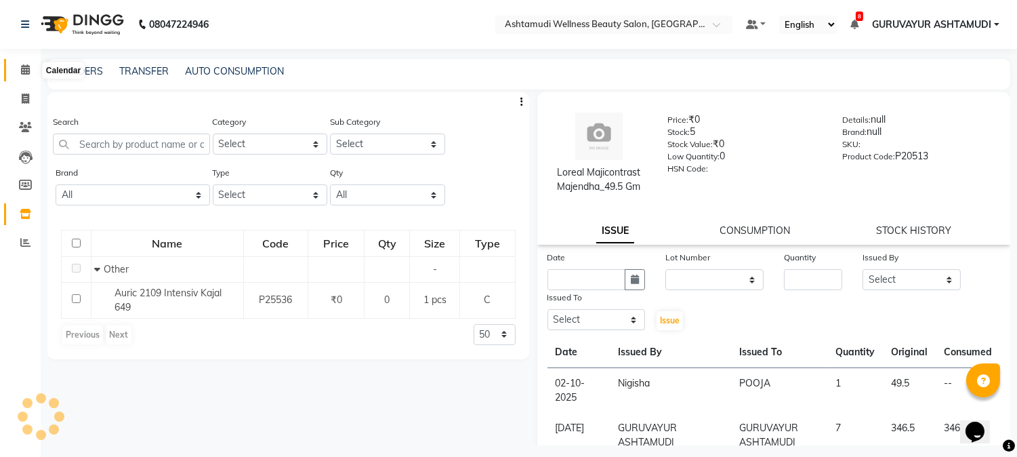
drag, startPoint x: 19, startPoint y: 65, endPoint x: 98, endPoint y: 12, distance: 95.1
click at [19, 66] on span at bounding box center [26, 70] width 24 height 16
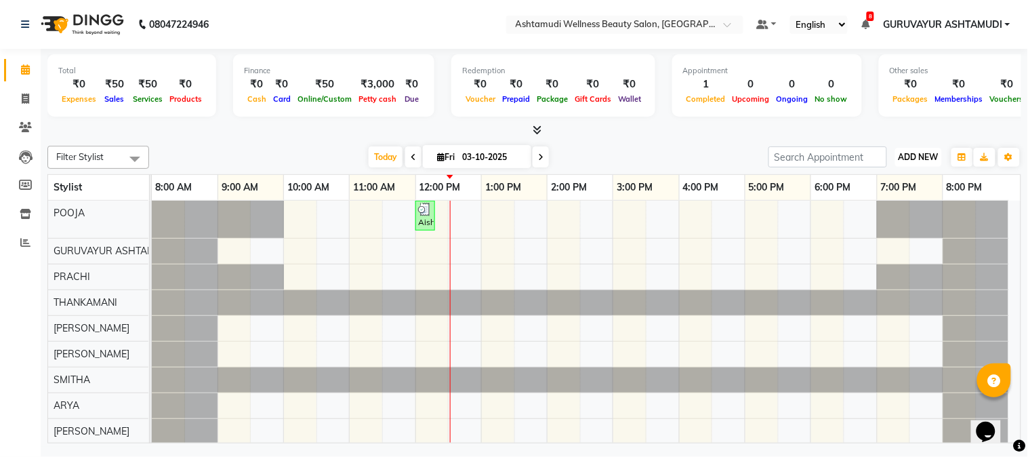
click at [921, 157] on span "ADD NEW" at bounding box center [918, 157] width 40 height 10
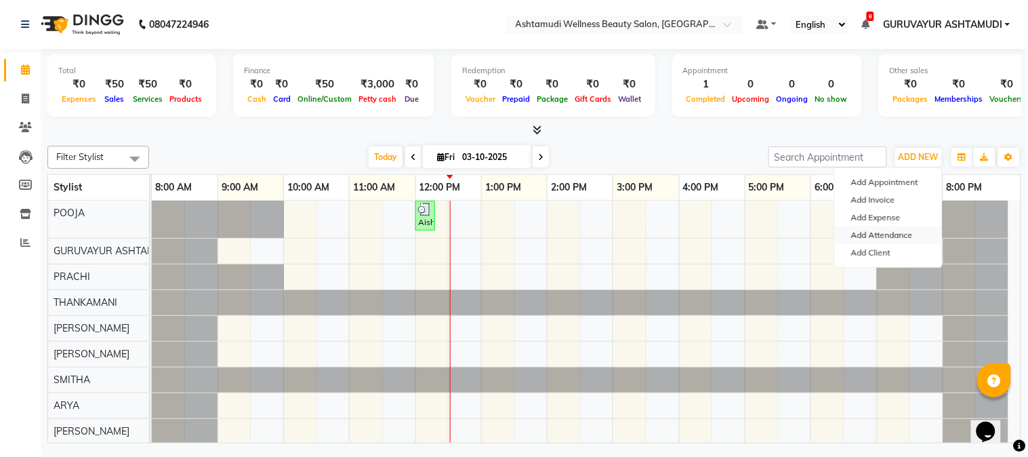
click at [871, 237] on link "Add Attendance" at bounding box center [887, 235] width 107 height 18
select select "W"
select select "A"
select select "W"
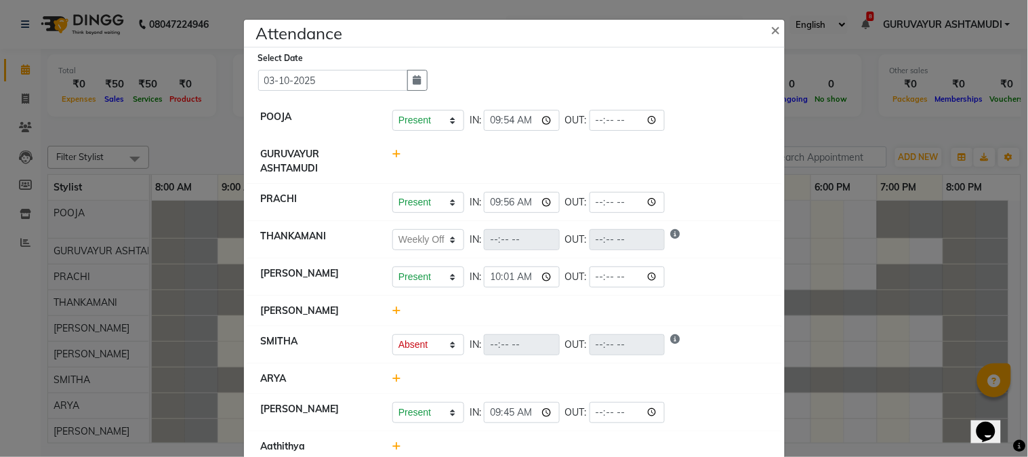
click at [392, 312] on icon at bounding box center [396, 309] width 9 height 9
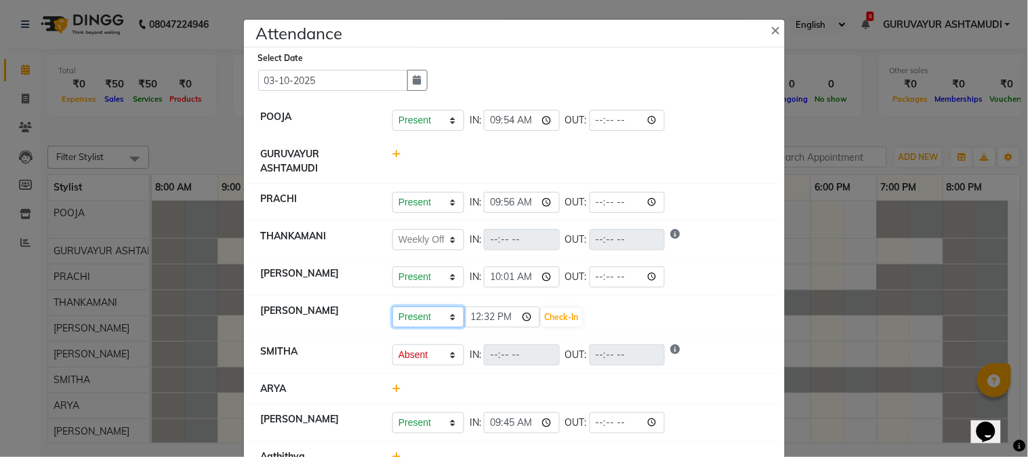
click at [404, 319] on select "Present Absent Late Half Day Weekly Off" at bounding box center [428, 316] width 72 height 21
select select "A"
click at [392, 307] on select "Present Absent Late Half Day Weekly Off" at bounding box center [428, 316] width 72 height 21
click at [477, 320] on button "Save" at bounding box center [478, 317] width 26 height 19
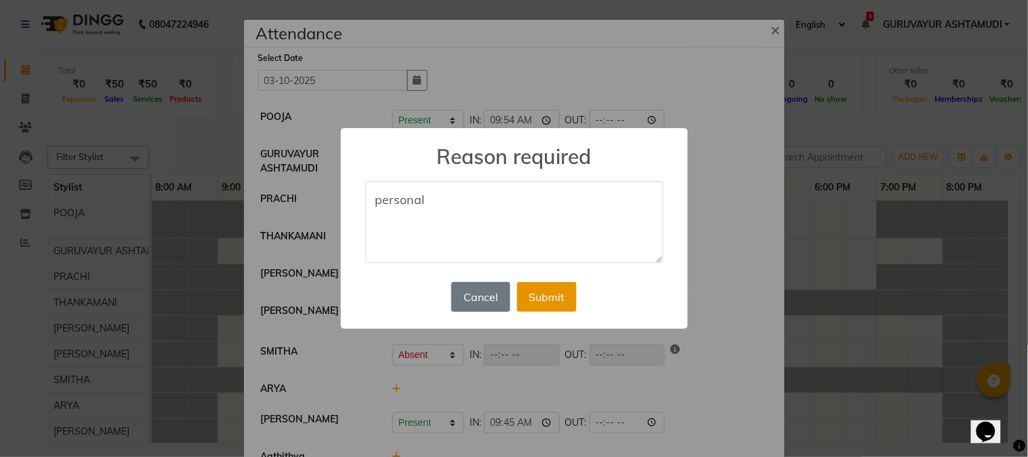
type textarea "personal"
click at [532, 297] on button "Submit" at bounding box center [547, 297] width 60 height 30
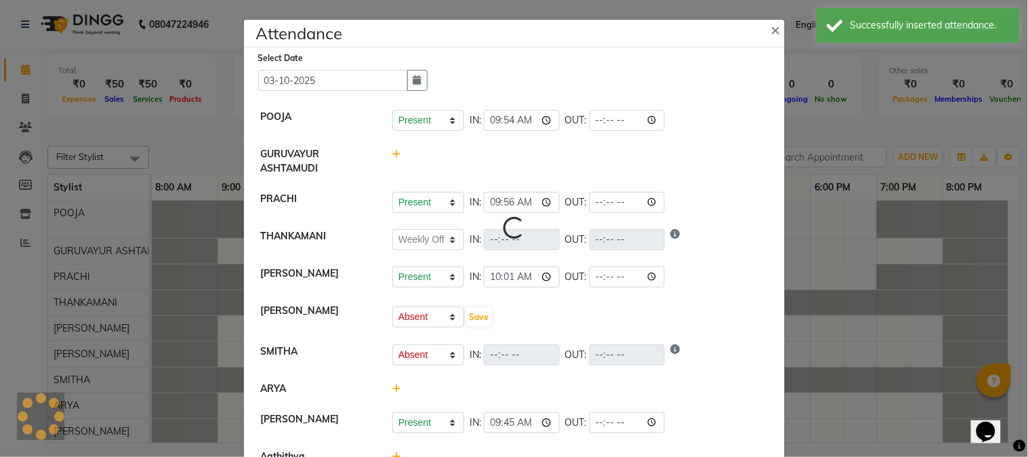
select select "W"
select select "A"
select select "W"
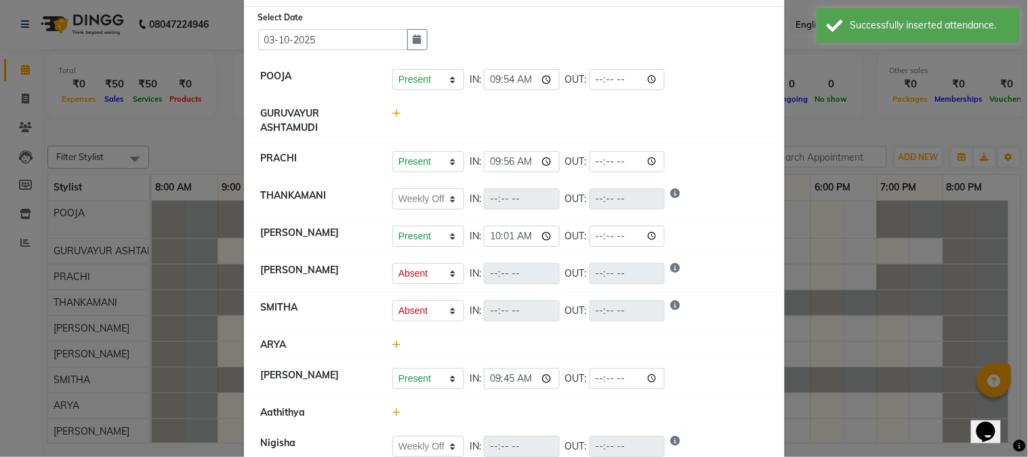
scroll to position [75, 0]
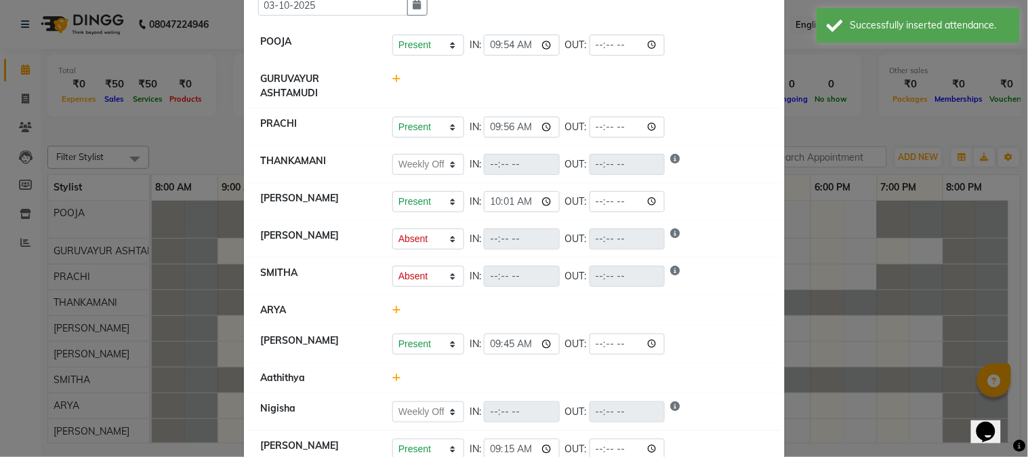
click at [392, 375] on icon at bounding box center [396, 377] width 9 height 9
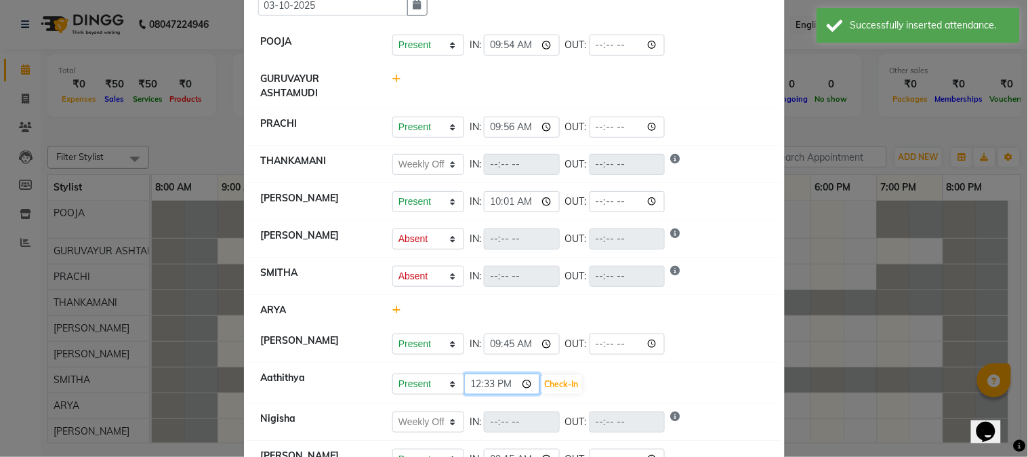
click at [524, 389] on input "12:33" at bounding box center [502, 383] width 76 height 21
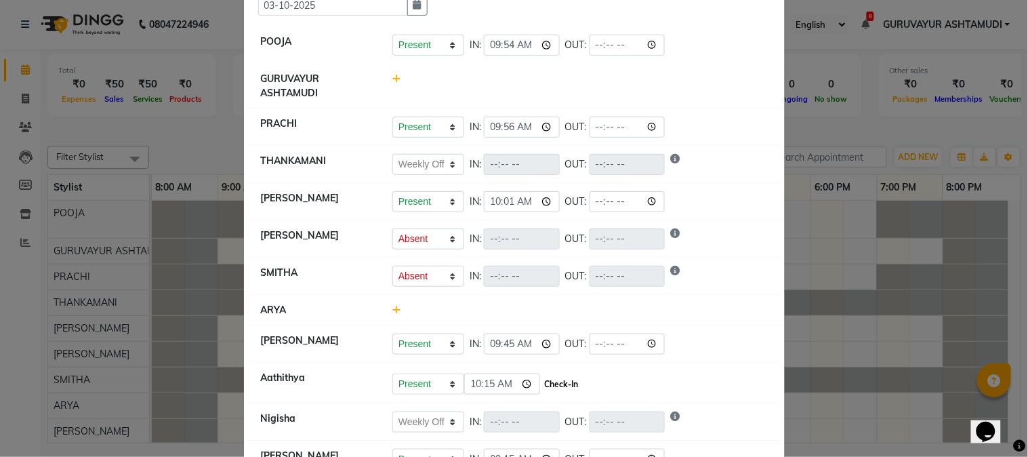
type input "10:15"
click at [558, 389] on button "Check-In" at bounding box center [561, 384] width 41 height 19
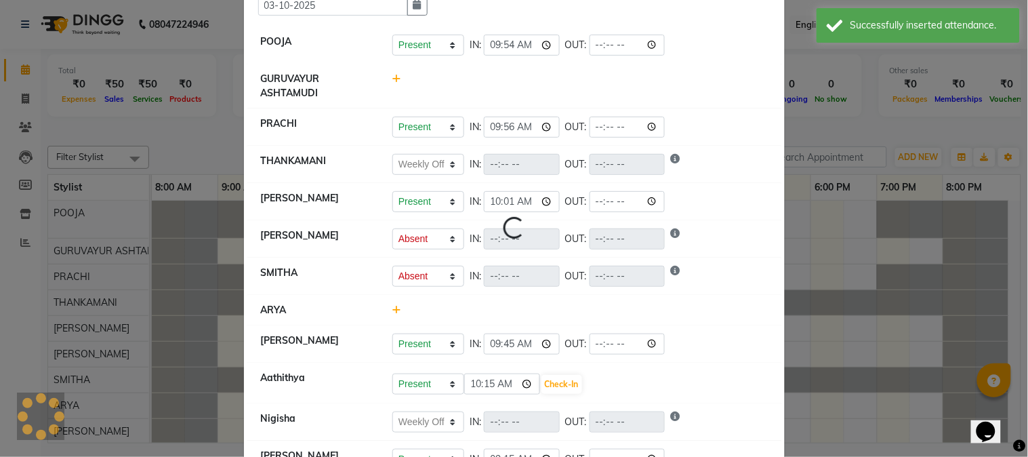
select select "W"
select select "A"
select select "W"
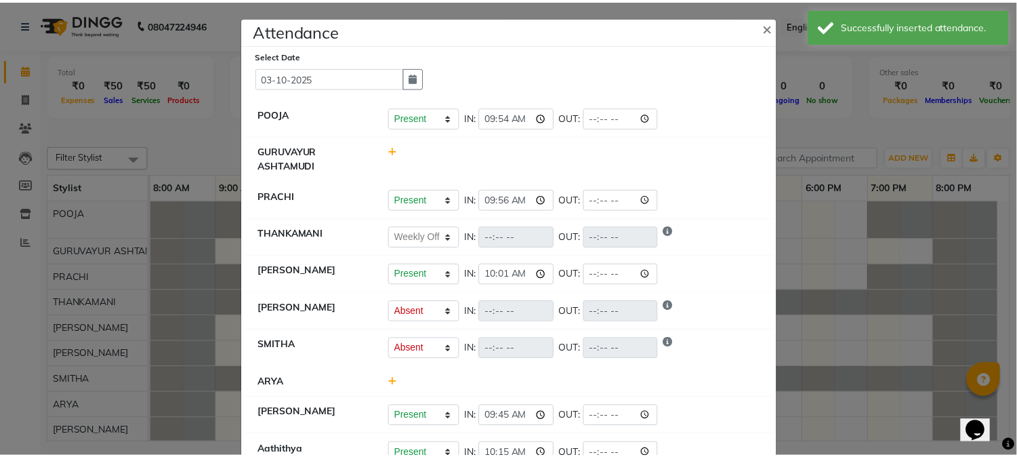
scroll to position [0, 0]
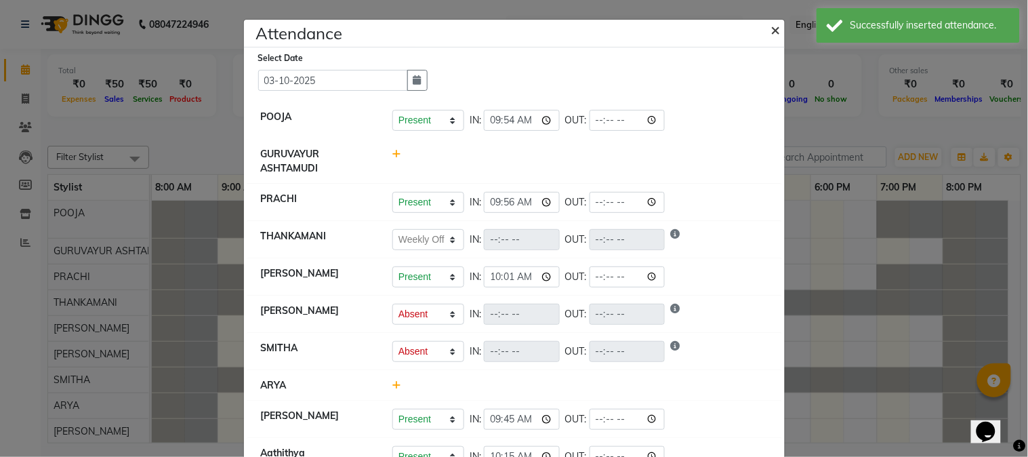
click at [771, 34] on span "×" at bounding box center [775, 29] width 9 height 20
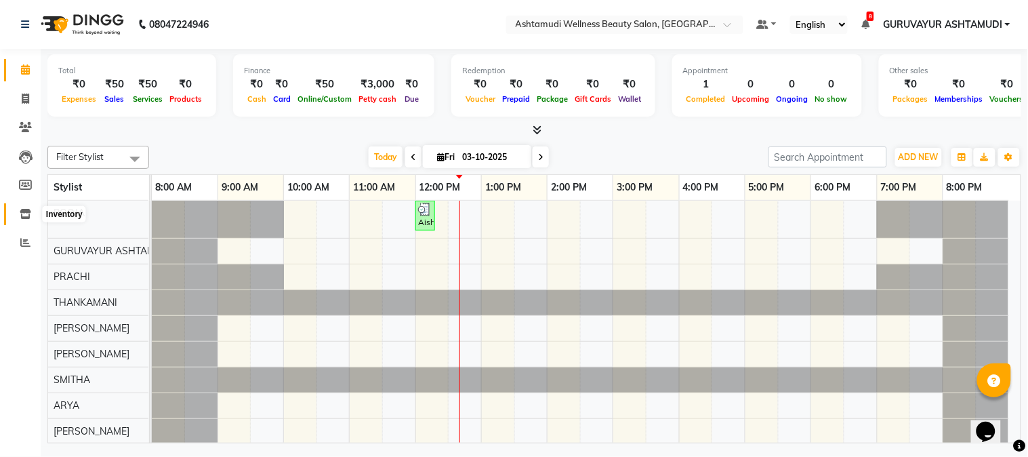
click at [20, 213] on icon at bounding box center [26, 214] width 12 height 10
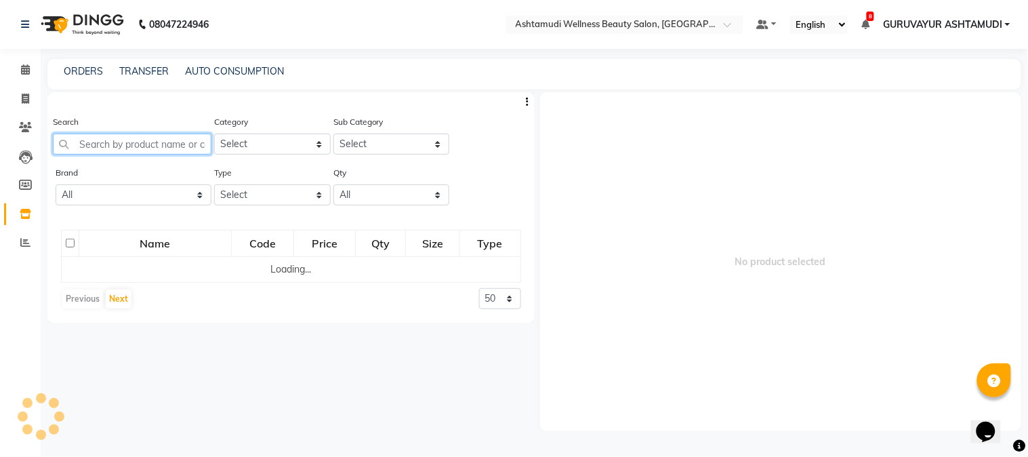
click at [138, 144] on input "text" at bounding box center [132, 143] width 158 height 21
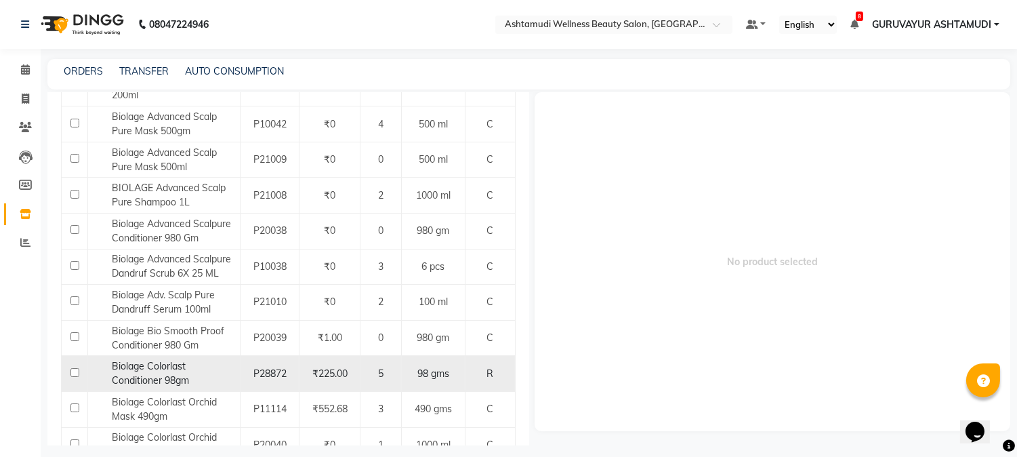
scroll to position [451, 0]
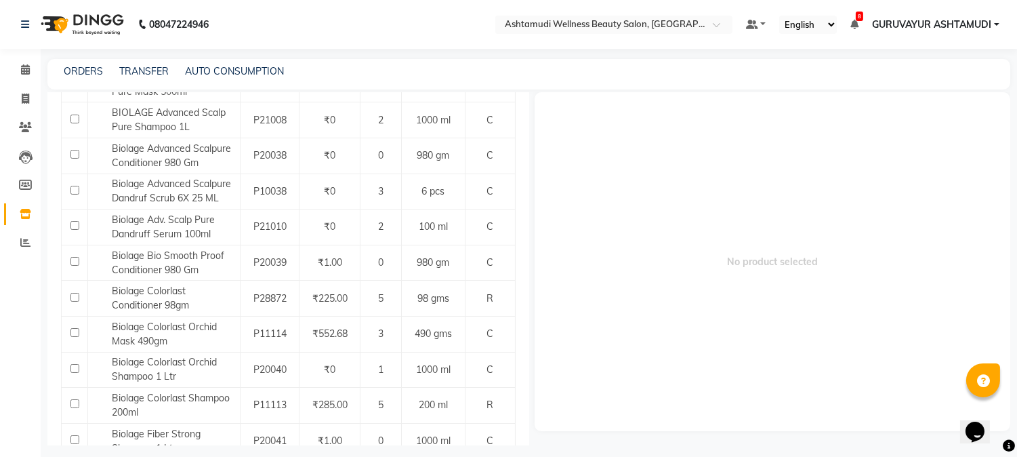
type input "biolage"
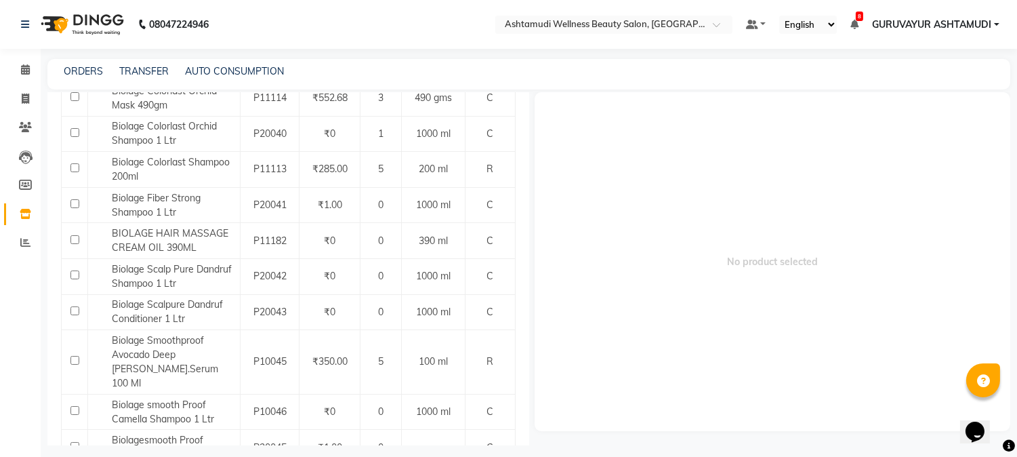
scroll to position [771, 0]
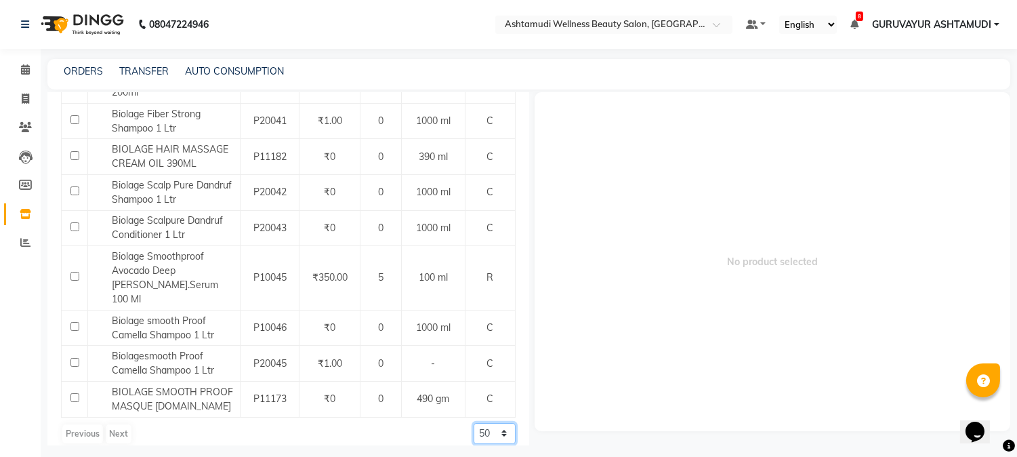
click at [477, 424] on select "50 100 500" at bounding box center [494, 433] width 42 height 21
select select "500"
click at [473, 423] on select "50 100 500" at bounding box center [494, 433] width 42 height 21
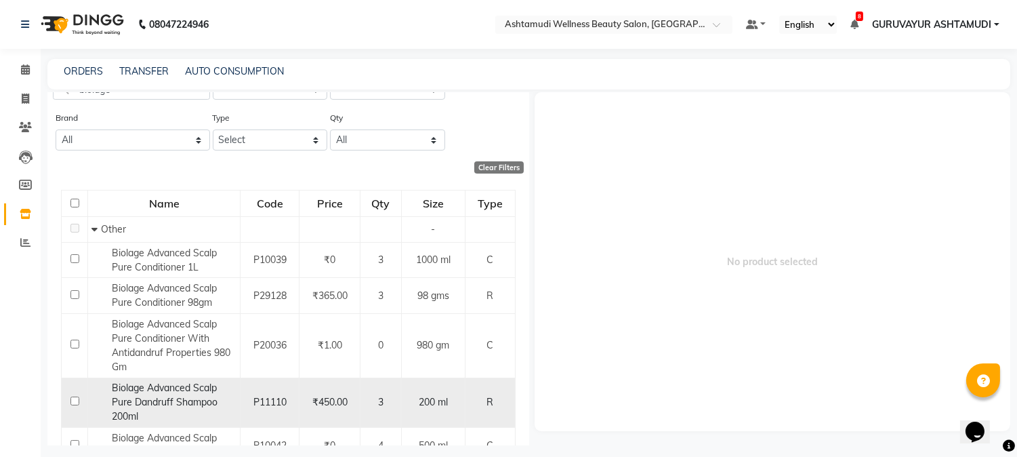
scroll to position [0, 0]
